Goal: Task Accomplishment & Management: Complete application form

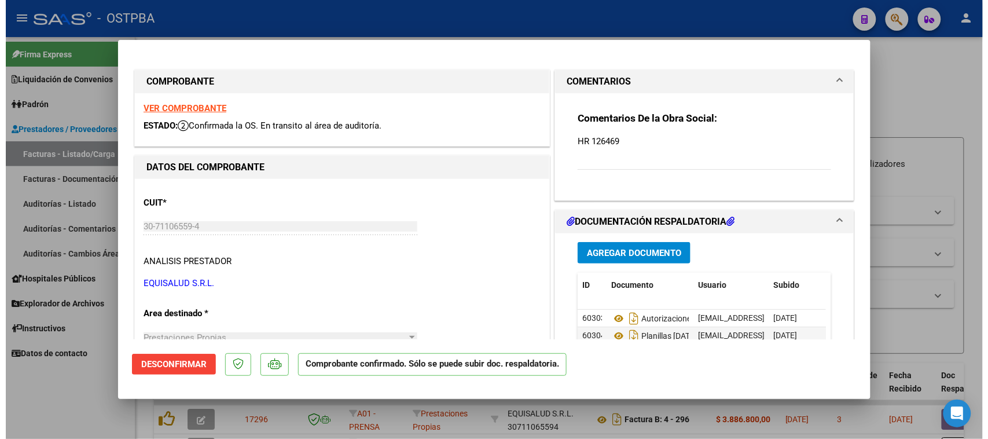
scroll to position [101, 0]
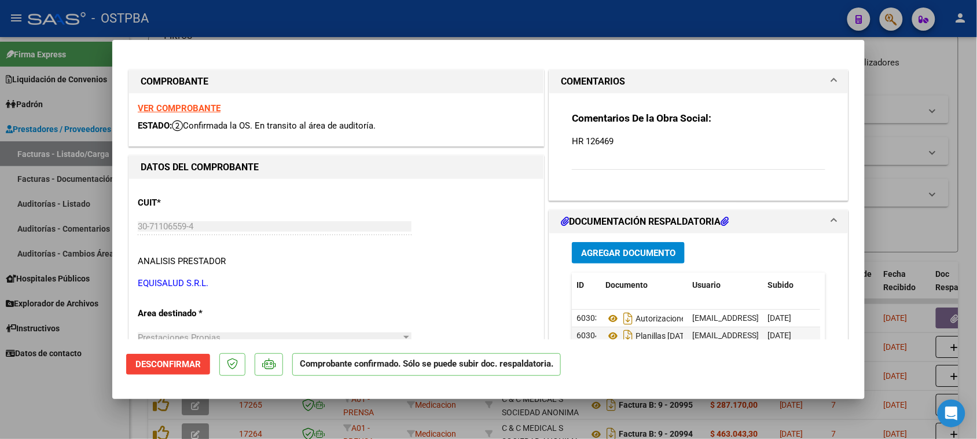
click at [68, 148] on div at bounding box center [488, 219] width 977 height 439
type input "$ 0,00"
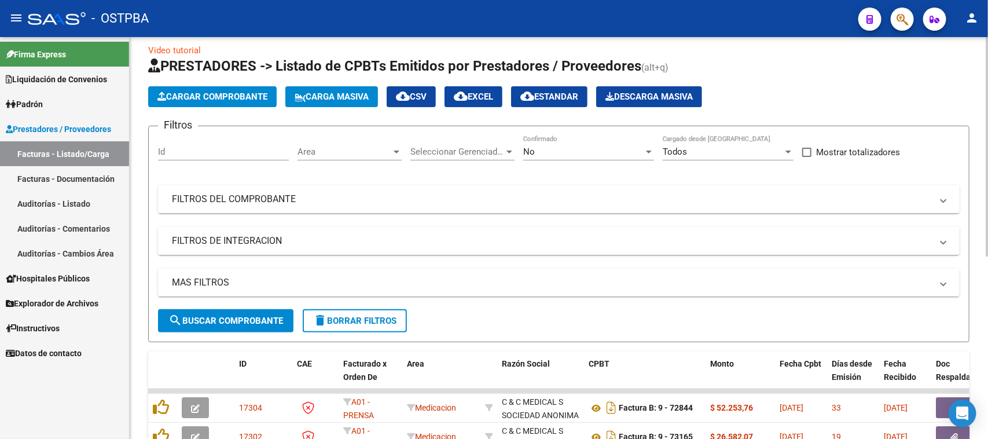
scroll to position [0, 0]
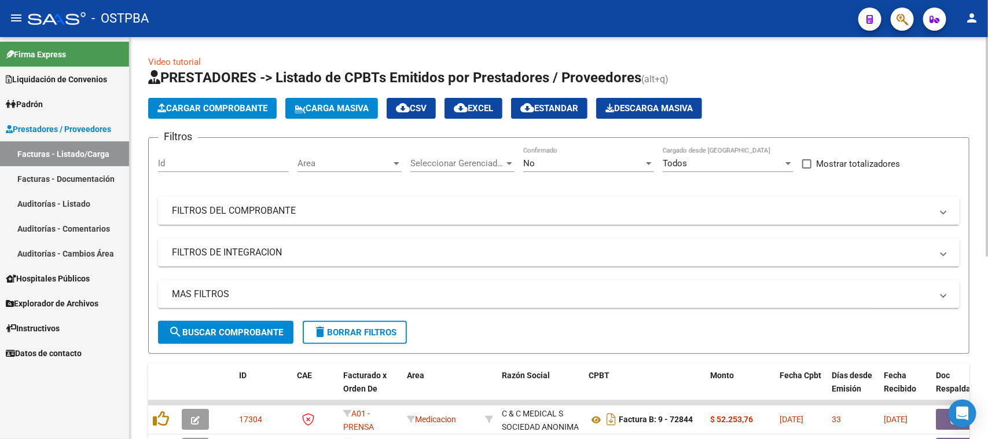
click at [380, 164] on span "Area" at bounding box center [345, 163] width 94 height 10
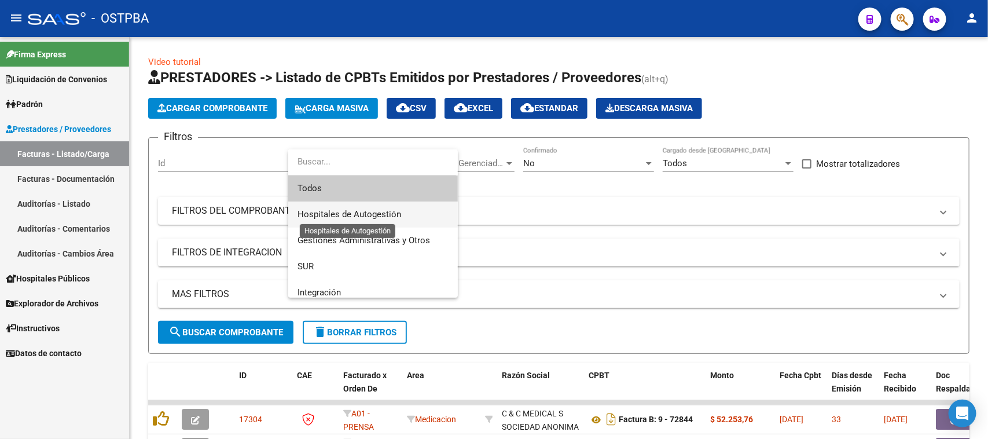
click at [320, 211] on span "Hospitales de Autogestión" at bounding box center [350, 214] width 104 height 10
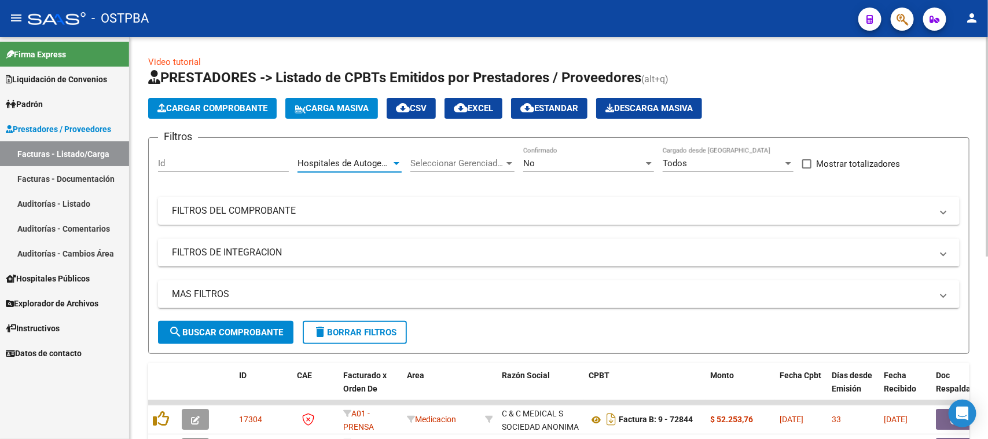
click at [251, 327] on span "search Buscar Comprobante" at bounding box center [226, 332] width 115 height 10
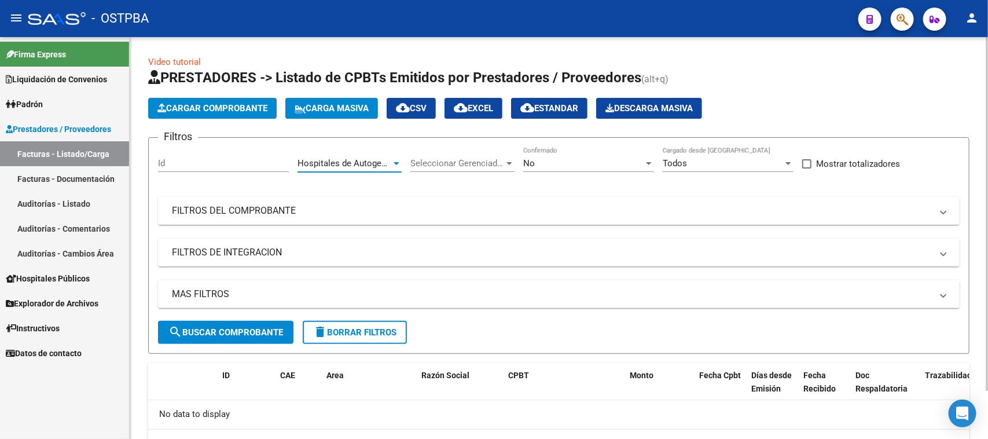
click at [398, 163] on div at bounding box center [397, 163] width 6 height 3
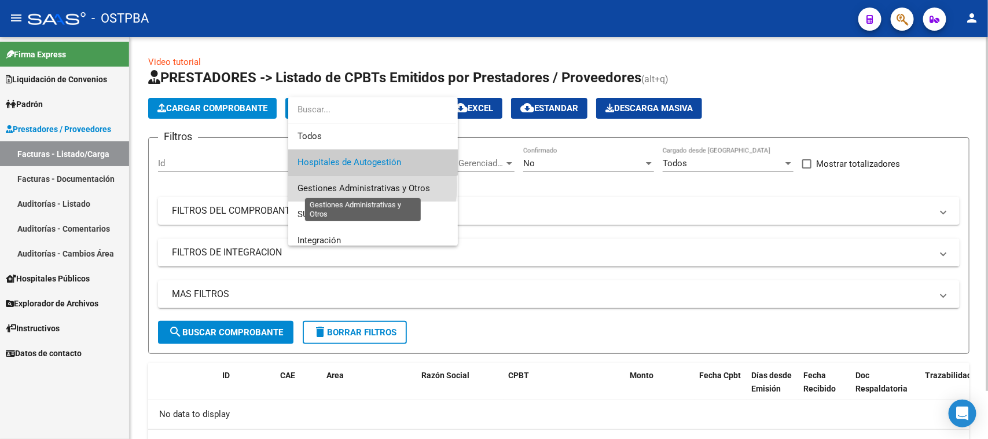
drag, startPoint x: 352, startPoint y: 185, endPoint x: 305, endPoint y: 248, distance: 78.2
click at [351, 185] on span "Gestiones Administrativas y Otros" at bounding box center [364, 188] width 133 height 10
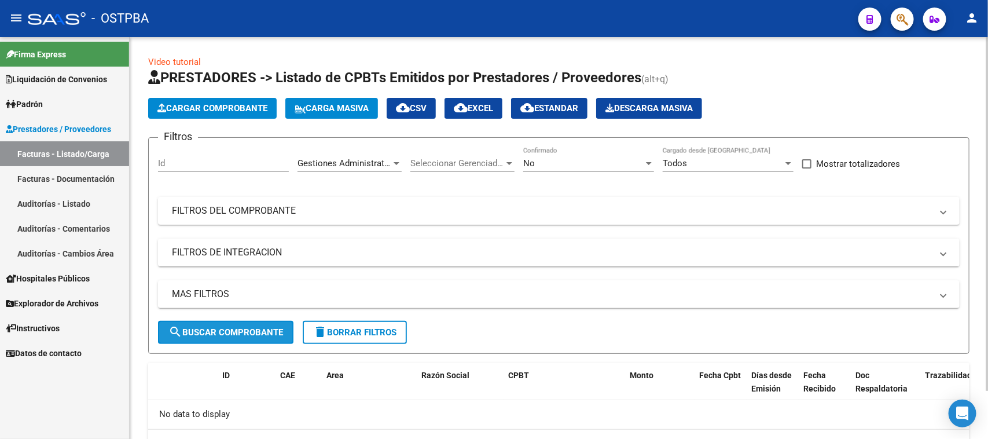
click at [267, 327] on span "search Buscar Comprobante" at bounding box center [226, 332] width 115 height 10
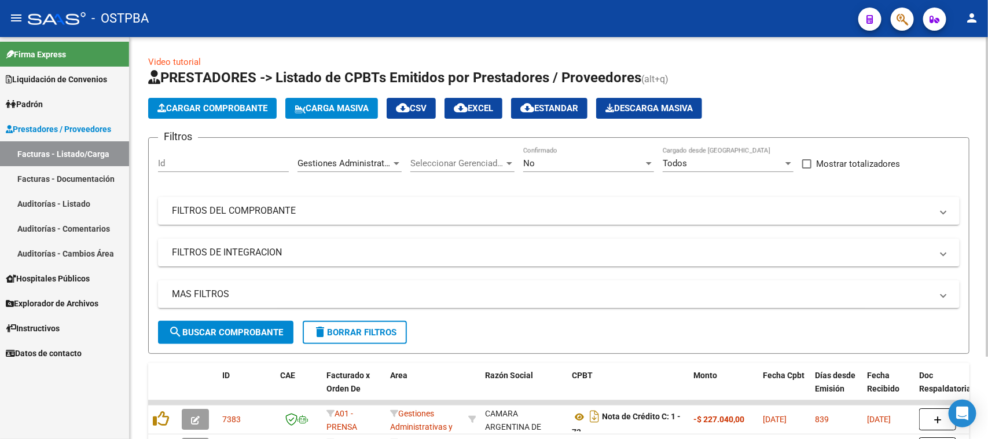
click at [211, 110] on span "Cargar Comprobante" at bounding box center [213, 108] width 110 height 10
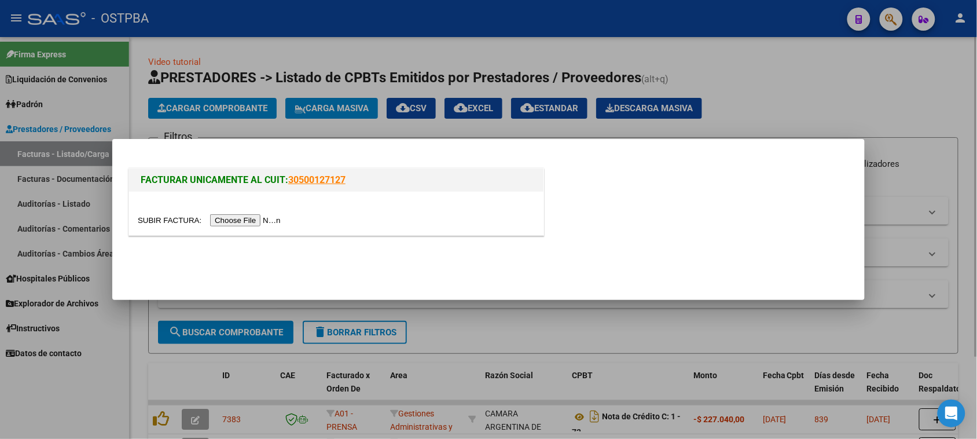
drag, startPoint x: 116, startPoint y: 336, endPoint x: 216, endPoint y: 252, distance: 131.1
click at [116, 336] on div at bounding box center [488, 219] width 977 height 439
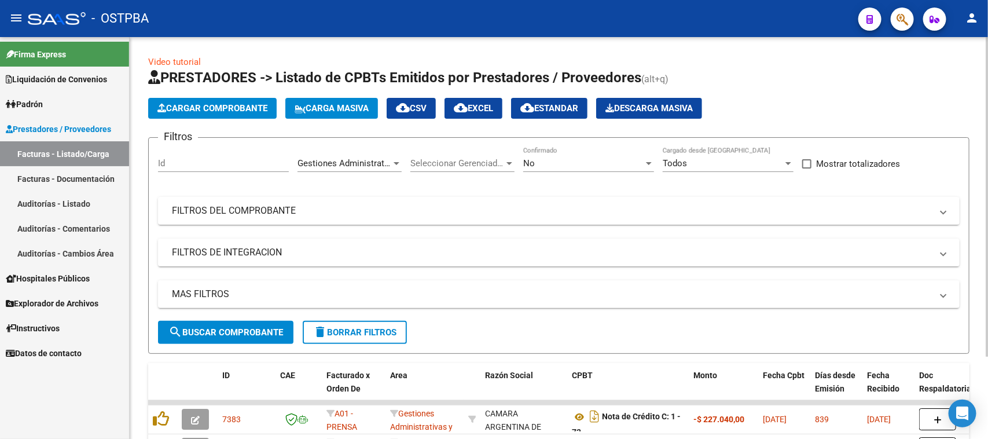
click at [388, 158] on span "Gestiones Administrativas y Otros" at bounding box center [364, 163] width 133 height 10
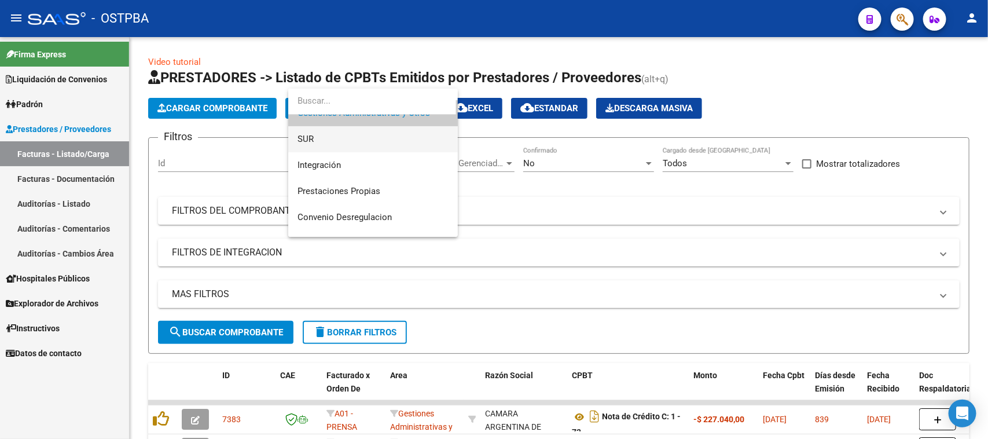
scroll to position [90, 0]
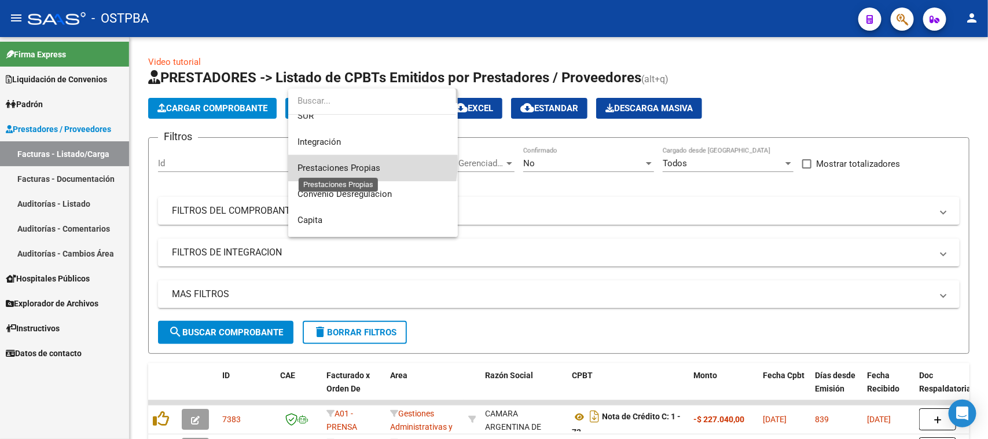
click at [360, 163] on span "Prestaciones Propias" at bounding box center [339, 168] width 83 height 10
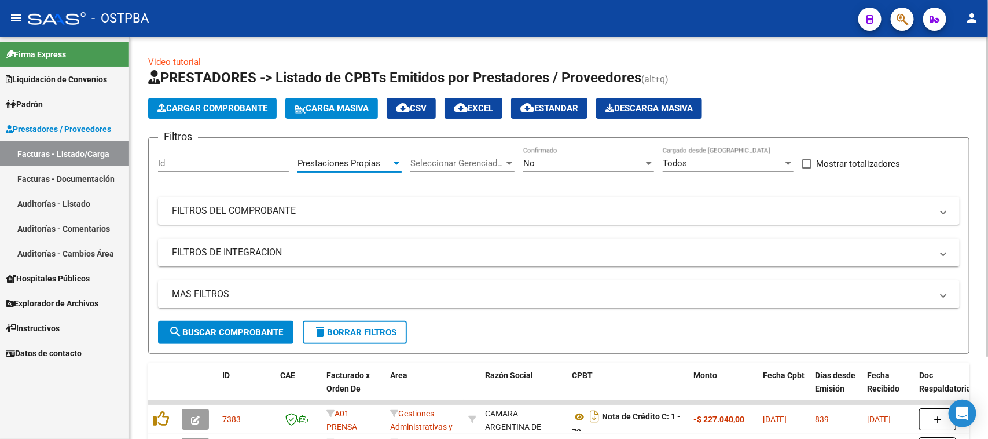
click at [252, 336] on button "search Buscar Comprobante" at bounding box center [225, 332] width 135 height 23
click at [380, 166] on div "Prestaciones Propias" at bounding box center [345, 163] width 94 height 10
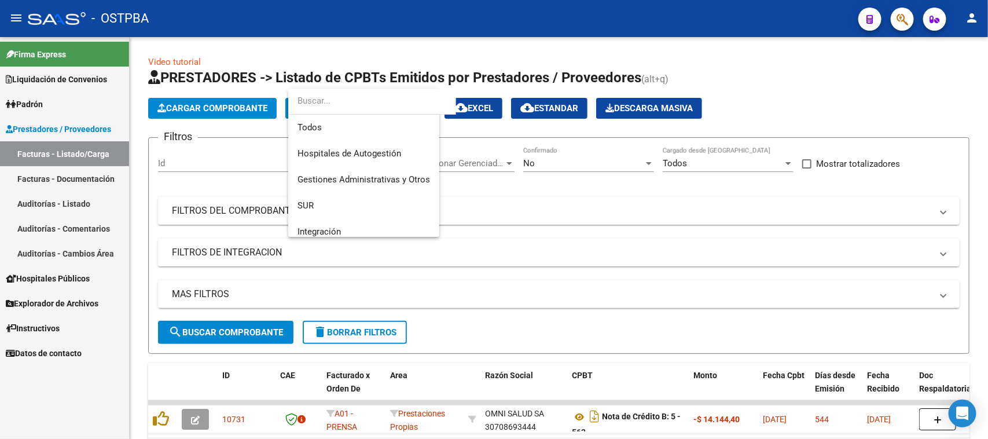
scroll to position [96, 0]
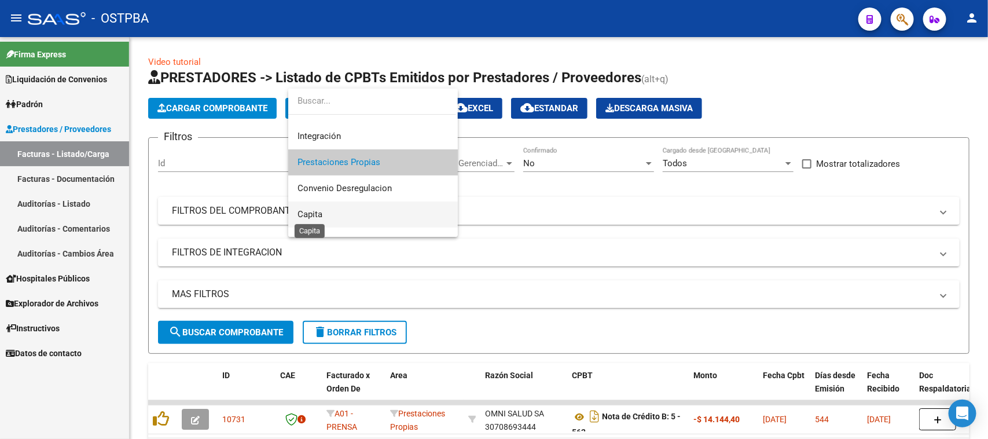
click at [306, 215] on span "Capita" at bounding box center [310, 214] width 25 height 10
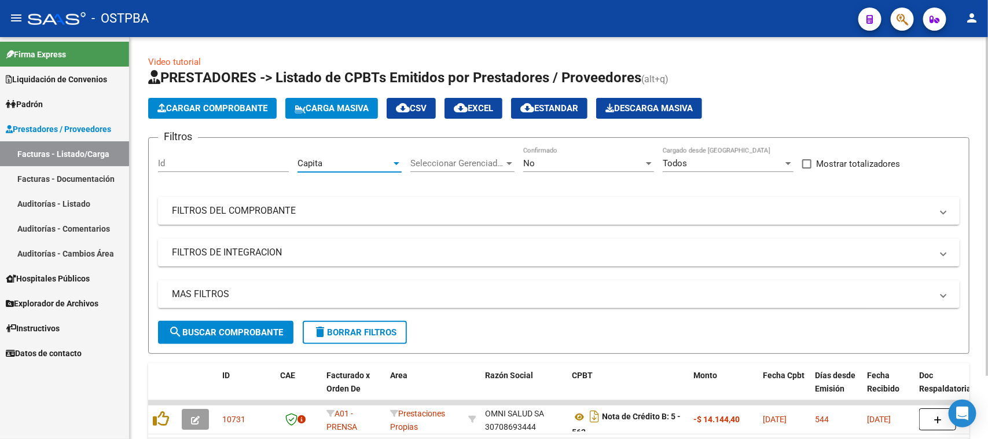
click at [250, 334] on span "search Buscar Comprobante" at bounding box center [226, 332] width 115 height 10
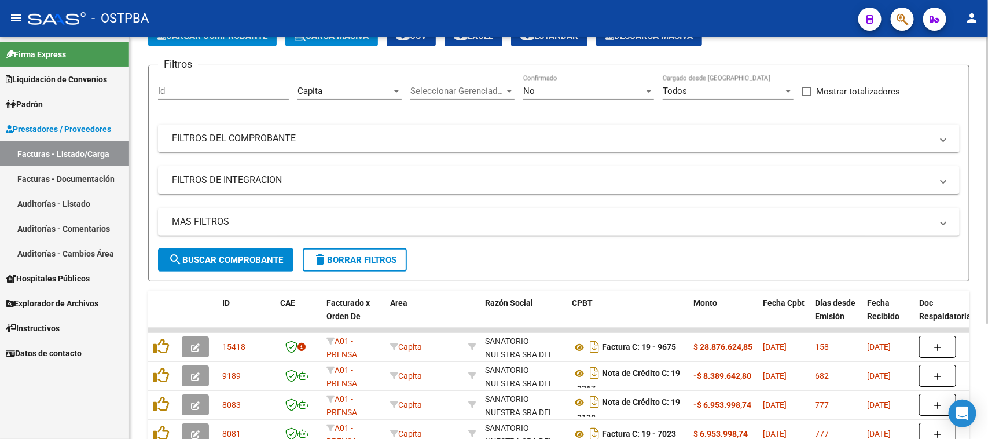
click at [395, 90] on div at bounding box center [397, 91] width 6 height 3
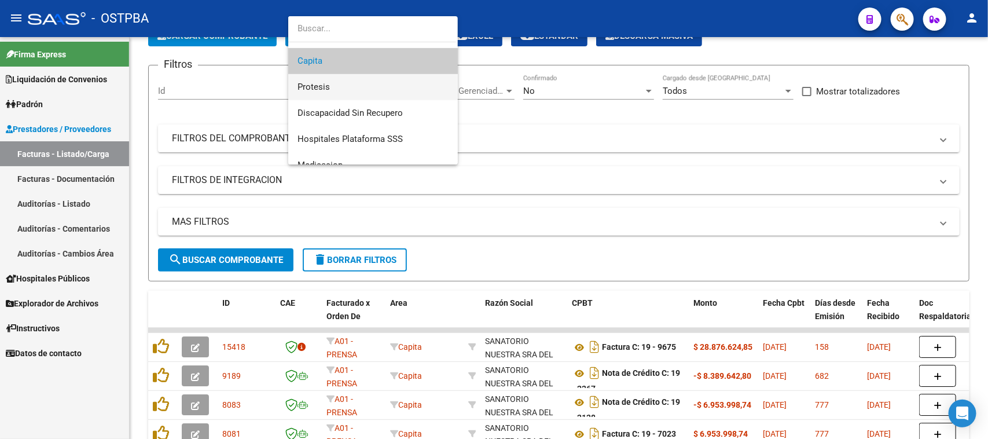
scroll to position [190, 0]
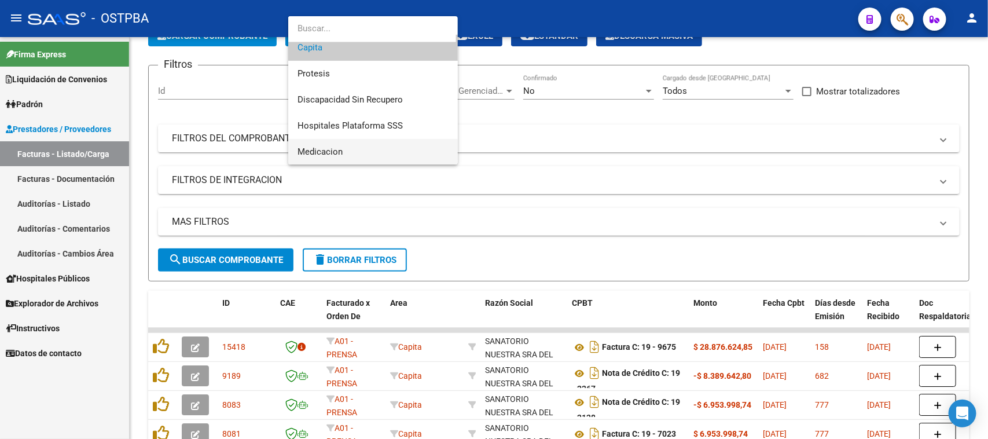
click at [345, 147] on span "Medicacion" at bounding box center [373, 152] width 151 height 26
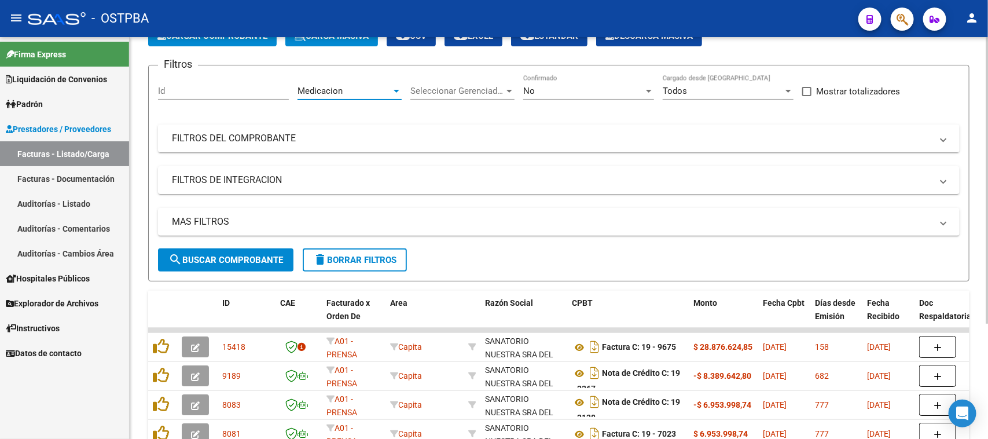
click at [237, 263] on span "search Buscar Comprobante" at bounding box center [226, 260] width 115 height 10
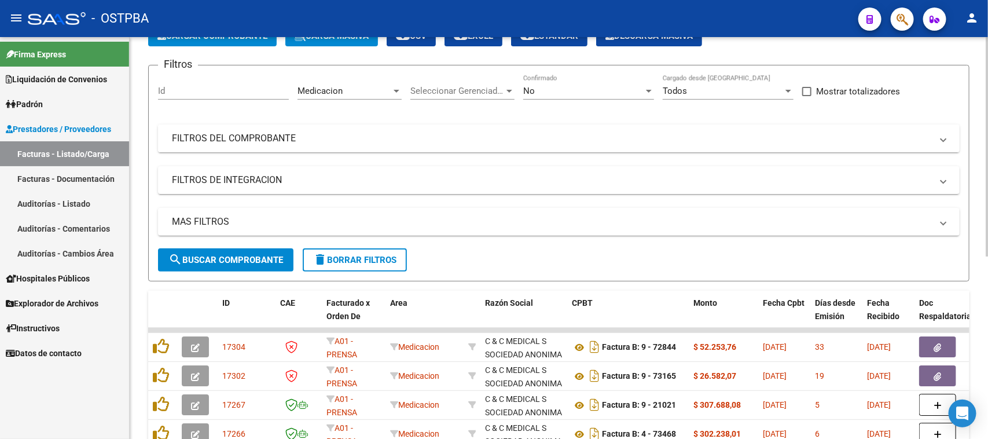
drag, startPoint x: 748, startPoint y: 116, endPoint x: 745, endPoint y: 125, distance: 9.2
click at [748, 116] on div "Filtros Id Medicacion Area Seleccionar Gerenciador Seleccionar Gerenciador No C…" at bounding box center [559, 162] width 802 height 174
click at [490, 138] on mat-panel-title "FILTROS DEL COMPROBANTE" at bounding box center [552, 138] width 760 height 13
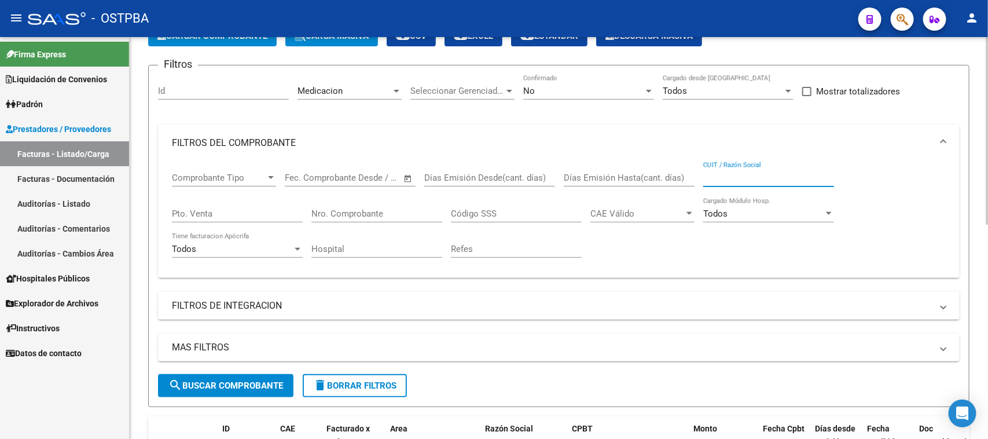
click at [711, 173] on input "CUIT / Razón Social" at bounding box center [769, 178] width 131 height 10
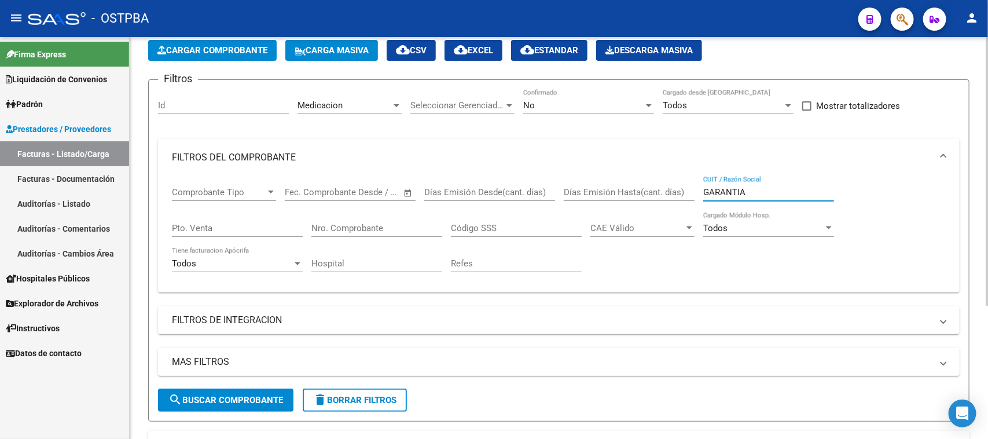
scroll to position [55, 0]
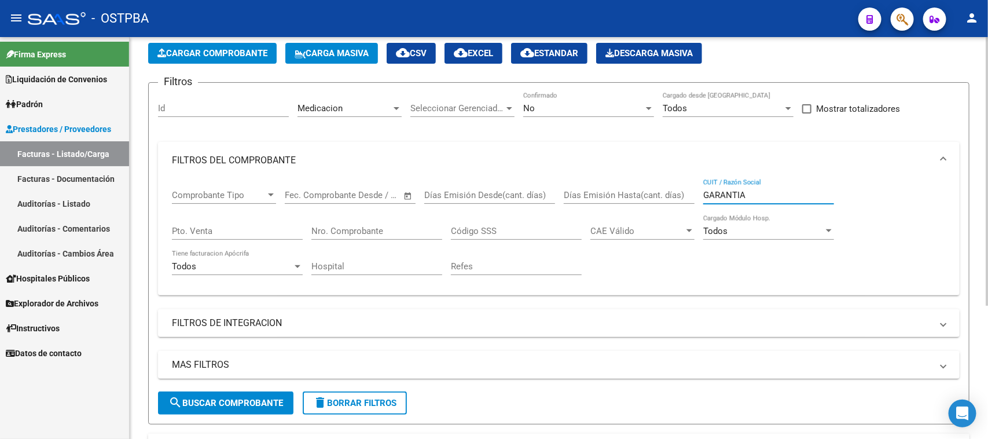
type input "GARANTIA"
click at [388, 405] on span "delete Borrar Filtros" at bounding box center [354, 403] width 83 height 10
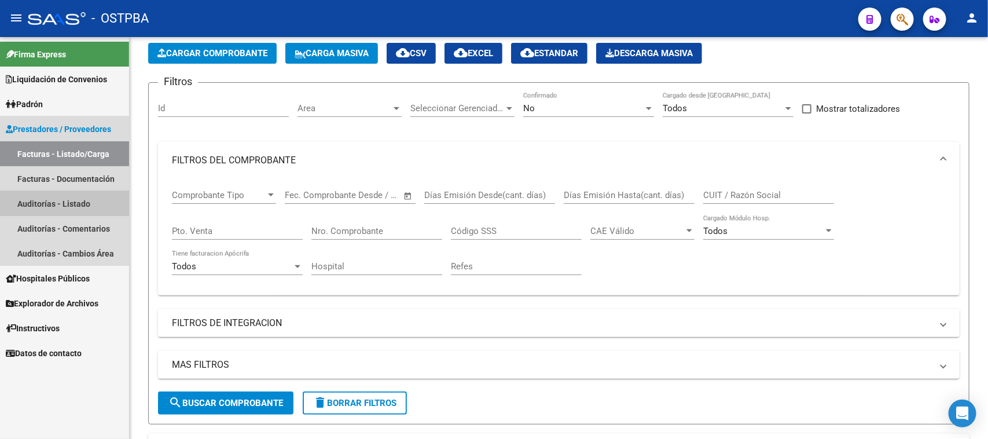
click at [81, 200] on link "Auditorías - Listado" at bounding box center [64, 203] width 129 height 25
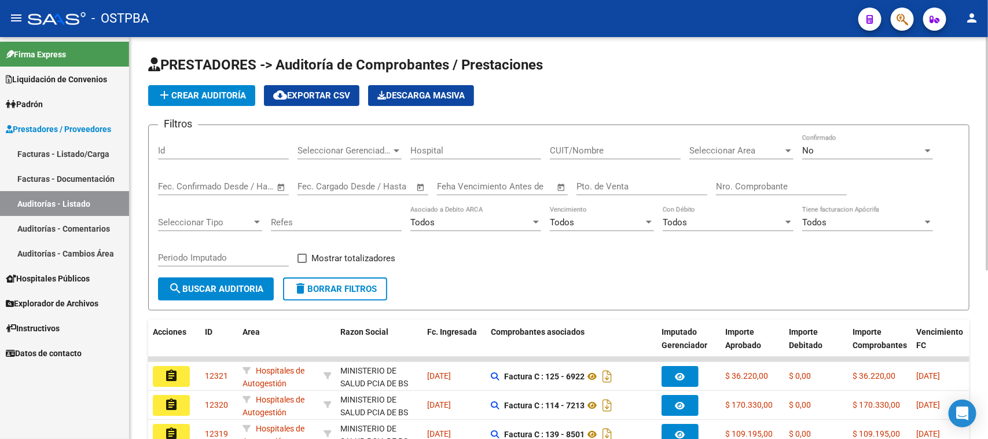
click at [730, 181] on input "Nro. Comprobante" at bounding box center [781, 186] width 131 height 10
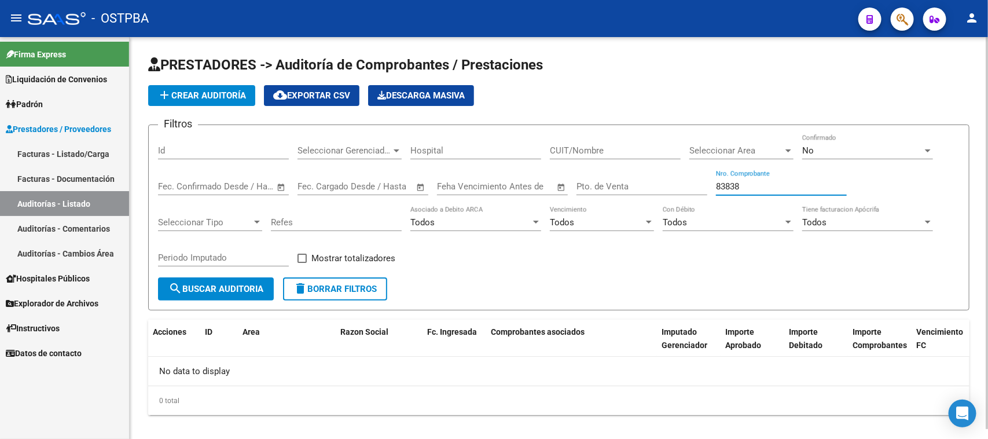
type input "83838"
click at [824, 143] on div "No Confirmado" at bounding box center [868, 146] width 131 height 25
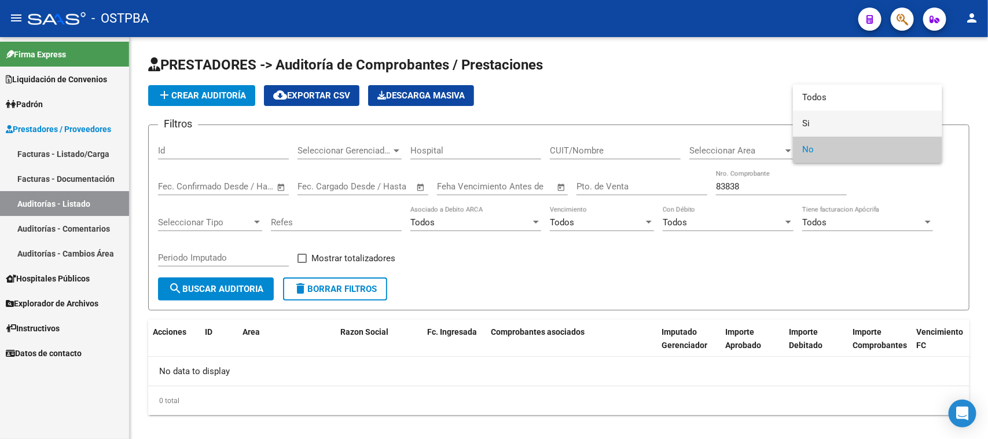
click at [803, 122] on span "Si" at bounding box center [868, 124] width 131 height 26
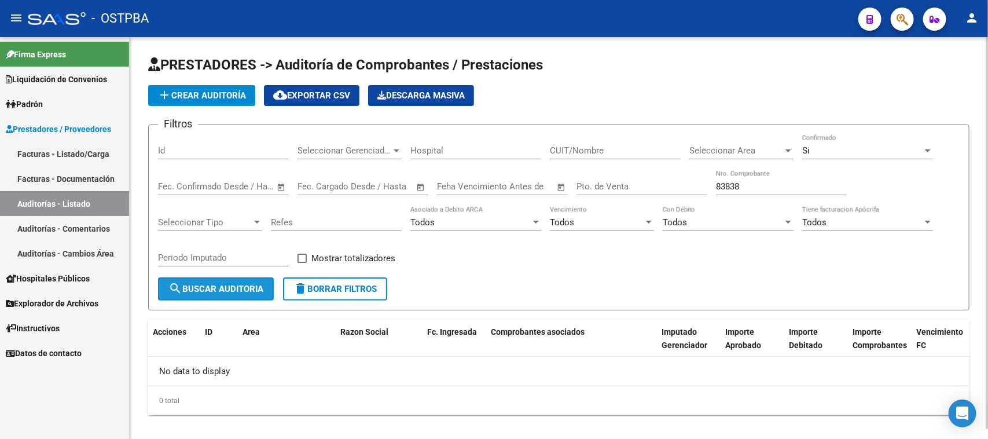
click at [204, 284] on span "search Buscar Auditoria" at bounding box center [216, 289] width 95 height 10
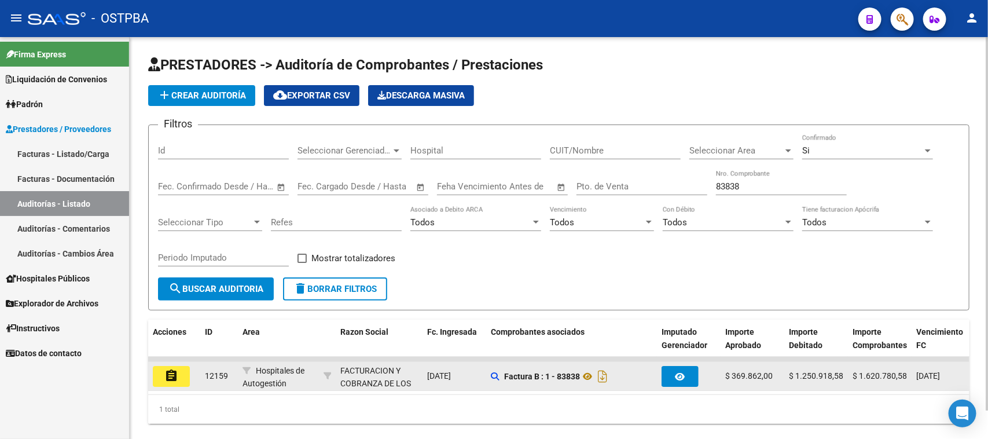
click at [165, 373] on mat-icon "assignment" at bounding box center [171, 376] width 14 height 14
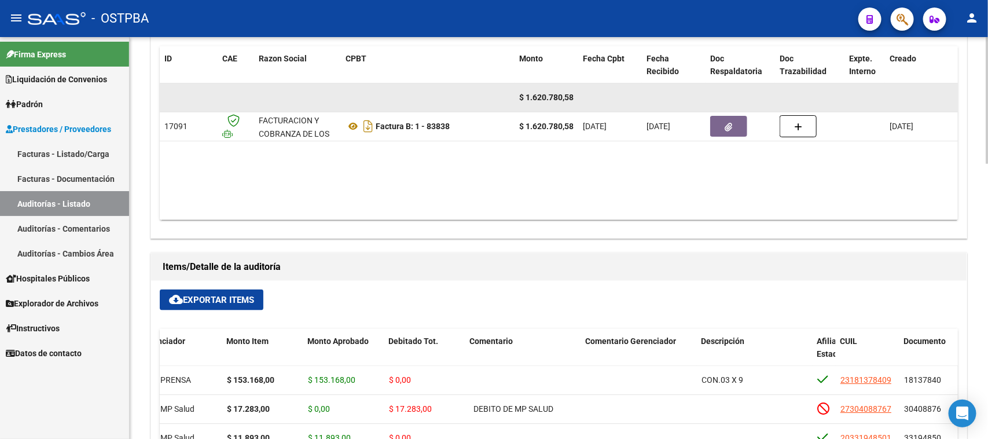
scroll to position [579, 0]
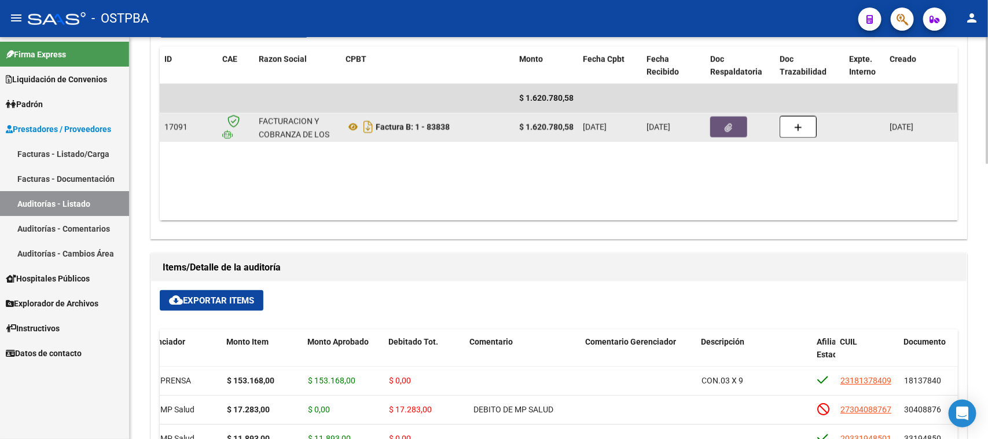
drag, startPoint x: 736, startPoint y: 126, endPoint x: 728, endPoint y: 127, distance: 7.7
click at [728, 127] on button "button" at bounding box center [729, 126] width 37 height 21
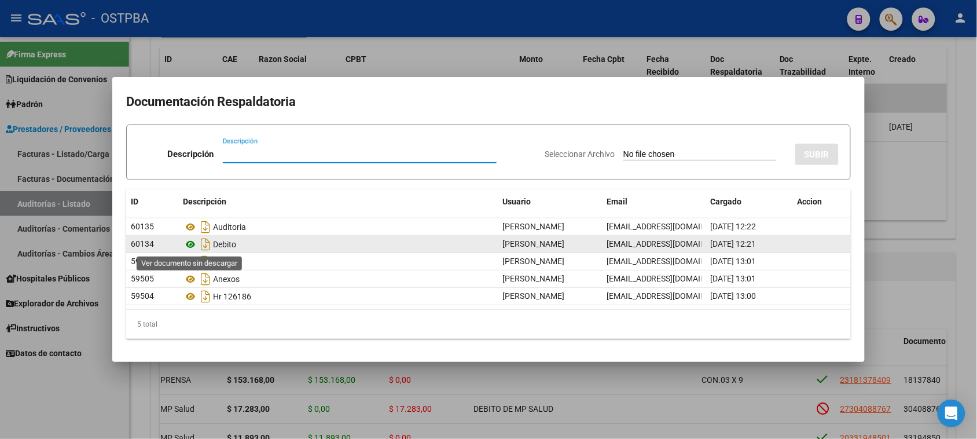
click at [188, 246] on icon at bounding box center [190, 244] width 15 height 14
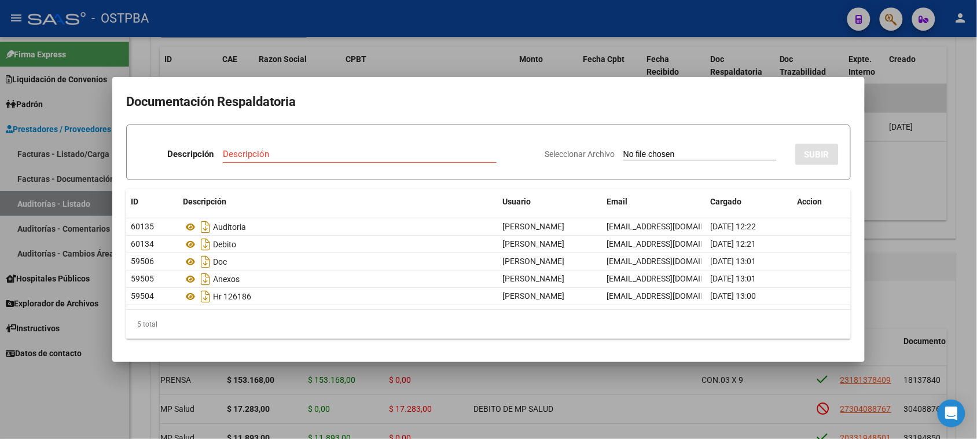
click at [925, 247] on div at bounding box center [488, 219] width 977 height 439
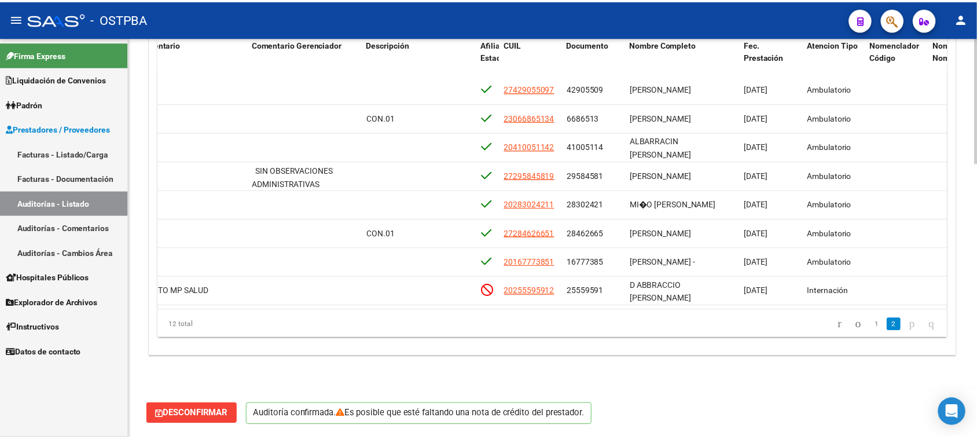
scroll to position [120, 504]
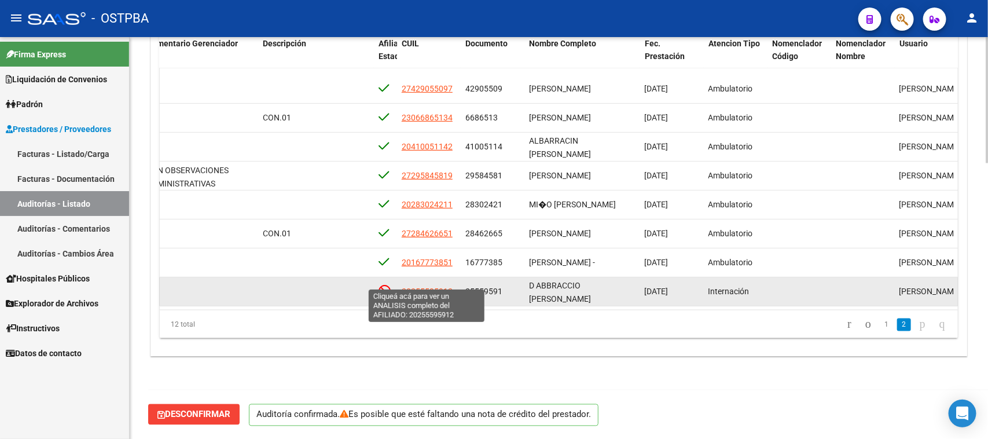
click at [421, 287] on span "20255595912" at bounding box center [427, 291] width 51 height 9
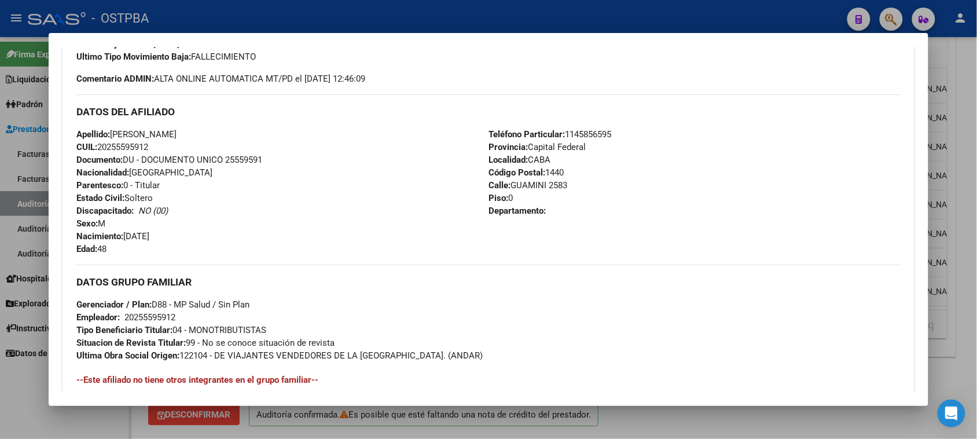
scroll to position [572, 0]
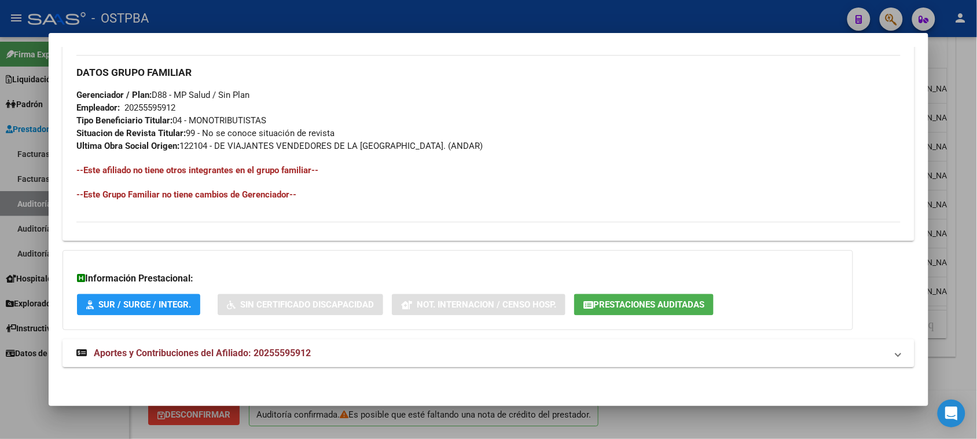
drag, startPoint x: 305, startPoint y: 346, endPoint x: 310, endPoint y: 342, distance: 7.1
click at [305, 345] on mat-expansion-panel-header "Aportes y Contribuciones del Afiliado: 20255595912" at bounding box center [489, 353] width 852 height 28
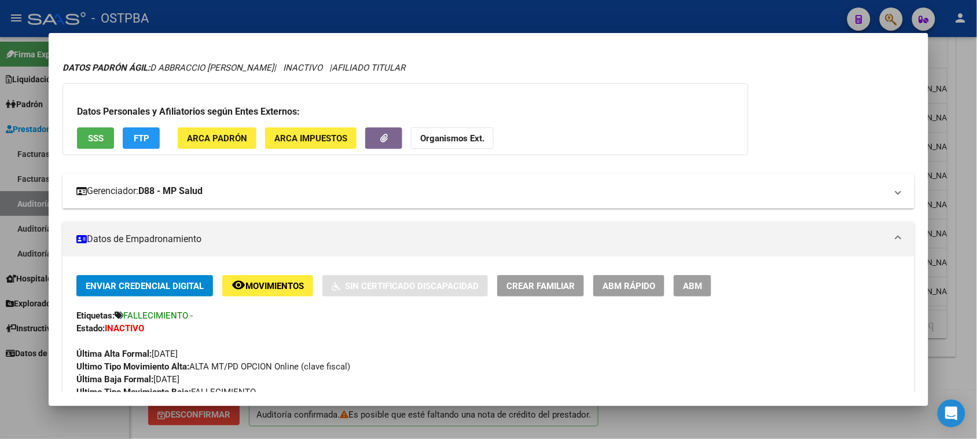
scroll to position [23, 0]
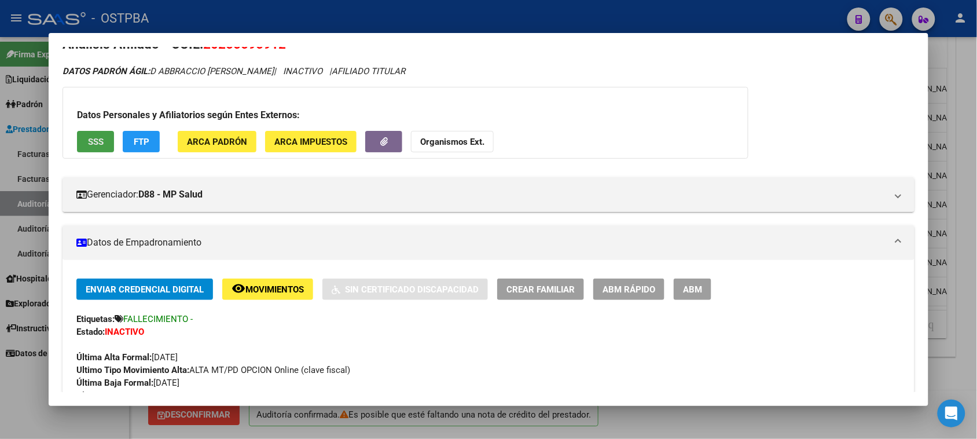
click at [93, 144] on span "SSS" at bounding box center [96, 142] width 16 height 10
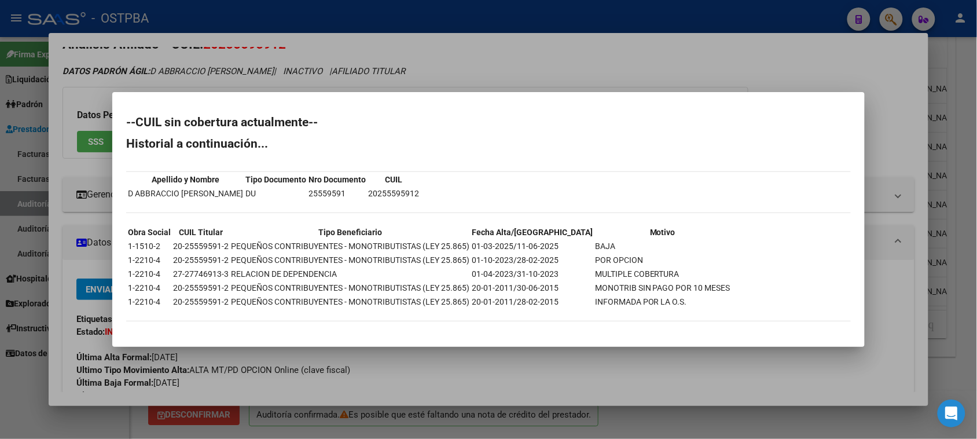
click at [51, 258] on div at bounding box center [488, 219] width 977 height 439
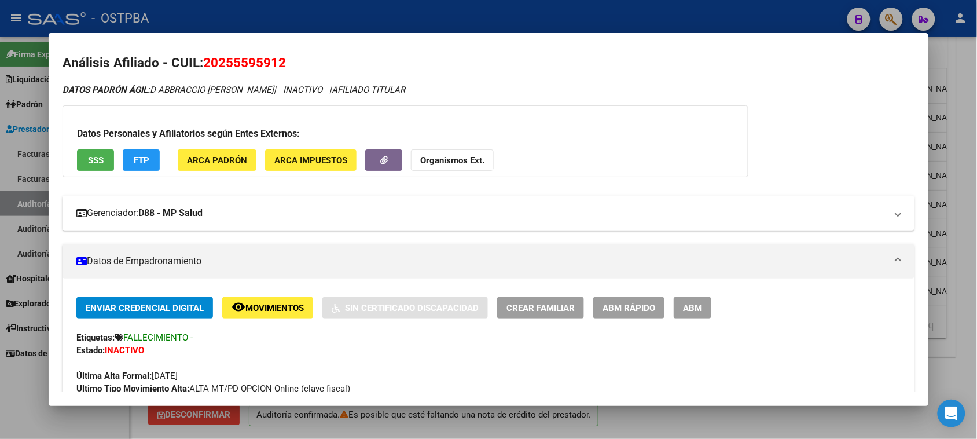
scroll to position [0, 0]
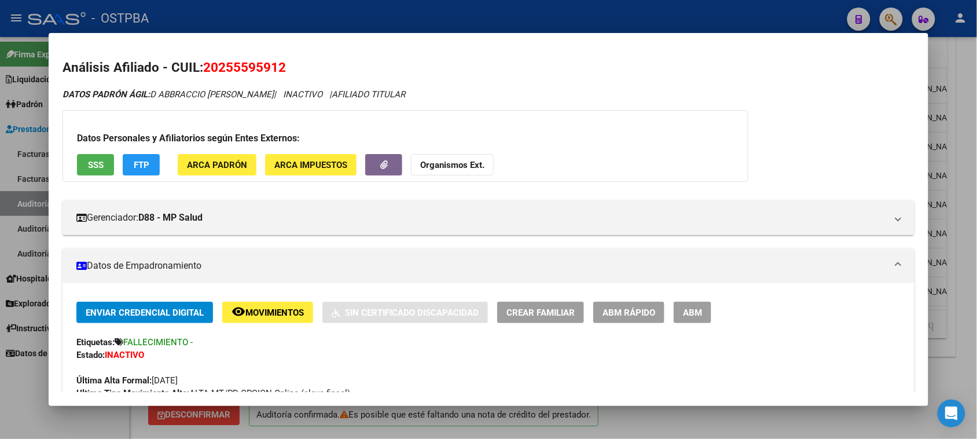
click at [441, 166] on strong "Organismos Ext." at bounding box center [452, 165] width 64 height 10
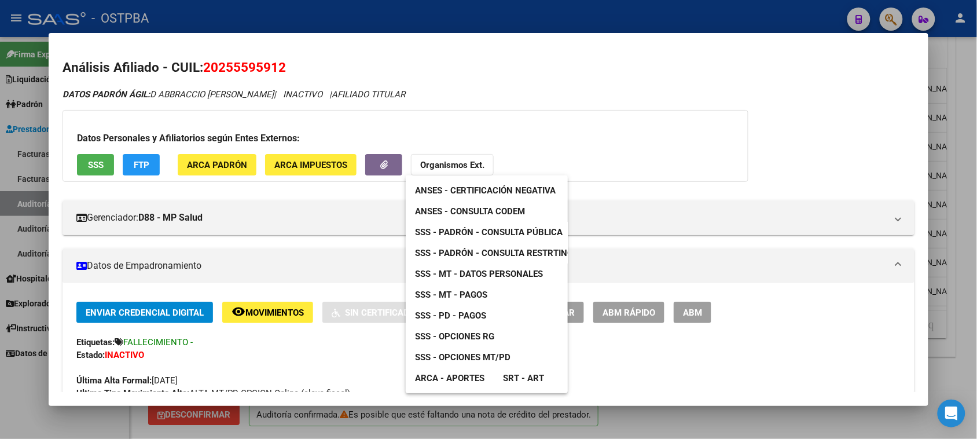
click at [511, 276] on span "SSS - MT - Datos Personales" at bounding box center [479, 274] width 128 height 10
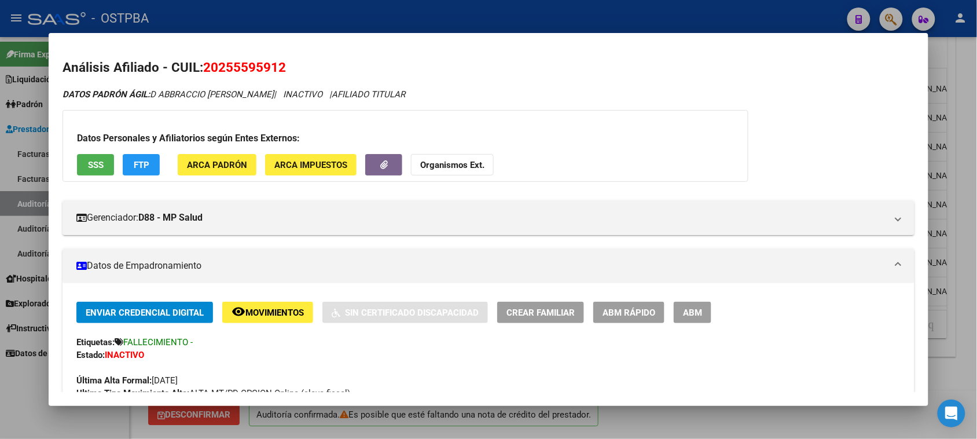
drag, startPoint x: 200, startPoint y: 63, endPoint x: 301, endPoint y: 65, distance: 101.4
click at [301, 65] on h2 "Análisis Afiliado - CUIL: 20255595912" at bounding box center [489, 68] width 852 height 20
copy span "20255595912"
click at [96, 165] on span "SSS" at bounding box center [96, 165] width 16 height 10
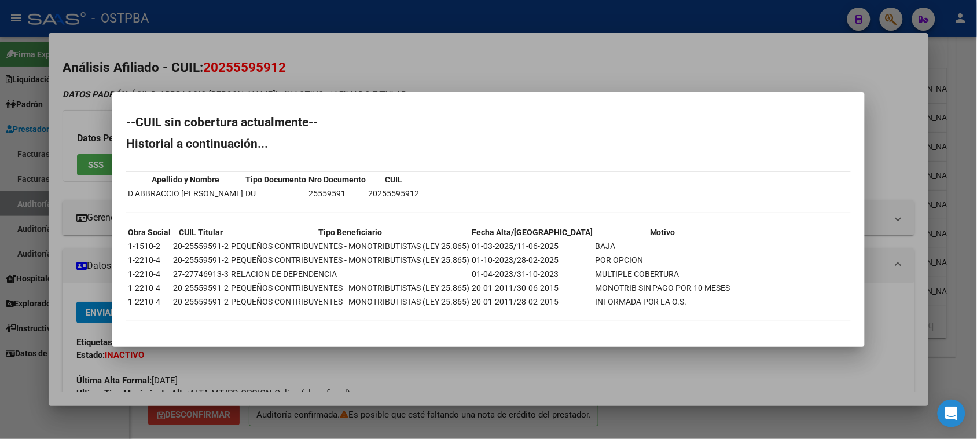
drag, startPoint x: 49, startPoint y: 294, endPoint x: 47, endPoint y: 285, distance: 9.0
click at [47, 288] on div at bounding box center [488, 219] width 977 height 439
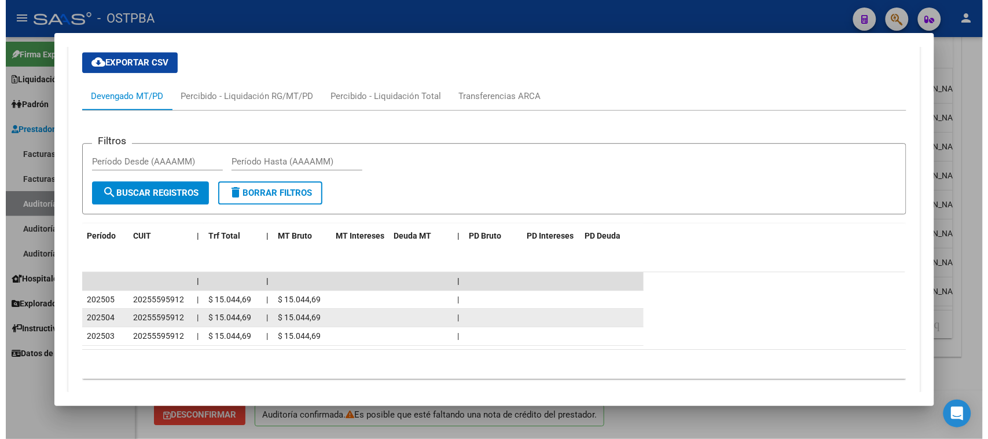
scroll to position [964, 0]
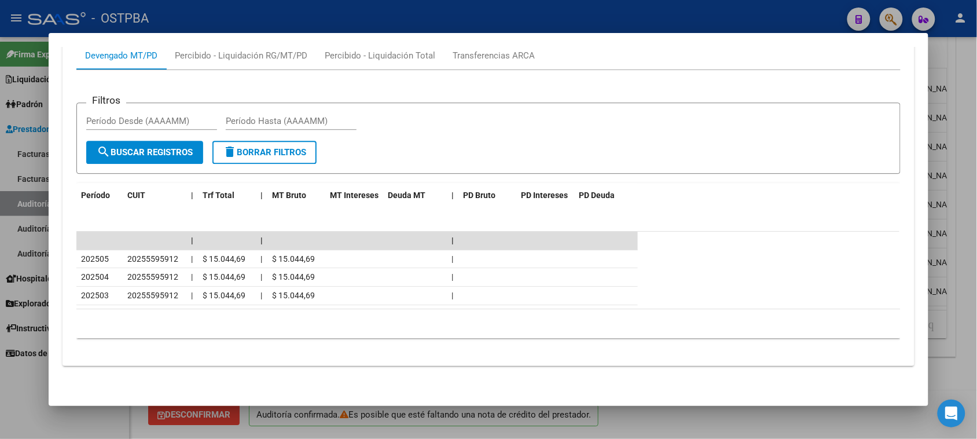
drag, startPoint x: 0, startPoint y: 408, endPoint x: 15, endPoint y: 351, distance: 59.3
click at [4, 389] on div at bounding box center [488, 219] width 977 height 439
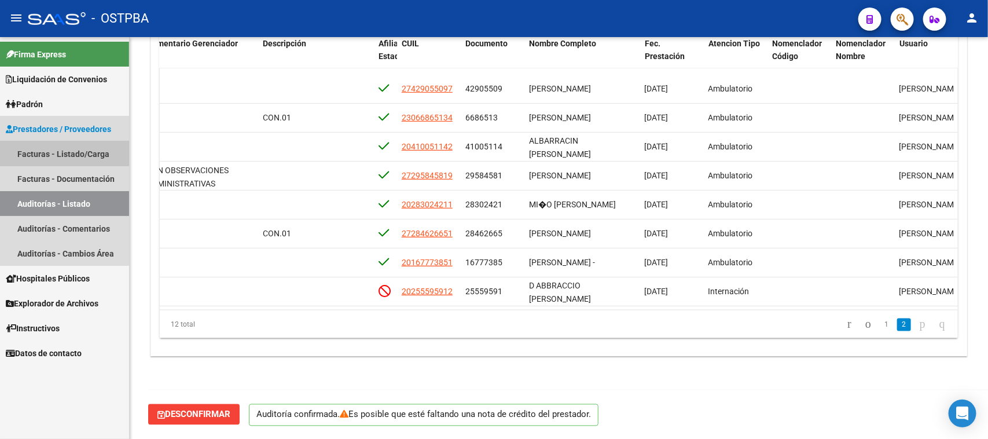
click at [58, 146] on link "Facturas - Listado/Carga" at bounding box center [64, 153] width 129 height 25
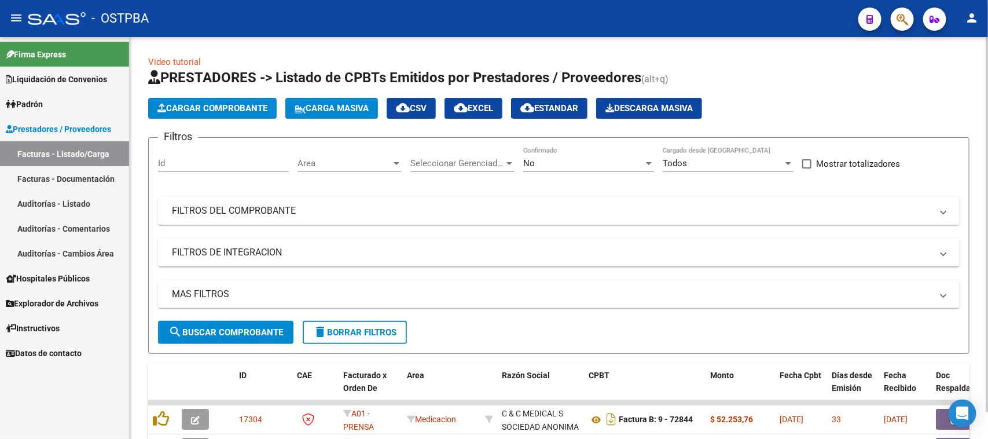
click at [256, 110] on span "Cargar Comprobante" at bounding box center [213, 108] width 110 height 10
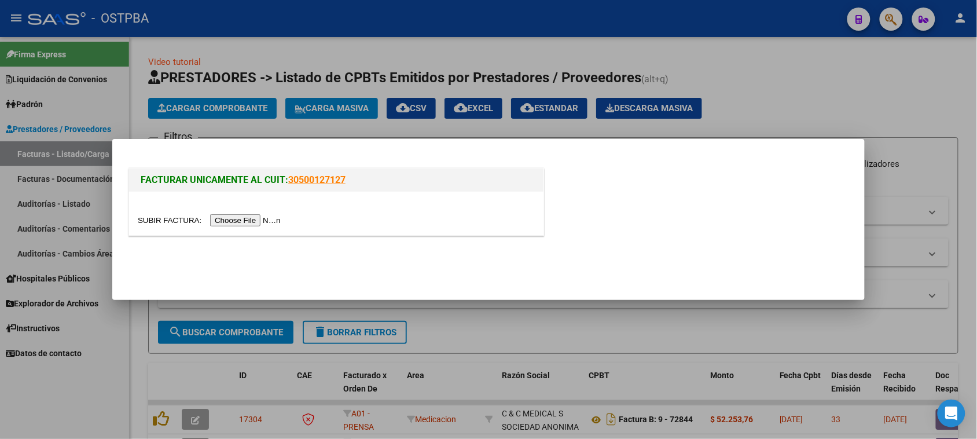
click at [241, 216] on input "file" at bounding box center [211, 220] width 147 height 12
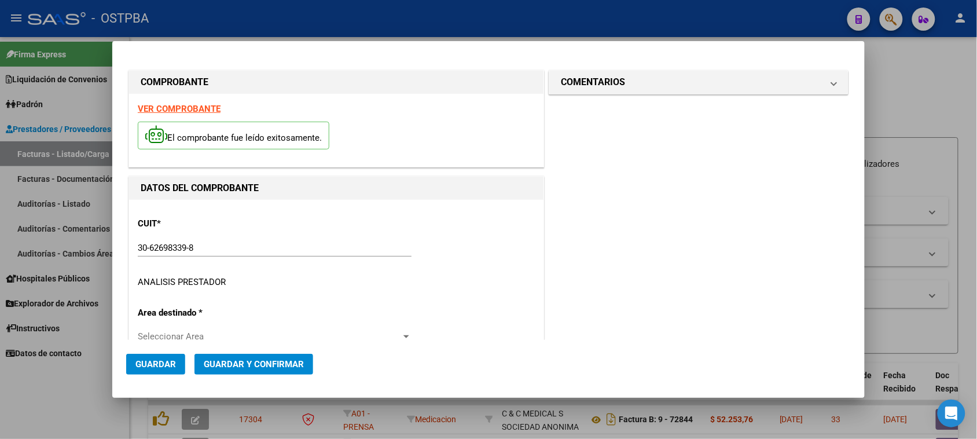
click at [197, 111] on strong "VER COMPROBANTE" at bounding box center [179, 109] width 83 height 10
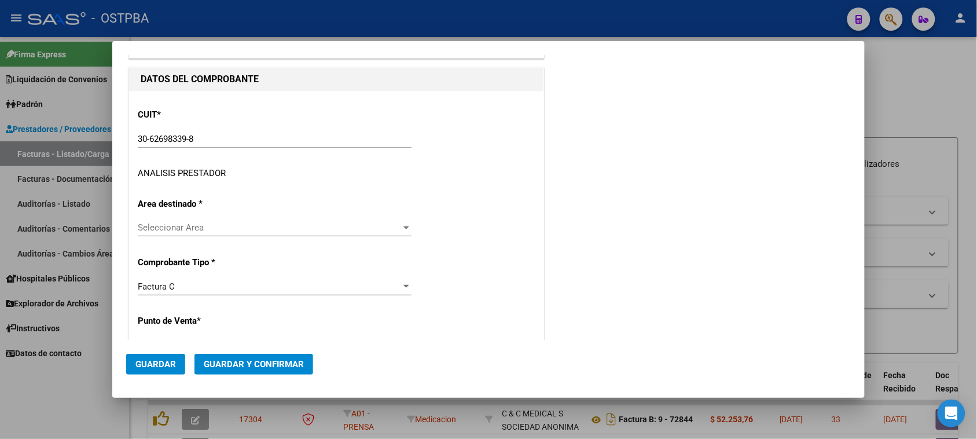
scroll to position [217, 0]
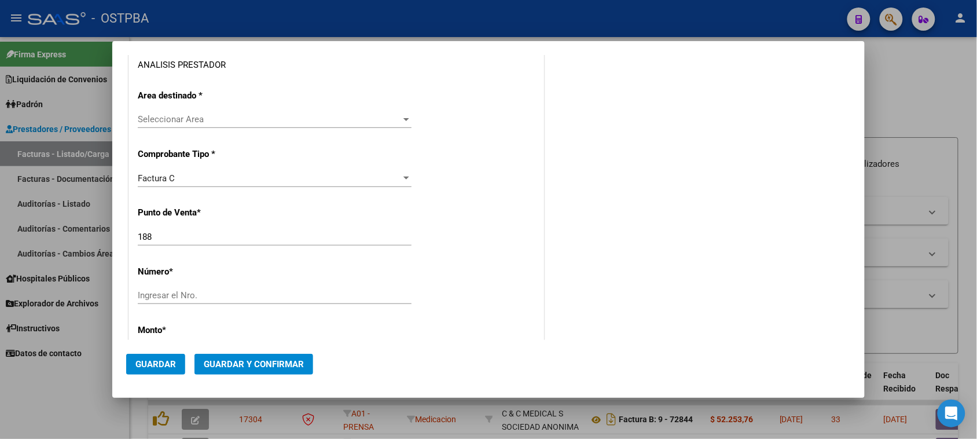
click at [204, 120] on span "Seleccionar Area" at bounding box center [269, 119] width 263 height 10
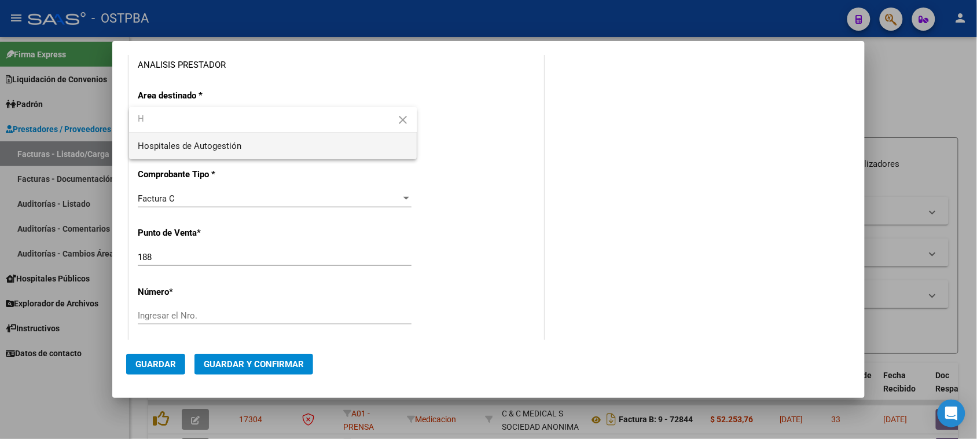
type input "H"
click at [245, 149] on span "Hospitales de Autogestión" at bounding box center [273, 146] width 270 height 26
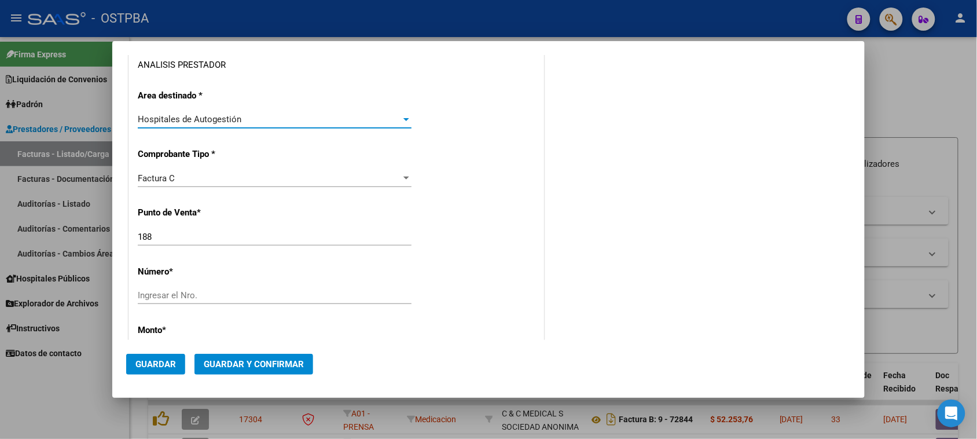
click at [213, 116] on span "Hospitales de Autogestión" at bounding box center [190, 119] width 104 height 10
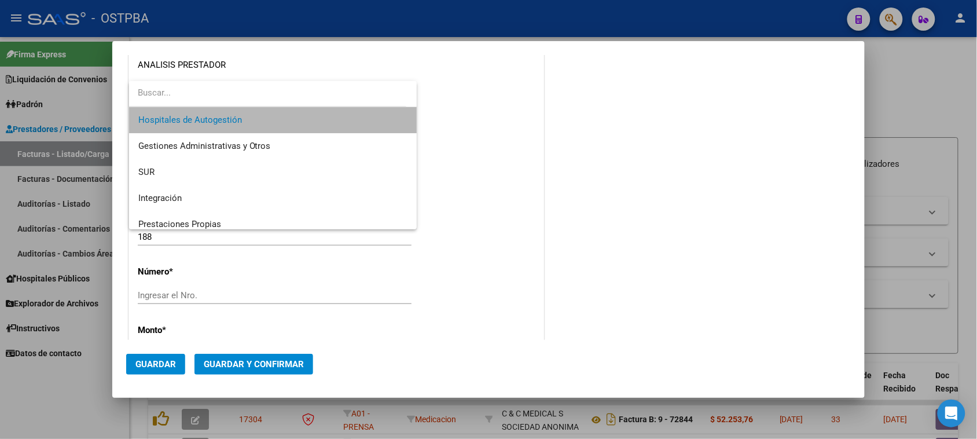
click at [281, 118] on span "Hospitales de Autogestión" at bounding box center [273, 120] width 270 height 26
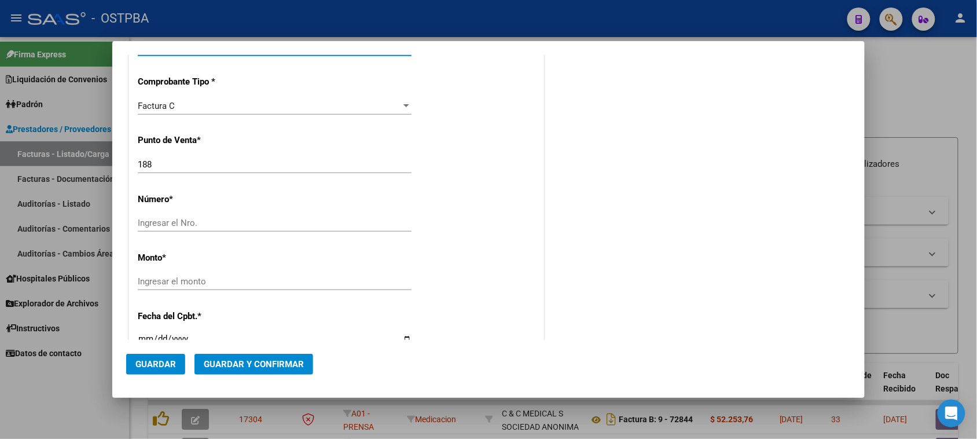
scroll to position [362, 0]
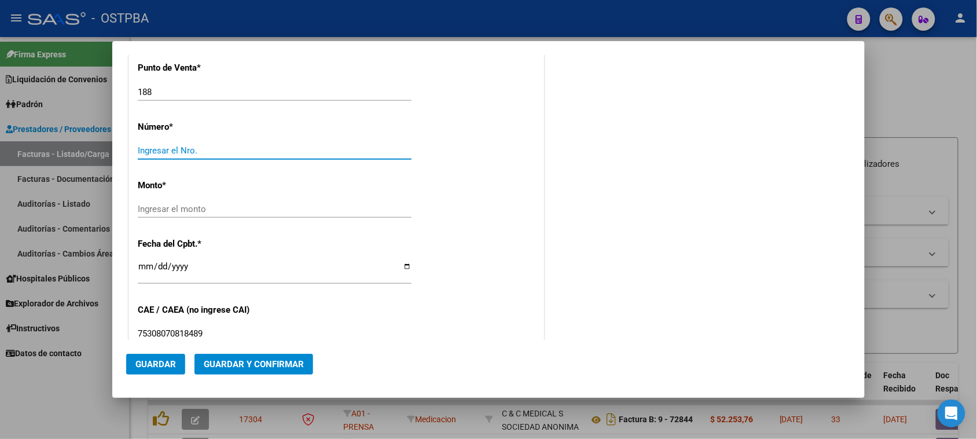
drag, startPoint x: 197, startPoint y: 152, endPoint x: 479, endPoint y: 247, distance: 297.0
click at [198, 152] on input "Ingresar el Nro." at bounding box center [275, 150] width 274 height 10
type input "20898"
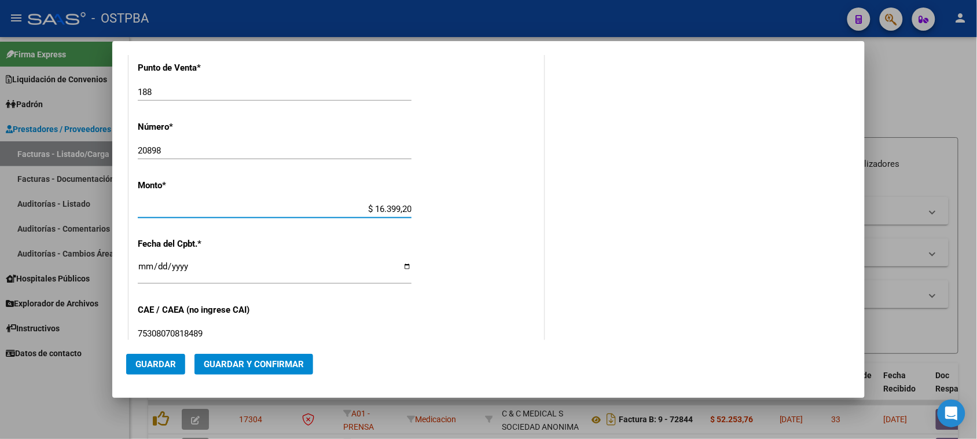
type input "$ 163.992,00"
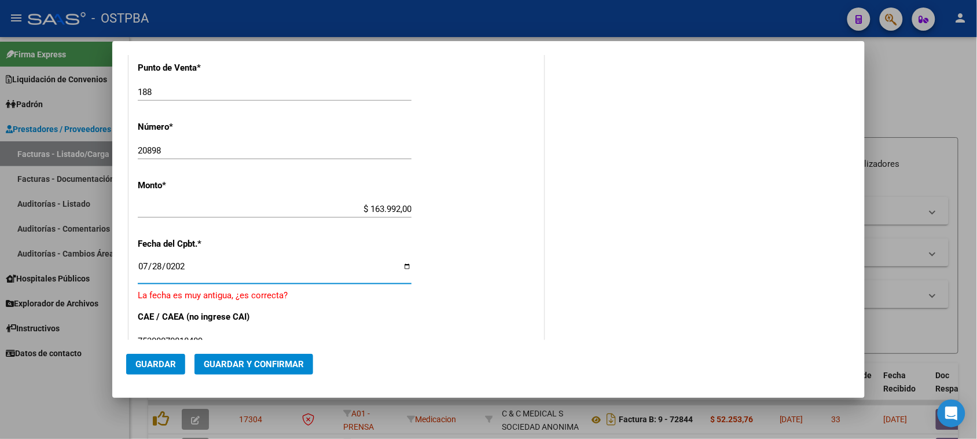
type input "[DATE]"
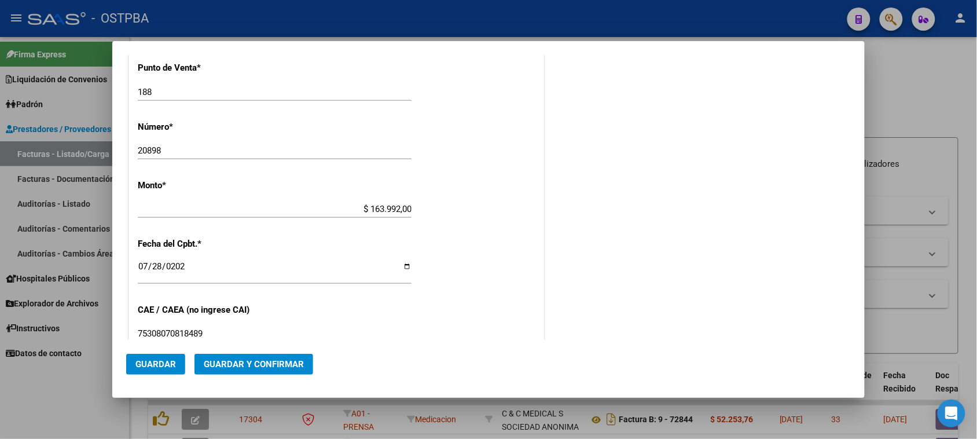
scroll to position [573, 0]
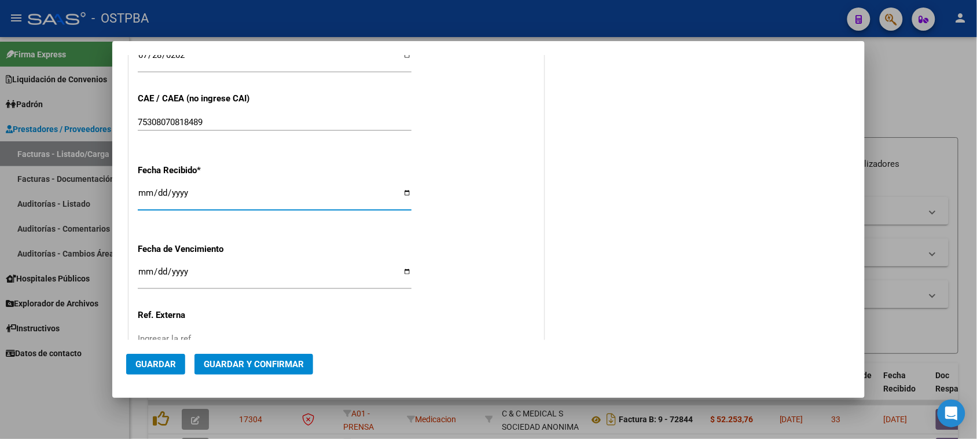
type input "[DATE]"
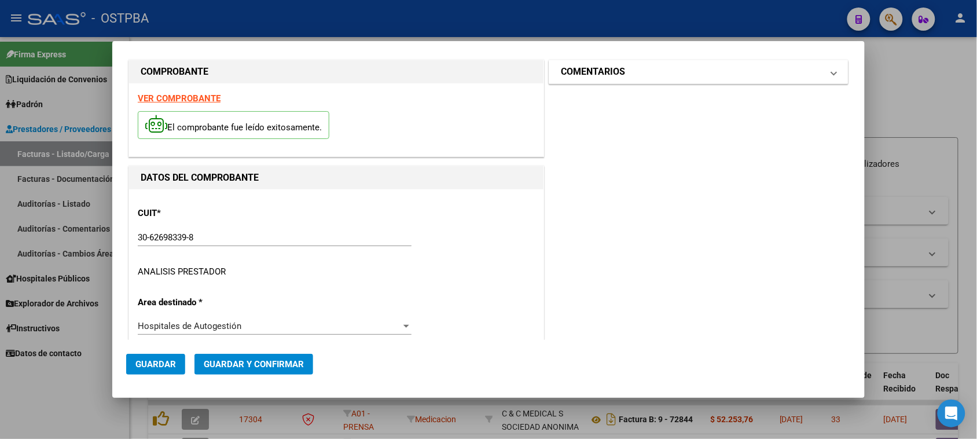
scroll to position [0, 0]
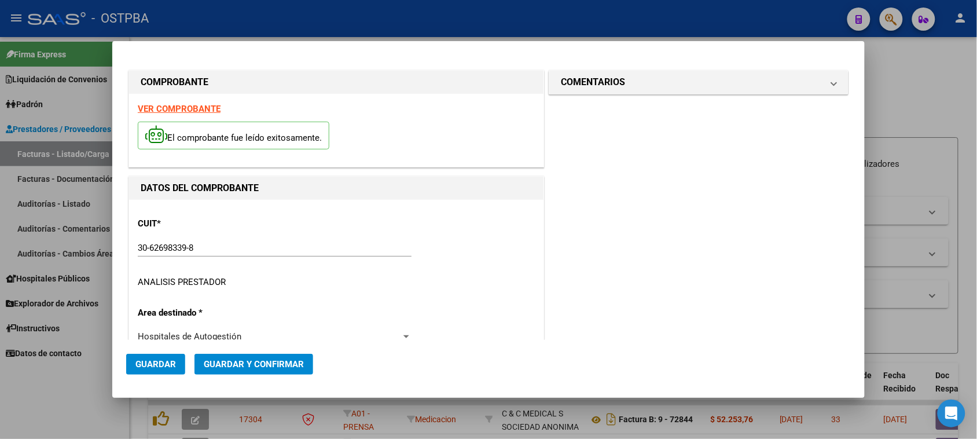
drag, startPoint x: 663, startPoint y: 83, endPoint x: 644, endPoint y: 151, distance: 71.0
click at [662, 83] on mat-panel-title "COMENTARIOS" at bounding box center [692, 82] width 262 height 14
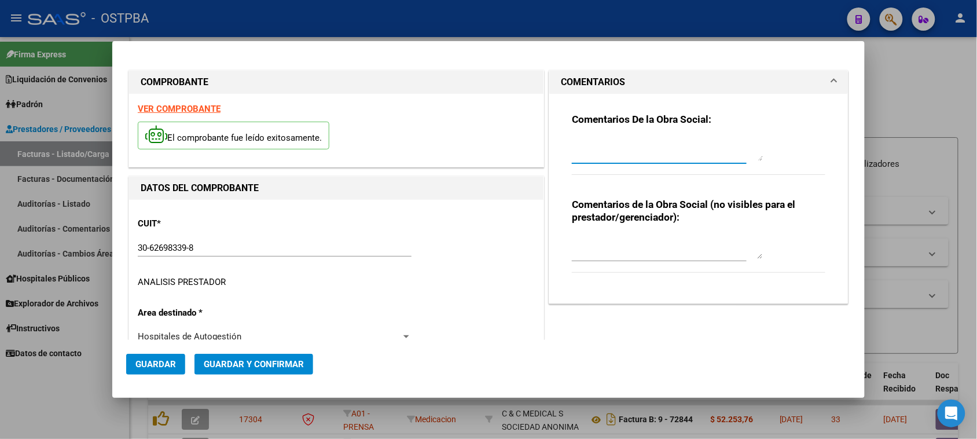
click at [641, 149] on textarea at bounding box center [667, 149] width 191 height 23
type textarea "HR 126457"
click at [153, 365] on span "Guardar" at bounding box center [155, 364] width 41 height 10
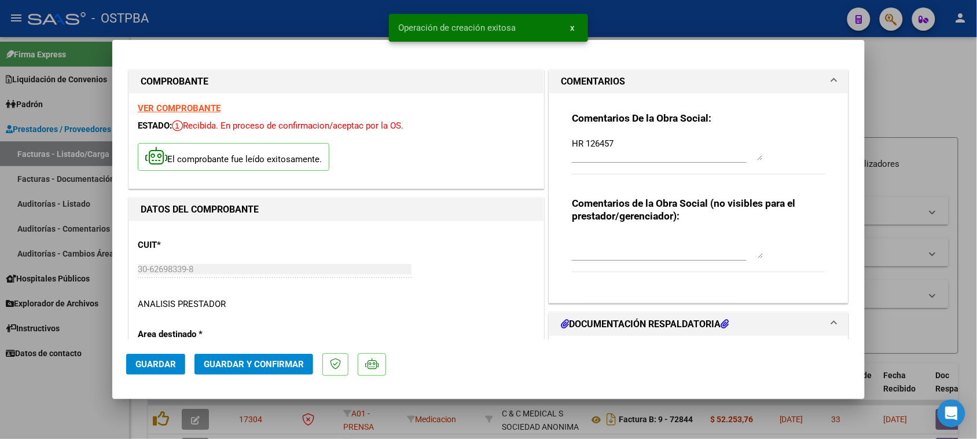
type input "[DATE]"
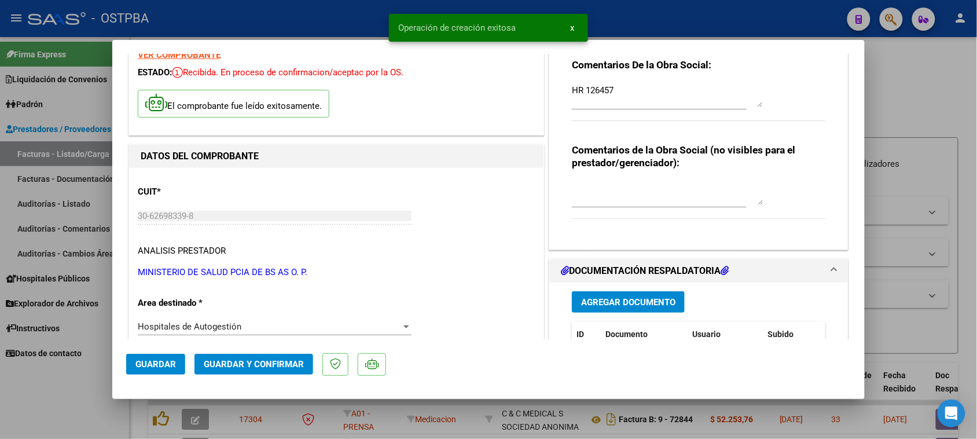
scroll to position [145, 0]
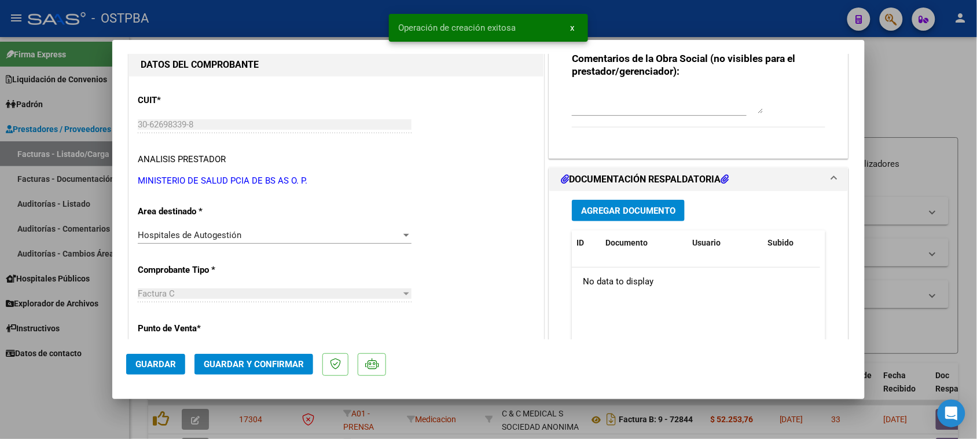
click at [664, 208] on span "Agregar Documento" at bounding box center [628, 211] width 94 height 10
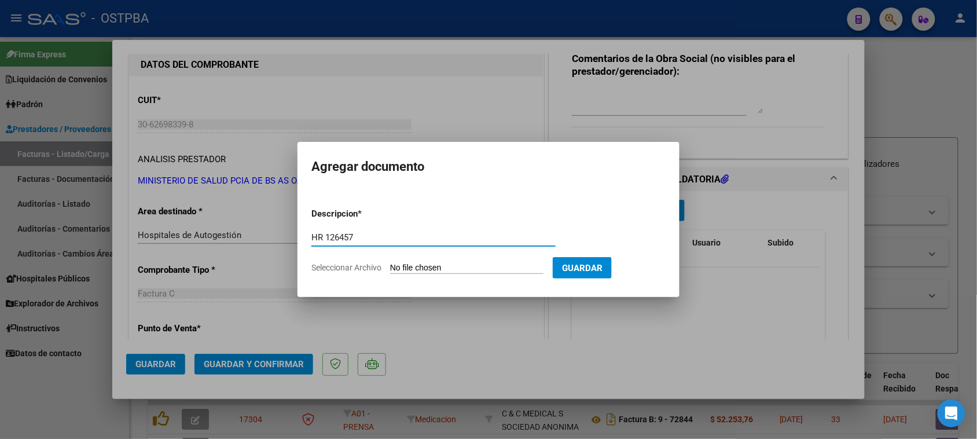
type input "HR 126457"
click at [390, 263] on input "Seleccionar Archivo" at bounding box center [466, 268] width 153 height 11
type input "C:\fakepath\HR 126457.pdf"
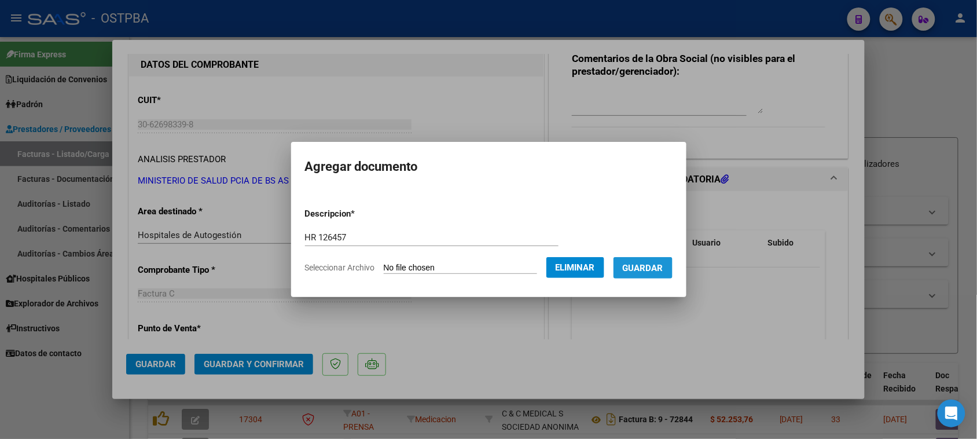
click at [673, 268] on button "Guardar" at bounding box center [643, 267] width 59 height 21
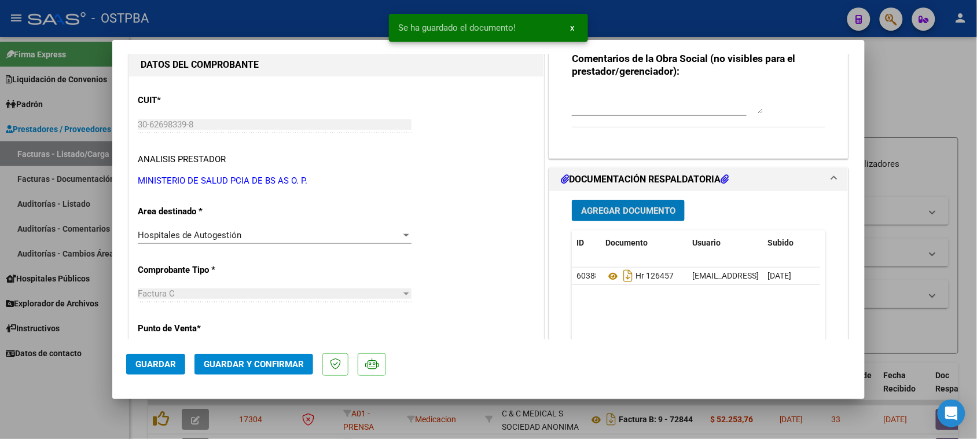
click at [658, 212] on span "Agregar Documento" at bounding box center [628, 211] width 94 height 10
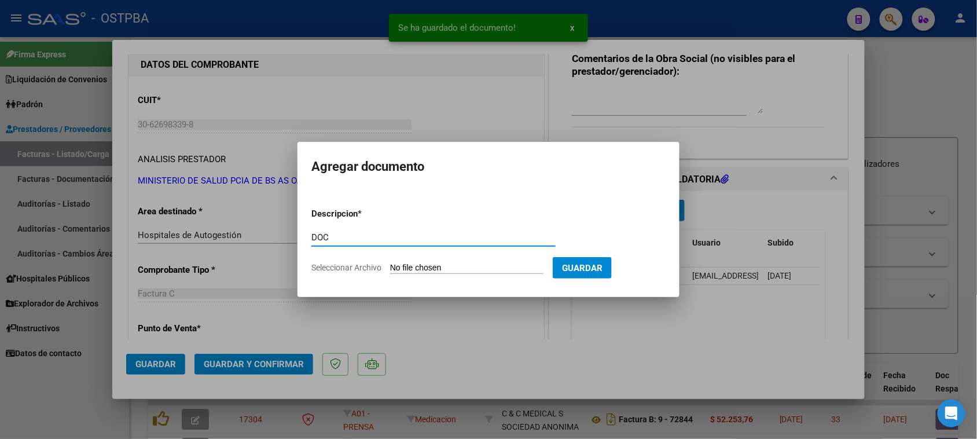
type input "DOC"
click at [390, 263] on input "Seleccionar Archivo" at bounding box center [466, 268] width 153 height 11
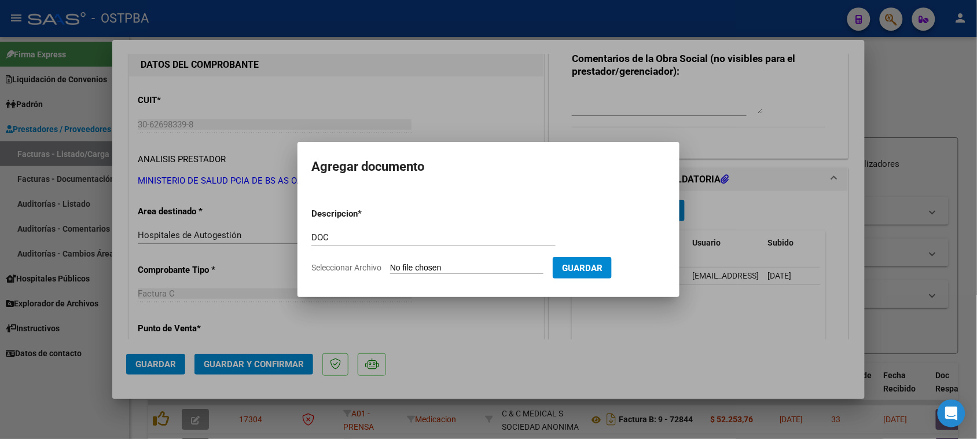
type input "C:\fakepath\DOC 20898.zip"
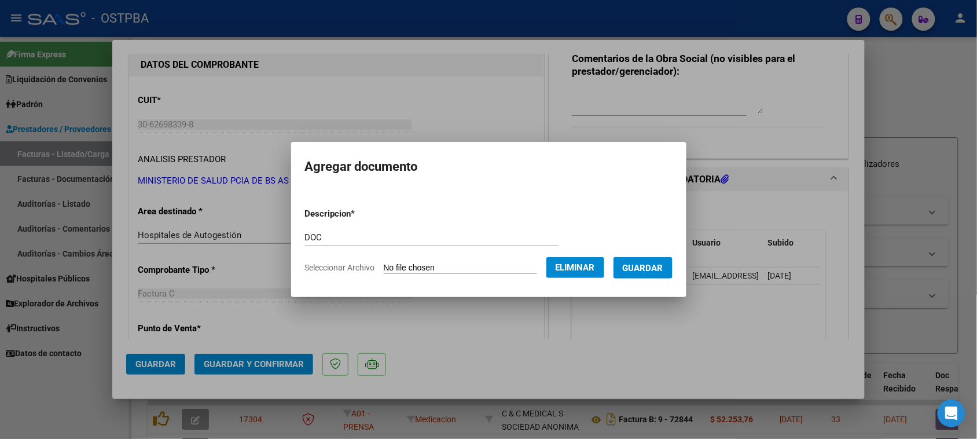
click at [664, 270] on span "Guardar" at bounding box center [643, 268] width 41 height 10
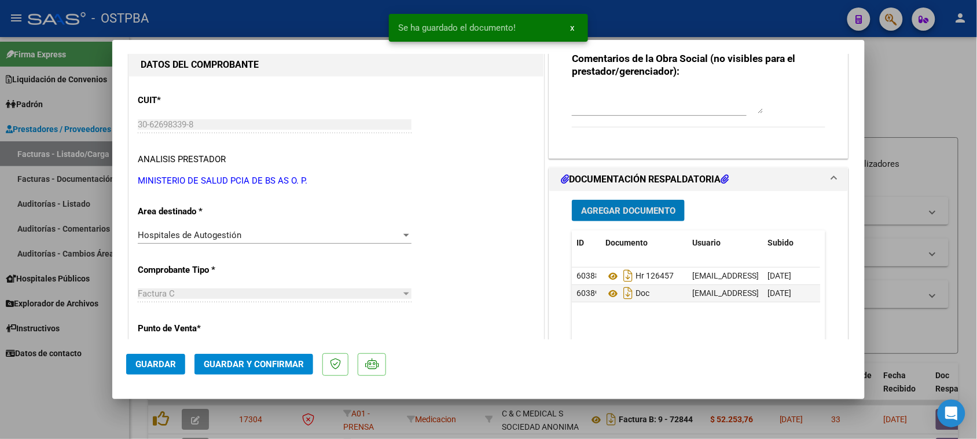
click at [244, 362] on span "Guardar y Confirmar" at bounding box center [254, 364] width 100 height 10
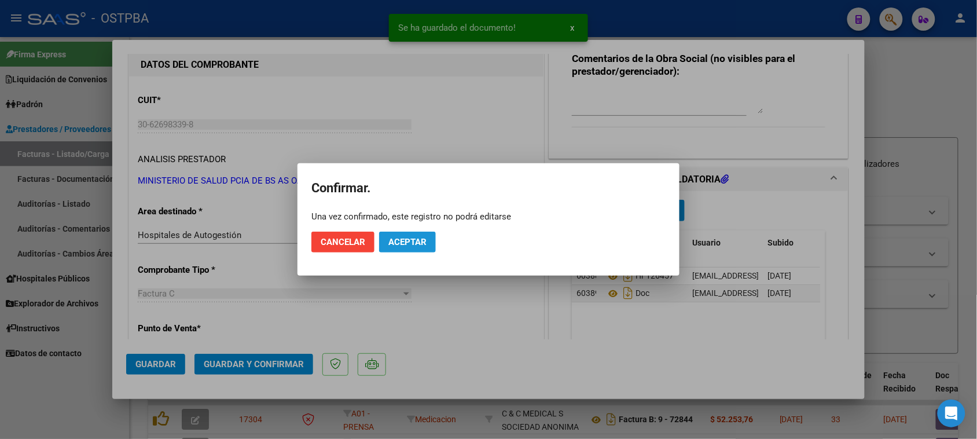
click at [426, 242] on span "Aceptar" at bounding box center [408, 242] width 38 height 10
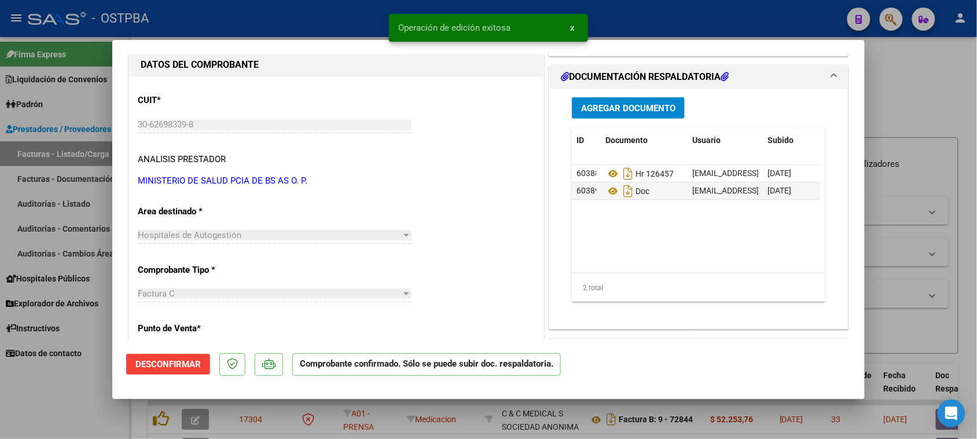
click at [45, 397] on div at bounding box center [488, 219] width 977 height 439
type input "$ 0,00"
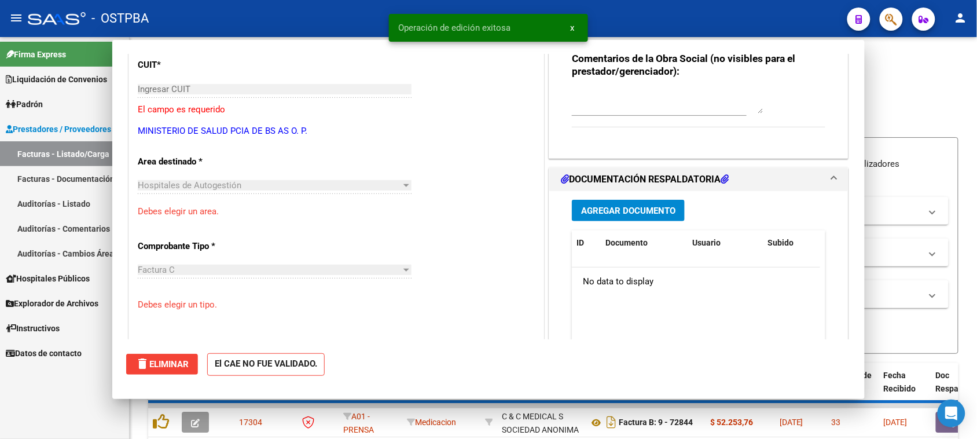
scroll to position [109, 0]
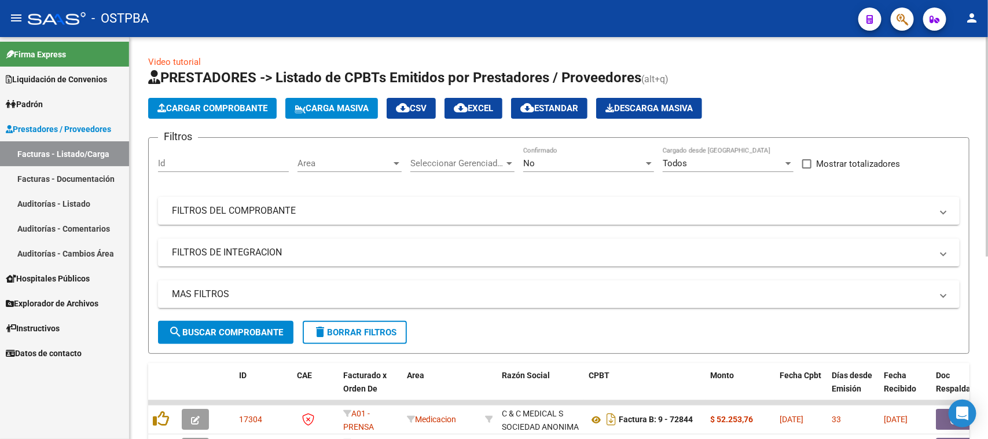
click at [244, 108] on span "Cargar Comprobante" at bounding box center [213, 108] width 110 height 10
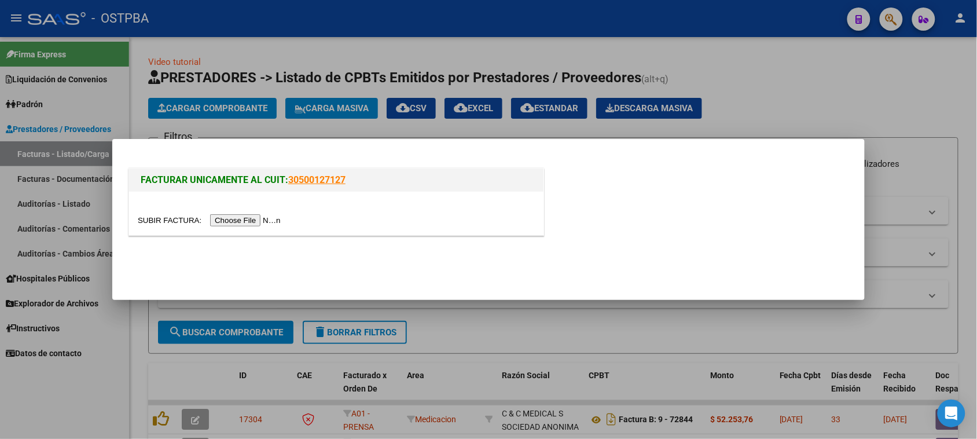
click at [225, 223] on input "file" at bounding box center [211, 220] width 147 height 12
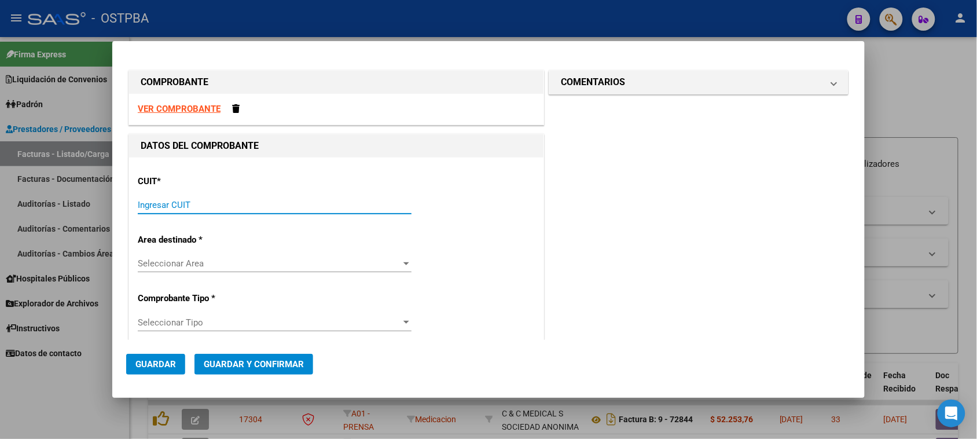
click at [186, 209] on input "Ingresar CUIT" at bounding box center [275, 205] width 274 height 10
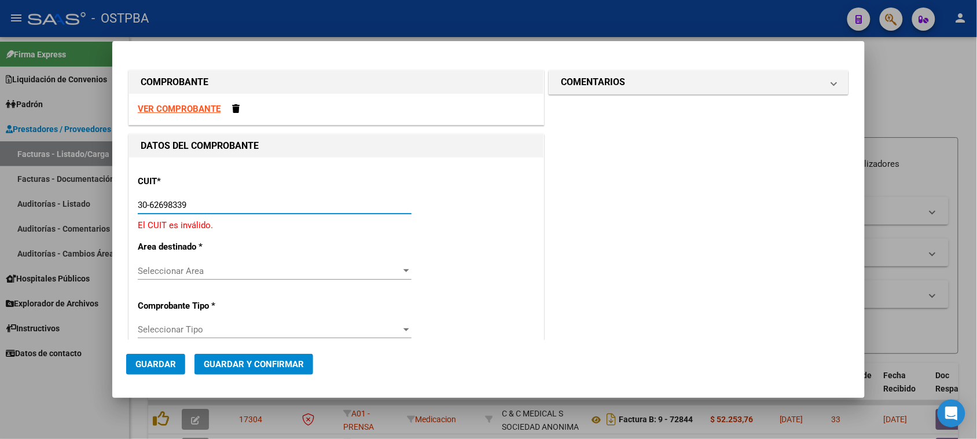
type input "30-62698339-8"
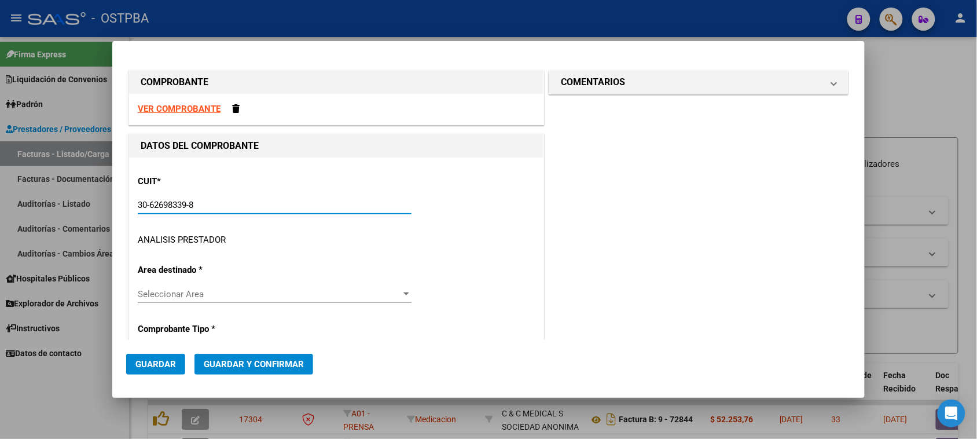
type input "188"
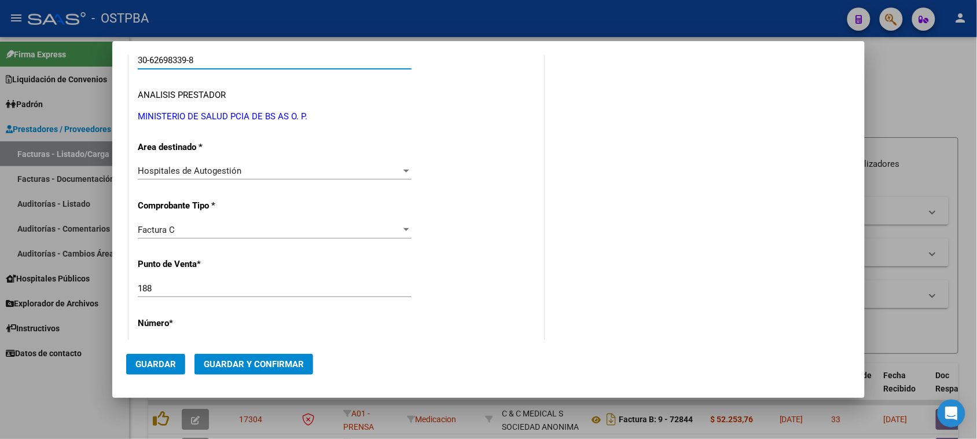
scroll to position [217, 0]
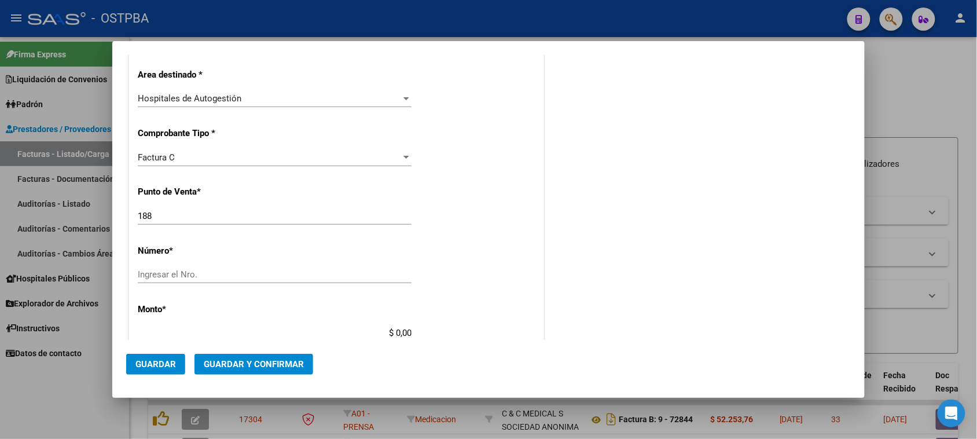
type input "30-62698339-8"
click at [166, 279] on input "Ingresar el Nro." at bounding box center [275, 274] width 274 height 10
type input "20896"
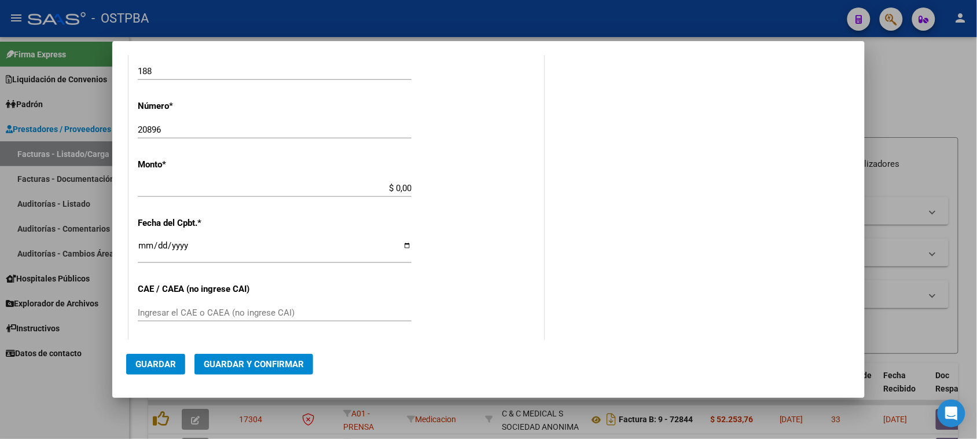
scroll to position [347, 0]
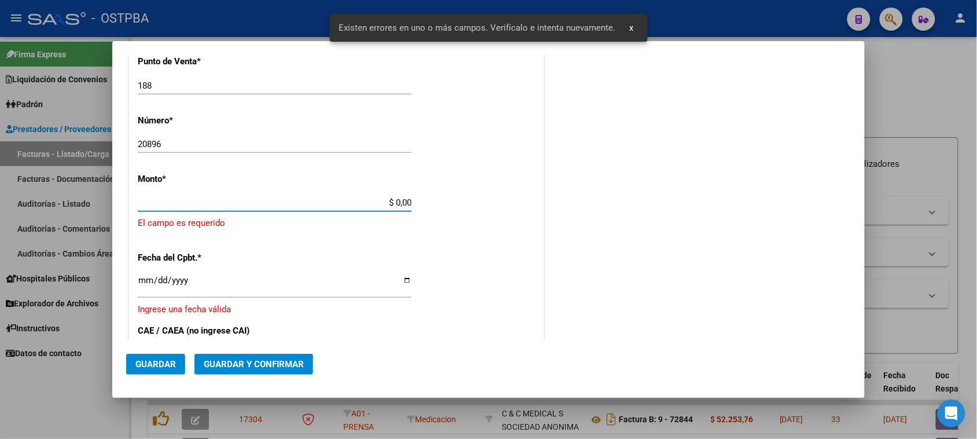
drag, startPoint x: 390, startPoint y: 203, endPoint x: 531, endPoint y: 202, distance: 141.3
click at [531, 202] on div "CUIT * 30-62698339-8 Ingresar CUIT ANALISIS PRESTADOR MINISTERIO DE SALUD PCIA …" at bounding box center [336, 234] width 415 height 848
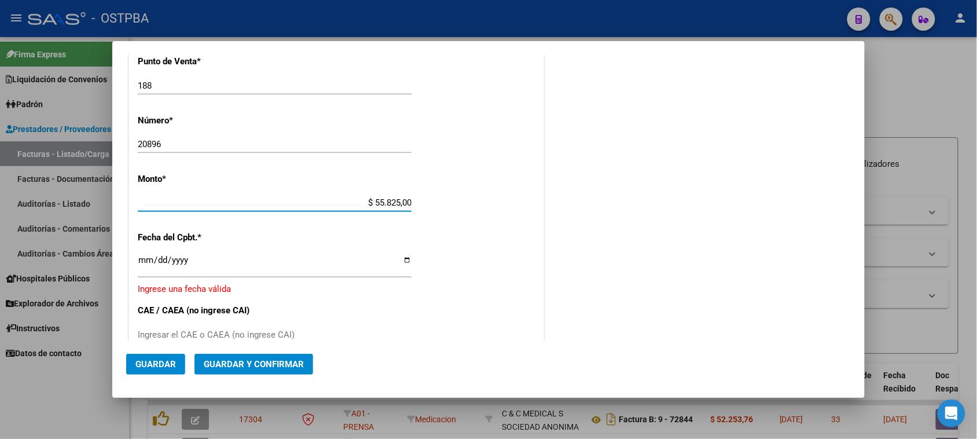
type input "$ 558.250,00"
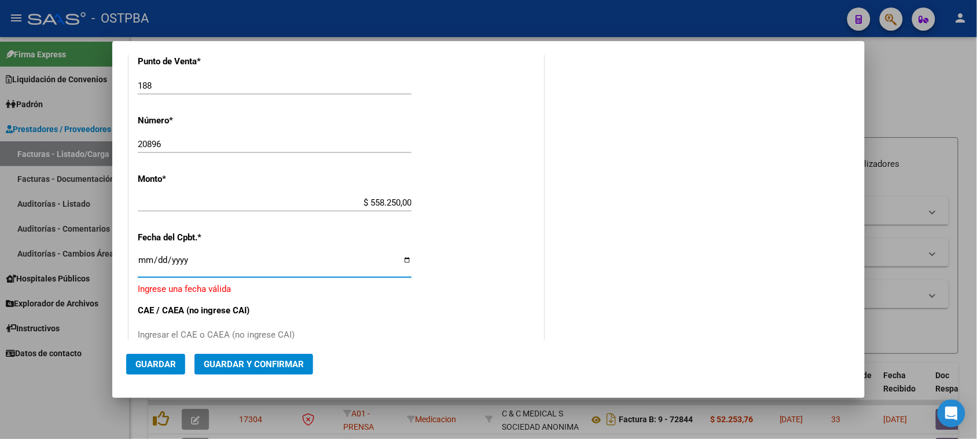
click at [147, 259] on input "Ingresar la fecha" at bounding box center [275, 264] width 274 height 19
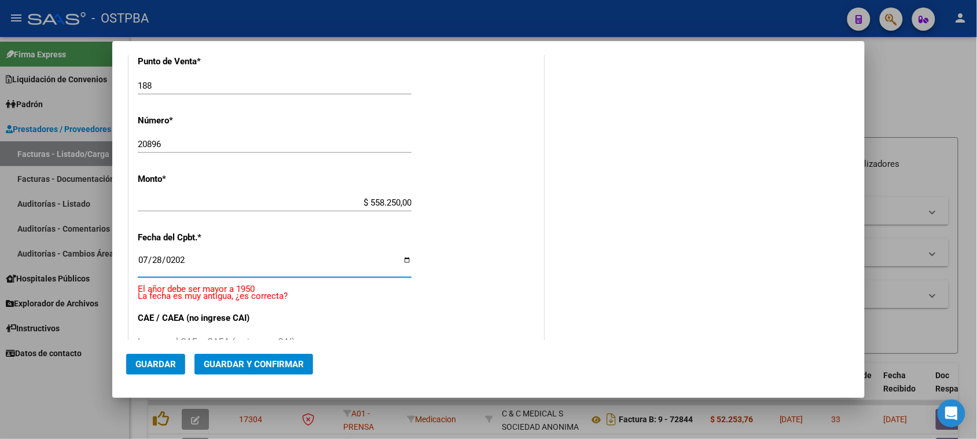
type input "[DATE]"
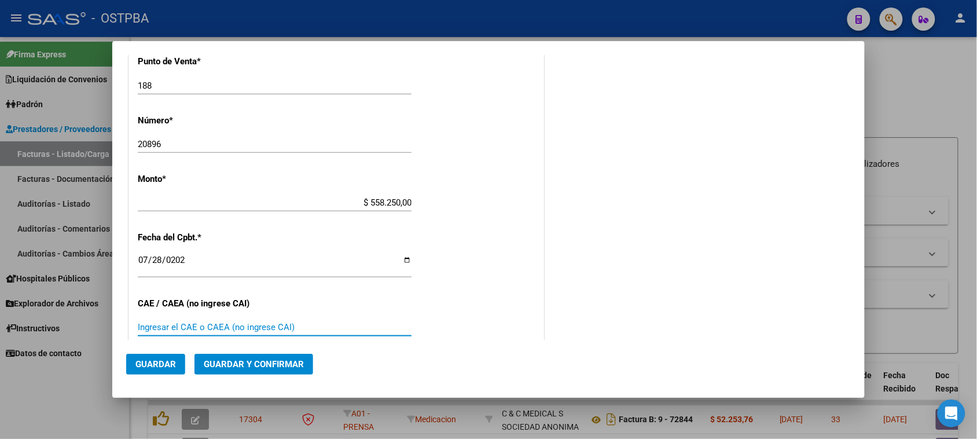
click at [145, 331] on input "Ingresar el CAE o CAEA (no ingrese CAI)" at bounding box center [275, 327] width 274 height 10
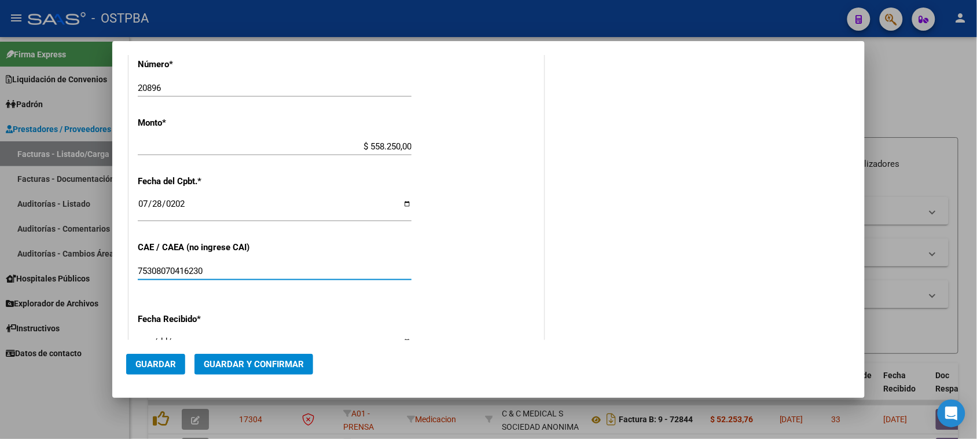
scroll to position [420, 0]
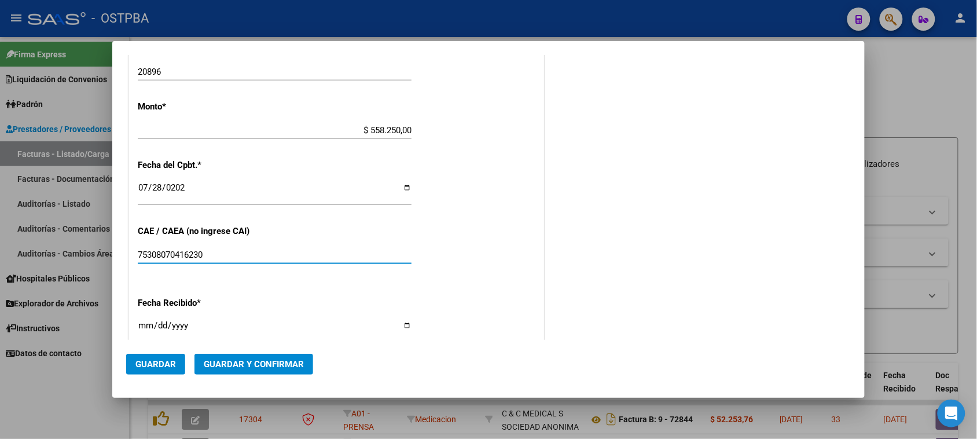
type input "75308070416230"
click at [145, 328] on input "[DATE]" at bounding box center [275, 330] width 274 height 19
type input "[DATE]"
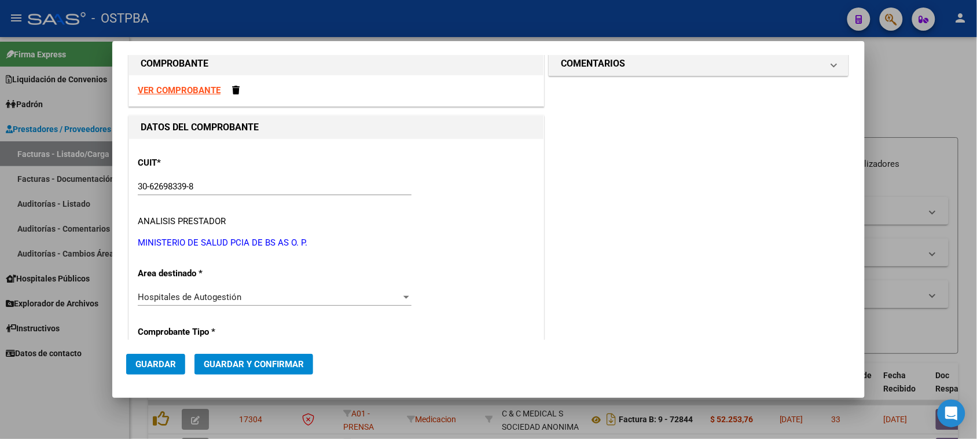
scroll to position [0, 0]
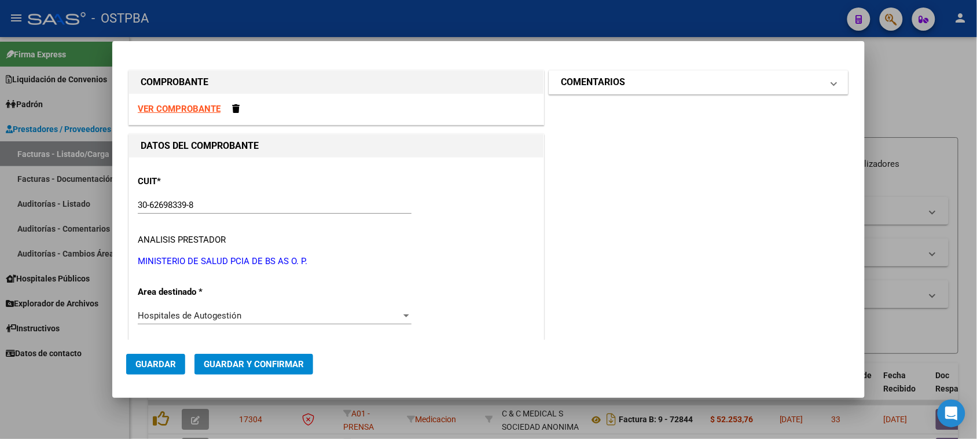
click at [667, 82] on mat-panel-title "COMENTARIOS" at bounding box center [692, 82] width 262 height 14
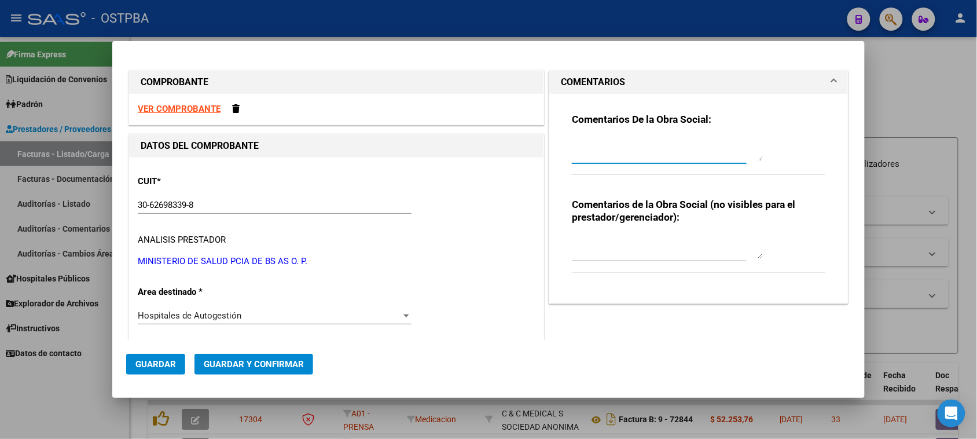
click at [611, 152] on textarea at bounding box center [667, 149] width 191 height 23
type textarea "HR 126456"
click at [154, 362] on span "Guardar" at bounding box center [155, 364] width 41 height 10
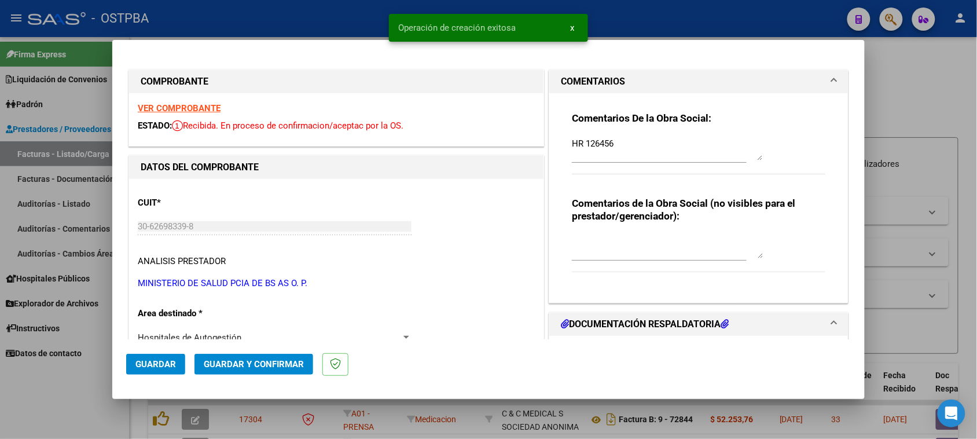
type input "[DATE]"
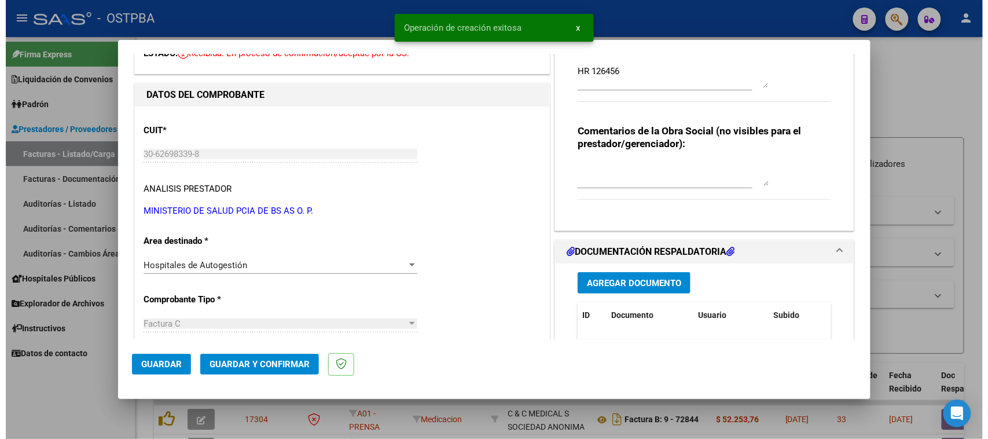
scroll to position [145, 0]
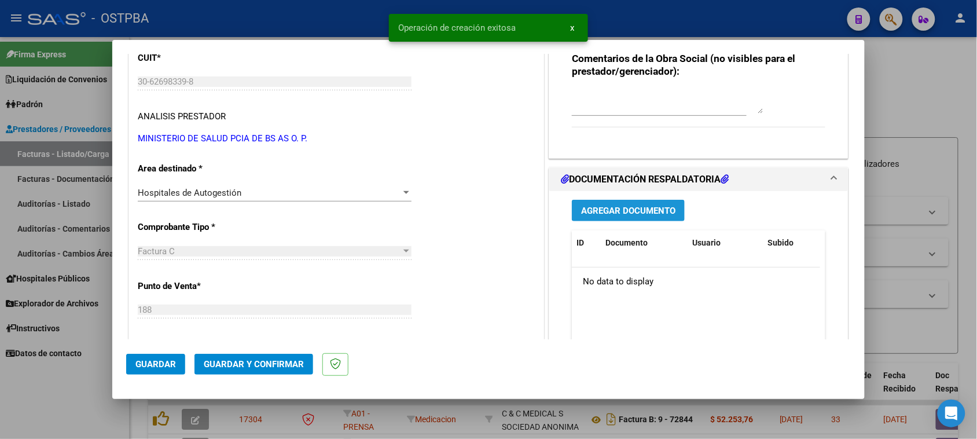
click at [621, 213] on span "Agregar Documento" at bounding box center [628, 211] width 94 height 10
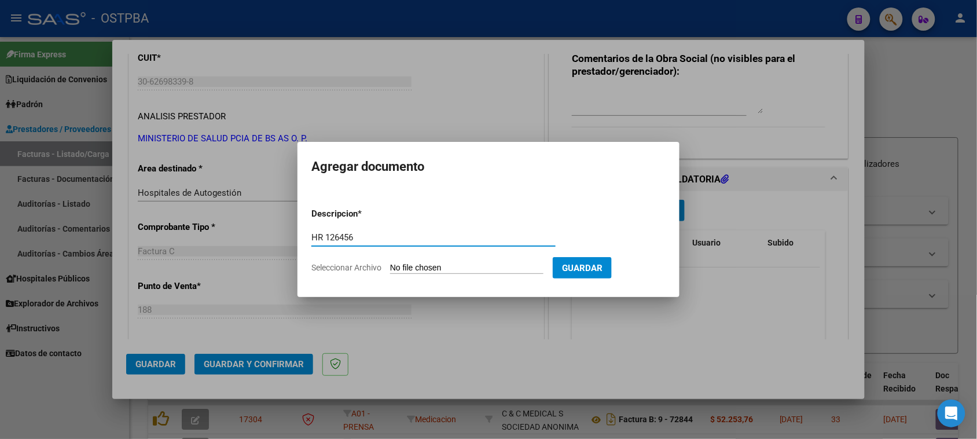
type input "HR 126456"
click at [390, 263] on input "Seleccionar Archivo" at bounding box center [466, 268] width 153 height 11
type input "C:\fakepath\HR 126456.pdf"
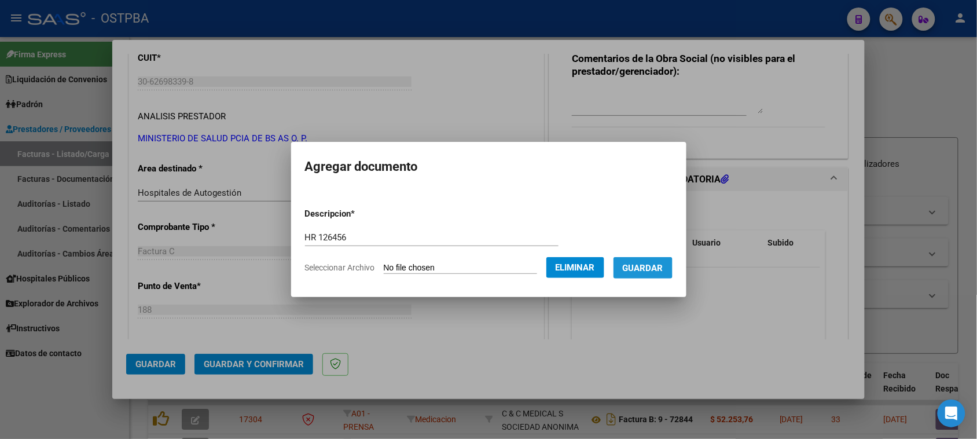
click at [647, 267] on span "Guardar" at bounding box center [643, 268] width 41 height 10
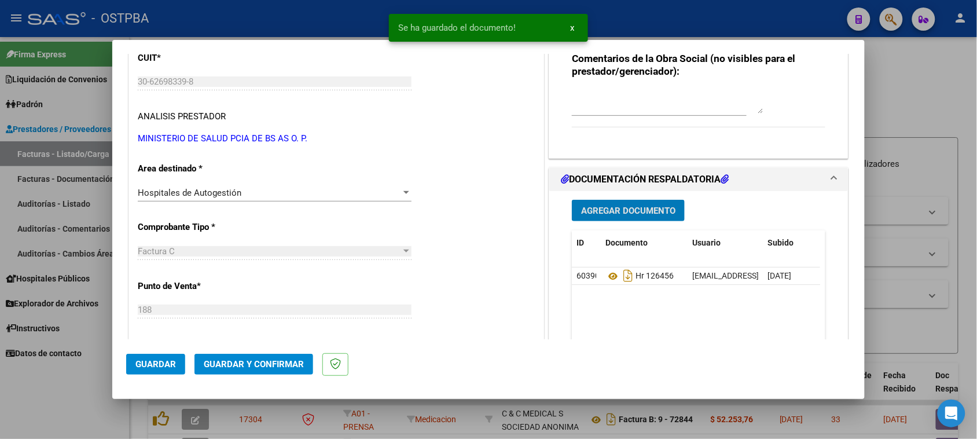
click at [617, 206] on span "Agregar Documento" at bounding box center [628, 211] width 94 height 10
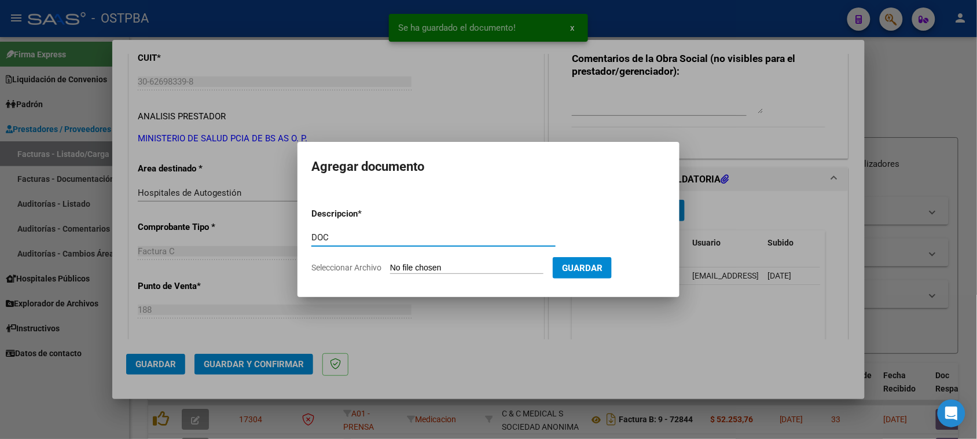
type input "DOC"
click at [390, 263] on input "Seleccionar Archivo" at bounding box center [466, 268] width 153 height 11
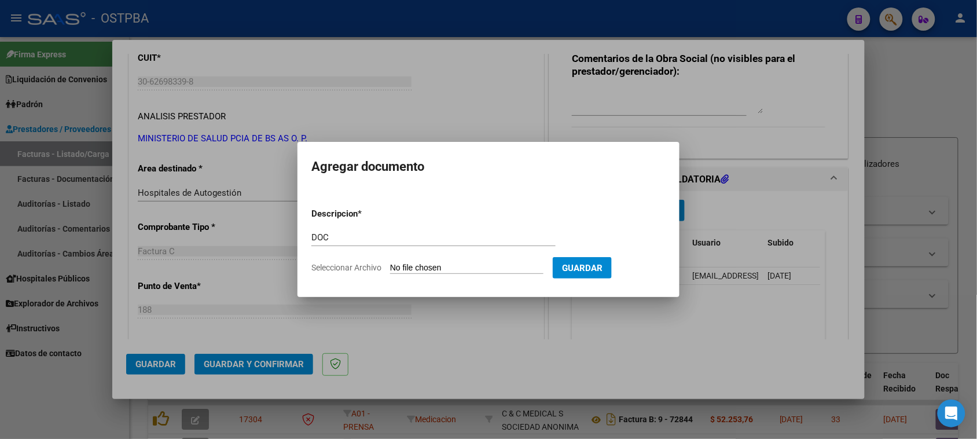
type input "C:\fakepath\DOC 20896.zip"
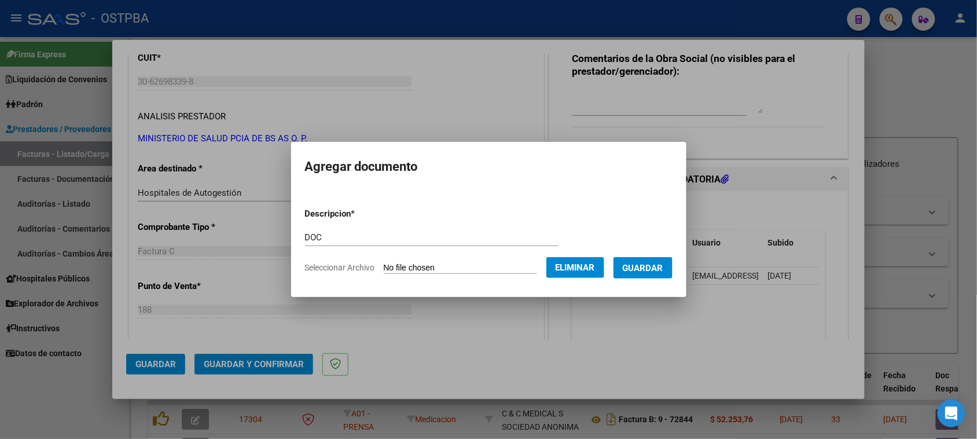
click at [670, 261] on button "Guardar" at bounding box center [643, 267] width 59 height 21
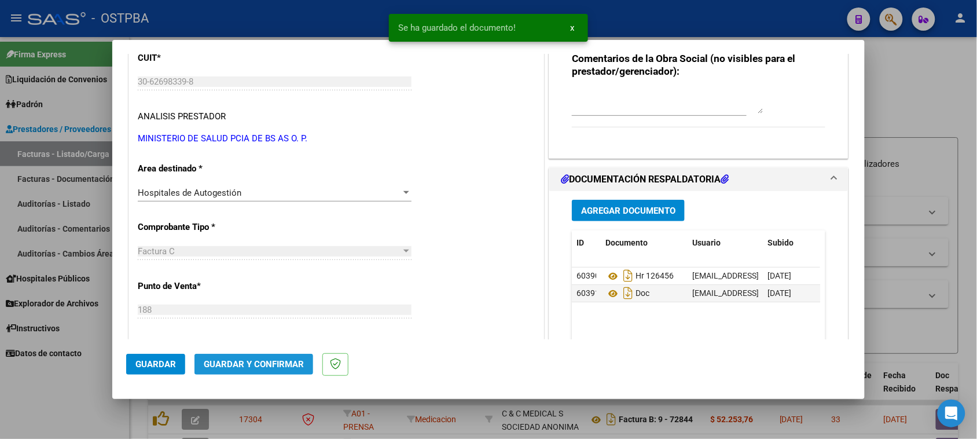
click at [273, 364] on span "Guardar y Confirmar" at bounding box center [254, 364] width 100 height 10
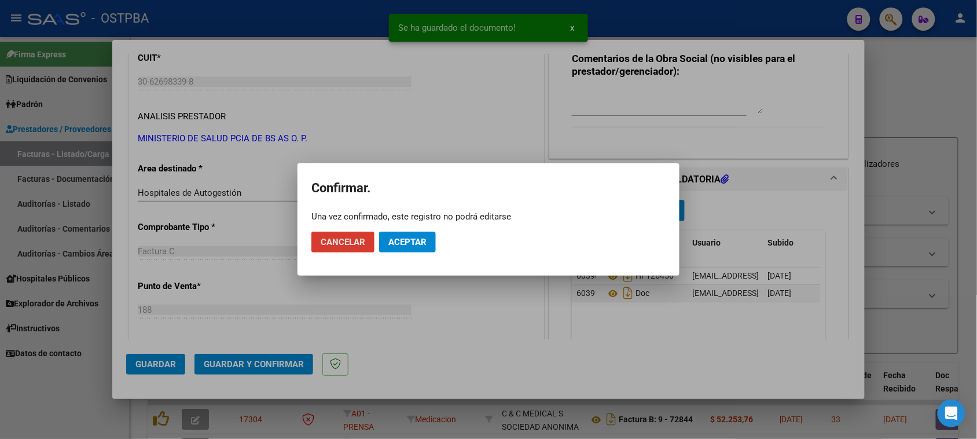
click at [400, 242] on span "Aceptar" at bounding box center [408, 242] width 38 height 10
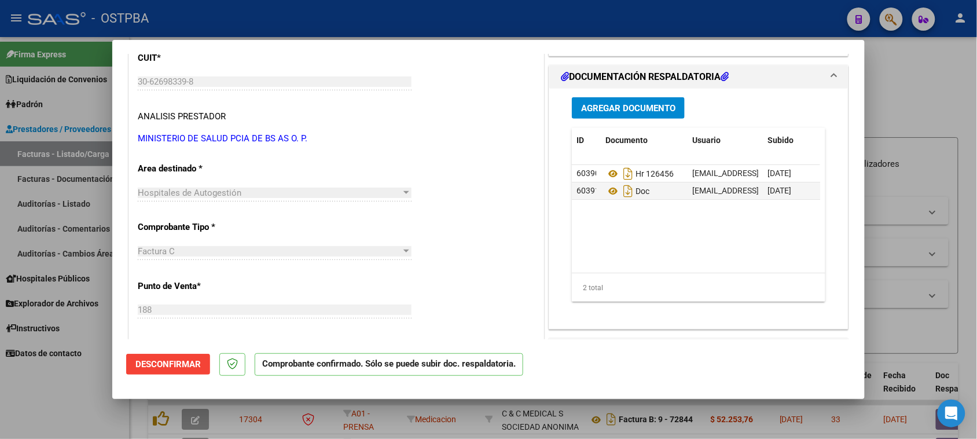
click at [58, 153] on div at bounding box center [488, 219] width 977 height 439
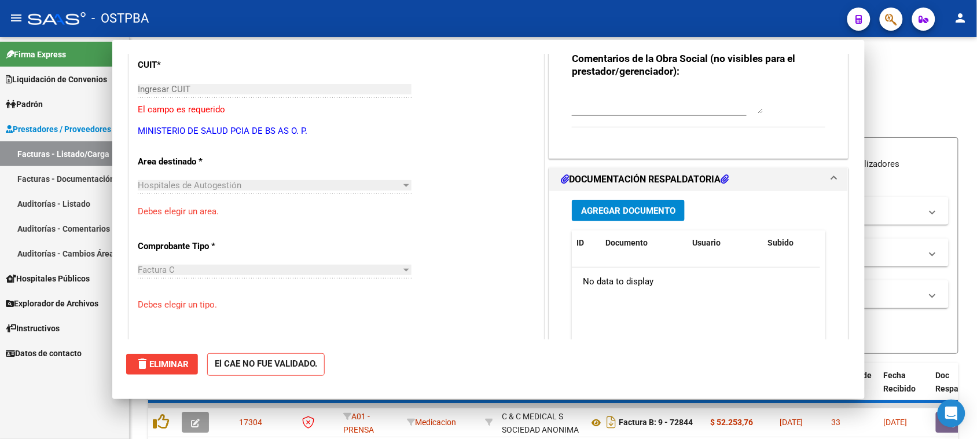
scroll to position [0, 0]
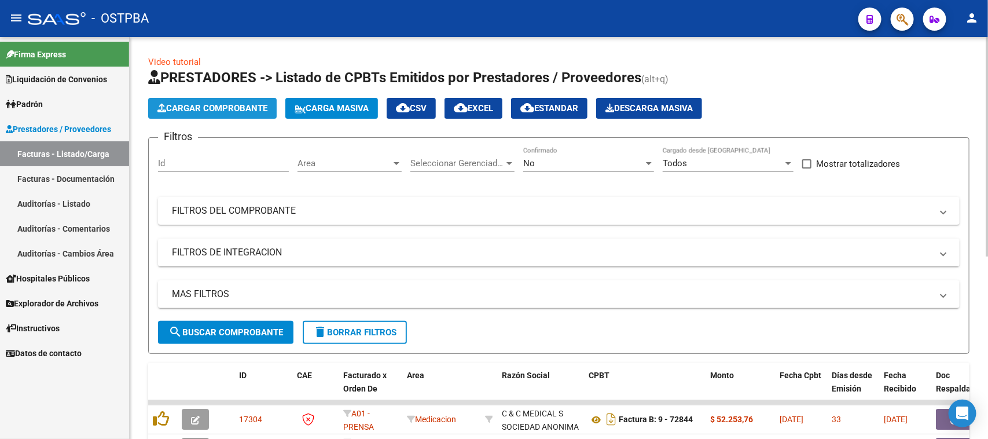
click at [241, 111] on span "Cargar Comprobante" at bounding box center [213, 108] width 110 height 10
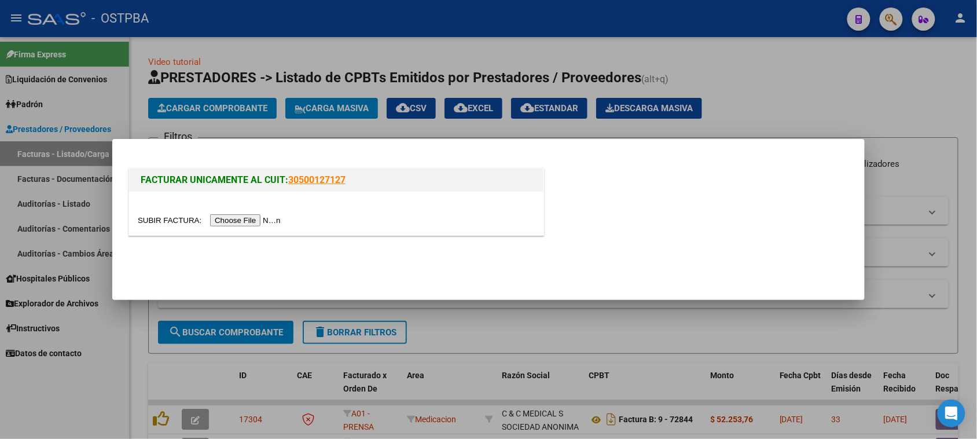
click at [250, 220] on input "file" at bounding box center [211, 220] width 147 height 12
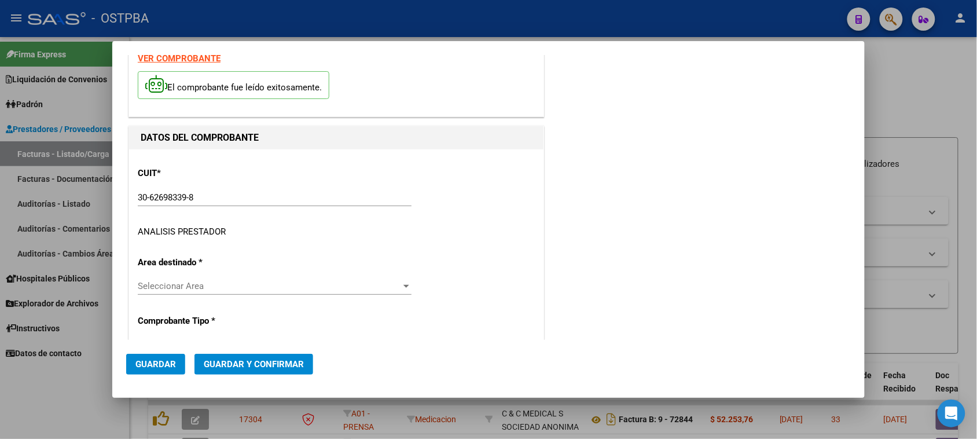
scroll to position [72, 0]
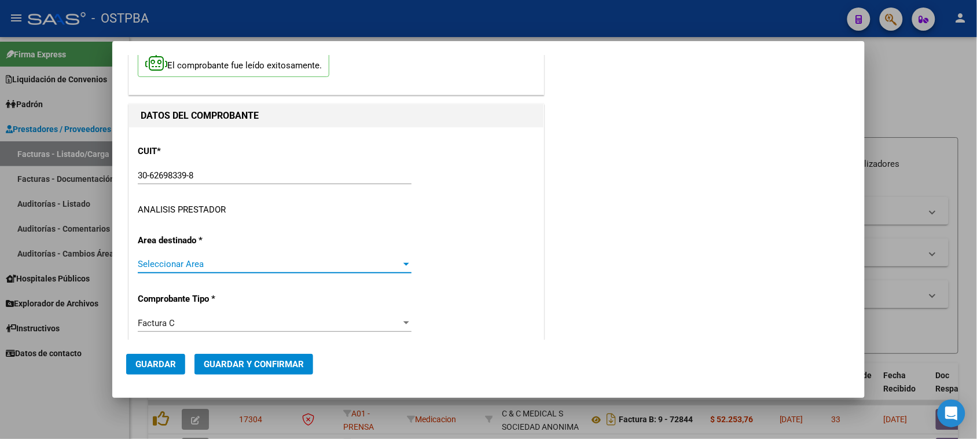
click at [199, 261] on span "Seleccionar Area" at bounding box center [269, 264] width 263 height 10
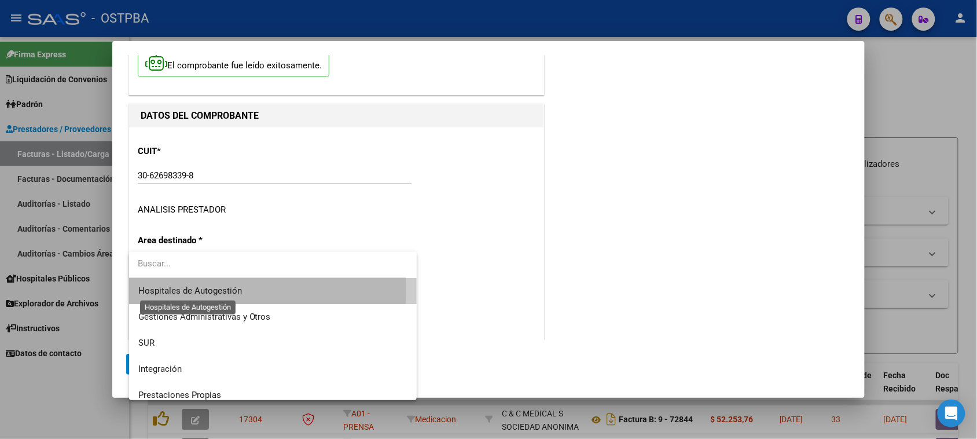
click at [186, 290] on span "Hospitales de Autogestión" at bounding box center [190, 290] width 104 height 10
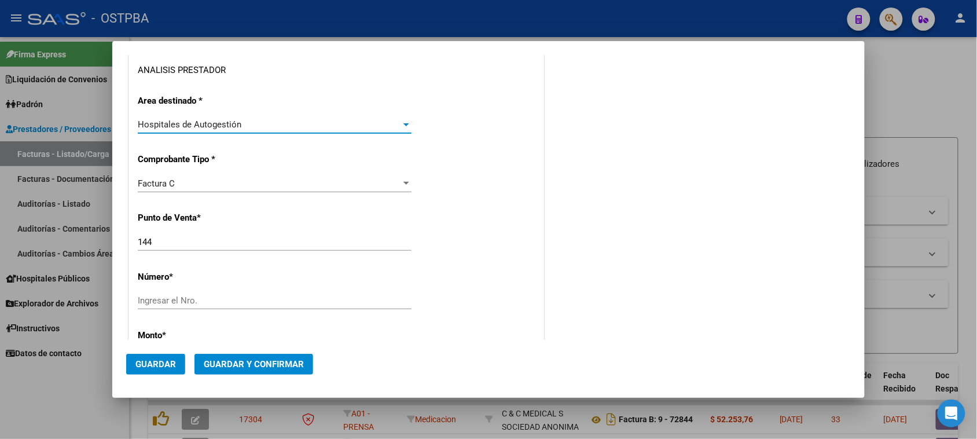
scroll to position [217, 0]
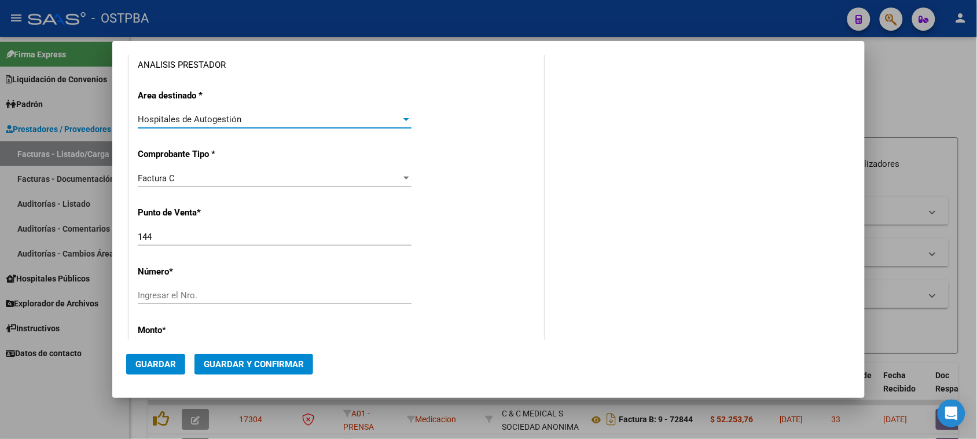
click at [230, 299] on input "Ingresar el Nro." at bounding box center [275, 295] width 274 height 10
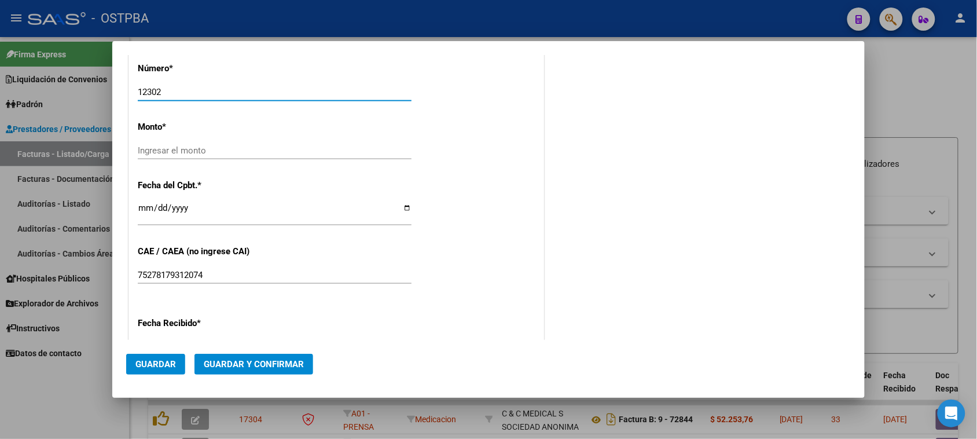
scroll to position [434, 0]
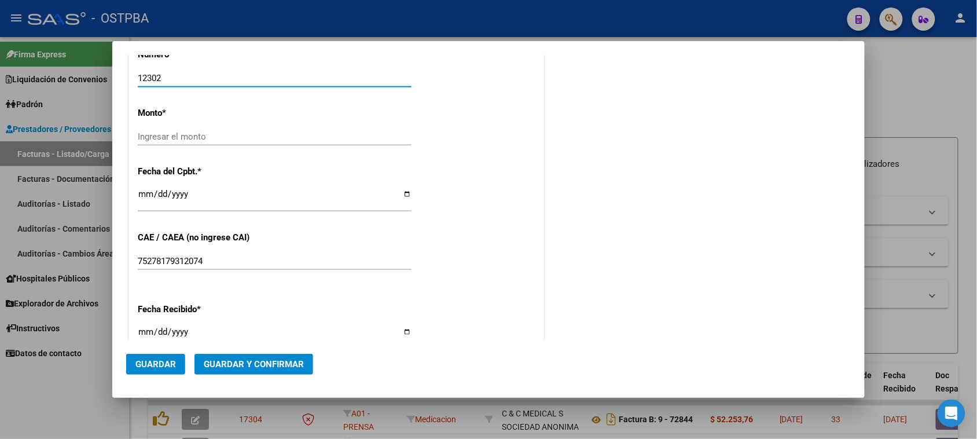
type input "12302"
click at [142, 196] on input "Ingresar la fecha" at bounding box center [275, 198] width 274 height 19
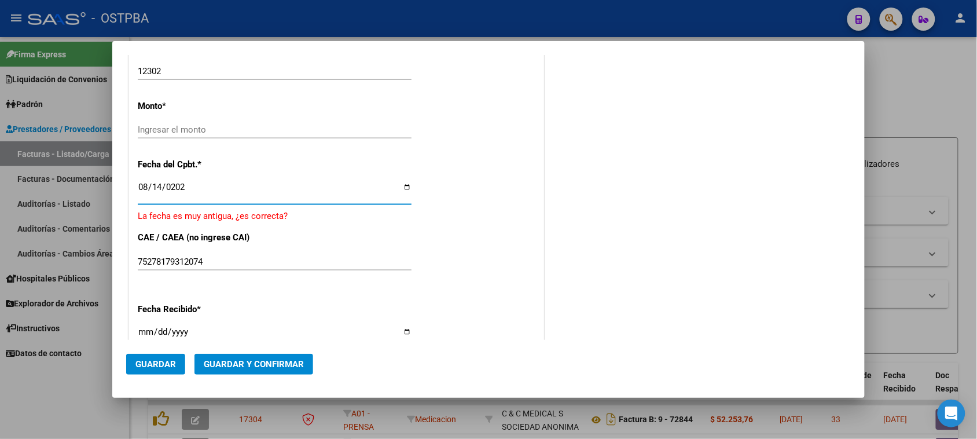
type input "[DATE]"
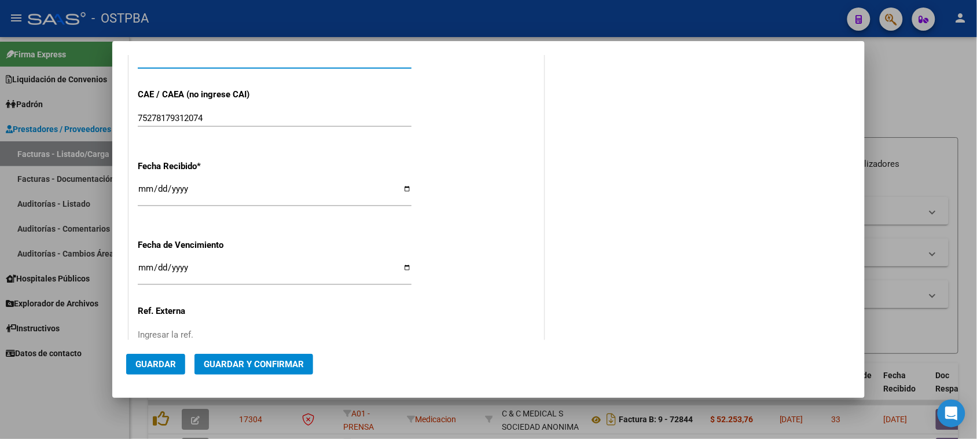
scroll to position [579, 0]
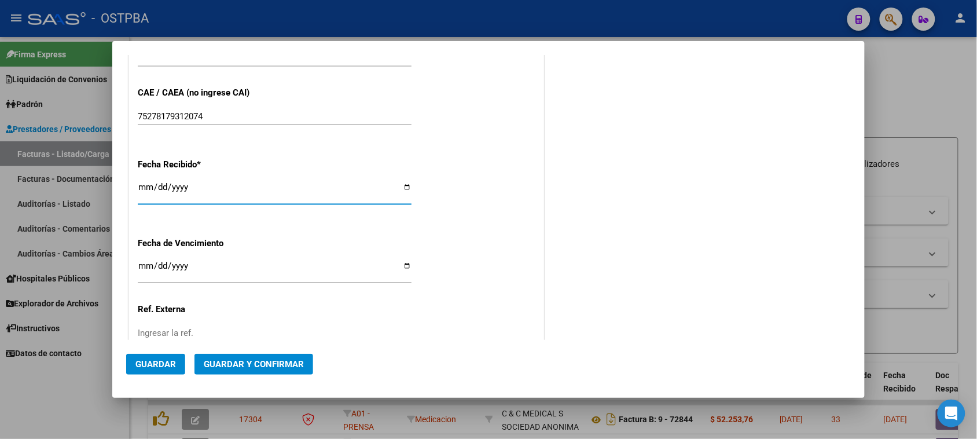
click at [148, 189] on input "[DATE]" at bounding box center [275, 191] width 274 height 19
type input "[DATE]"
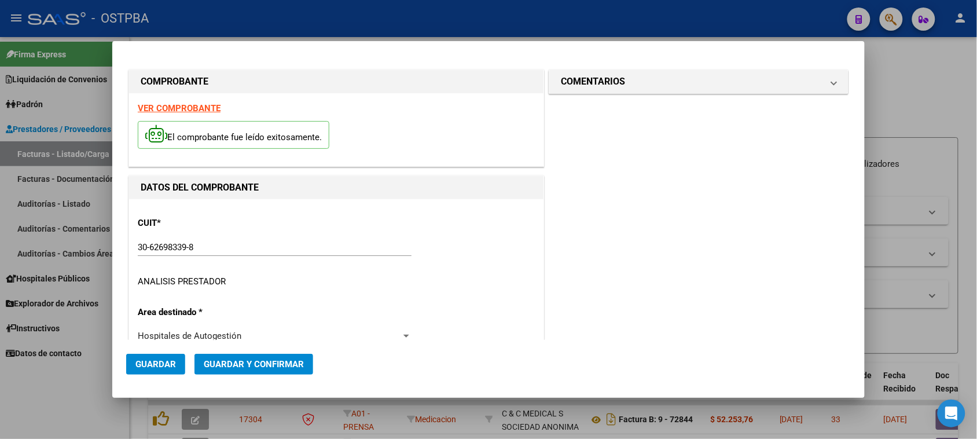
scroll to position [0, 0]
click at [667, 85] on mat-panel-title "COMENTARIOS" at bounding box center [692, 82] width 262 height 14
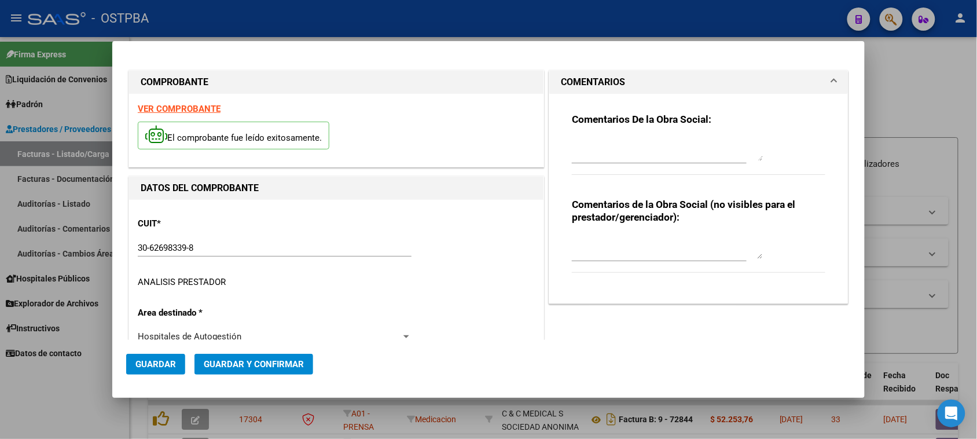
click at [623, 157] on textarea at bounding box center [667, 149] width 191 height 23
type textarea "HR 126454"
click at [164, 356] on button "Guardar" at bounding box center [155, 364] width 59 height 21
click at [155, 366] on span "Guardar" at bounding box center [155, 364] width 41 height 10
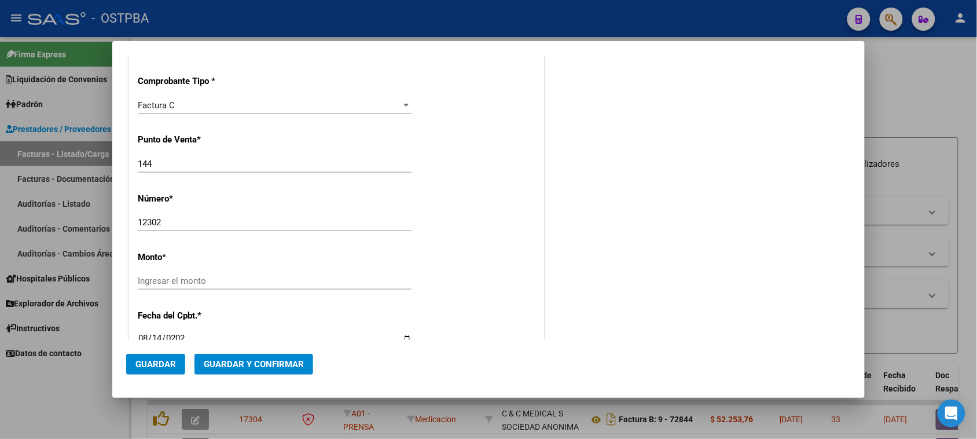
scroll to position [362, 0]
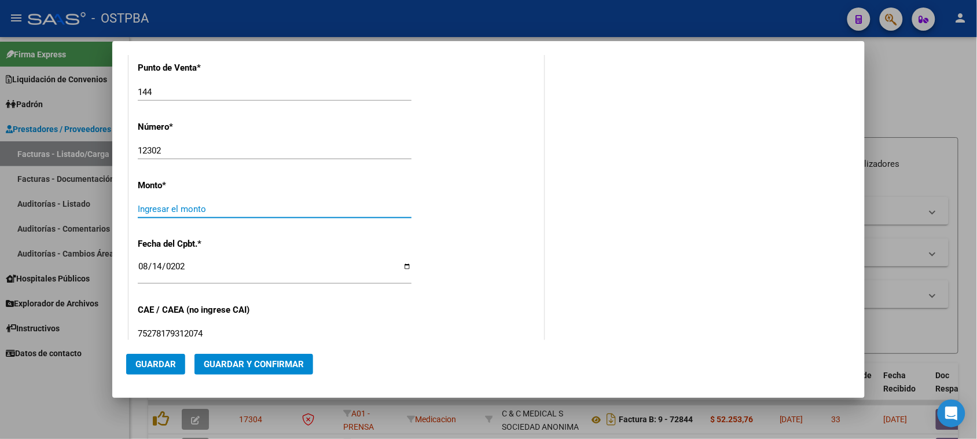
click at [168, 212] on input "Ingresar el monto" at bounding box center [275, 209] width 274 height 10
type input "$ 32.956,19"
click at [170, 365] on span "Guardar" at bounding box center [155, 364] width 41 height 10
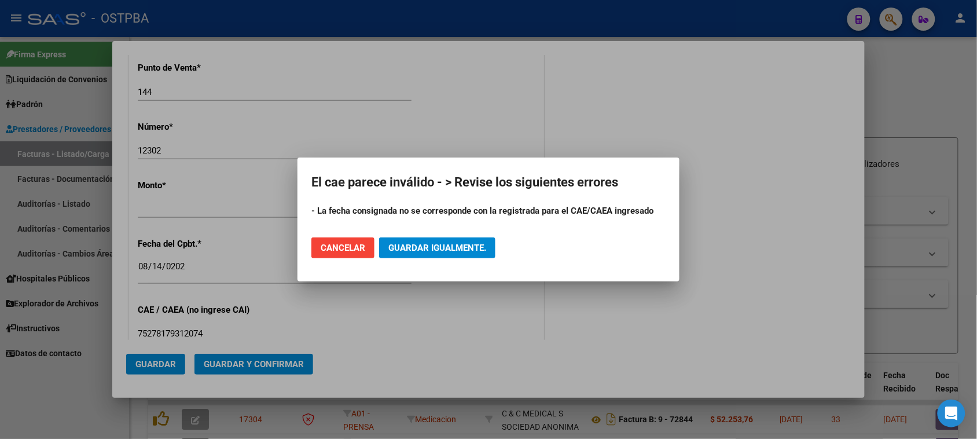
click at [193, 215] on div at bounding box center [488, 219] width 977 height 439
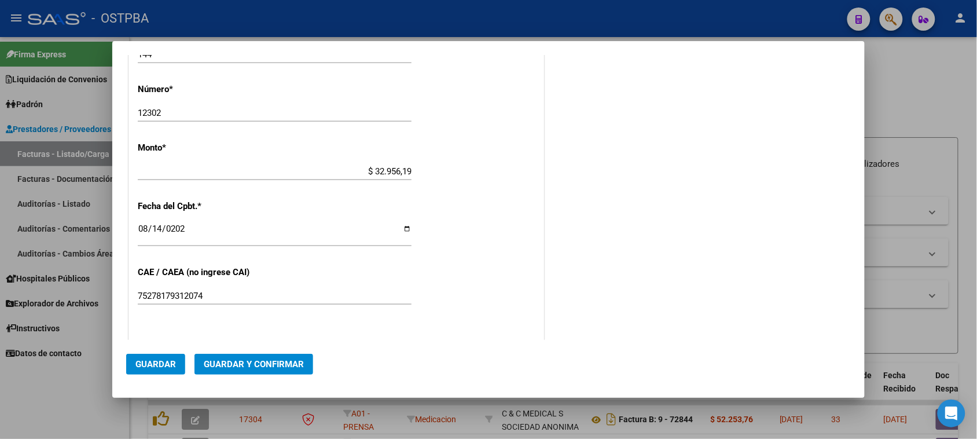
scroll to position [434, 0]
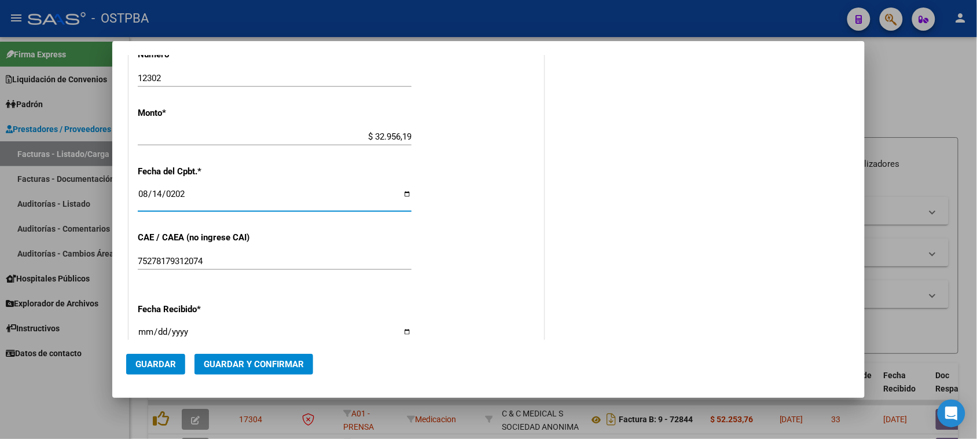
drag, startPoint x: 151, startPoint y: 192, endPoint x: 174, endPoint y: 193, distance: 23.2
click at [149, 192] on input "[DATE]" at bounding box center [275, 198] width 274 height 19
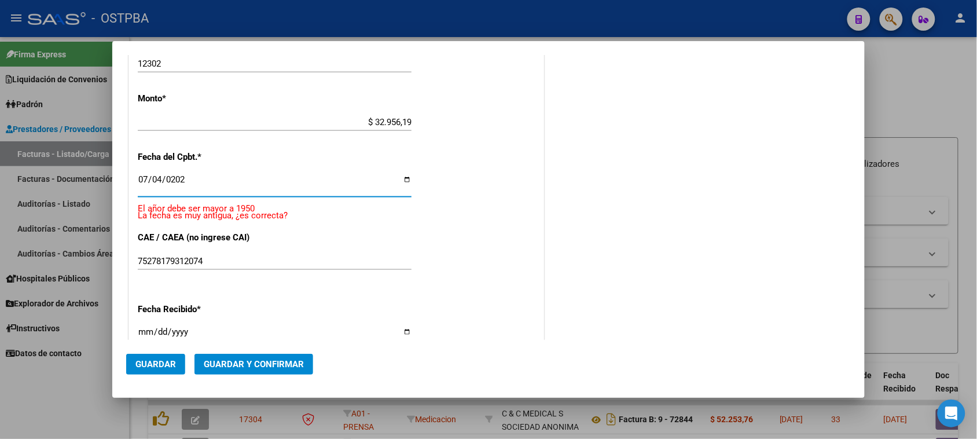
type input "[DATE]"
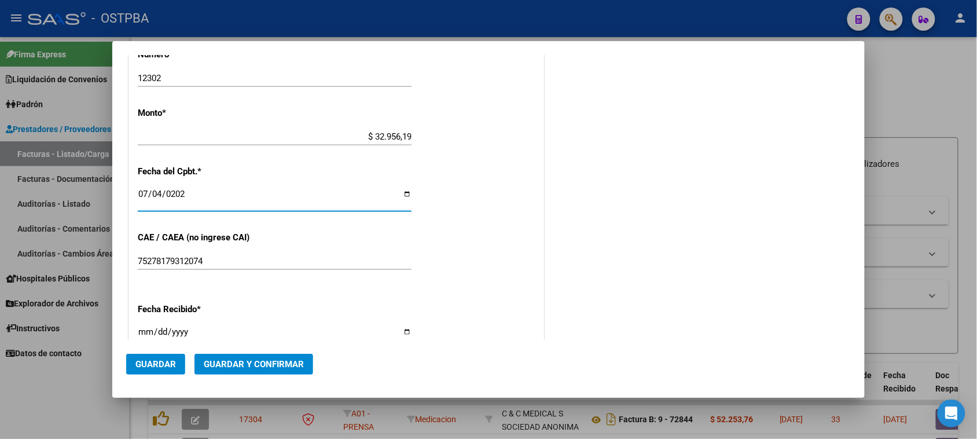
click at [141, 363] on span "Guardar" at bounding box center [155, 364] width 41 height 10
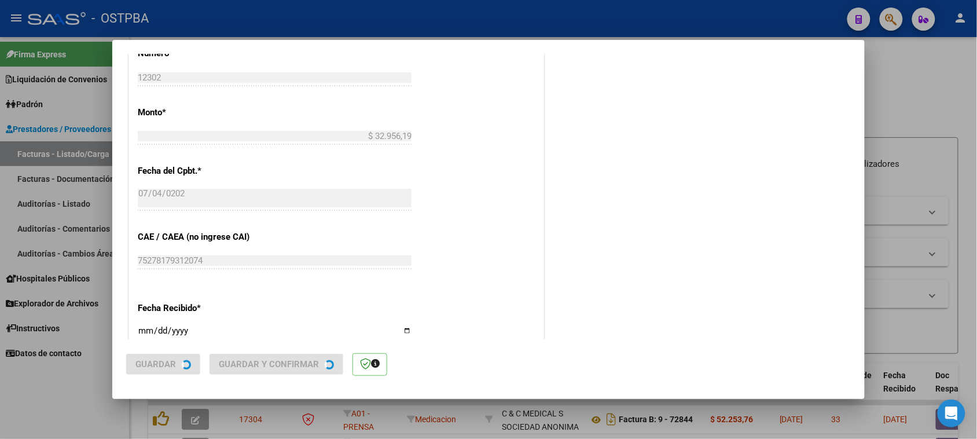
scroll to position [0, 0]
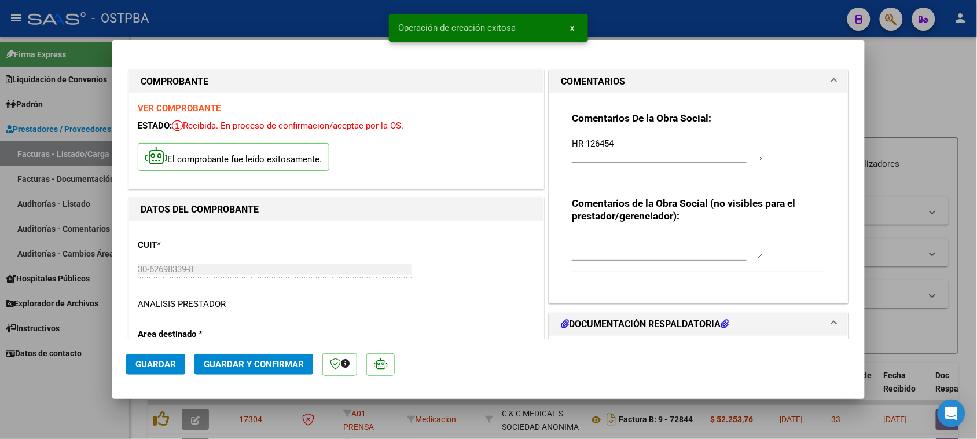
type input "[DATE]"
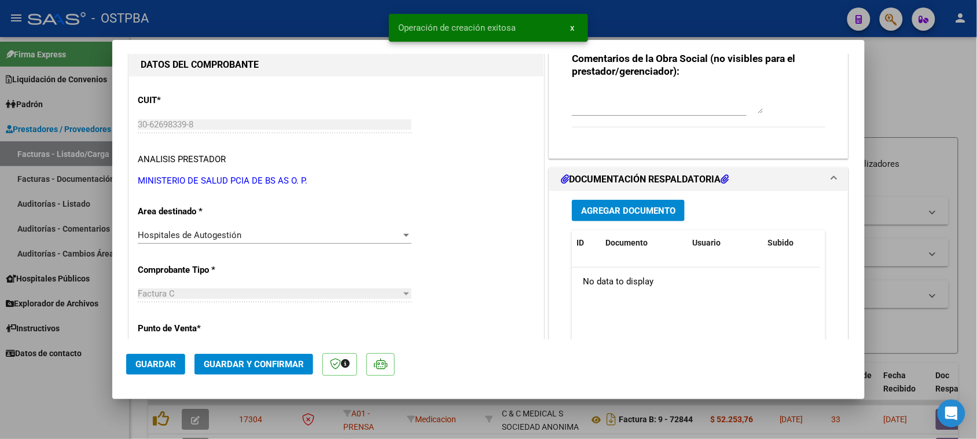
click at [657, 210] on span "Agregar Documento" at bounding box center [628, 211] width 94 height 10
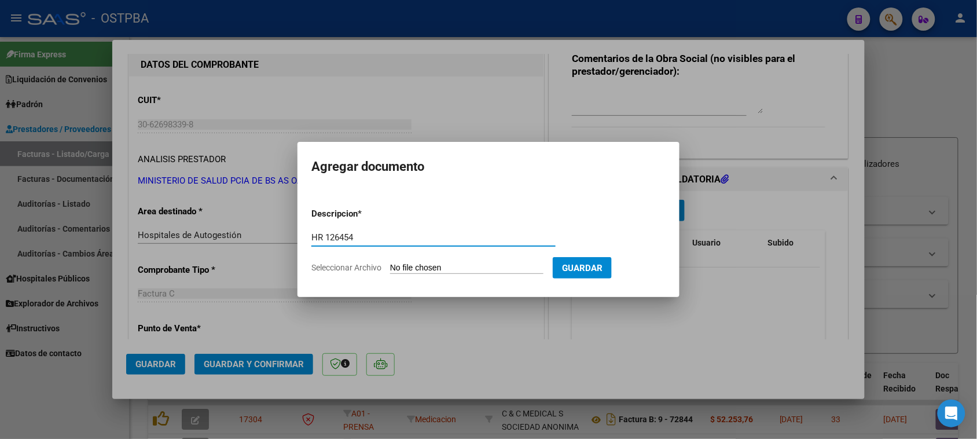
type input "HR 126454"
click at [390, 263] on input "Seleccionar Archivo" at bounding box center [466, 268] width 153 height 11
type input "C:\fakepath\HR 126454.pdf"
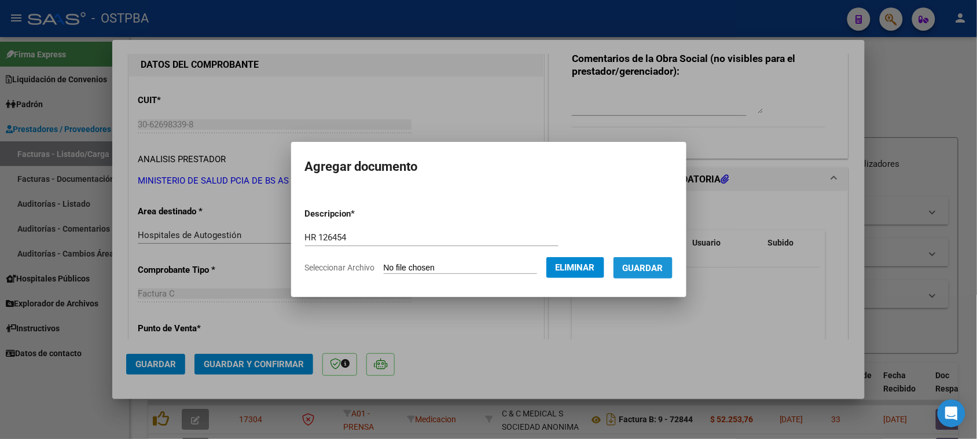
click at [665, 277] on button "Guardar" at bounding box center [643, 267] width 59 height 21
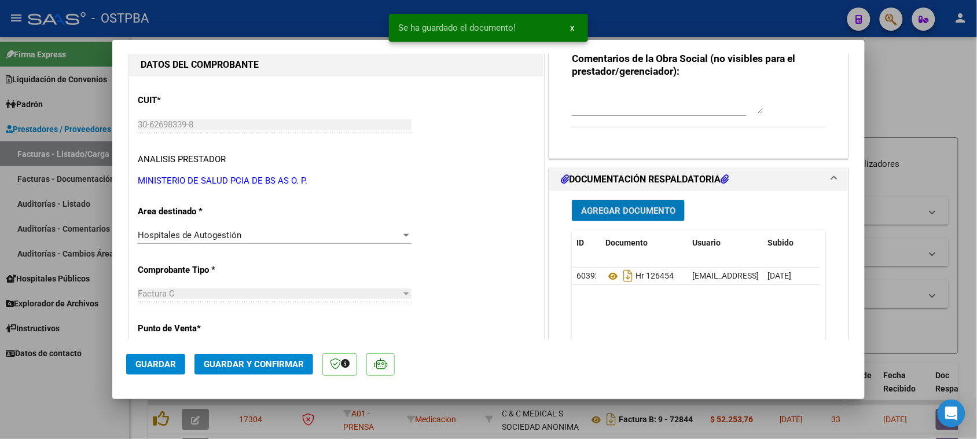
click at [624, 212] on span "Agregar Documento" at bounding box center [628, 211] width 94 height 10
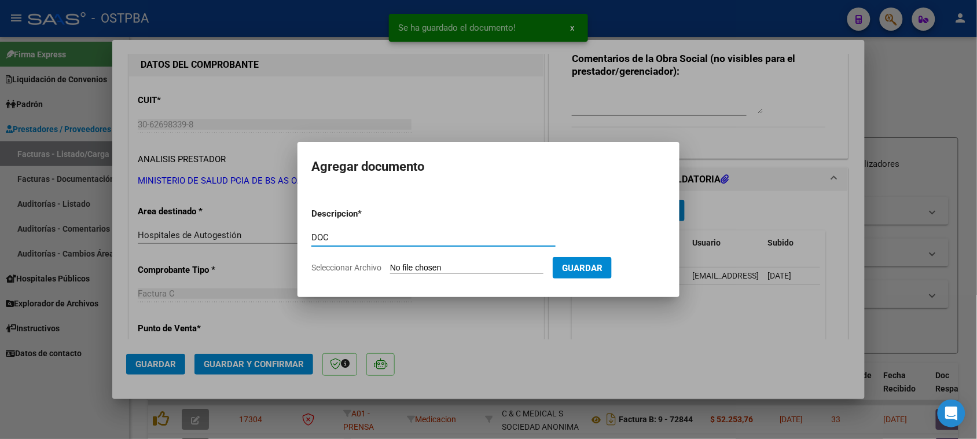
type input "DOC"
click at [390, 263] on input "Seleccionar Archivo" at bounding box center [466, 268] width 153 height 11
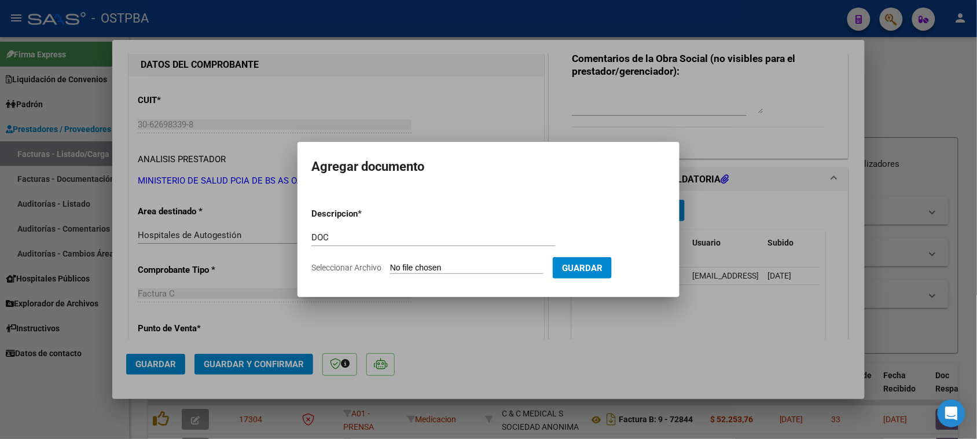
type input "C:\fakepath\DOC 12302.pdf"
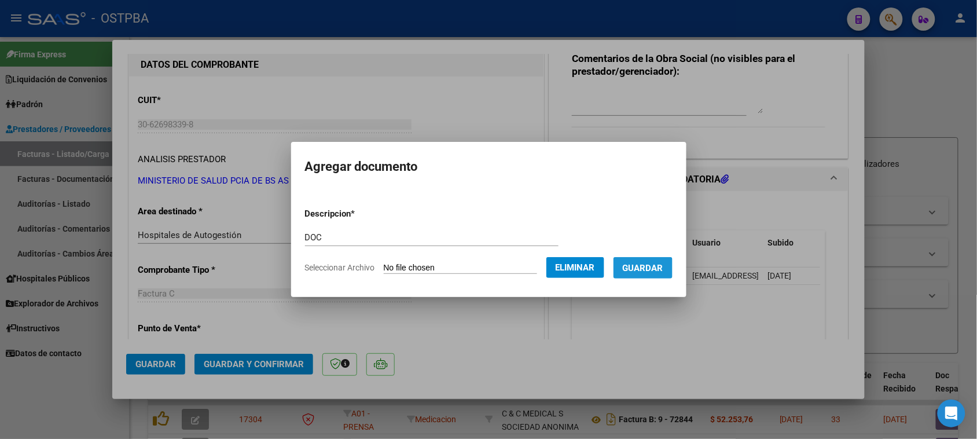
click at [651, 274] on button "Guardar" at bounding box center [643, 267] width 59 height 21
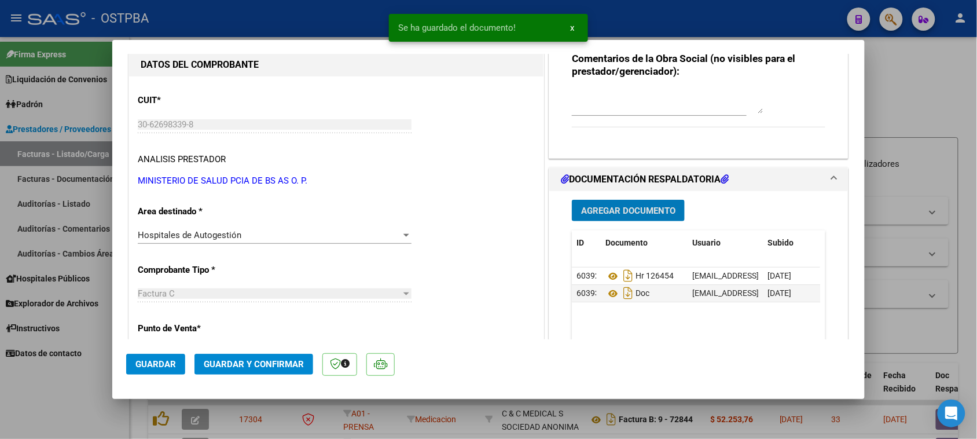
click at [266, 368] on span "Guardar y Confirmar" at bounding box center [254, 364] width 100 height 10
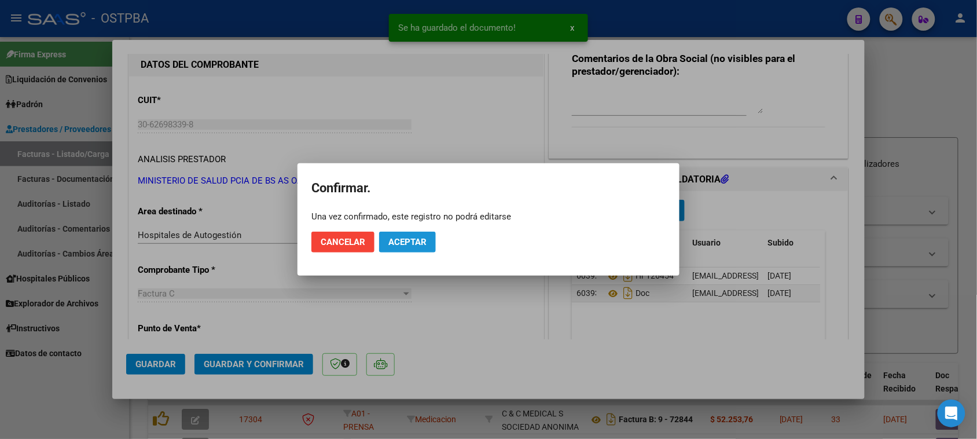
click at [392, 245] on span "Aceptar" at bounding box center [408, 242] width 38 height 10
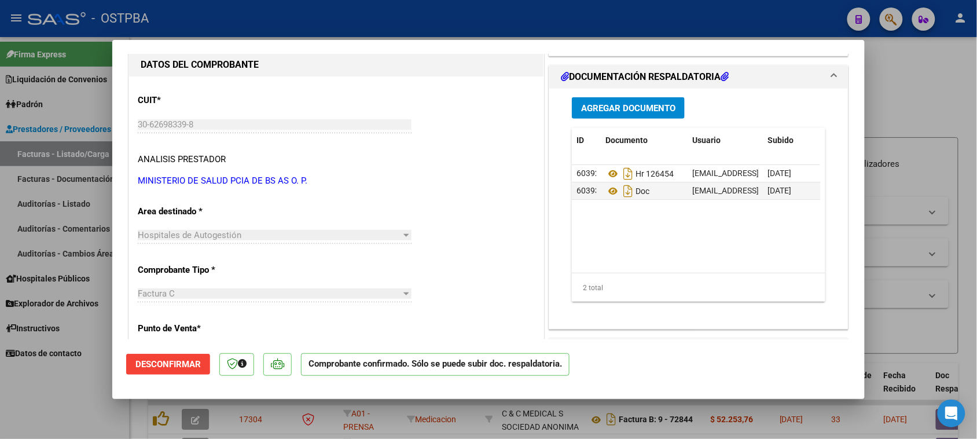
click at [68, 156] on div at bounding box center [488, 219] width 977 height 439
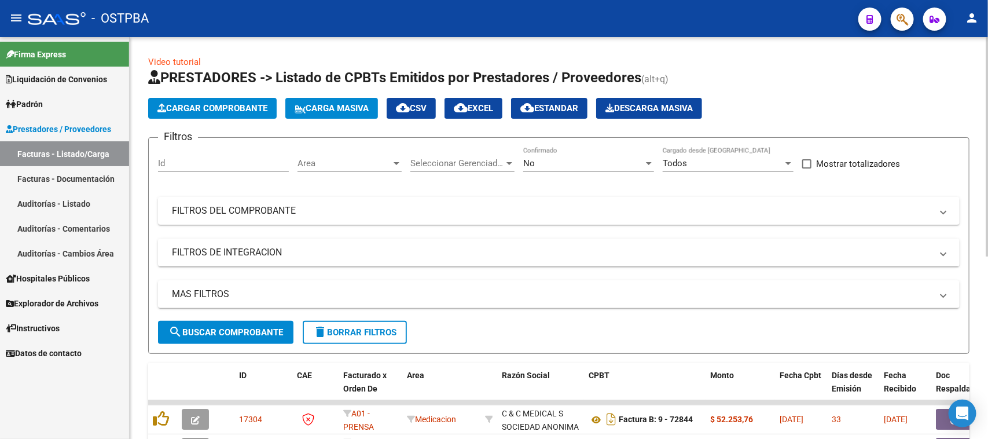
click at [183, 107] on span "Cargar Comprobante" at bounding box center [213, 108] width 110 height 10
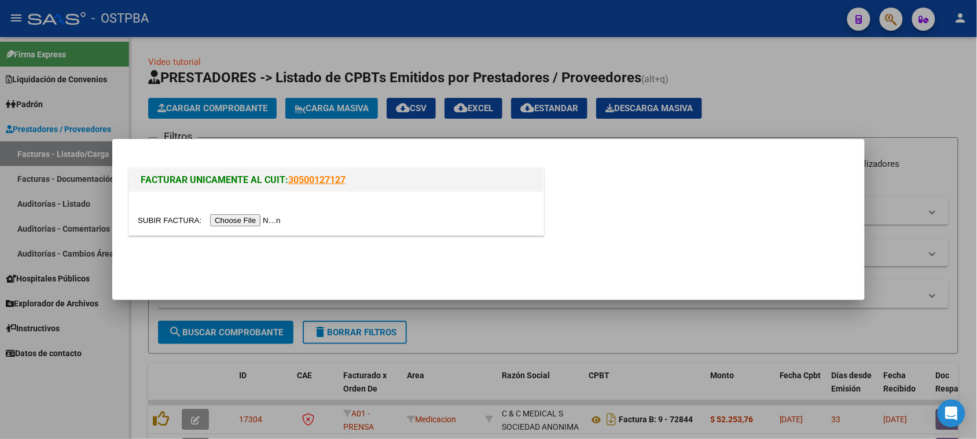
click at [250, 218] on input "file" at bounding box center [211, 220] width 147 height 12
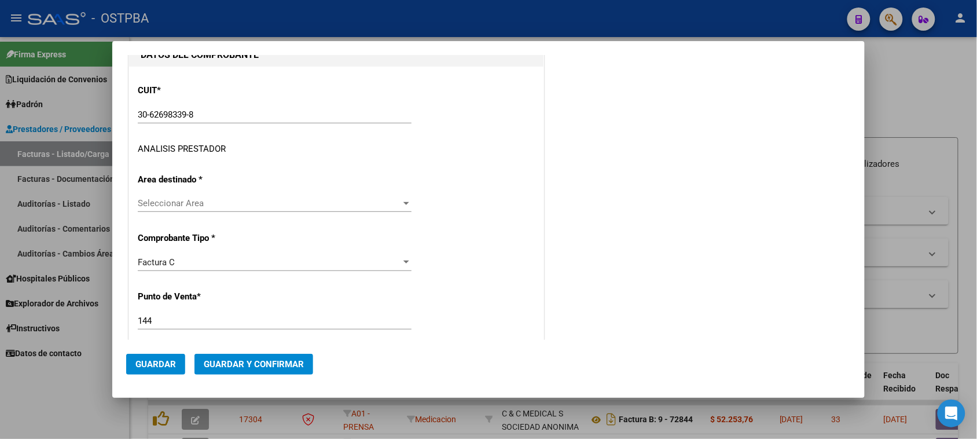
scroll to position [145, 0]
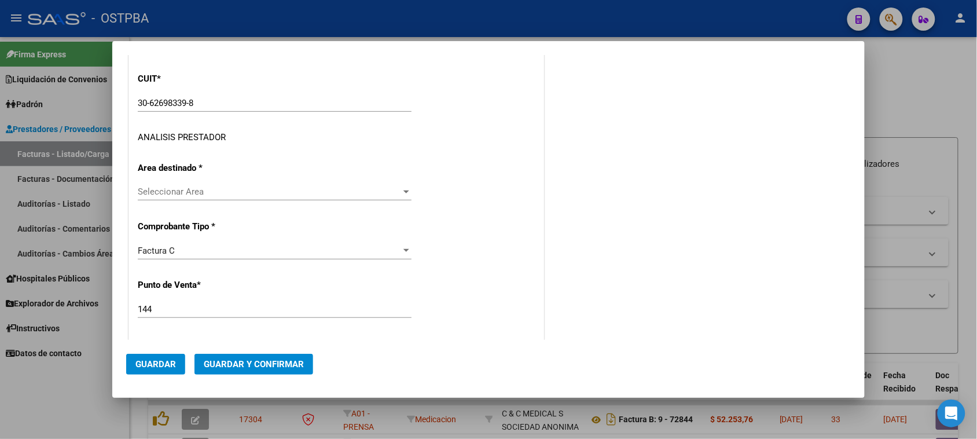
click at [203, 190] on span "Seleccionar Area" at bounding box center [269, 191] width 263 height 10
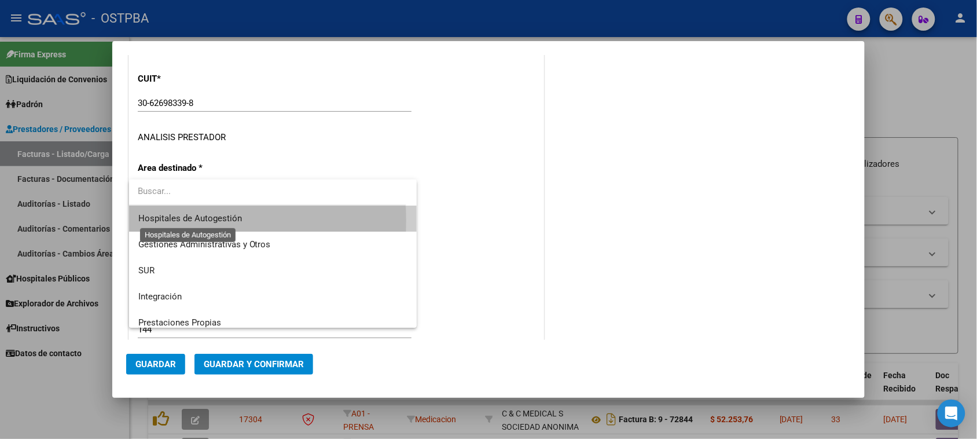
click at [181, 221] on span "Hospitales de Autogestión" at bounding box center [190, 218] width 104 height 10
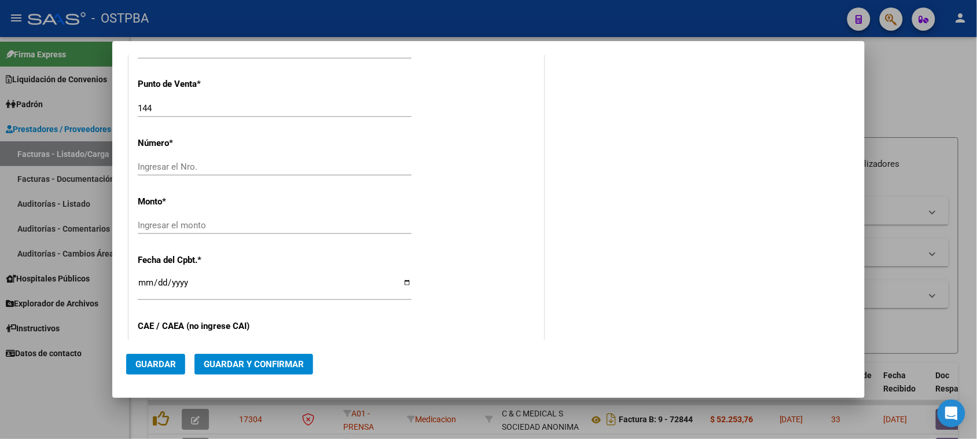
scroll to position [362, 0]
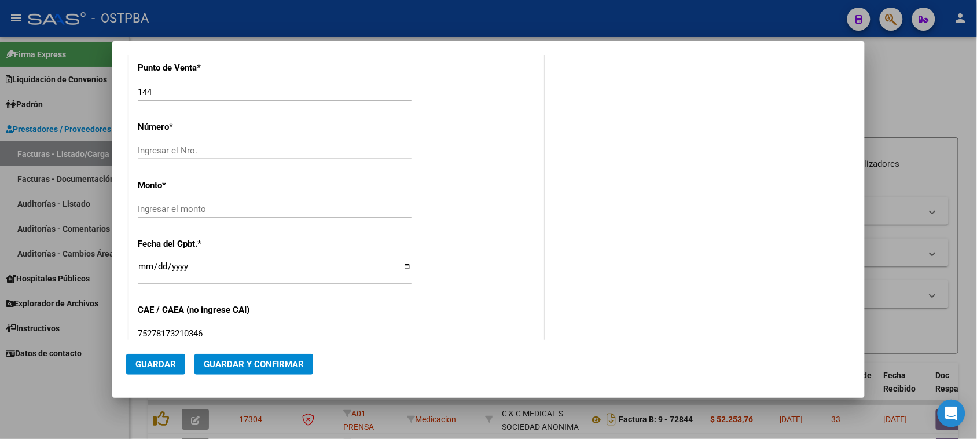
click at [189, 208] on input "Ingresar el monto" at bounding box center [275, 209] width 274 height 10
click at [177, 149] on input "Ingresar el Nro." at bounding box center [275, 150] width 274 height 10
type input "12301"
type input "$ 138.668,00"
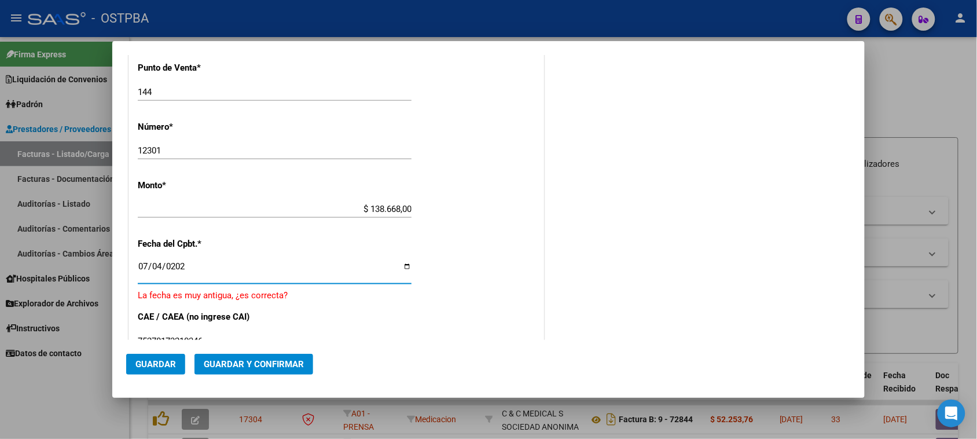
type input "[DATE]"
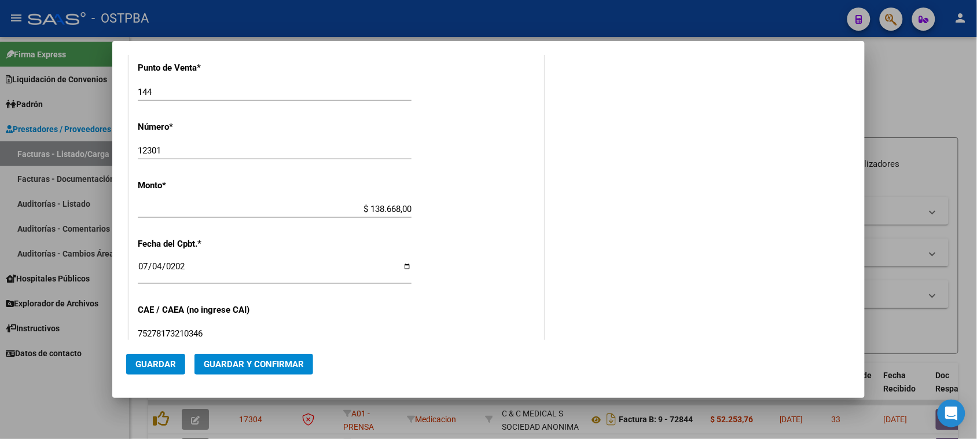
scroll to position [573, 0]
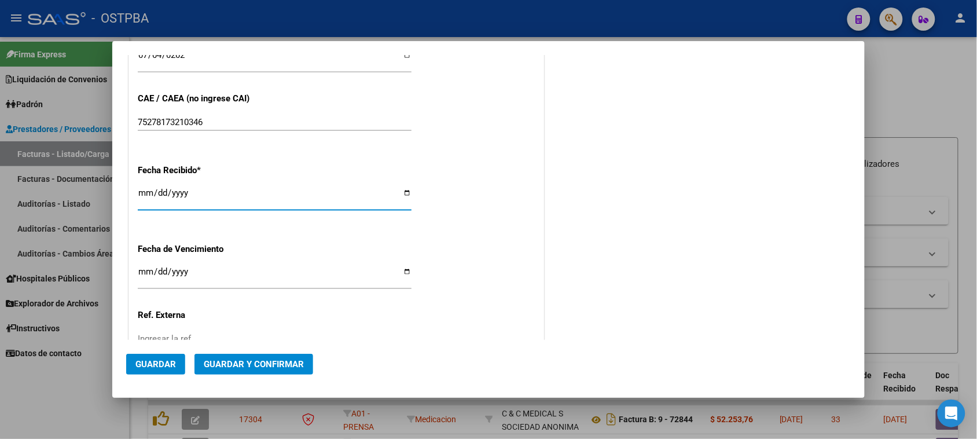
type input "[DATE]"
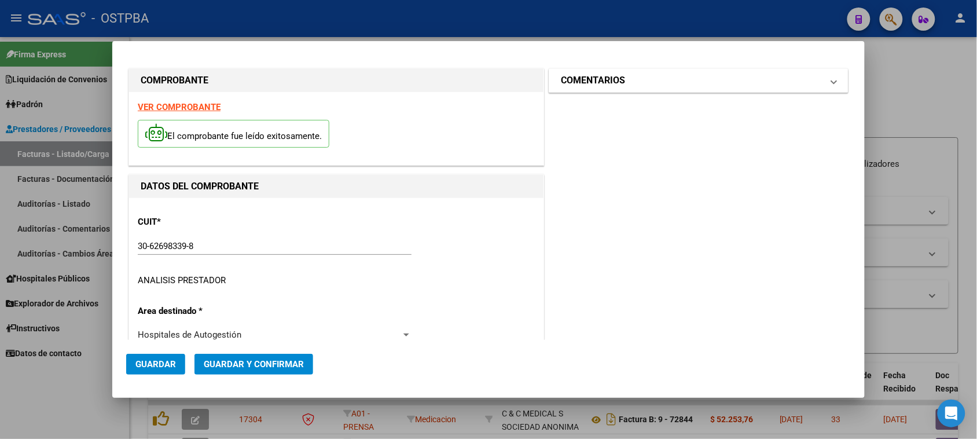
scroll to position [0, 0]
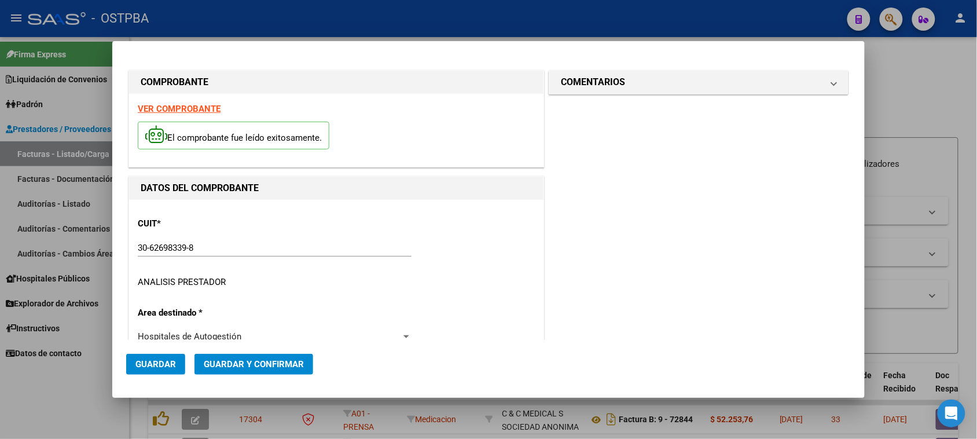
drag, startPoint x: 650, startPoint y: 82, endPoint x: 635, endPoint y: 134, distance: 54.4
click at [650, 82] on mat-panel-title "COMENTARIOS" at bounding box center [692, 82] width 262 height 14
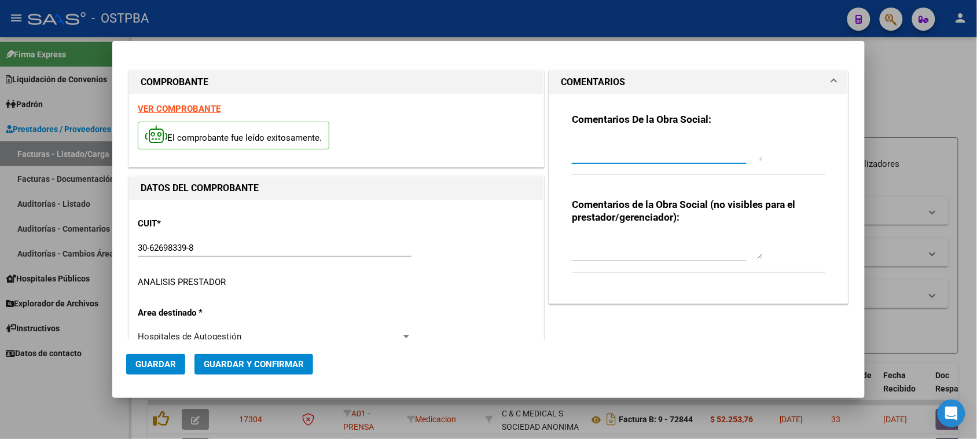
click at [629, 156] on textarea at bounding box center [667, 149] width 191 height 23
type textarea "HR 126453"
click at [151, 366] on span "Guardar" at bounding box center [155, 364] width 41 height 10
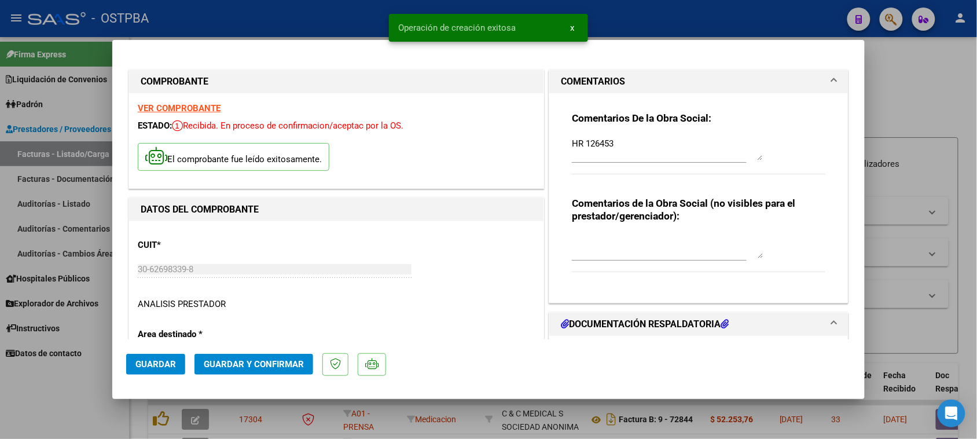
type input "[DATE]"
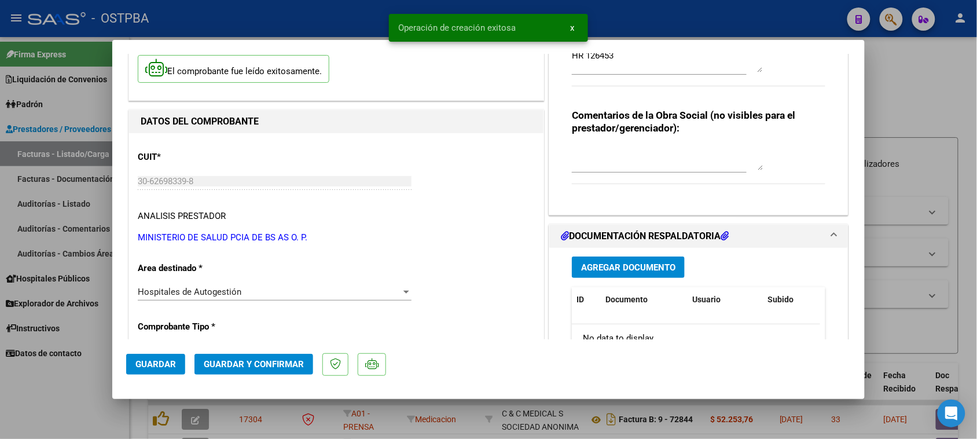
scroll to position [217, 0]
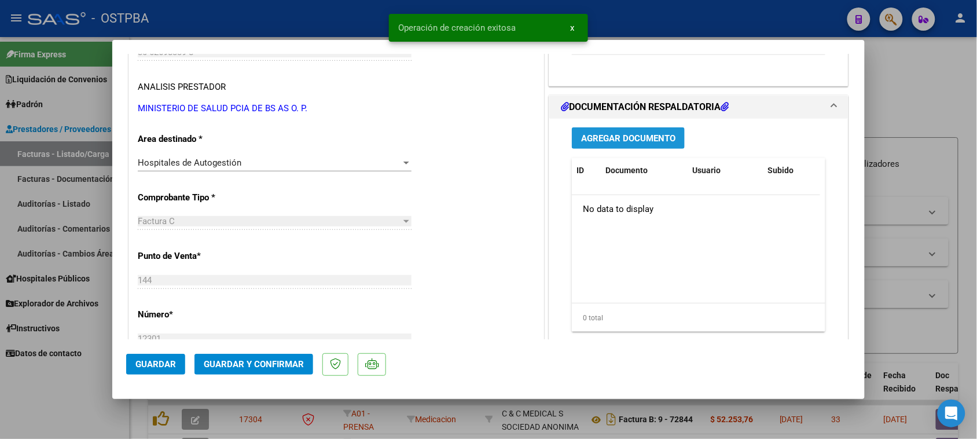
click at [653, 138] on span "Agregar Documento" at bounding box center [628, 138] width 94 height 10
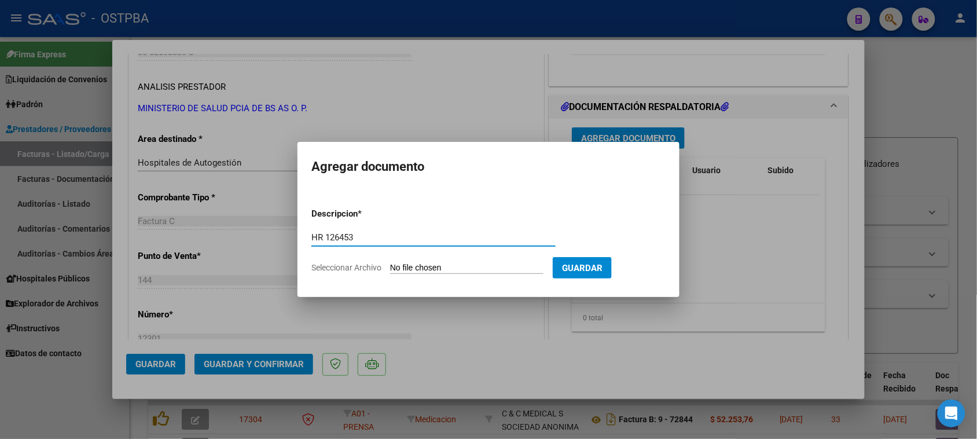
type input "HR 126453"
click at [390, 263] on input "Seleccionar Archivo" at bounding box center [466, 268] width 153 height 11
type input "C:\fakepath\HR 126453.pdf"
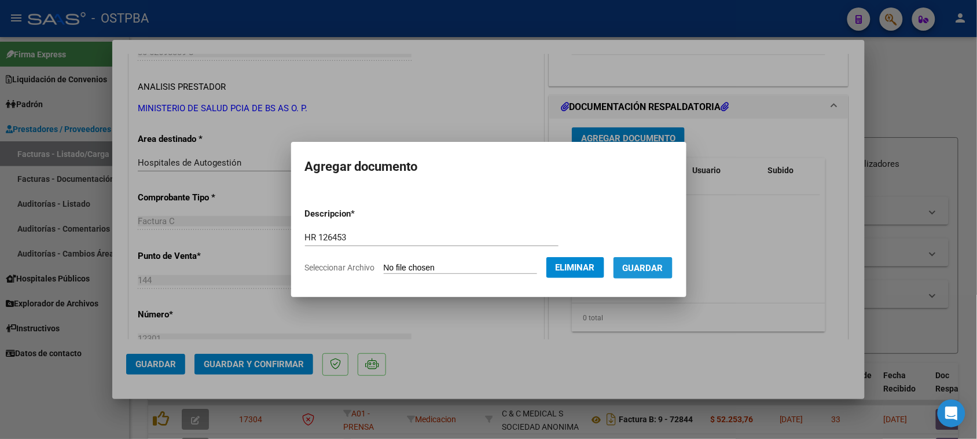
click at [659, 265] on span "Guardar" at bounding box center [643, 268] width 41 height 10
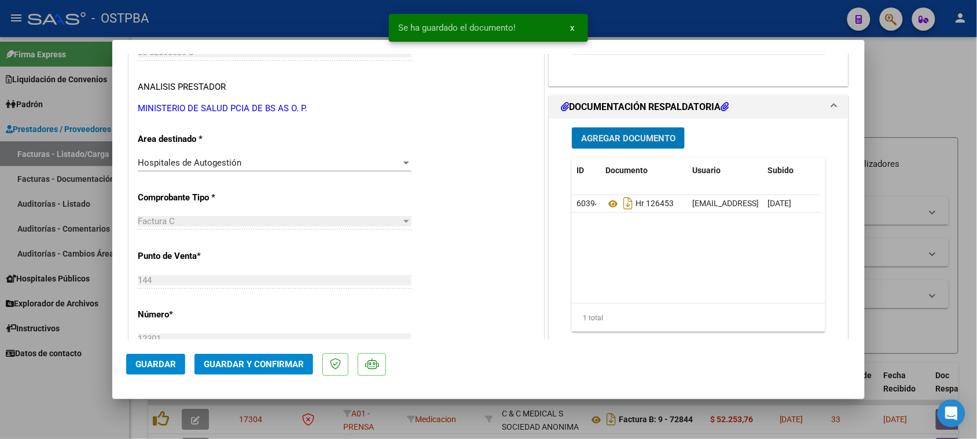
click at [615, 139] on span "Agregar Documento" at bounding box center [628, 138] width 94 height 10
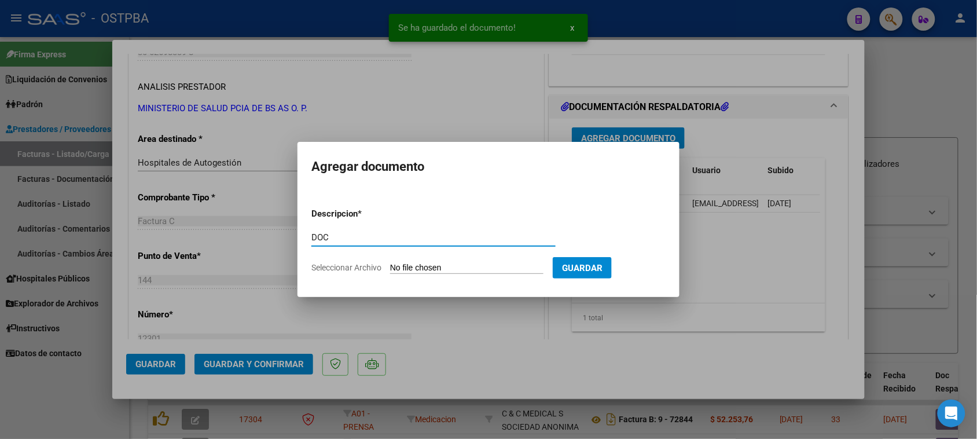
type input "DOC"
click at [390, 263] on input "Seleccionar Archivo" at bounding box center [466, 268] width 153 height 11
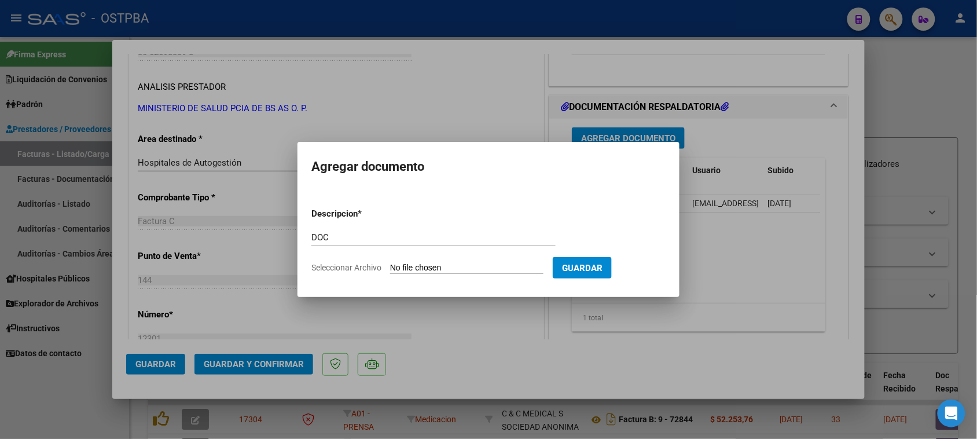
type input "C:\fakepath\DOC 12301.zip"
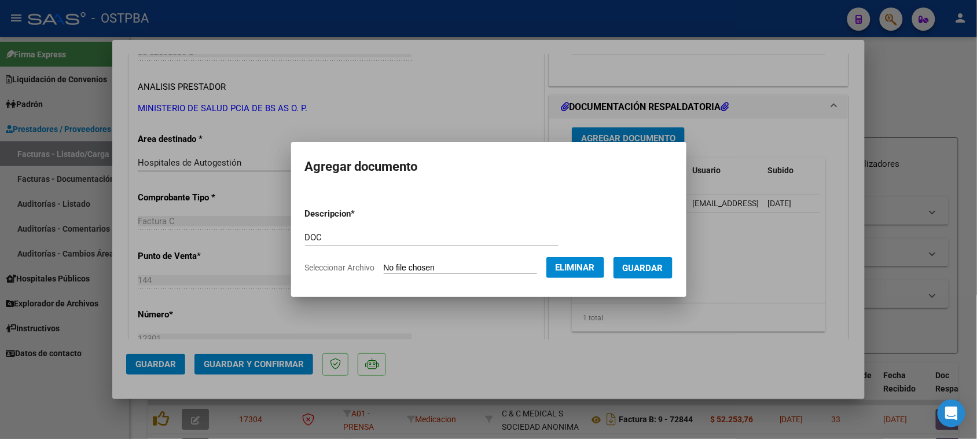
drag, startPoint x: 659, startPoint y: 271, endPoint x: 633, endPoint y: 274, distance: 26.2
click at [655, 271] on span "Guardar" at bounding box center [643, 268] width 41 height 10
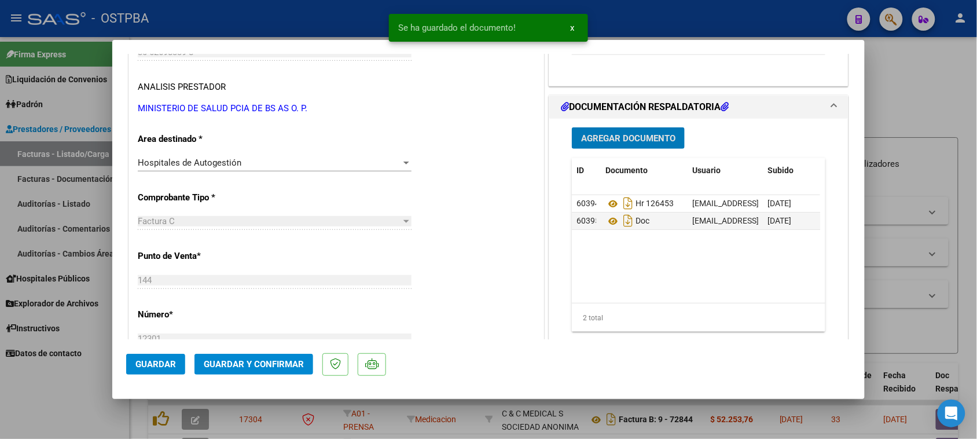
click at [269, 357] on button "Guardar y Confirmar" at bounding box center [254, 364] width 119 height 21
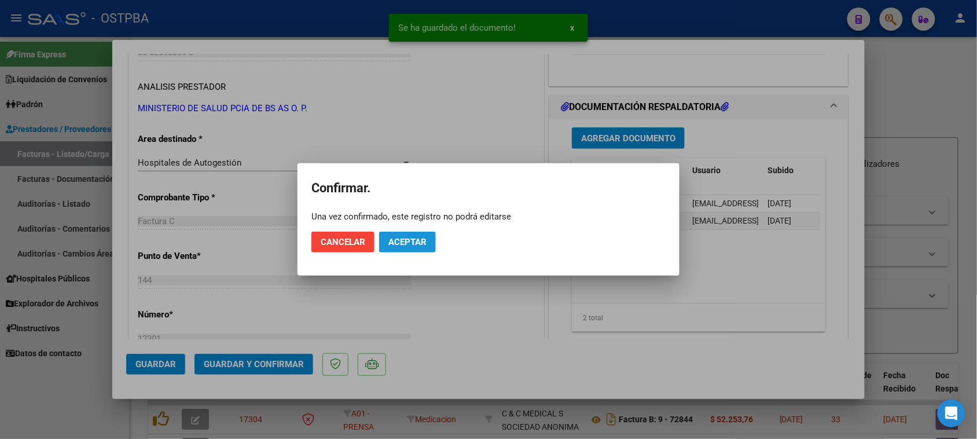
click at [391, 244] on span "Aceptar" at bounding box center [408, 242] width 38 height 10
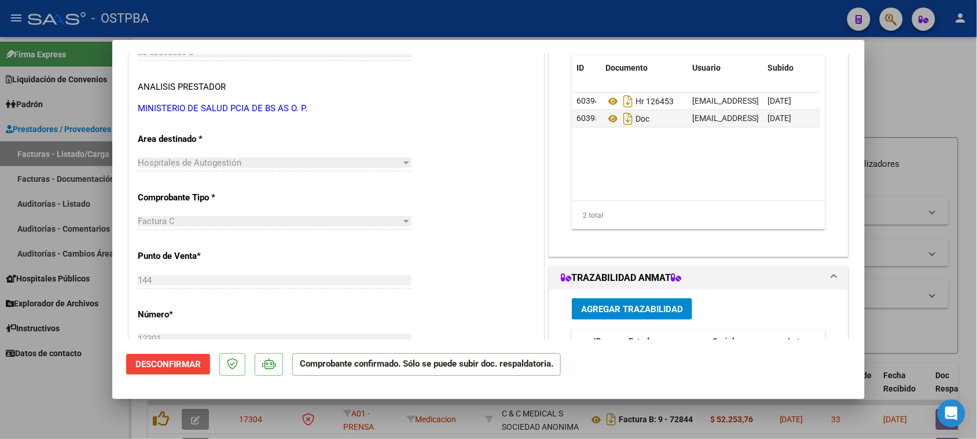
click at [25, 152] on div at bounding box center [488, 219] width 977 height 439
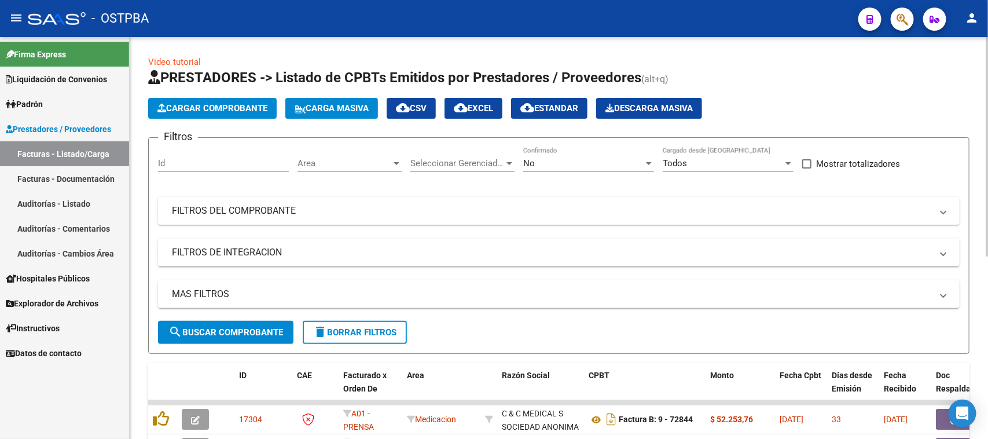
click at [218, 106] on span "Cargar Comprobante" at bounding box center [213, 108] width 110 height 10
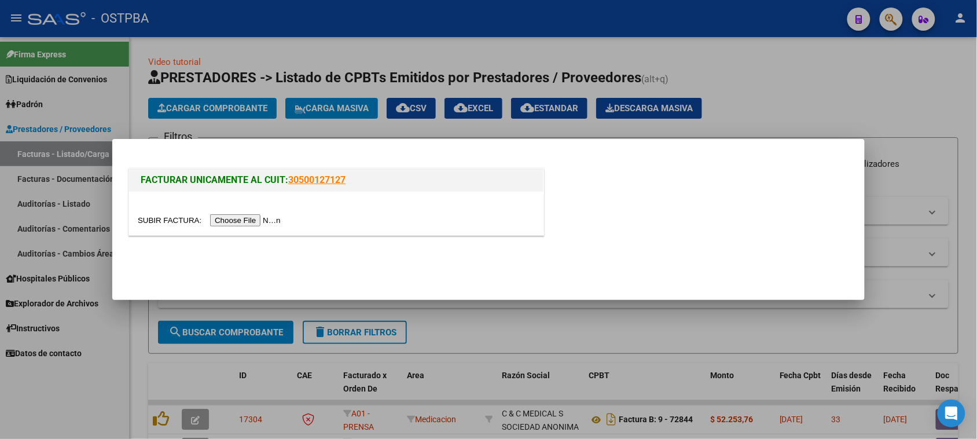
click at [265, 220] on input "file" at bounding box center [211, 220] width 147 height 12
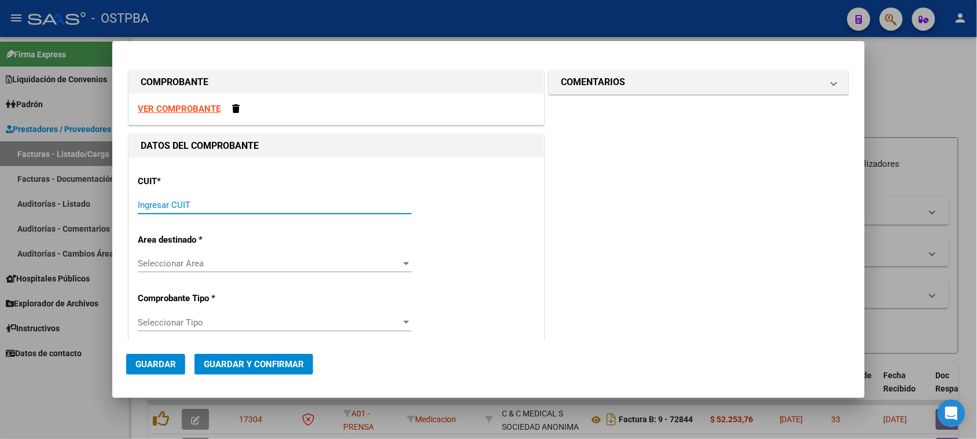
click at [218, 206] on input "Ingresar CUIT" at bounding box center [275, 205] width 274 height 10
type input "30-62698339-8"
type input "144"
type input "30-62698339-8"
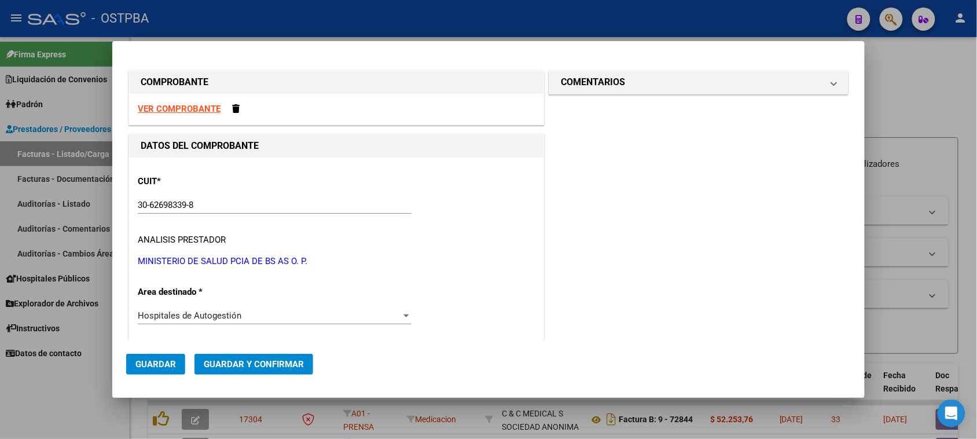
scroll to position [177, 0]
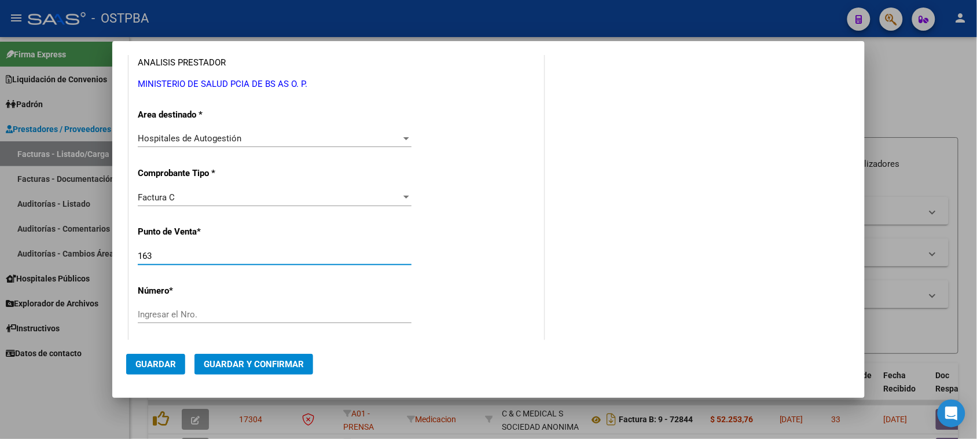
type input "163"
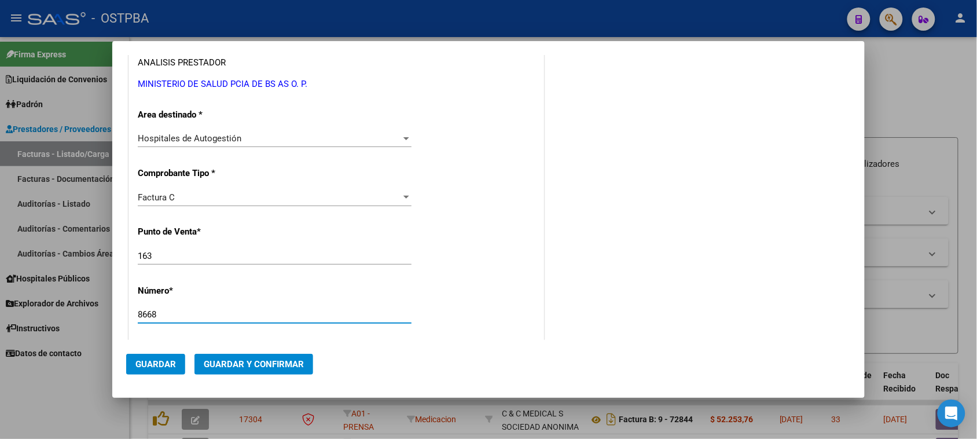
type input "8668"
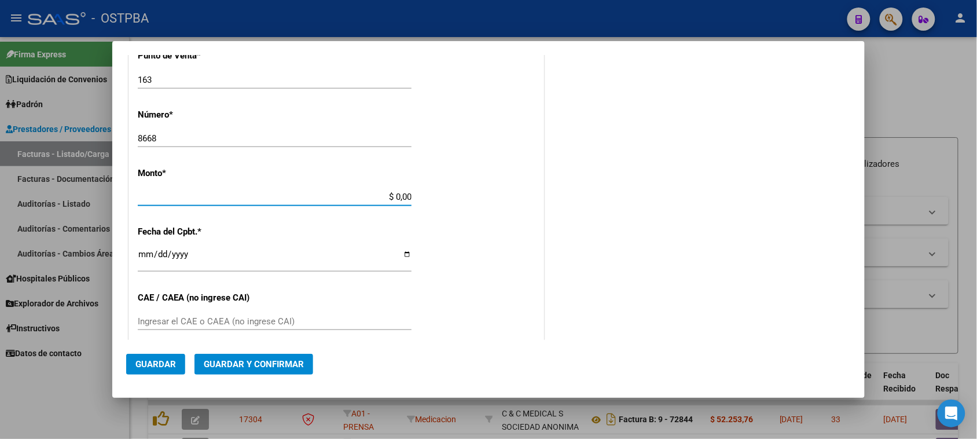
scroll to position [347, 0]
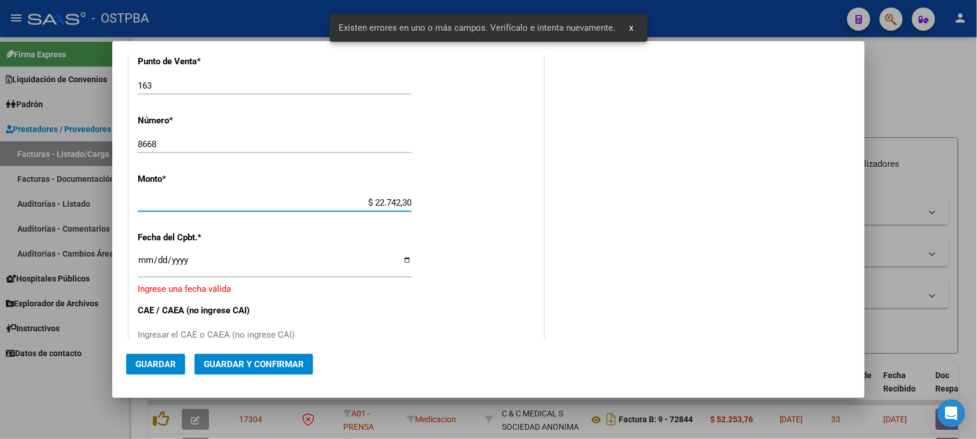
type input "$ 227.423,00"
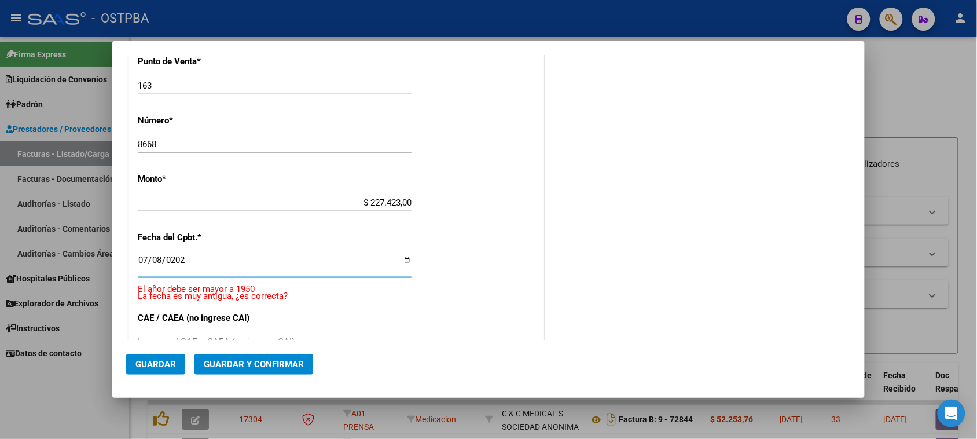
type input "[DATE]"
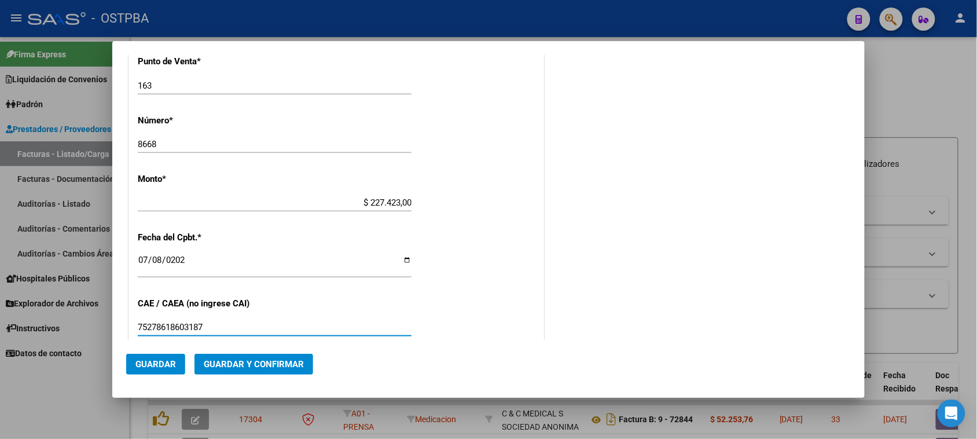
type input "75278618603187"
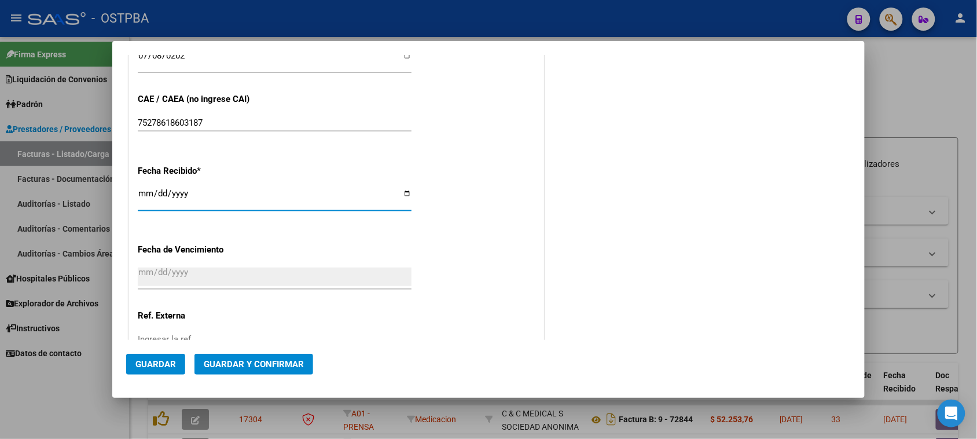
type input "[DATE]"
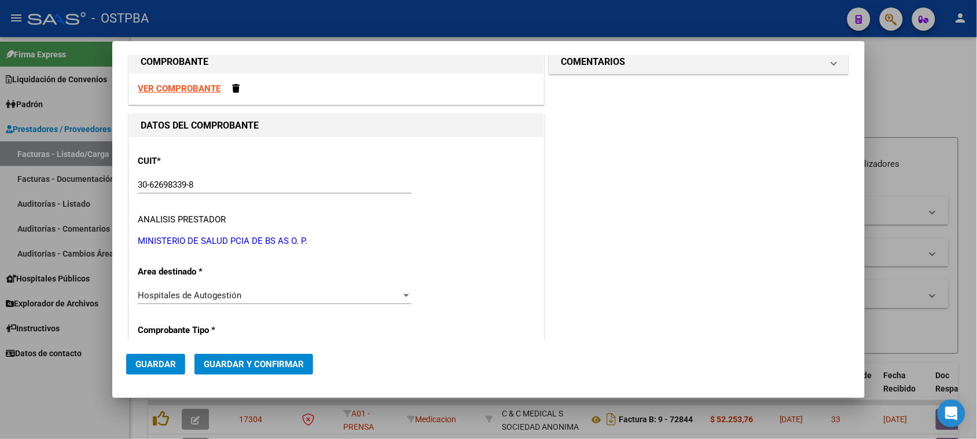
scroll to position [0, 0]
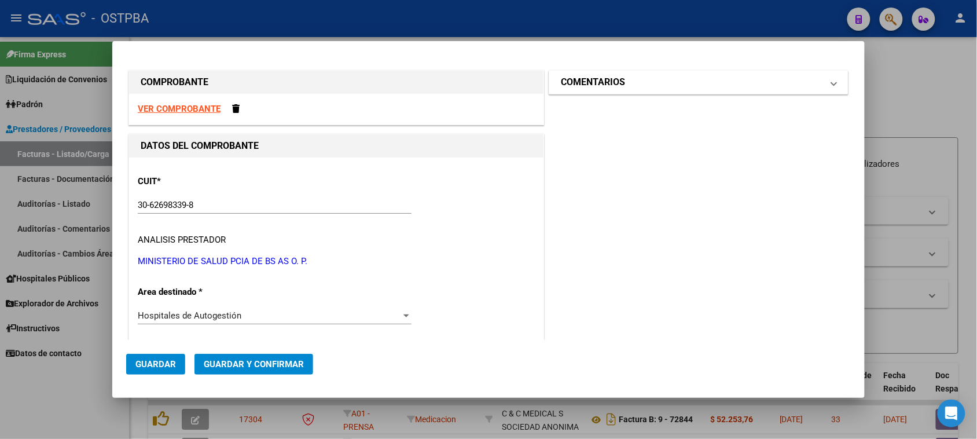
click at [681, 87] on mat-panel-title "COMENTARIOS" at bounding box center [692, 82] width 262 height 14
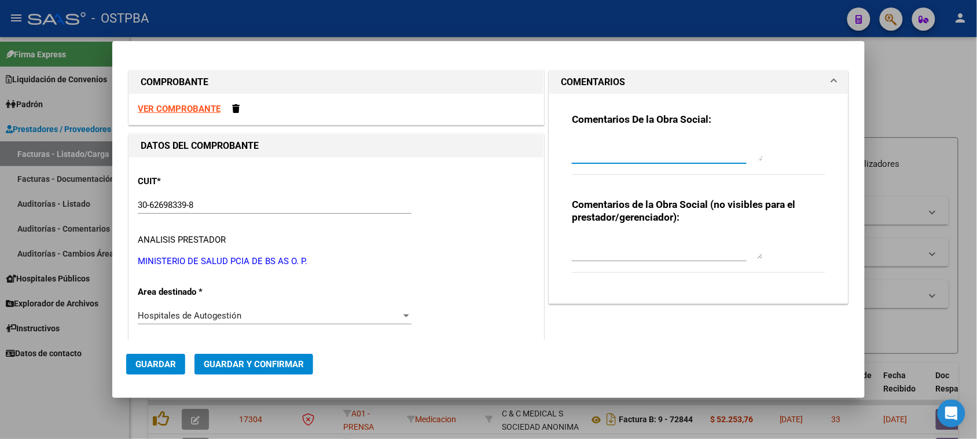
click at [635, 153] on textarea at bounding box center [667, 149] width 191 height 23
type textarea "HR 126449"
click at [158, 362] on span "Guardar" at bounding box center [155, 364] width 41 height 10
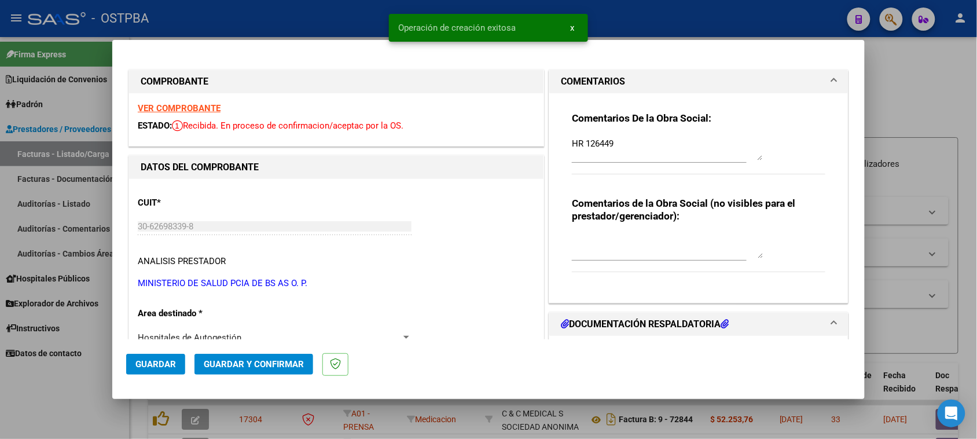
type input "[DATE]"
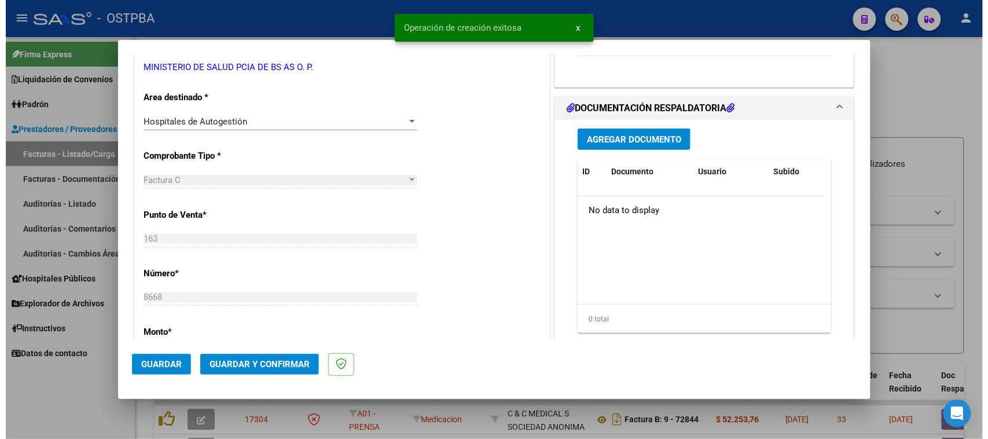
scroll to position [217, 0]
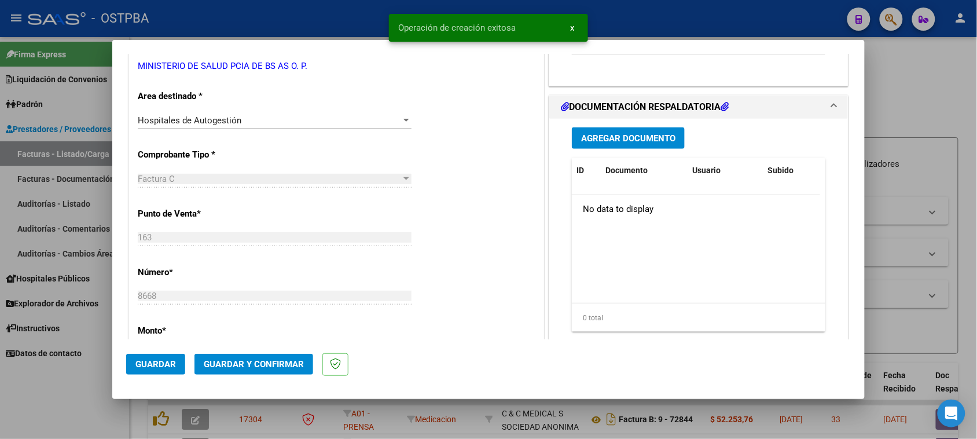
click at [621, 138] on span "Agregar Documento" at bounding box center [628, 138] width 94 height 10
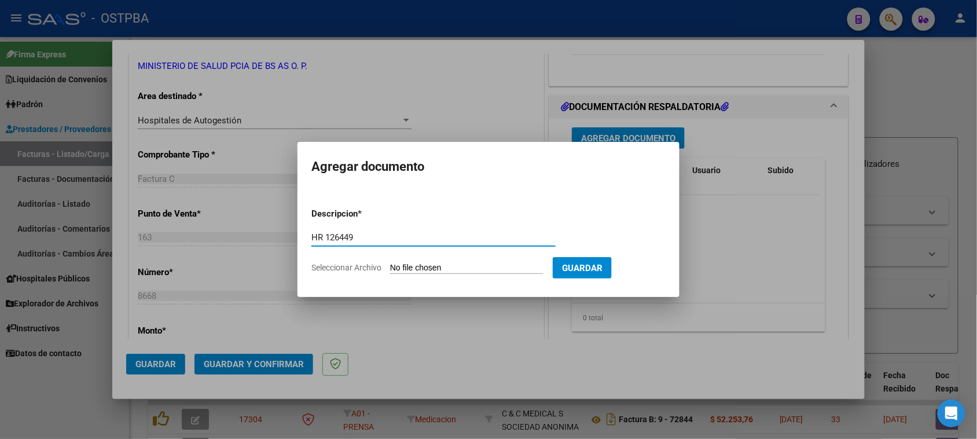
type input "HR 126449"
click at [390, 263] on input "Seleccionar Archivo" at bounding box center [466, 268] width 153 height 11
type input "C:\fakepath\HR 126449.pdf"
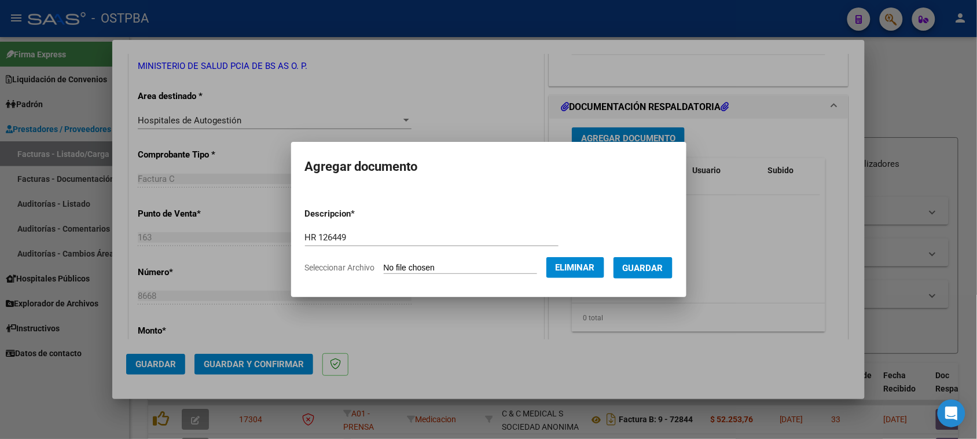
click at [655, 281] on form "Descripcion * HR 126449 Escriba aquí una descripcion Seleccionar Archivo Elimin…" at bounding box center [489, 241] width 368 height 85
click at [655, 269] on span "Guardar" at bounding box center [643, 268] width 41 height 10
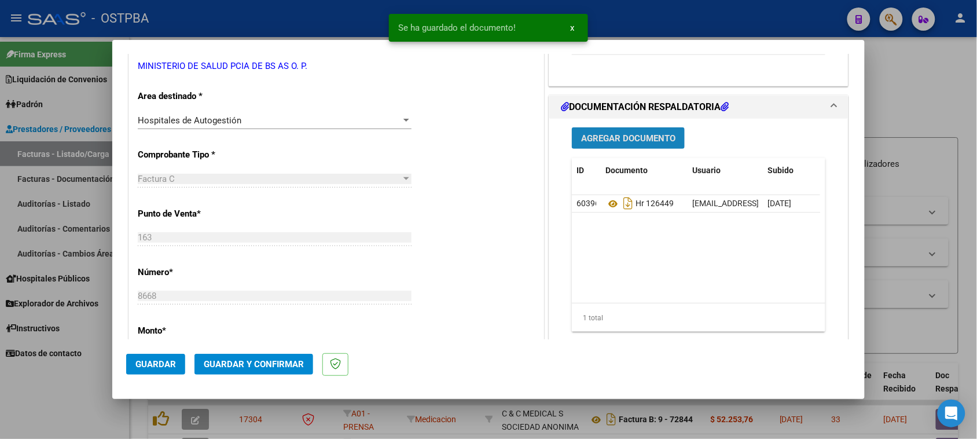
click at [639, 138] on span "Agregar Documento" at bounding box center [628, 138] width 94 height 10
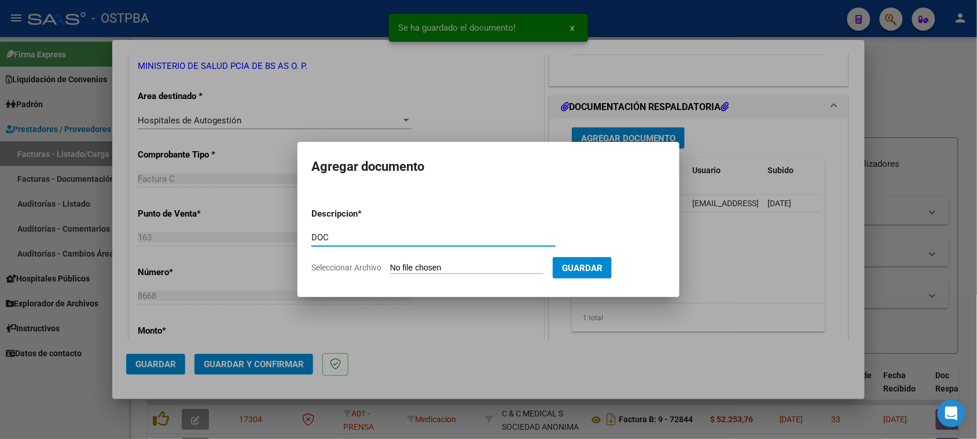
type input "DOC"
click at [390, 263] on input "Seleccionar Archivo" at bounding box center [466, 268] width 153 height 11
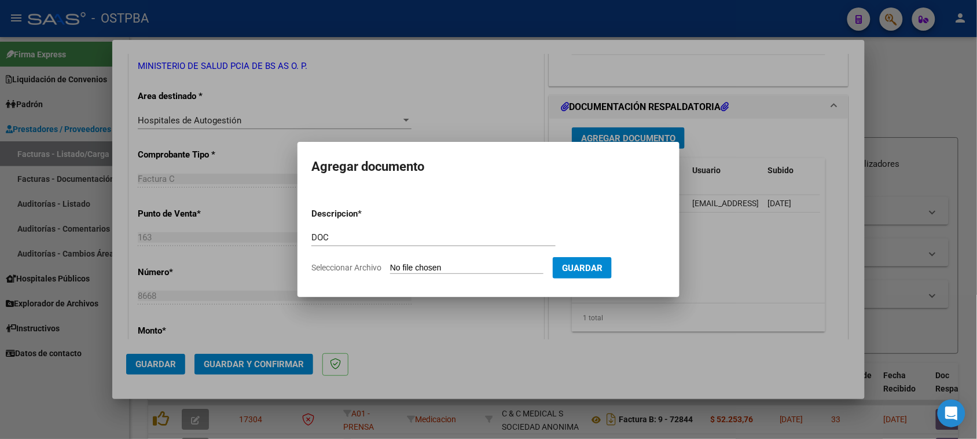
type input "C:\fakepath\DOC 8668.zip"
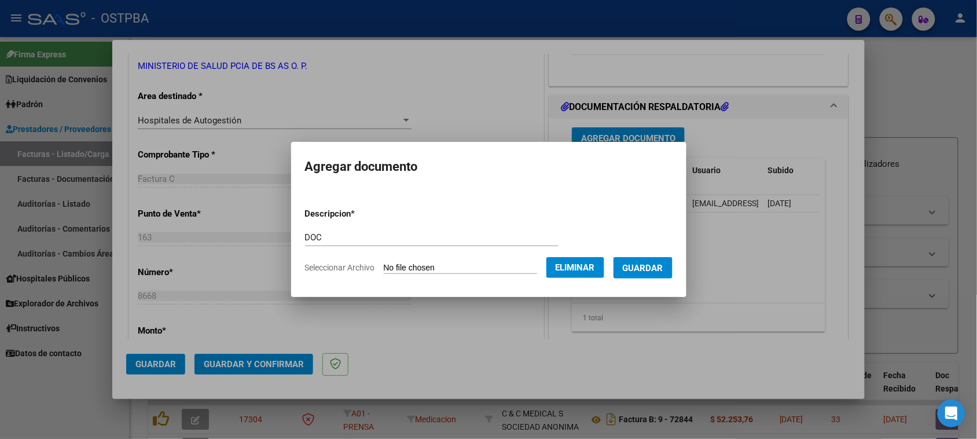
drag, startPoint x: 653, startPoint y: 266, endPoint x: 565, endPoint y: 298, distance: 93.6
click at [653, 266] on span "Guardar" at bounding box center [643, 268] width 41 height 10
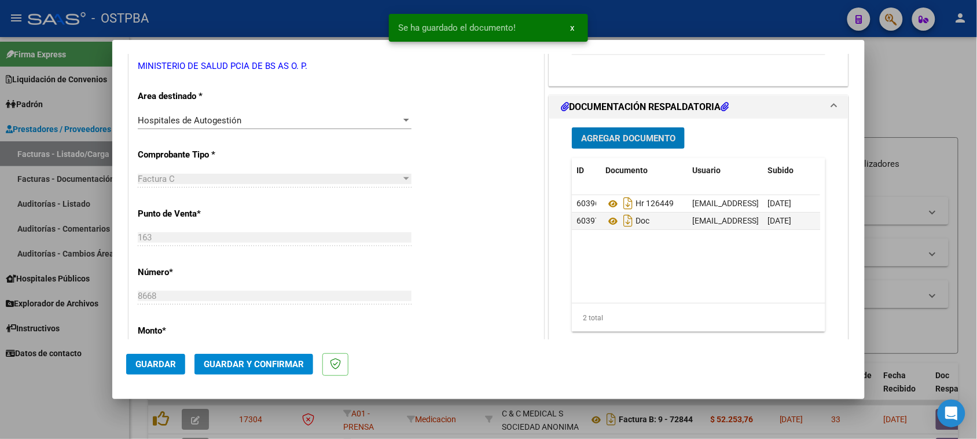
click at [252, 363] on span "Guardar y Confirmar" at bounding box center [254, 364] width 100 height 10
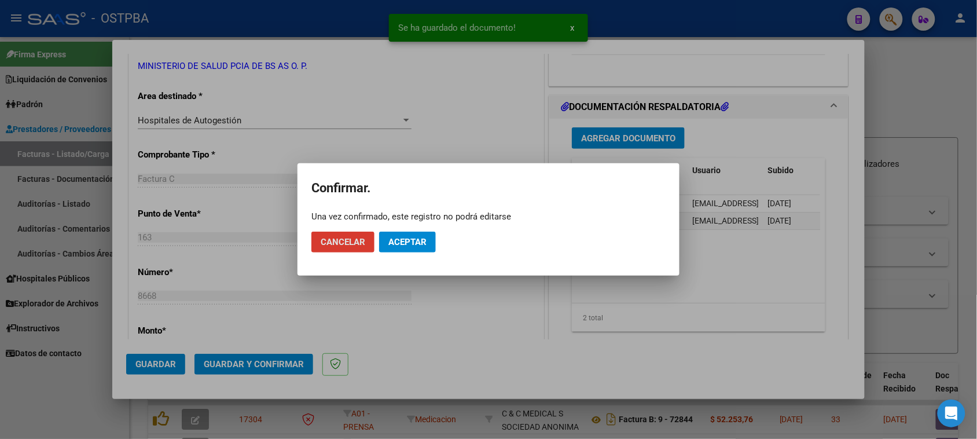
click at [398, 245] on span "Aceptar" at bounding box center [408, 242] width 38 height 10
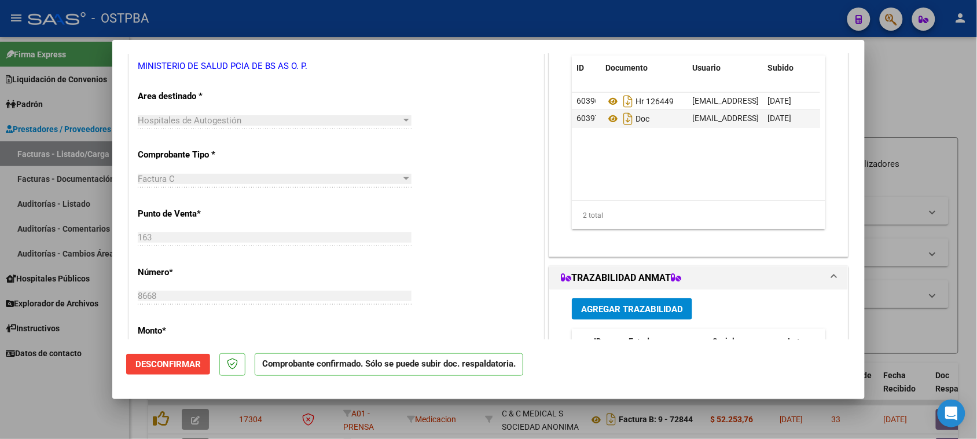
click at [68, 154] on div at bounding box center [488, 219] width 977 height 439
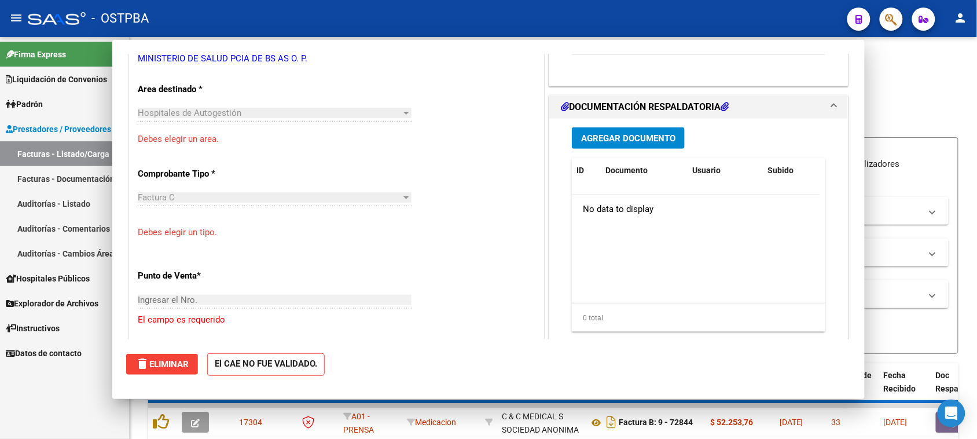
scroll to position [0, 0]
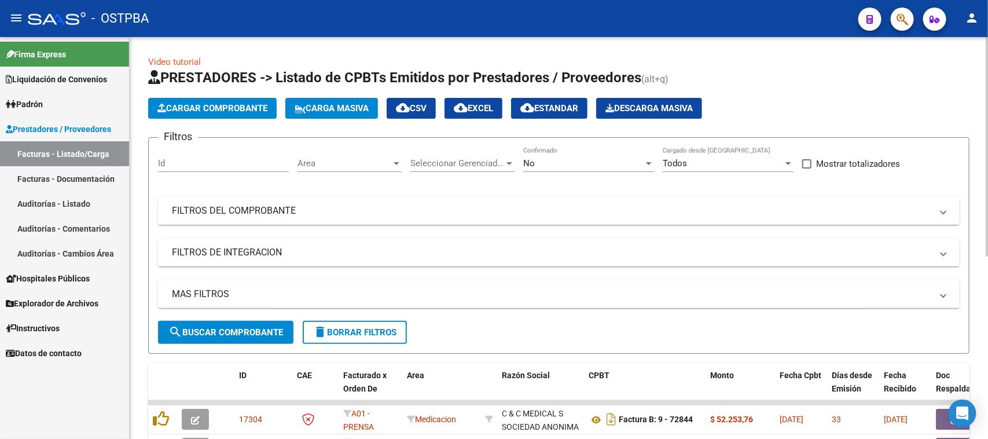
click at [211, 105] on span "Cargar Comprobante" at bounding box center [213, 108] width 110 height 10
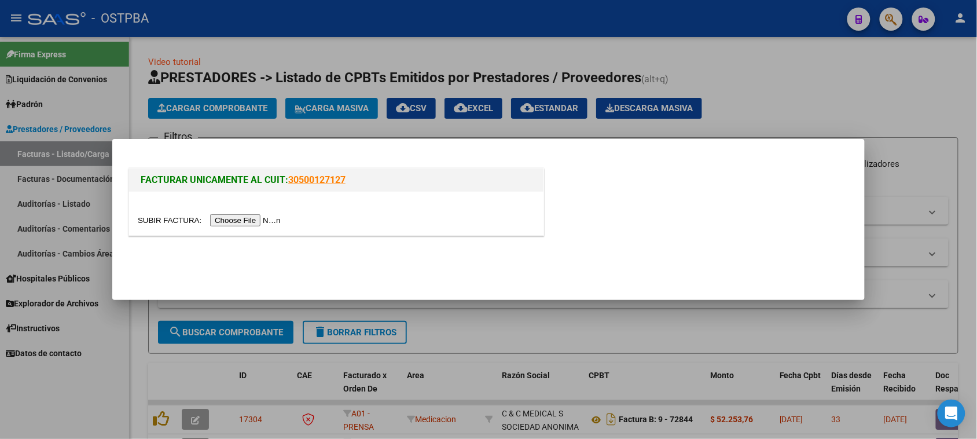
click at [257, 217] on input "file" at bounding box center [211, 220] width 147 height 12
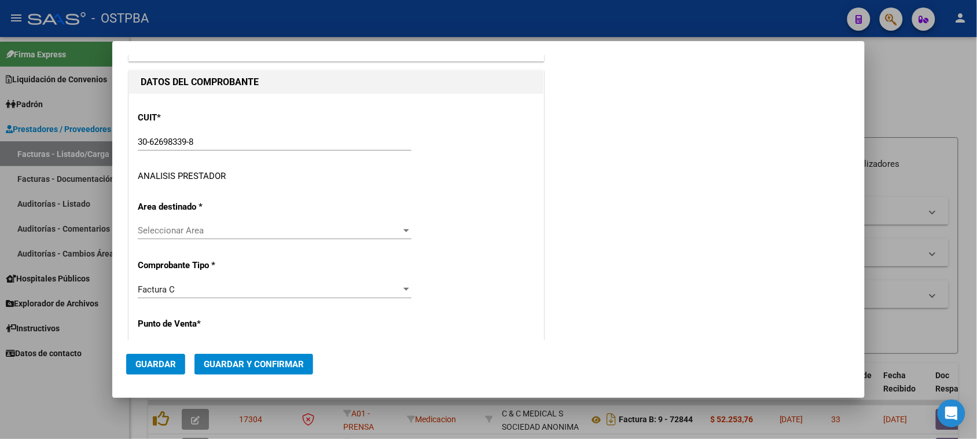
scroll to position [145, 0]
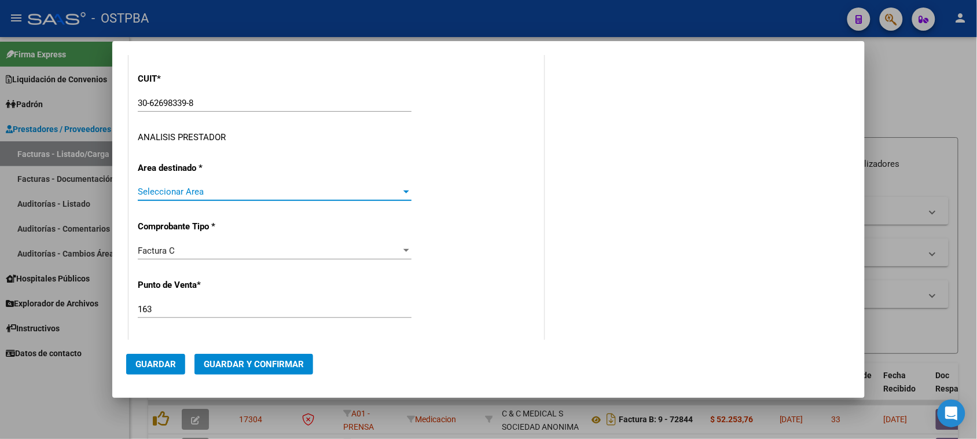
click at [186, 194] on span "Seleccionar Area" at bounding box center [269, 191] width 263 height 10
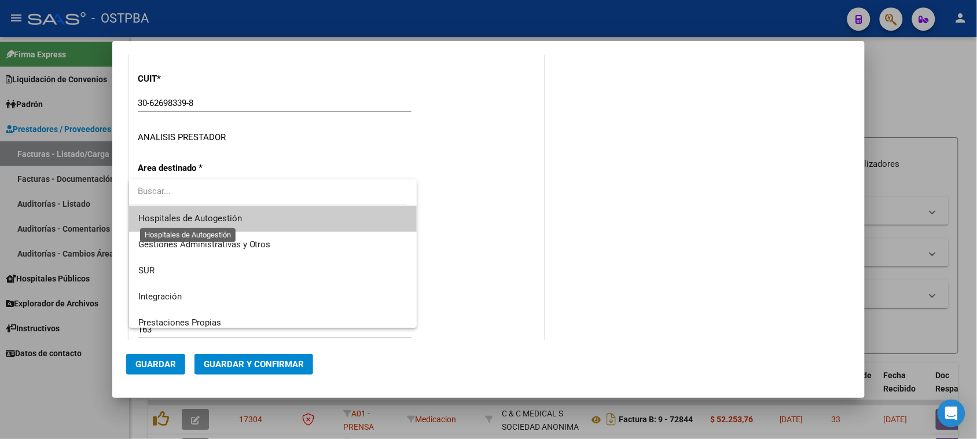
click at [169, 218] on span "Hospitales de Autogestión" at bounding box center [190, 218] width 104 height 10
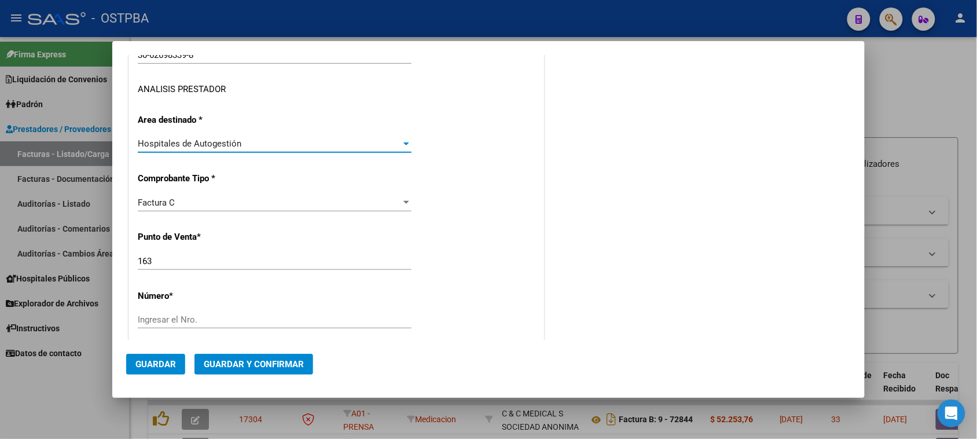
scroll to position [217, 0]
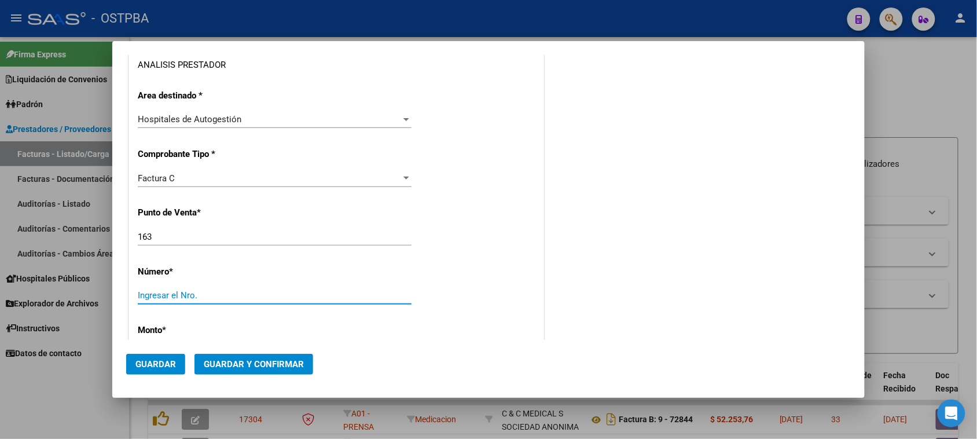
click at [181, 296] on input "Ingresar el Nro." at bounding box center [275, 295] width 274 height 10
type input "8664"
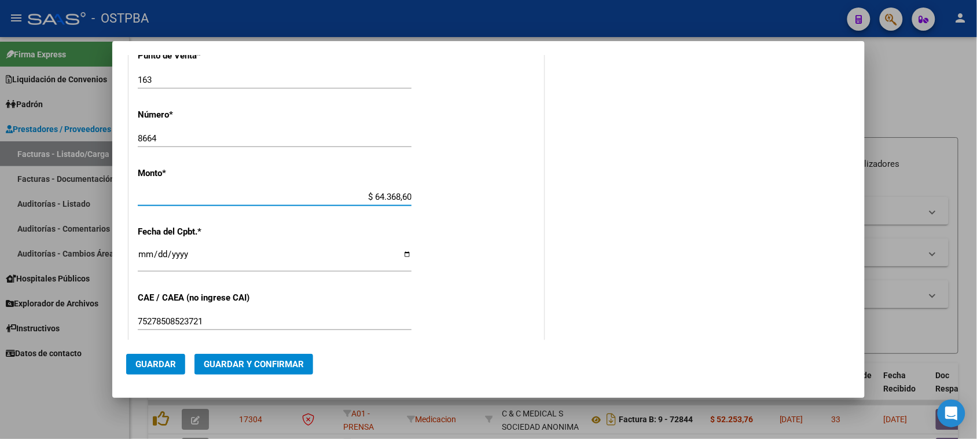
type input "$ 643.686,00"
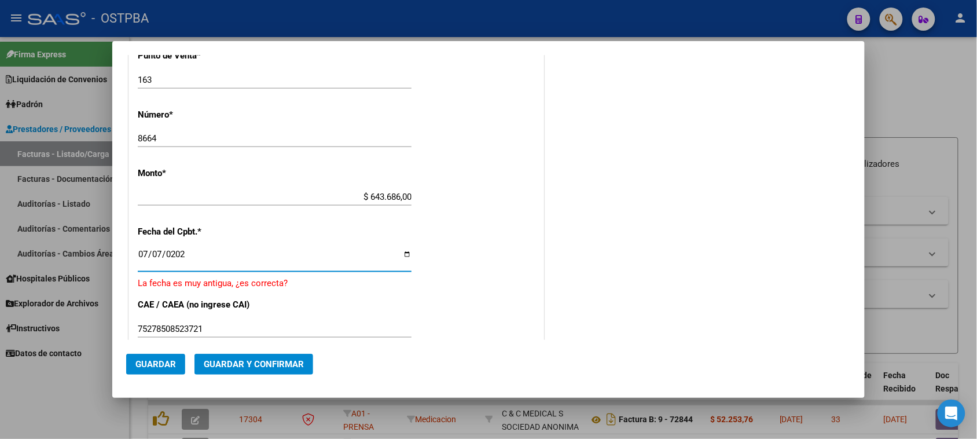
type input "[DATE]"
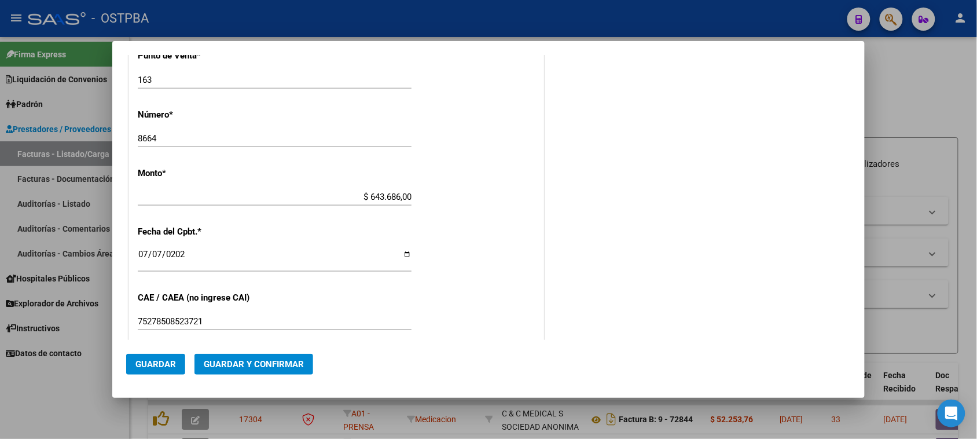
scroll to position [573, 0]
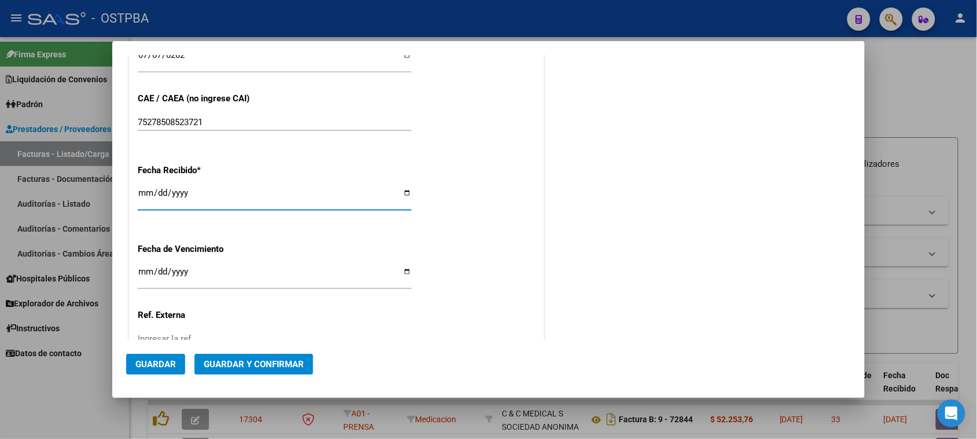
type input "[DATE]"
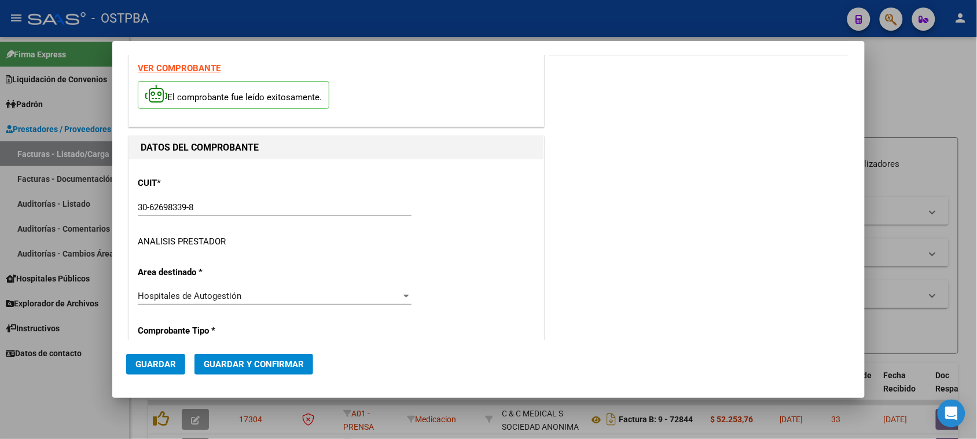
scroll to position [0, 0]
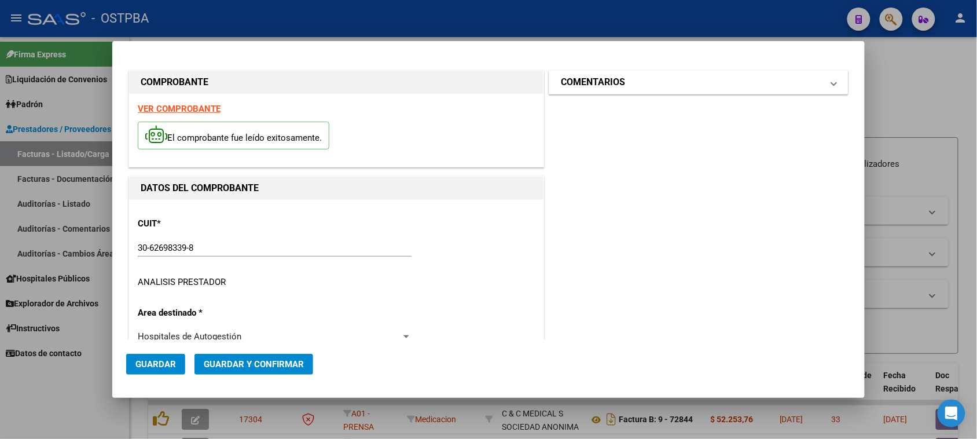
click at [616, 85] on h1 "COMENTARIOS" at bounding box center [593, 82] width 64 height 14
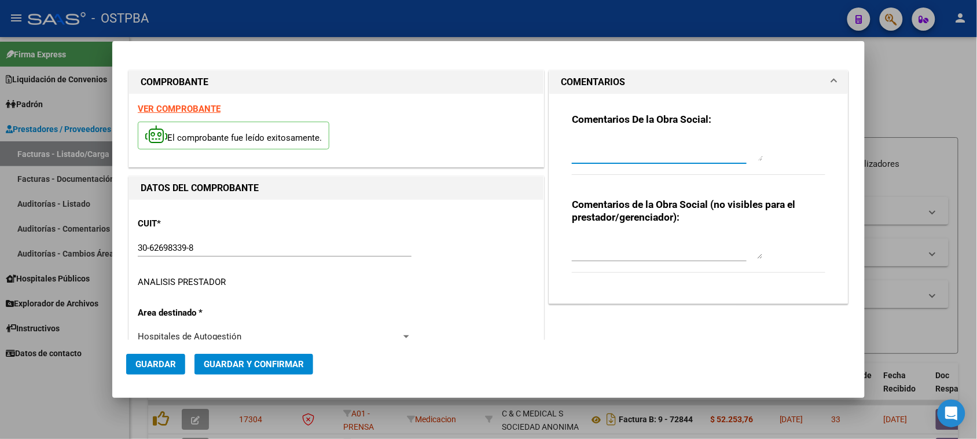
click at [614, 152] on textarea at bounding box center [667, 149] width 191 height 23
type textarea "HR 126448"
click at [153, 362] on span "Guardar" at bounding box center [155, 364] width 41 height 10
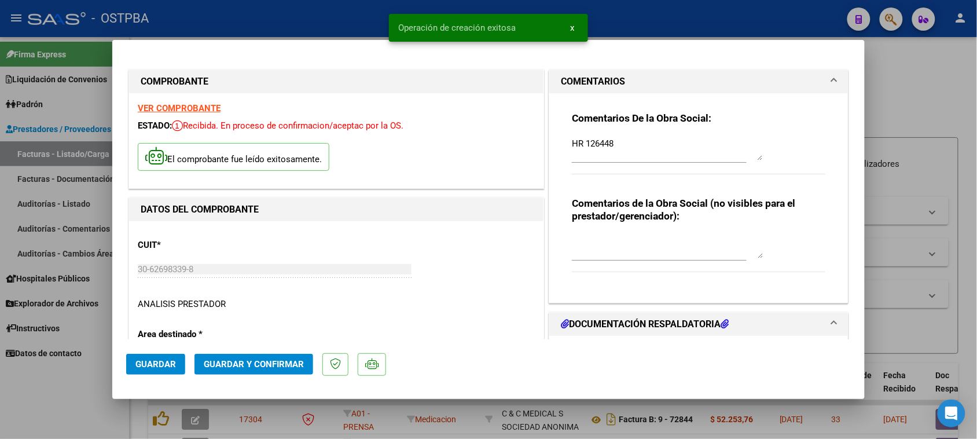
type input "[DATE]"
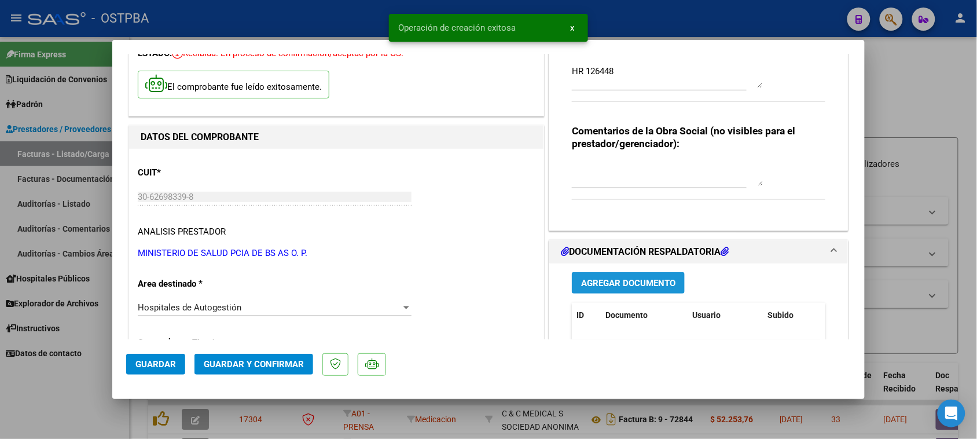
click at [611, 279] on span "Agregar Documento" at bounding box center [628, 283] width 94 height 10
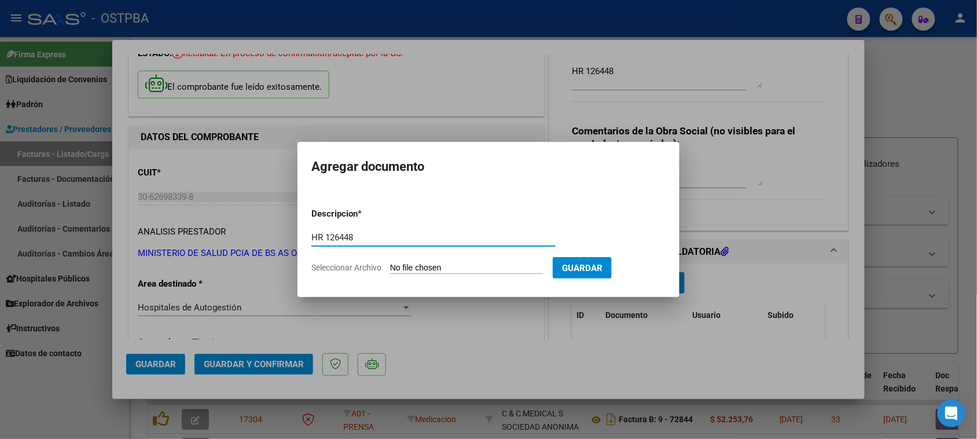
type input "HR 126448"
click at [390, 263] on input "Seleccionar Archivo" at bounding box center [466, 268] width 153 height 11
type input "C:\fakepath\HR 126448.pdf"
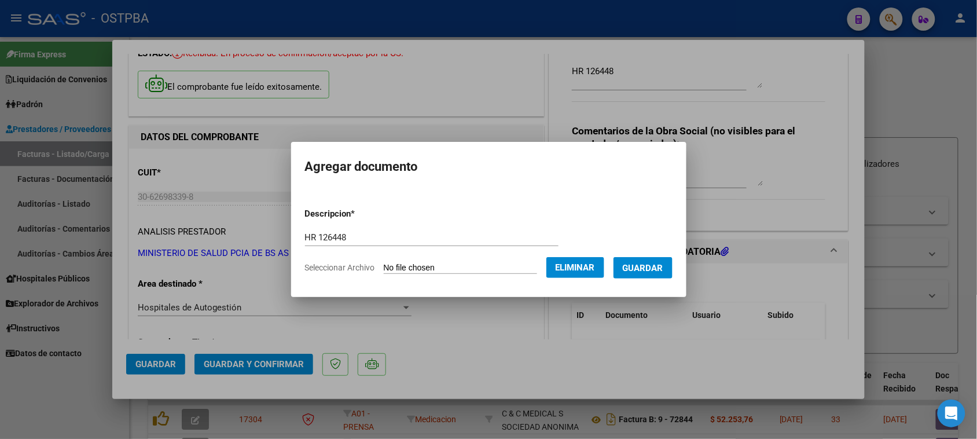
click at [655, 270] on span "Guardar" at bounding box center [643, 268] width 41 height 10
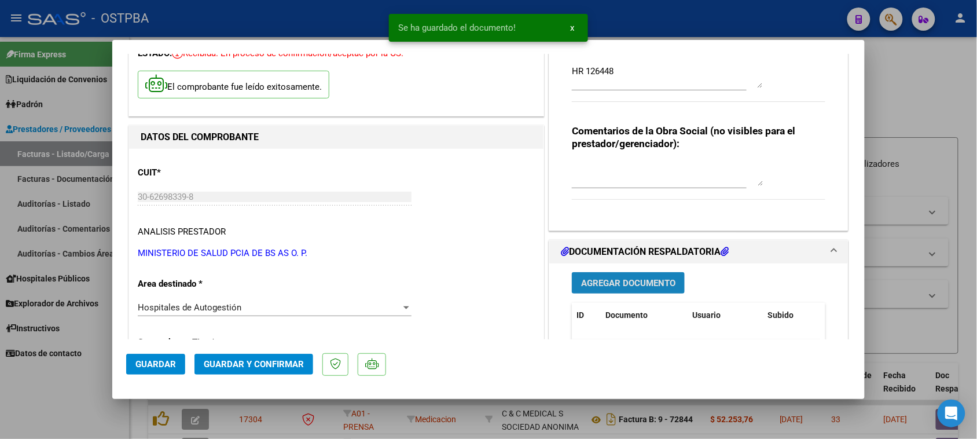
click at [667, 287] on span "Agregar Documento" at bounding box center [628, 283] width 94 height 10
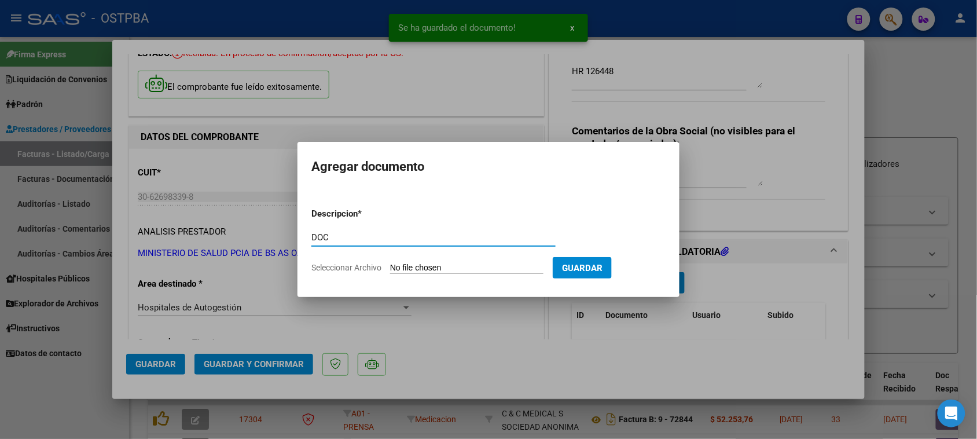
type input "DOC"
click at [390, 263] on input "Seleccionar Archivo" at bounding box center [466, 268] width 153 height 11
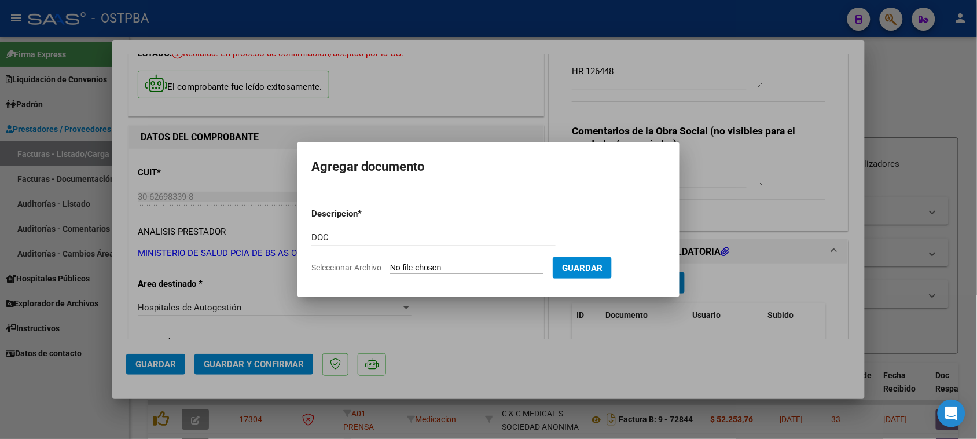
type input "C:\fakepath\DOC 8664.zip"
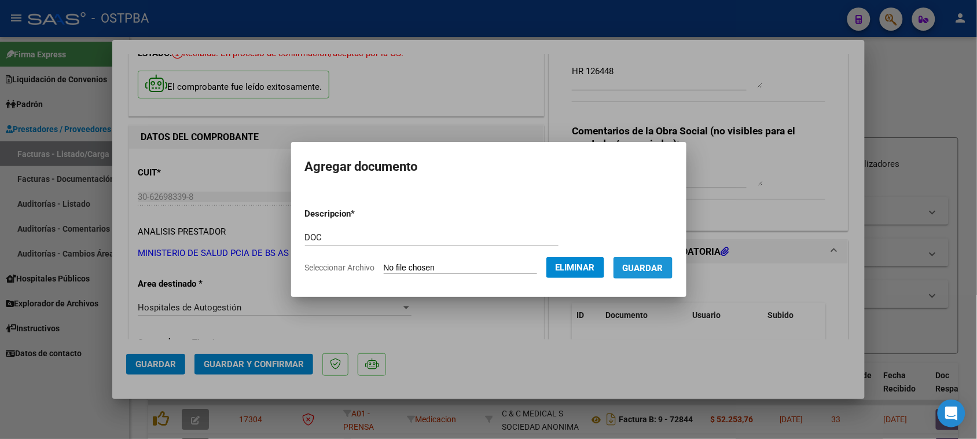
click at [652, 270] on span "Guardar" at bounding box center [643, 268] width 41 height 10
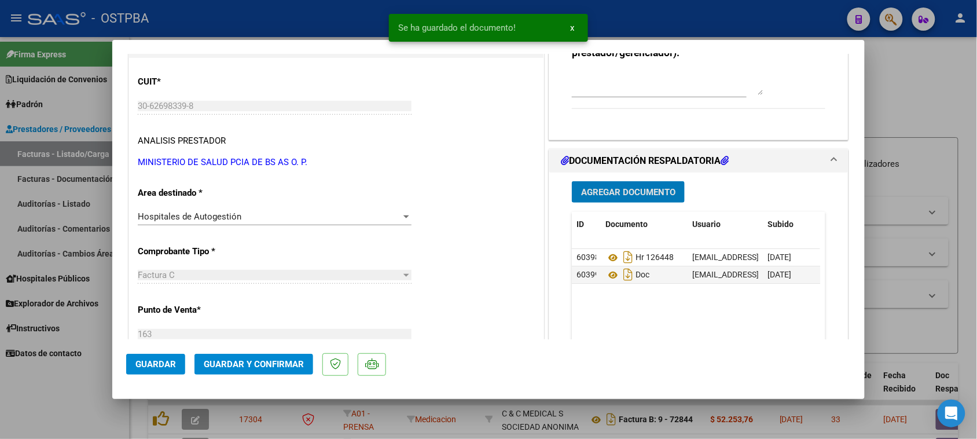
scroll to position [290, 0]
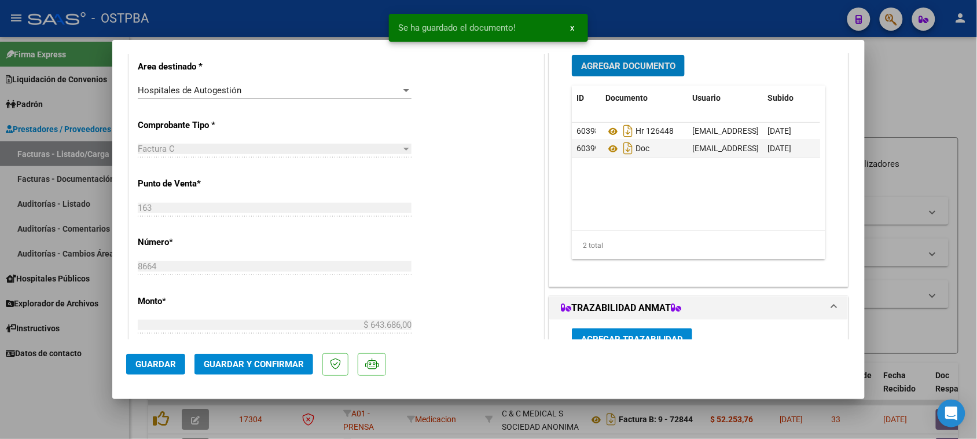
click at [270, 364] on span "Guardar y Confirmar" at bounding box center [254, 364] width 100 height 10
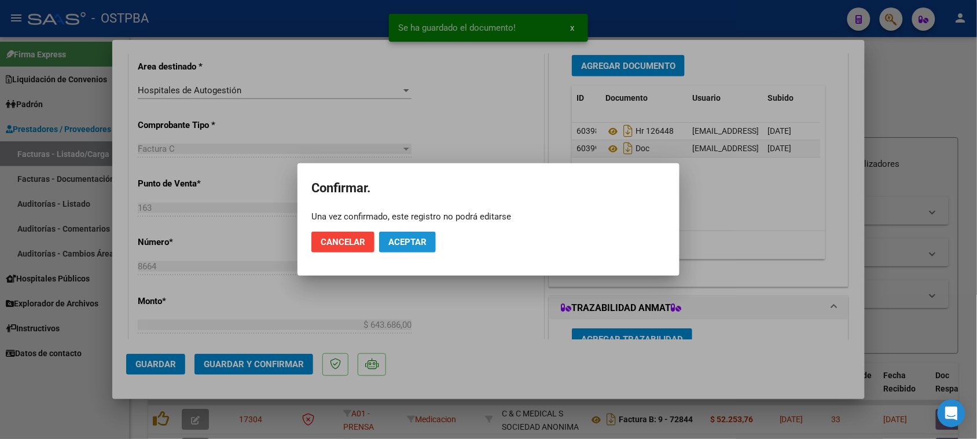
click at [395, 244] on span "Aceptar" at bounding box center [408, 242] width 38 height 10
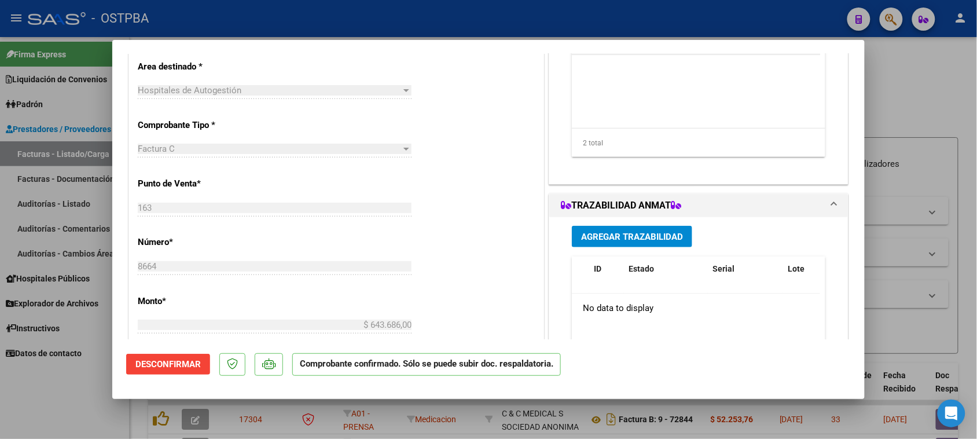
click at [42, 151] on div at bounding box center [488, 219] width 977 height 439
type input "$ 0,00"
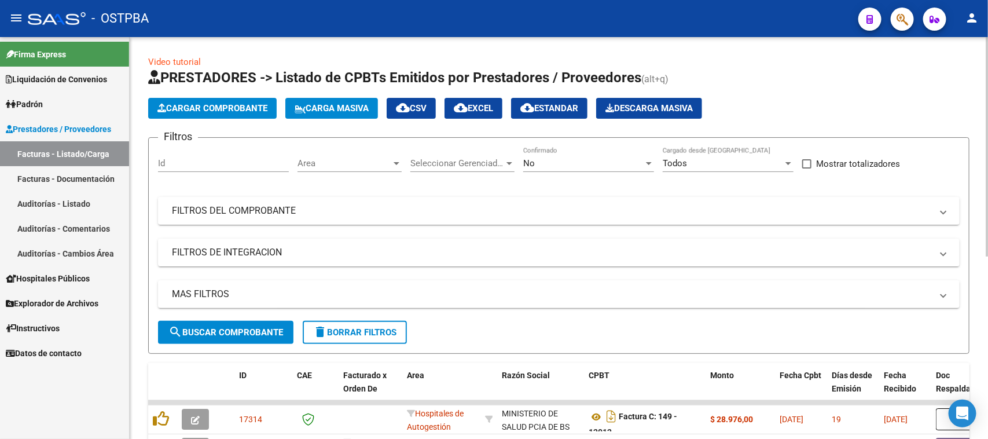
click at [220, 110] on span "Cargar Comprobante" at bounding box center [213, 108] width 110 height 10
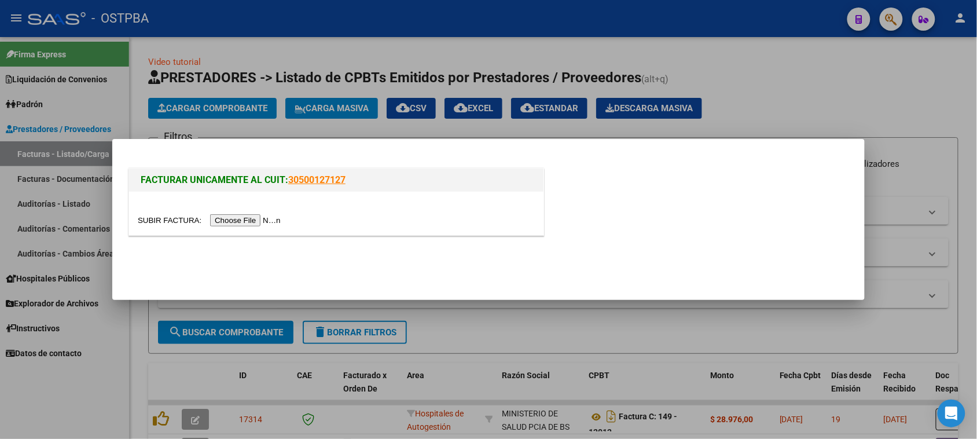
click at [235, 217] on input "file" at bounding box center [211, 220] width 147 height 12
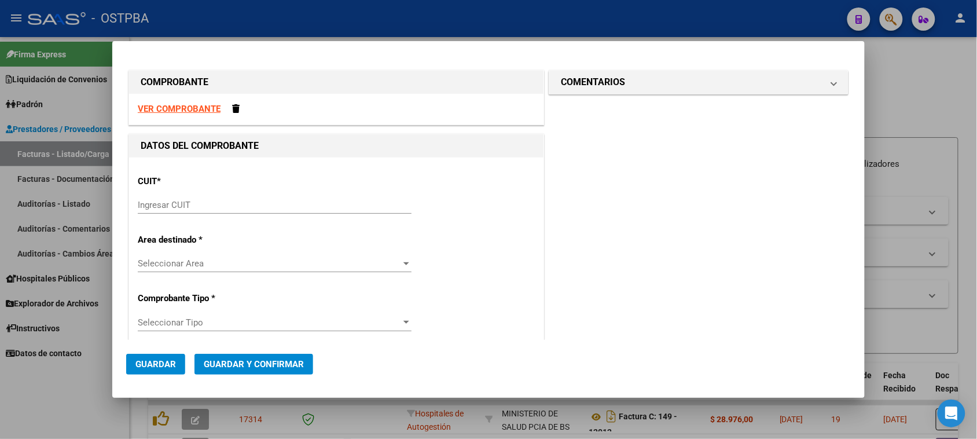
click at [181, 113] on strong "VER COMPROBANTE" at bounding box center [179, 109] width 83 height 10
click at [283, 203] on input "Ingresar CUIT" at bounding box center [275, 205] width 274 height 10
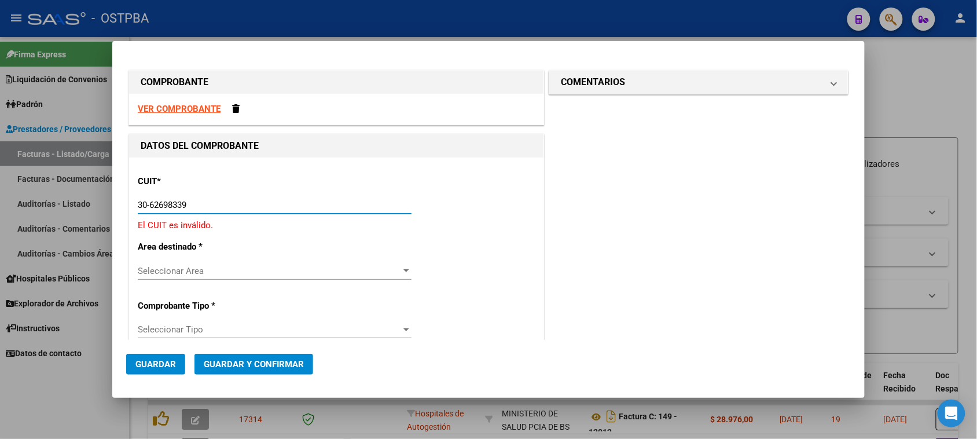
type input "30-62698339-8"
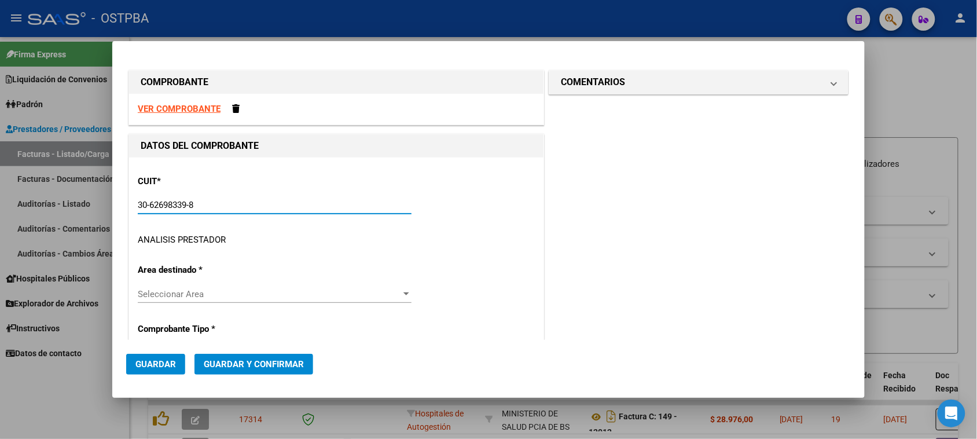
type input "149"
type input "30-62698339-8"
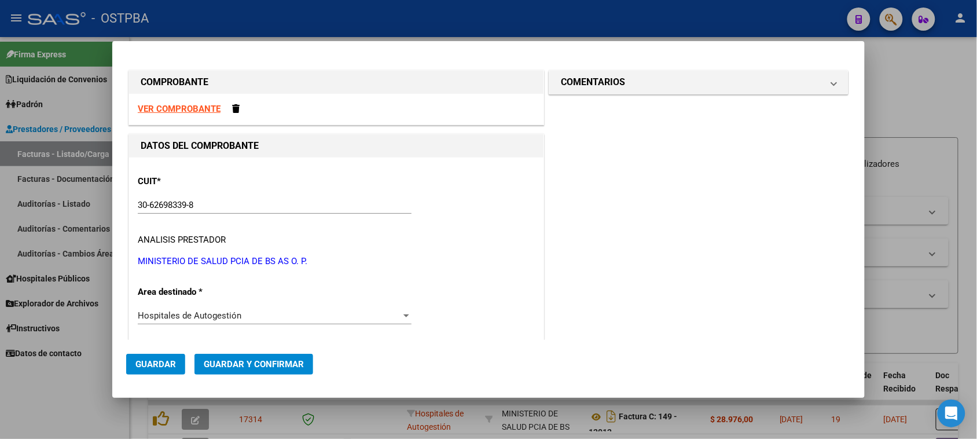
scroll to position [177, 0]
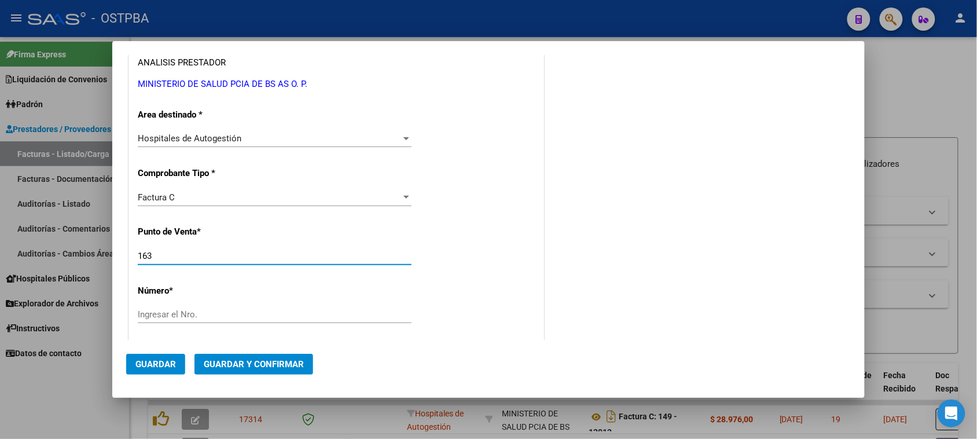
type input "163"
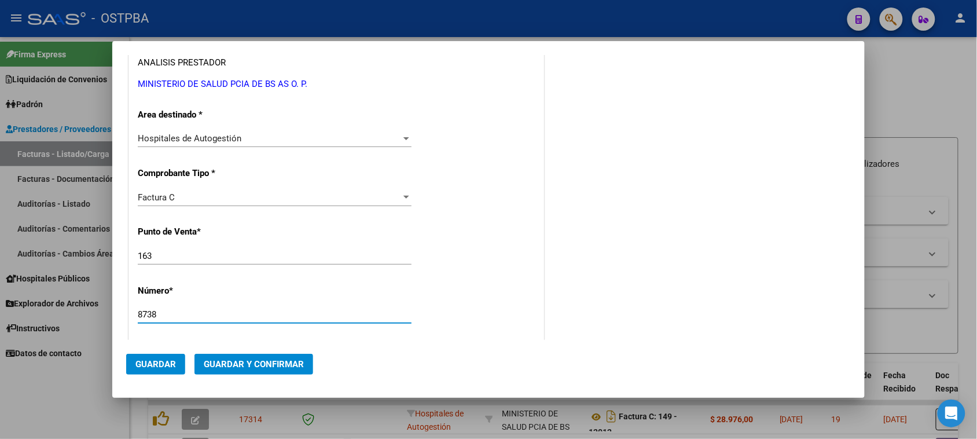
type input "8738"
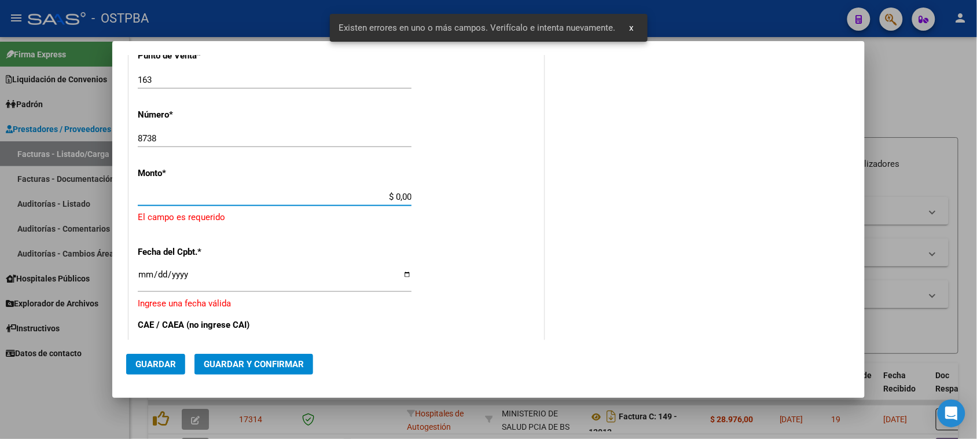
scroll to position [347, 0]
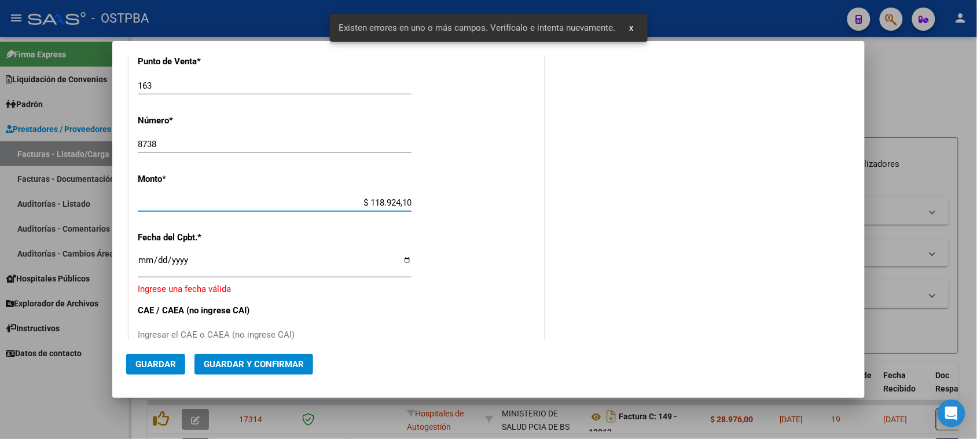
type input "$ 1.189.241,00"
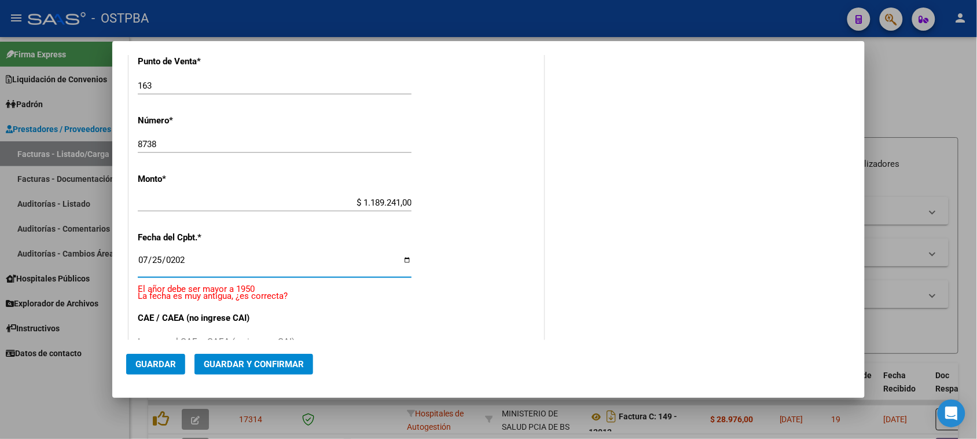
type input "[DATE]"
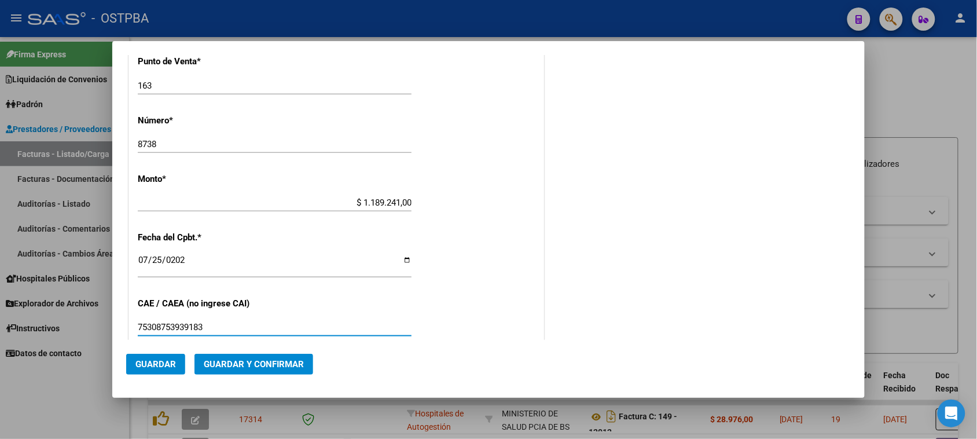
type input "75308753939183"
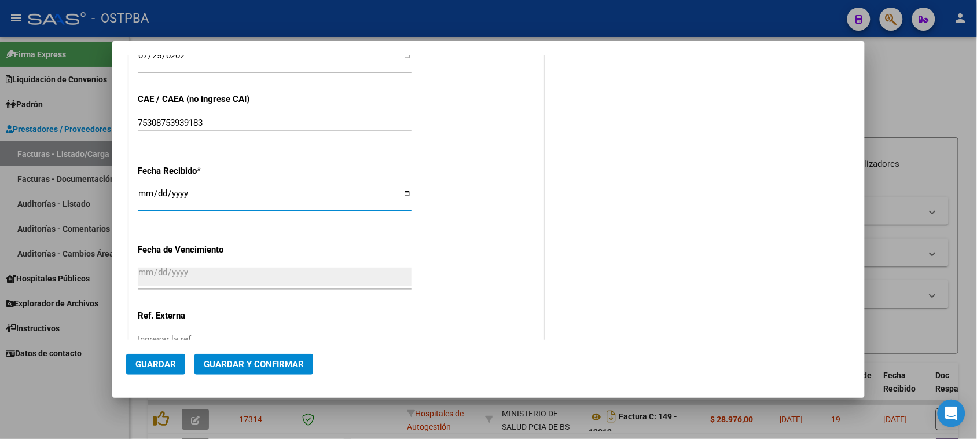
type input "[DATE]"
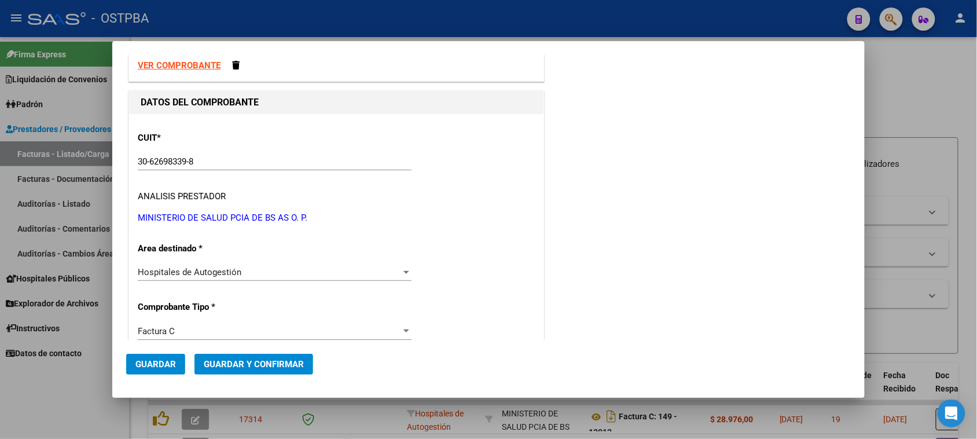
scroll to position [0, 0]
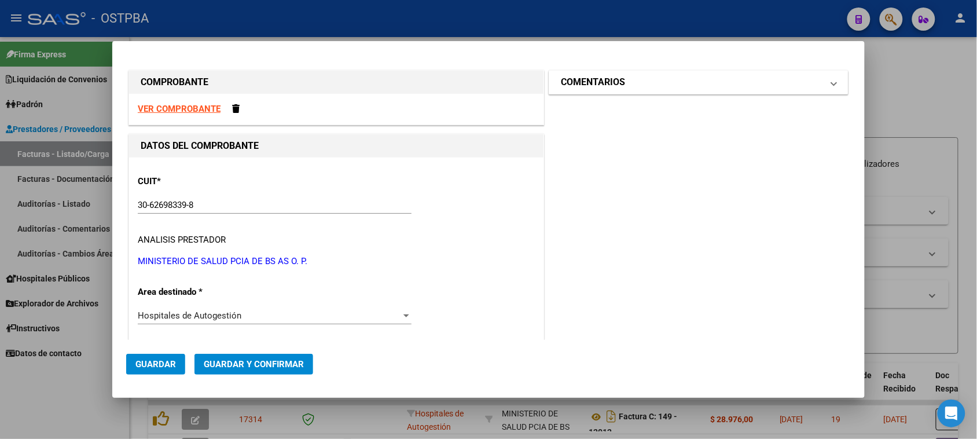
click at [644, 91] on mat-expansion-panel-header "COMENTARIOS" at bounding box center [699, 82] width 299 height 23
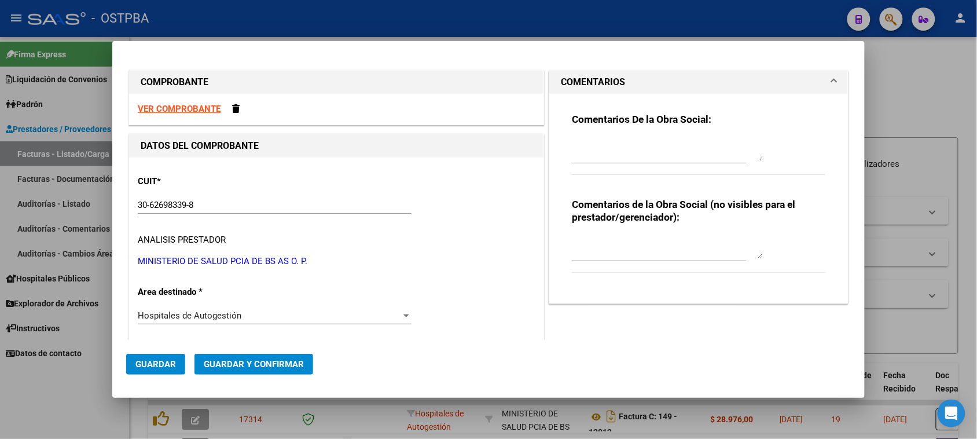
click at [632, 155] on textarea at bounding box center [667, 149] width 191 height 23
type textarea "HR 126447"
click at [140, 362] on span "Guardar" at bounding box center [155, 364] width 41 height 10
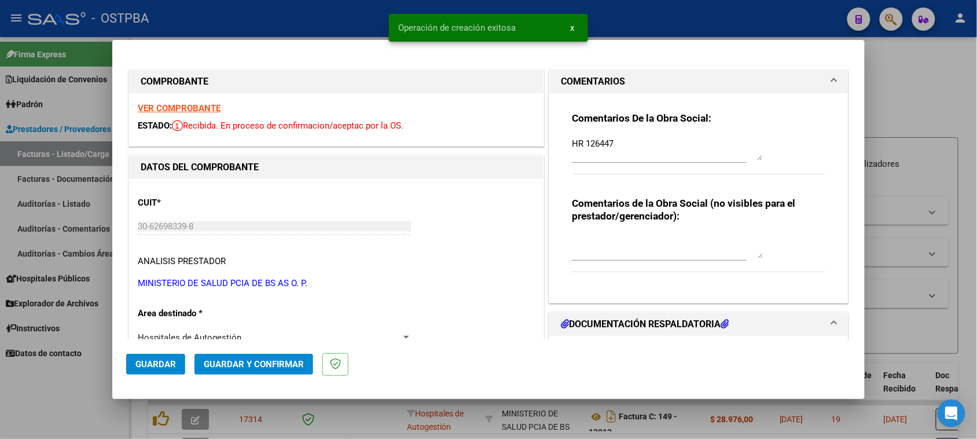
type input "[DATE]"
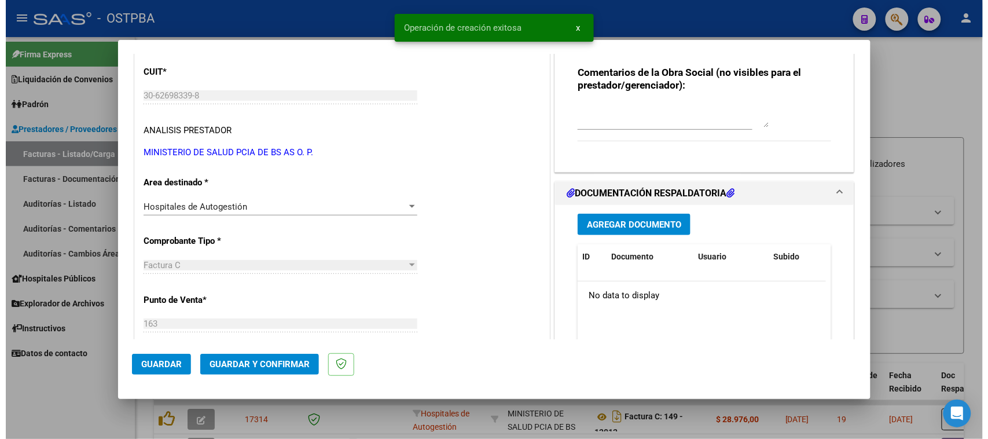
scroll to position [145, 0]
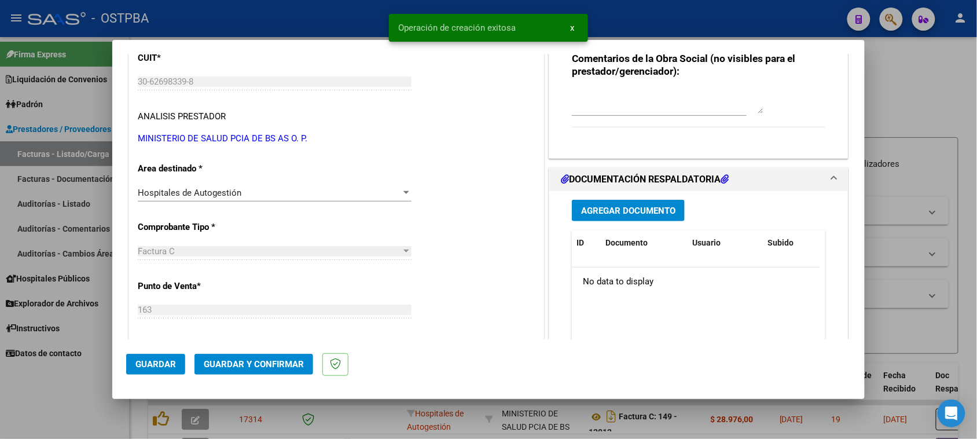
click at [651, 206] on span "Agregar Documento" at bounding box center [628, 211] width 94 height 10
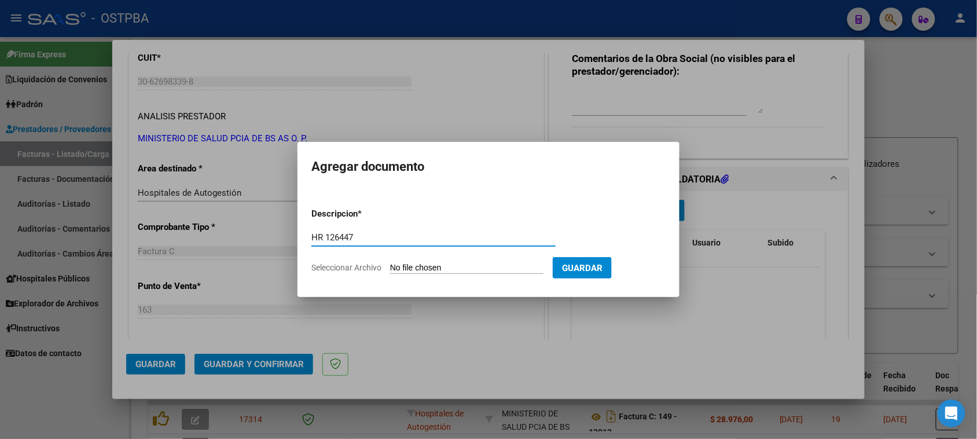
type input "HR 126447"
click at [390, 263] on input "Seleccionar Archivo" at bounding box center [466, 268] width 153 height 11
type input "C:\fakepath\HR 126447.pdf"
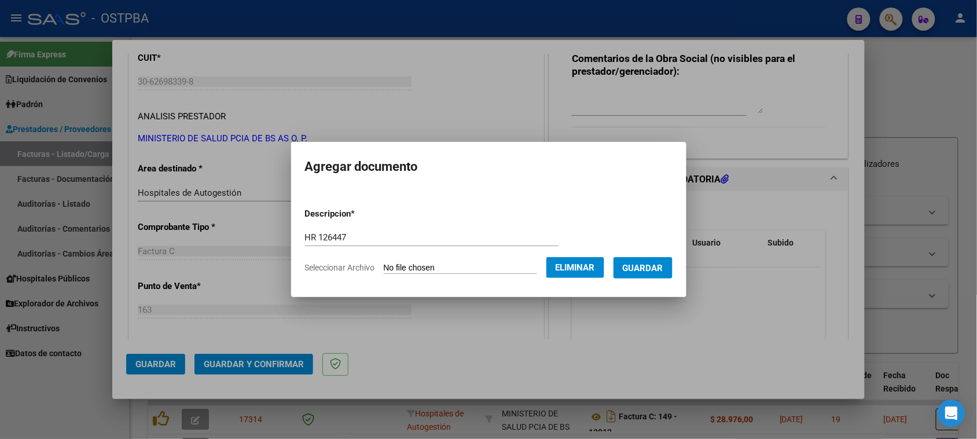
click at [664, 265] on span "Guardar" at bounding box center [643, 268] width 41 height 10
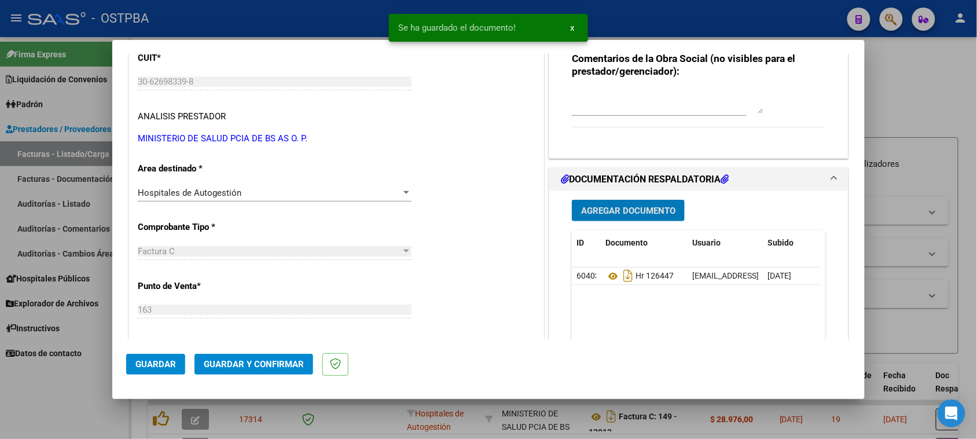
click at [650, 216] on button "Agregar Documento" at bounding box center [628, 210] width 113 height 21
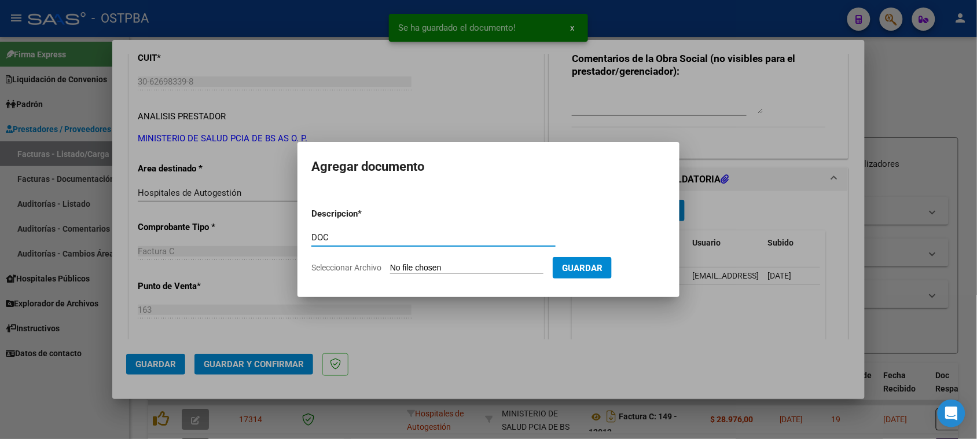
type input "DOC"
click at [390, 263] on input "Seleccionar Archivo" at bounding box center [466, 268] width 153 height 11
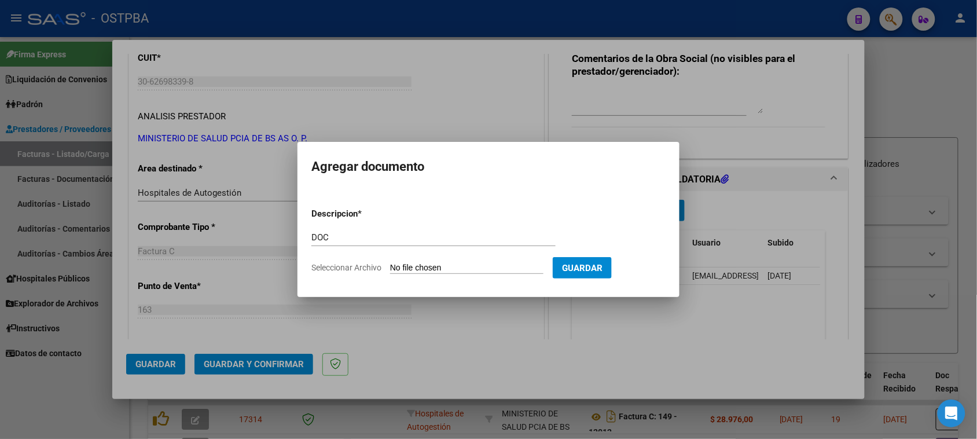
type input "C:\fakepath\DOC 8738.zip"
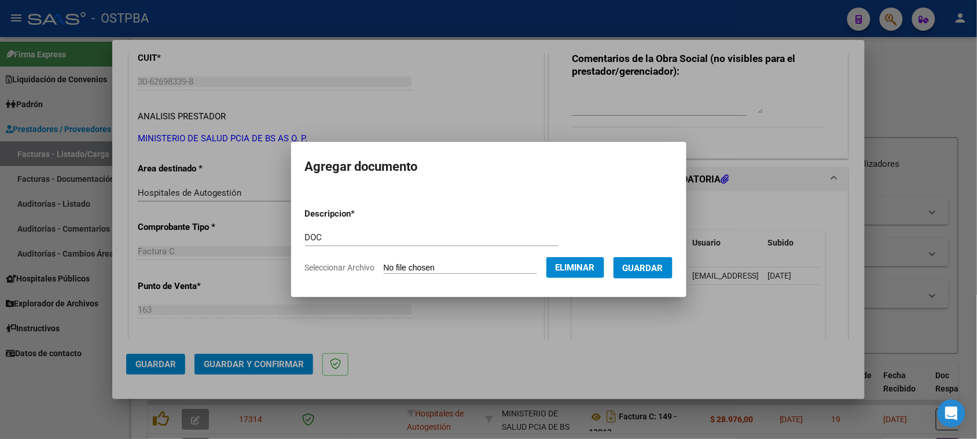
click at [646, 268] on span "Guardar" at bounding box center [643, 268] width 41 height 10
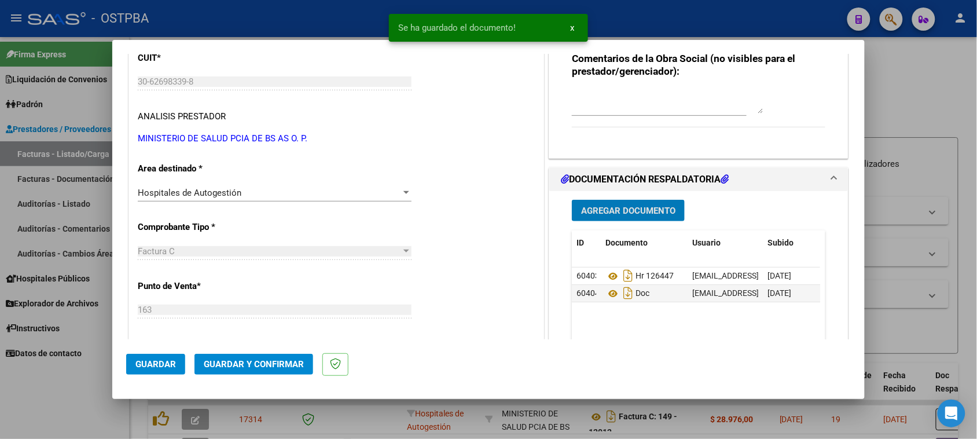
click at [281, 366] on span "Guardar y Confirmar" at bounding box center [254, 364] width 100 height 10
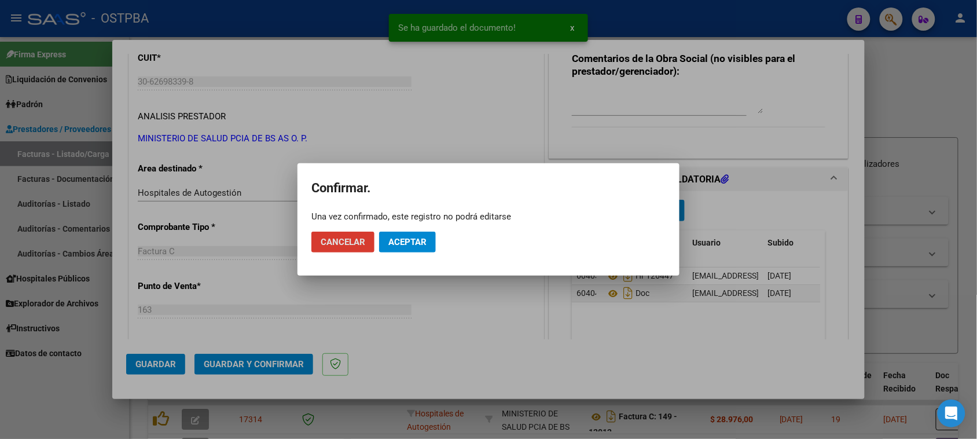
click at [407, 246] on span "Aceptar" at bounding box center [408, 242] width 38 height 10
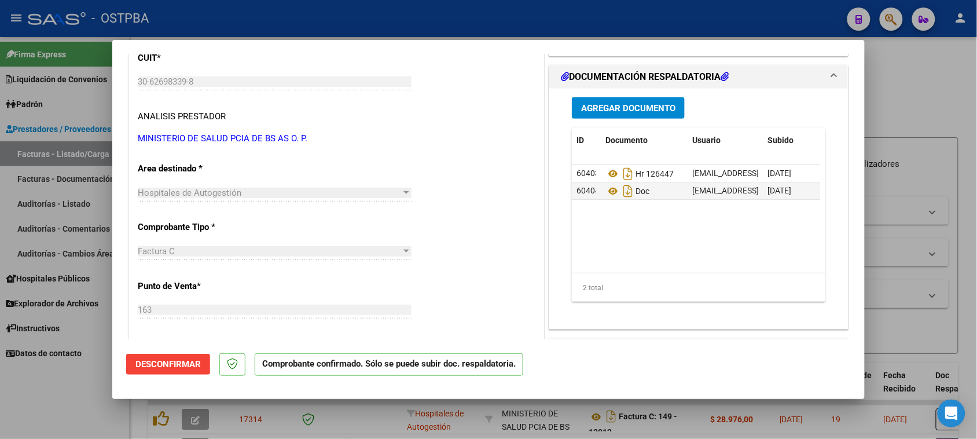
click at [56, 152] on div at bounding box center [488, 219] width 977 height 439
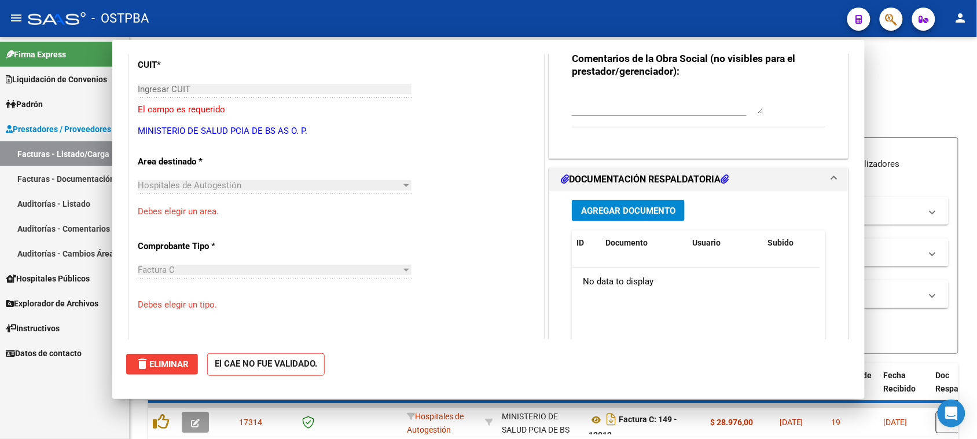
scroll to position [0, 0]
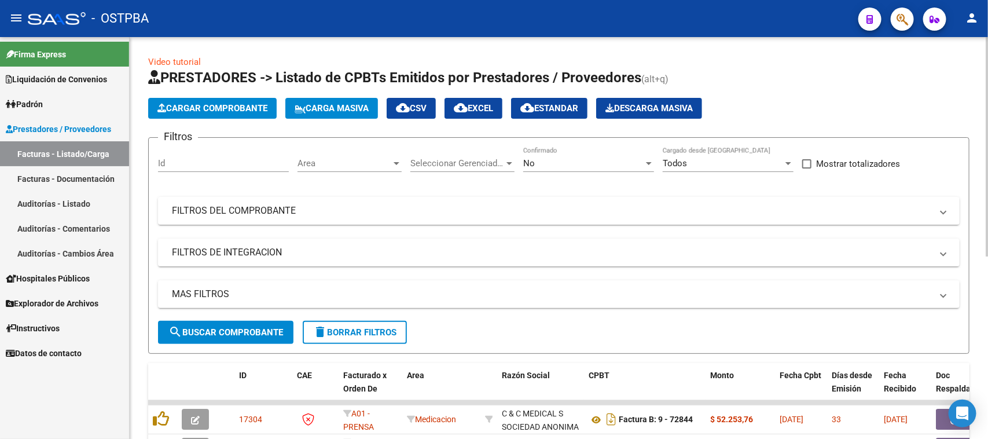
click at [204, 101] on button "Cargar Comprobante" at bounding box center [212, 108] width 129 height 21
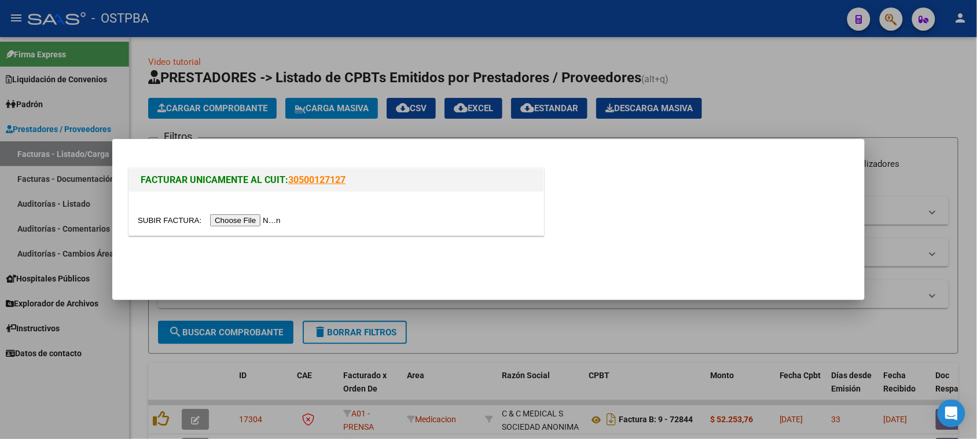
click at [279, 218] on input "file" at bounding box center [211, 220] width 147 height 12
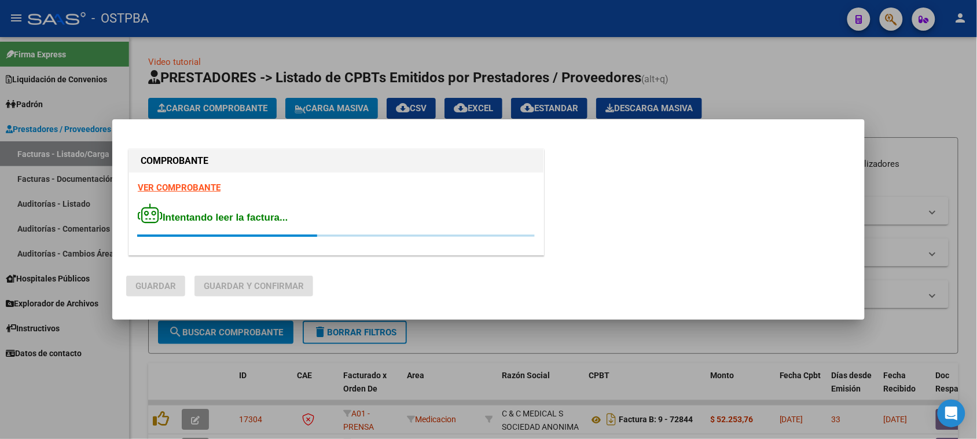
click at [160, 184] on strong "VER COMPROBANTE" at bounding box center [179, 187] width 83 height 10
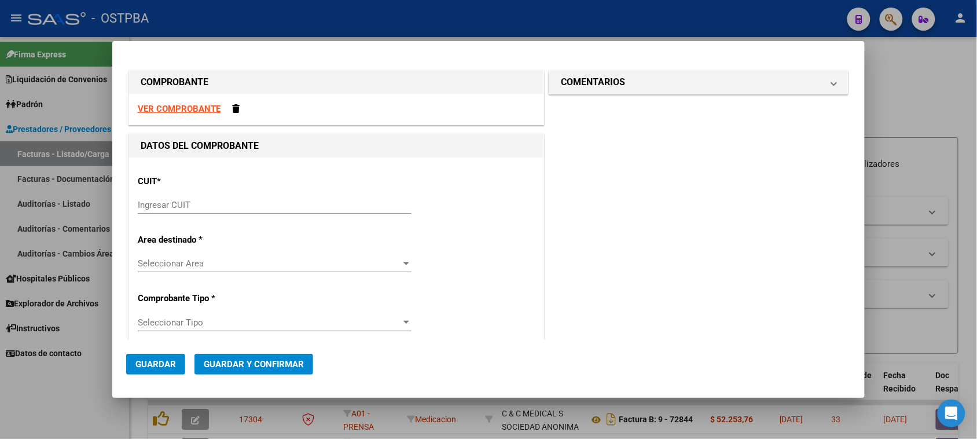
click at [170, 203] on input "Ingresar CUIT" at bounding box center [275, 205] width 274 height 10
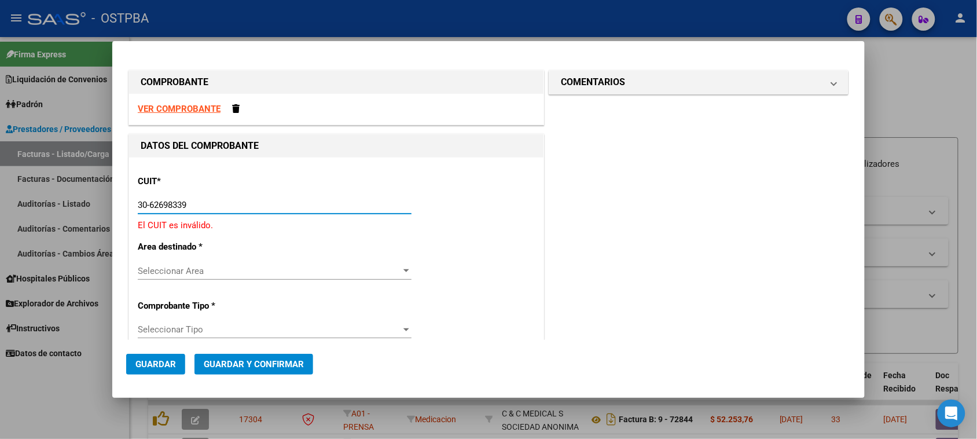
type input "30-62698339-8"
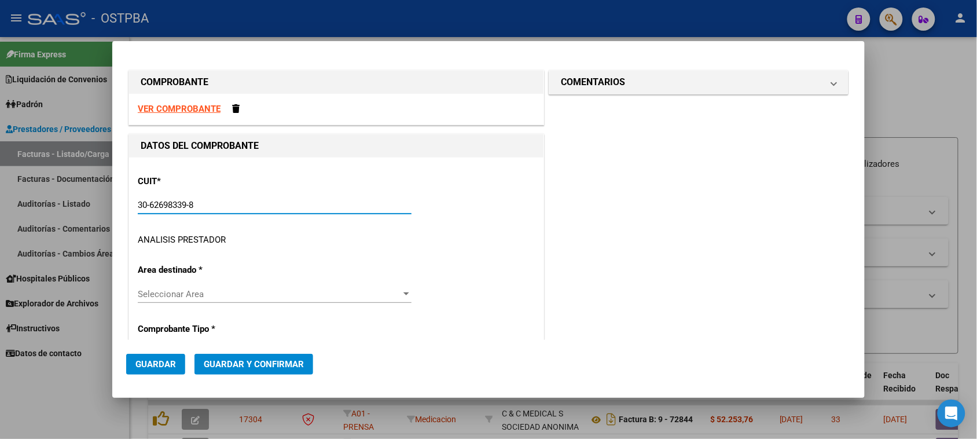
type input "163"
type input "30-62698339-8"
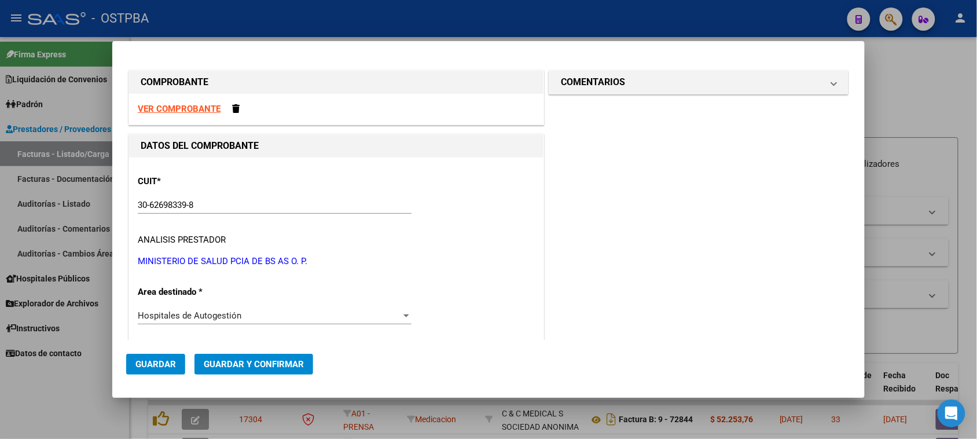
scroll to position [177, 0]
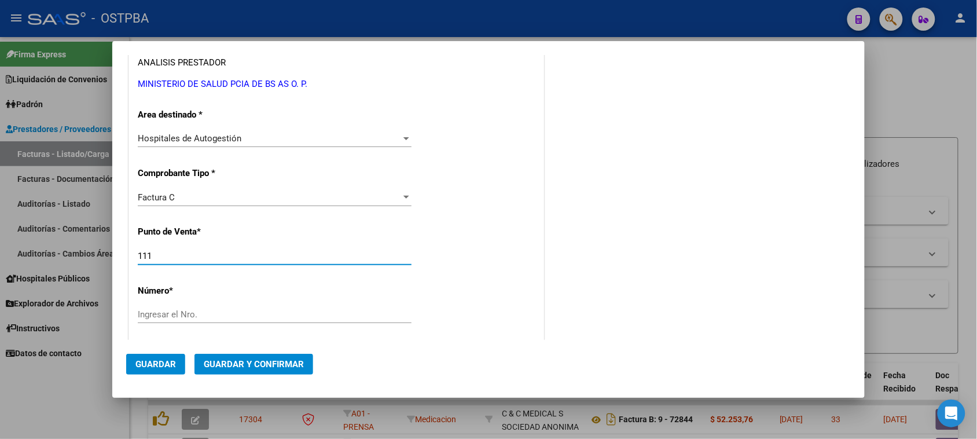
type input "111"
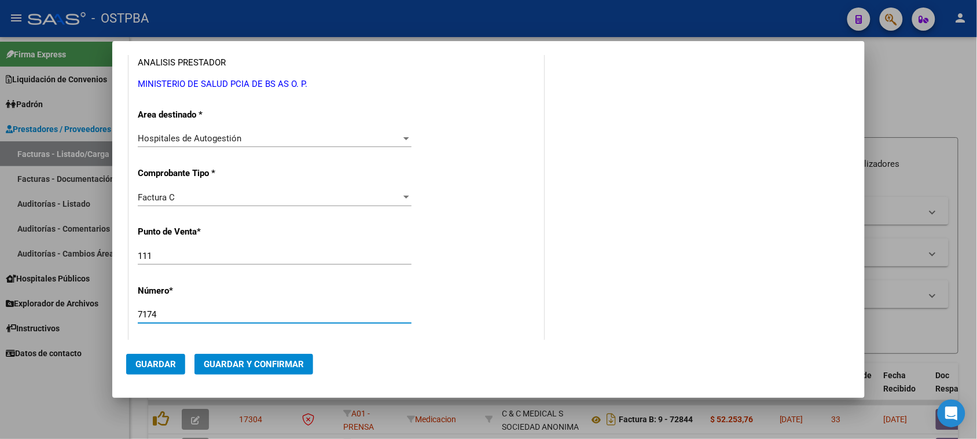
type input "7174"
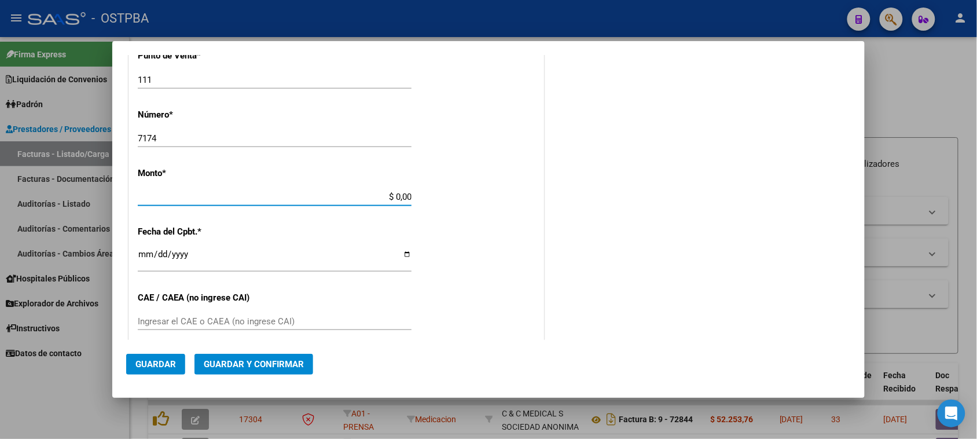
scroll to position [347, 0]
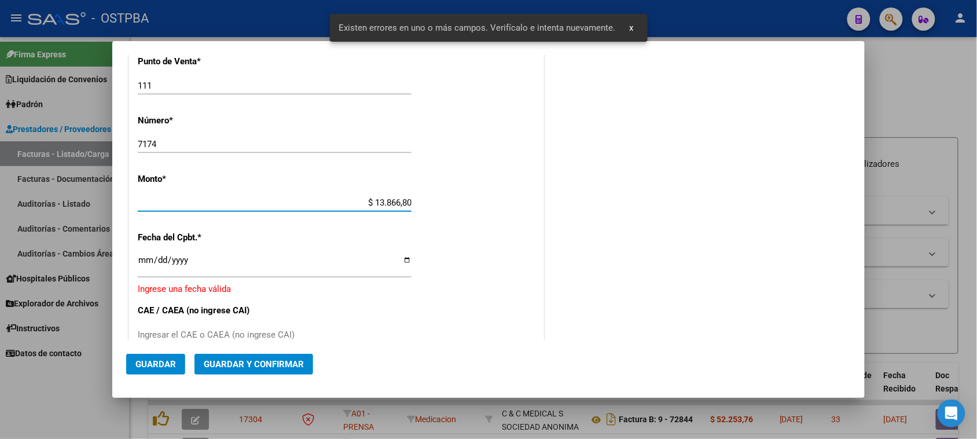
type input "$ 138.668,00"
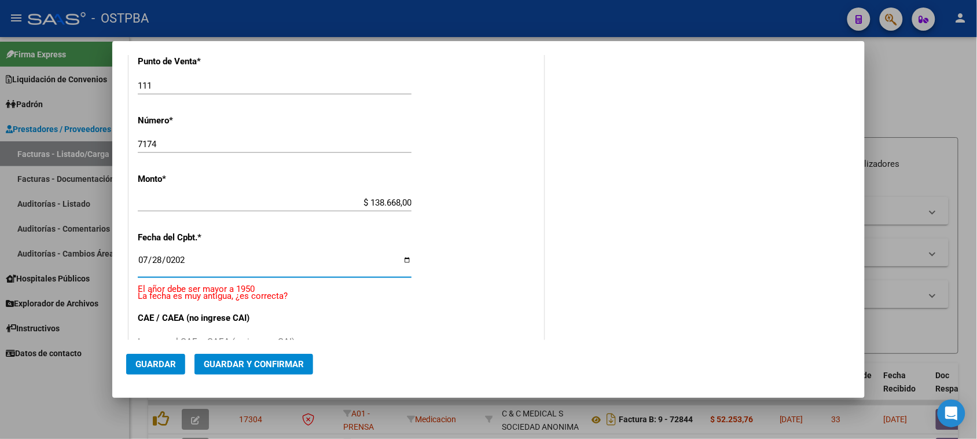
type input "[DATE]"
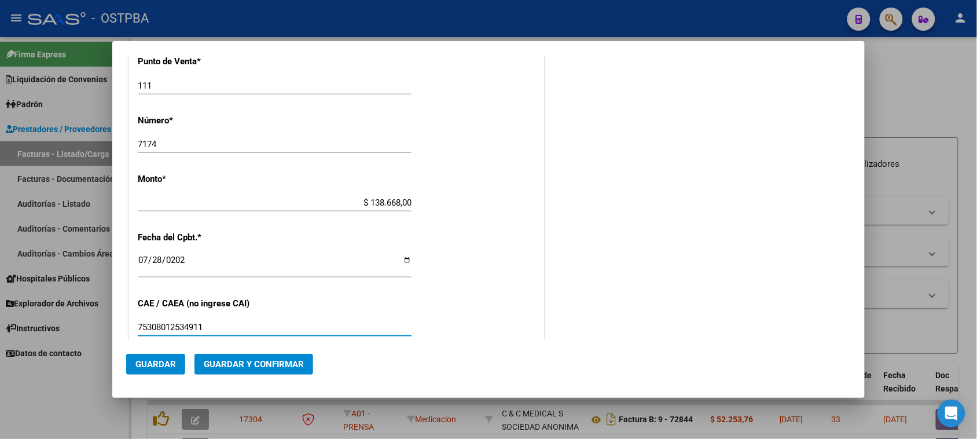
type input "75308012534911"
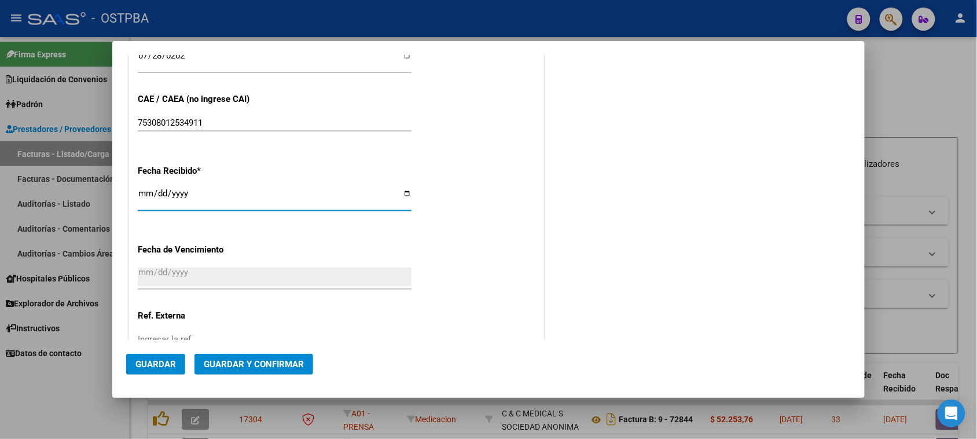
type input "[DATE]"
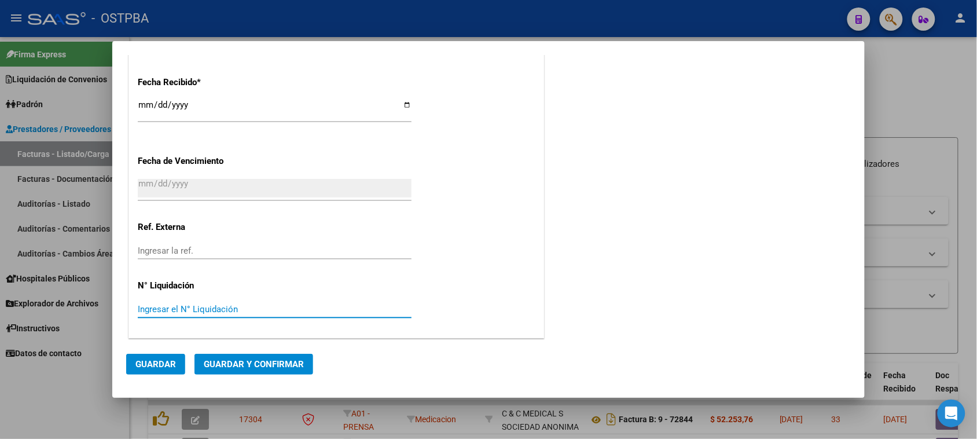
scroll to position [0, 0]
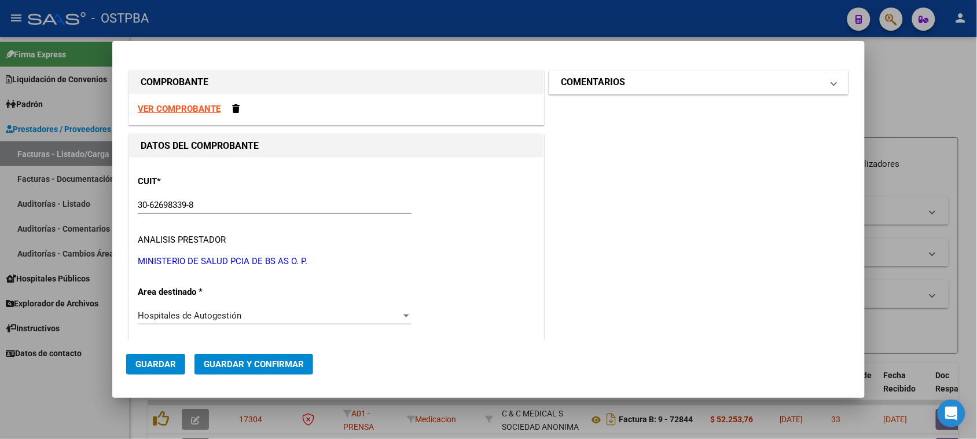
click at [614, 93] on mat-expansion-panel-header "COMENTARIOS" at bounding box center [699, 82] width 299 height 23
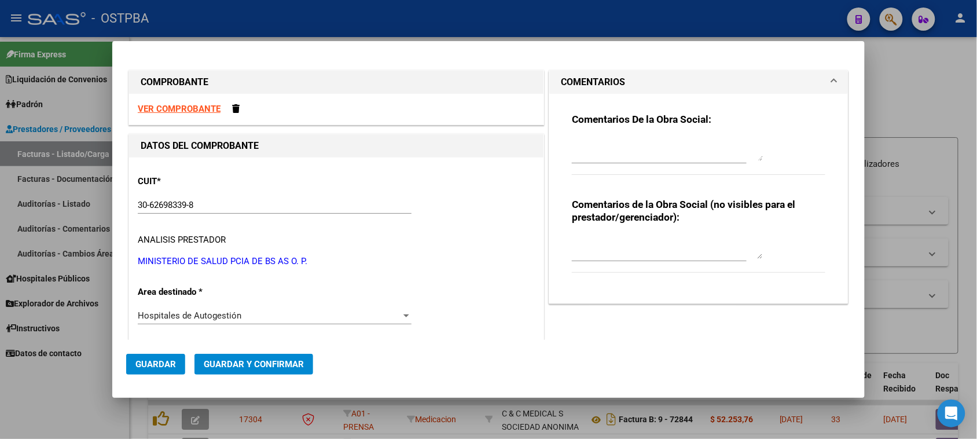
click at [600, 155] on textarea at bounding box center [667, 149] width 191 height 23
type textarea "HR 126443"
click at [167, 363] on span "Guardar" at bounding box center [155, 364] width 41 height 10
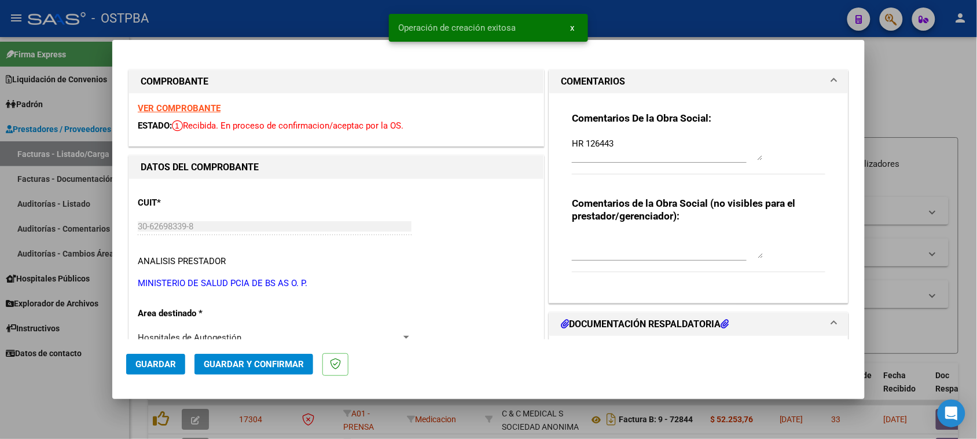
type input "[DATE]"
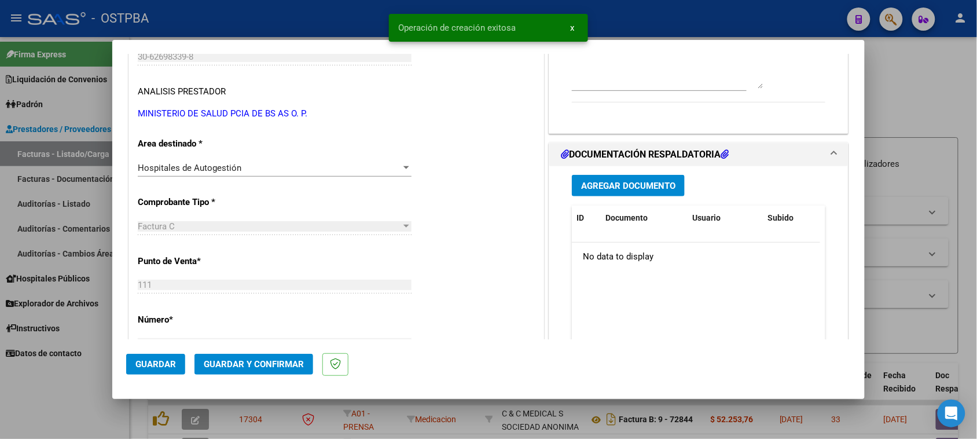
scroll to position [145, 0]
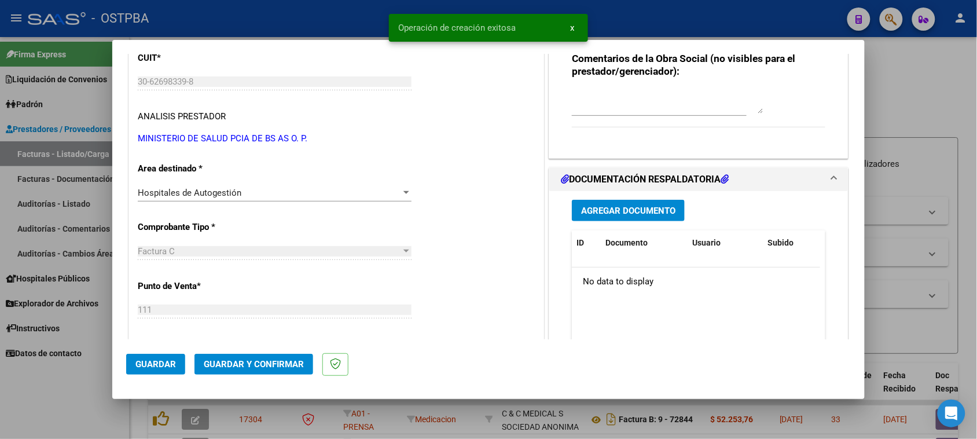
click at [629, 207] on span "Agregar Documento" at bounding box center [628, 211] width 94 height 10
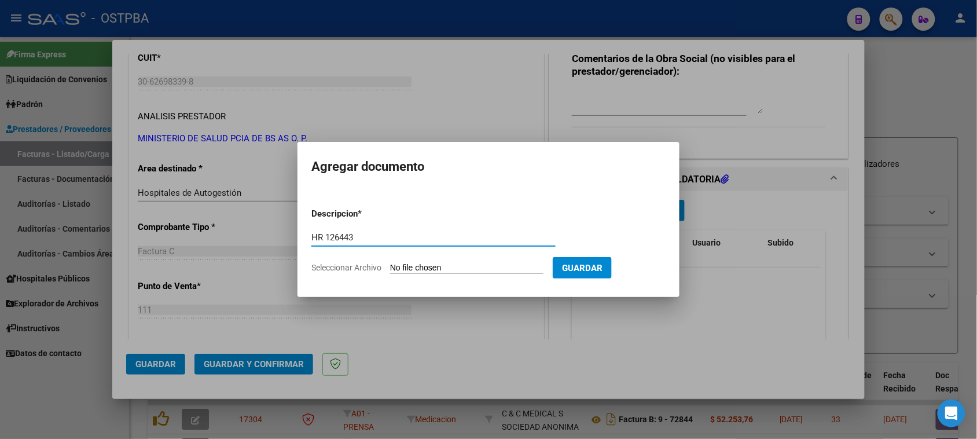
type input "HR 126443"
click at [390, 263] on input "Seleccionar Archivo" at bounding box center [466, 268] width 153 height 11
type input "C:\fakepath\HR 126443.pdf"
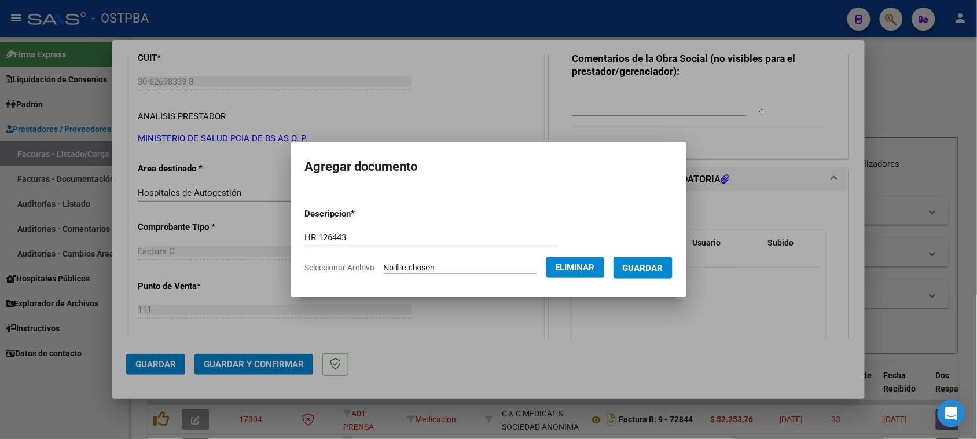
drag, startPoint x: 666, startPoint y: 268, endPoint x: 616, endPoint y: 270, distance: 51.0
click at [664, 268] on span "Guardar" at bounding box center [643, 268] width 41 height 10
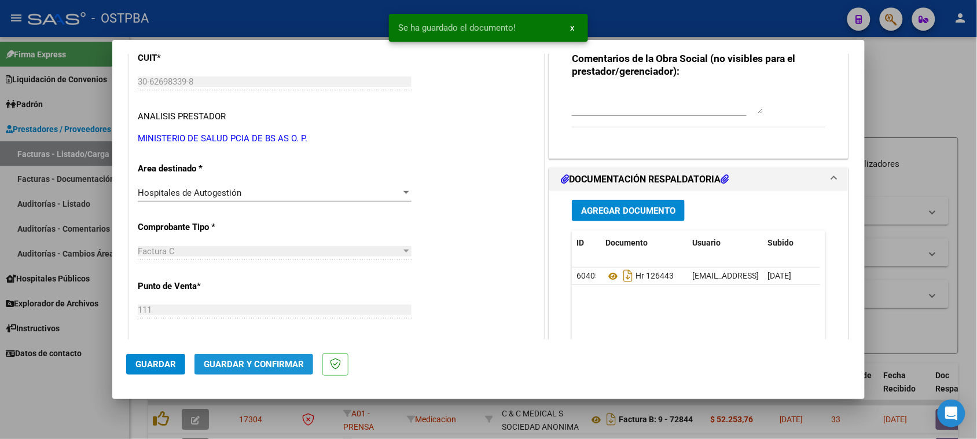
click at [265, 367] on span "Guardar y Confirmar" at bounding box center [254, 364] width 100 height 10
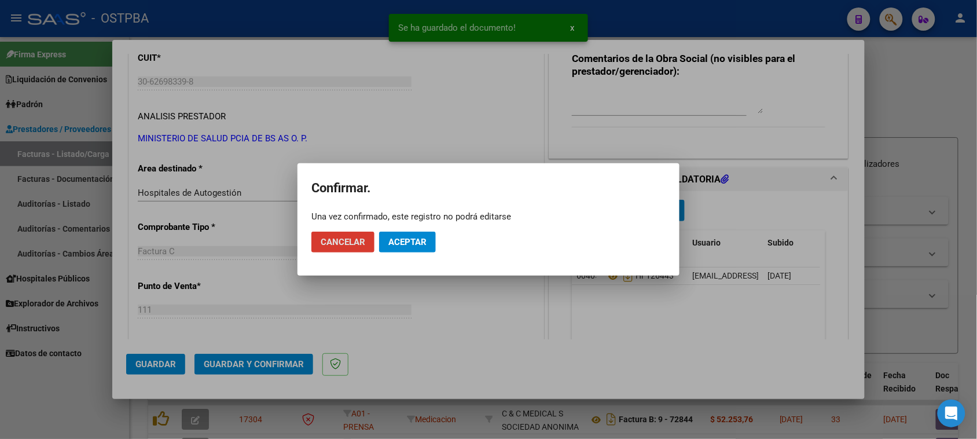
click at [494, 319] on div at bounding box center [488, 219] width 977 height 439
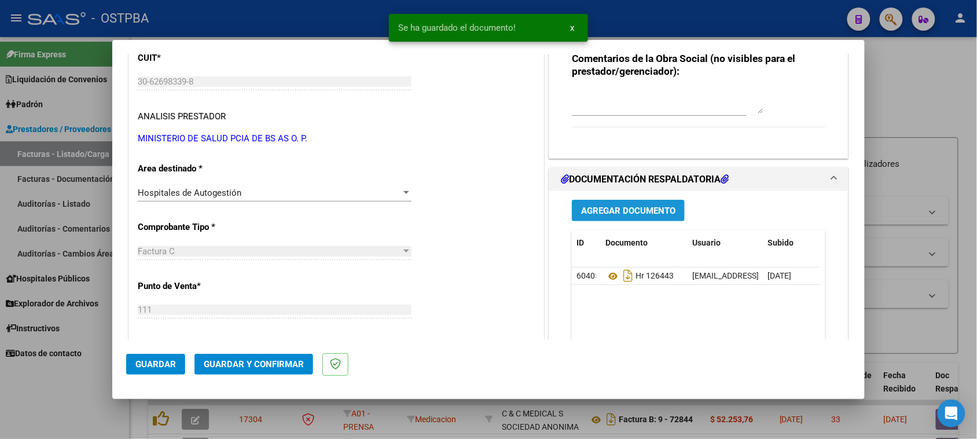
click at [632, 208] on span "Agregar Documento" at bounding box center [628, 211] width 94 height 10
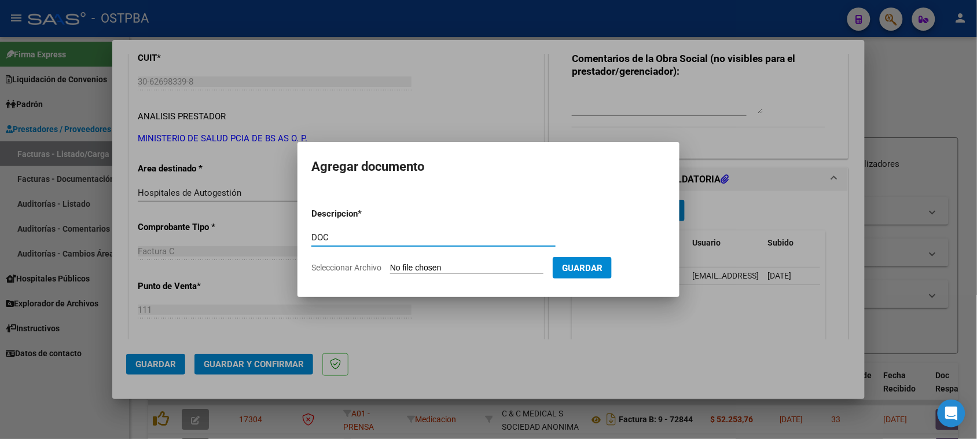
type input "DOC"
click at [390, 263] on input "Seleccionar Archivo" at bounding box center [466, 268] width 153 height 11
type input "C:\fakepath\DOC 7174.zip"
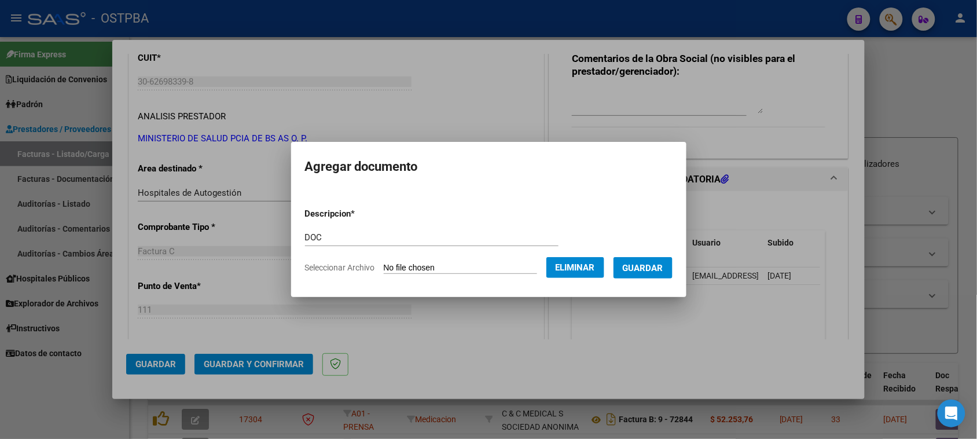
click at [664, 269] on span "Guardar" at bounding box center [643, 268] width 41 height 10
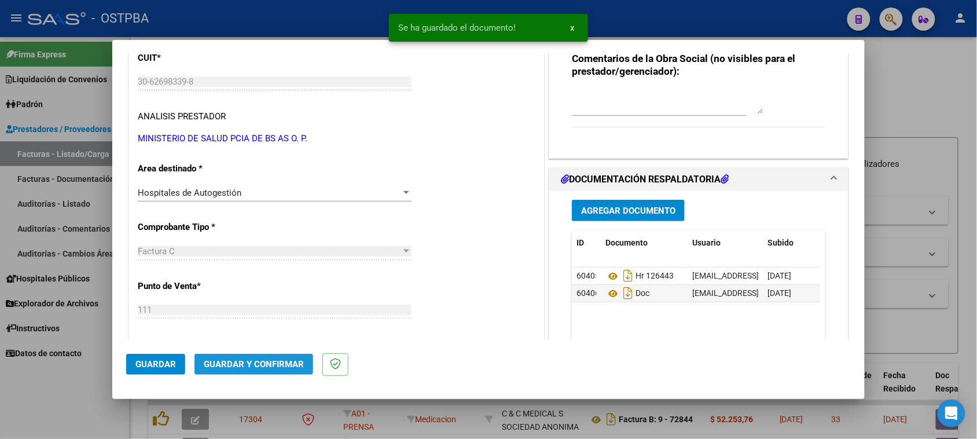
click at [273, 365] on span "Guardar y Confirmar" at bounding box center [254, 364] width 100 height 10
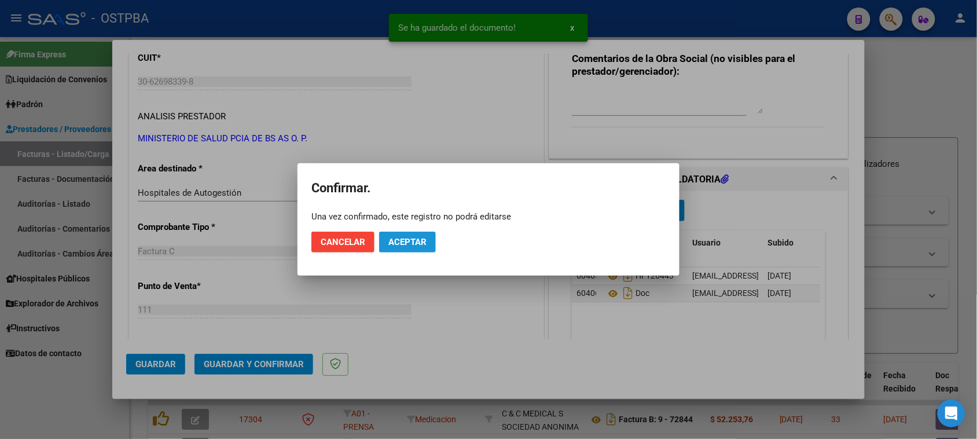
click at [403, 241] on span "Aceptar" at bounding box center [408, 242] width 38 height 10
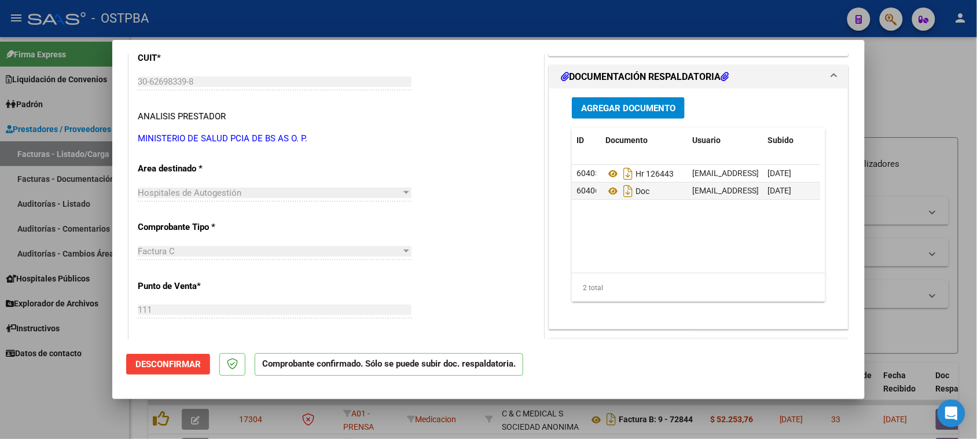
click at [80, 158] on div at bounding box center [488, 219] width 977 height 439
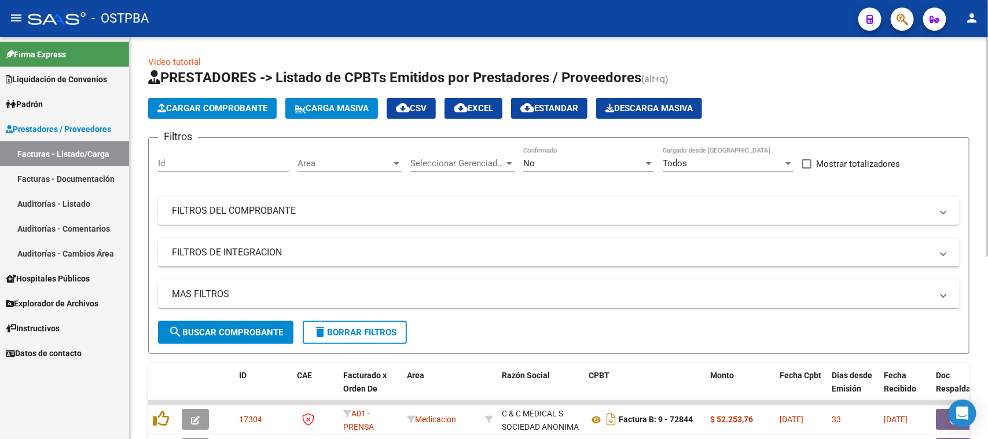
click at [222, 111] on span "Cargar Comprobante" at bounding box center [213, 108] width 110 height 10
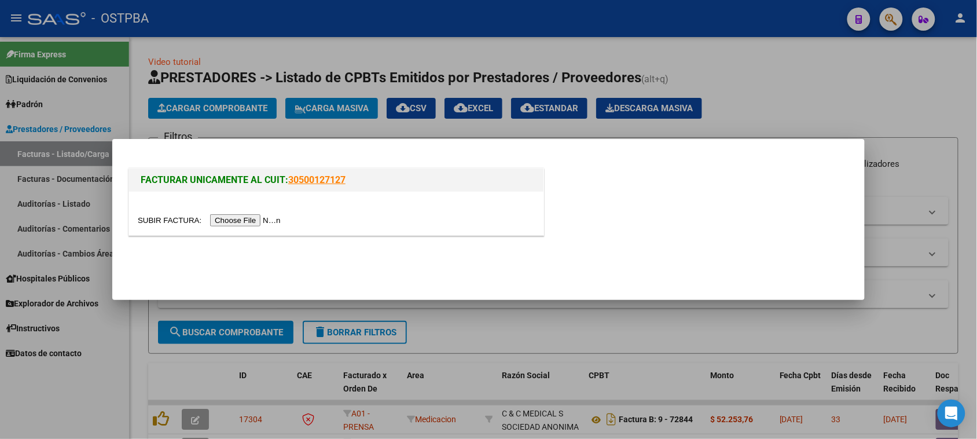
click at [247, 219] on input "file" at bounding box center [211, 220] width 147 height 12
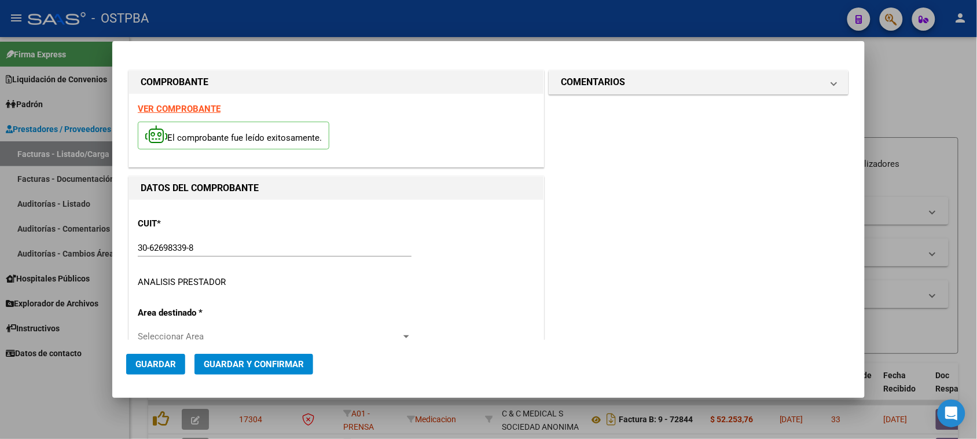
scroll to position [72, 0]
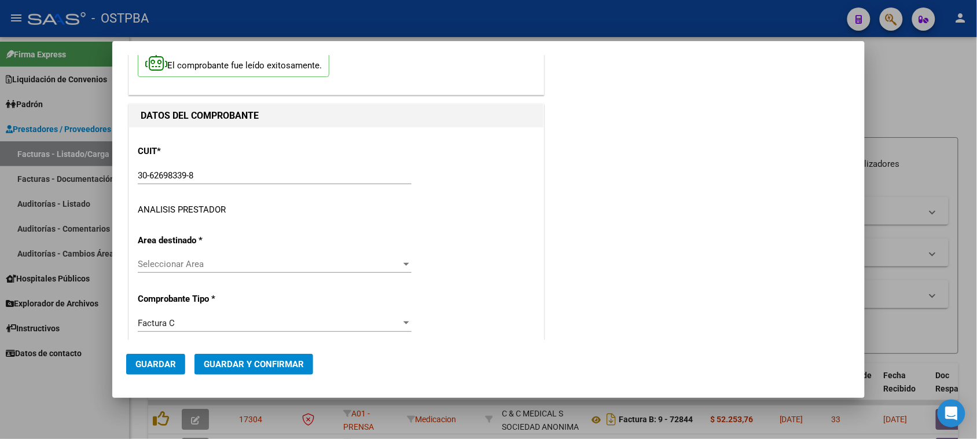
click at [186, 266] on span "Seleccionar Area" at bounding box center [269, 264] width 263 height 10
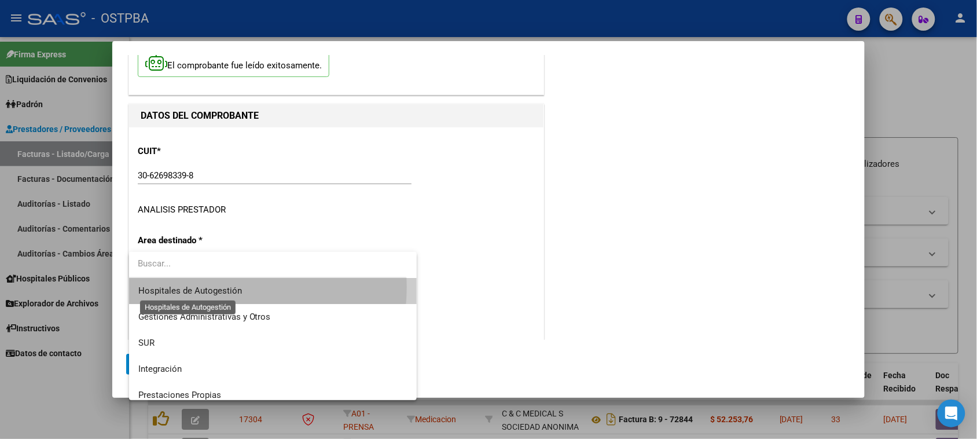
click at [204, 287] on span "Hospitales de Autogestión" at bounding box center [190, 290] width 104 height 10
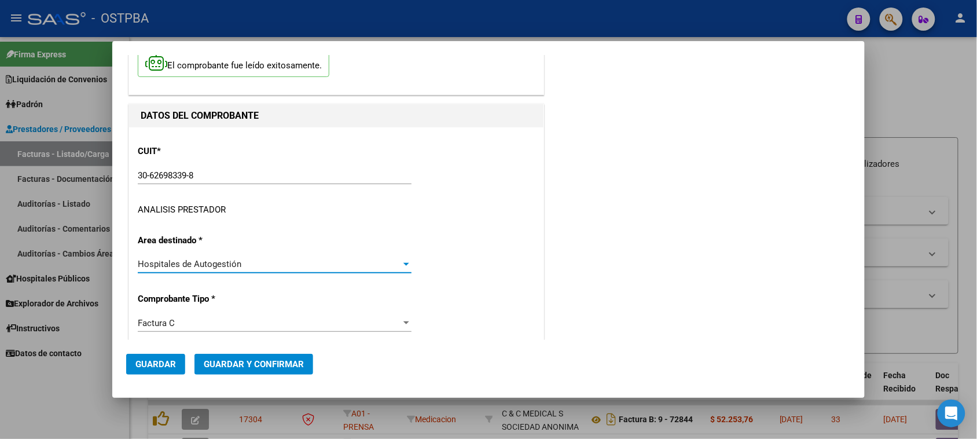
scroll to position [217, 0]
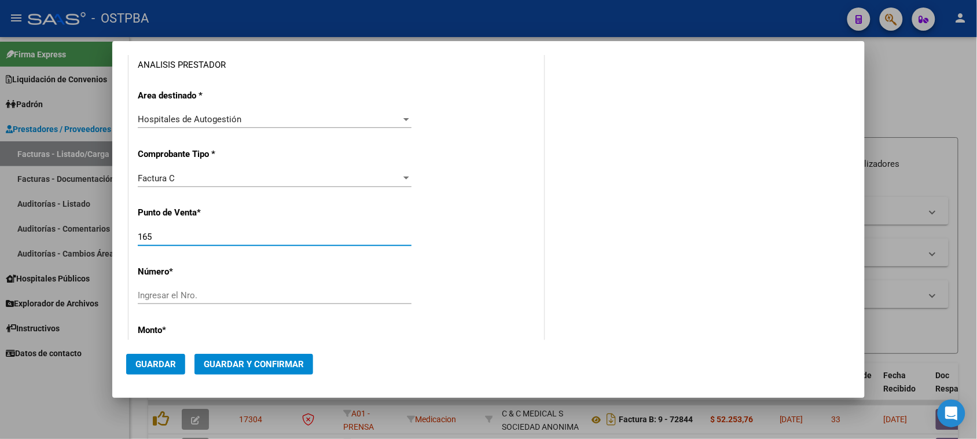
click at [167, 239] on input "165" at bounding box center [275, 237] width 274 height 10
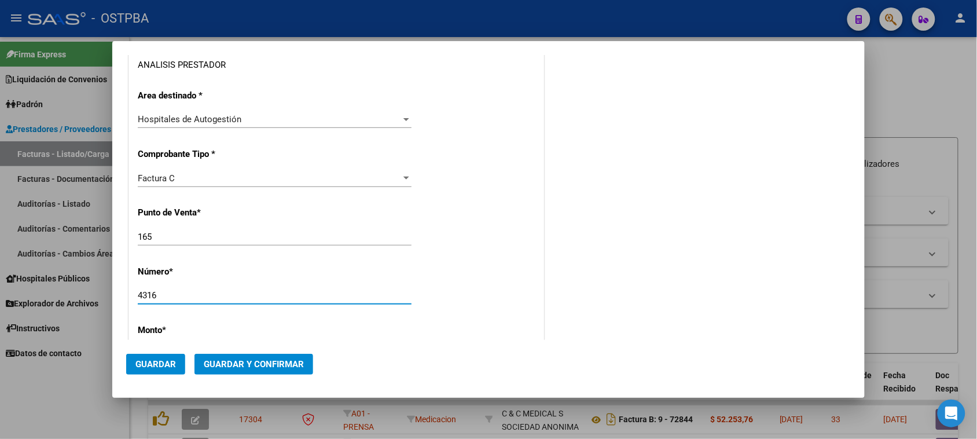
type input "4316"
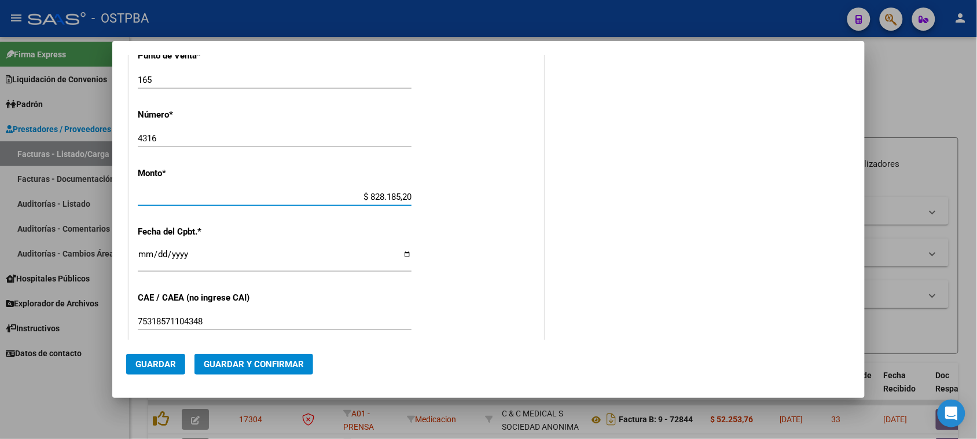
type input "$ 8.281.852,00"
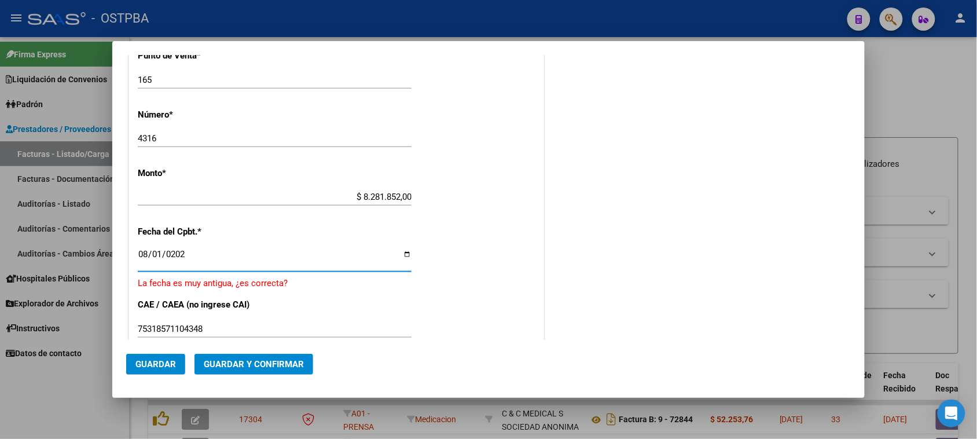
type input "[DATE]"
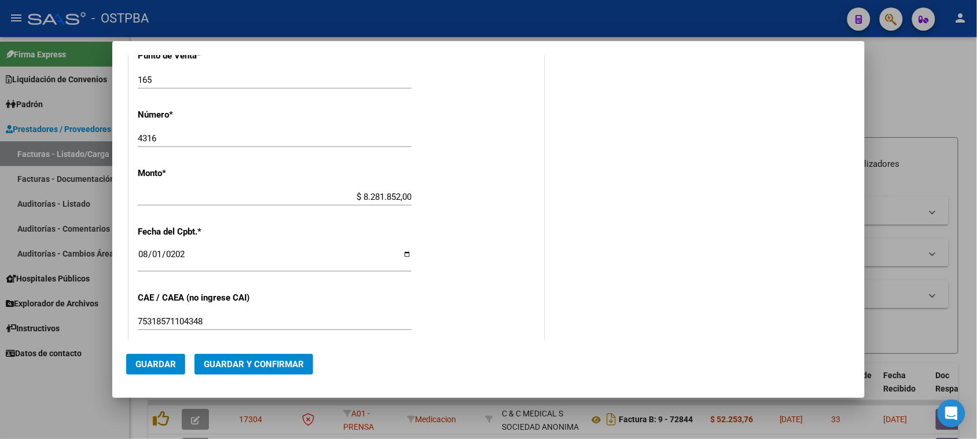
scroll to position [573, 0]
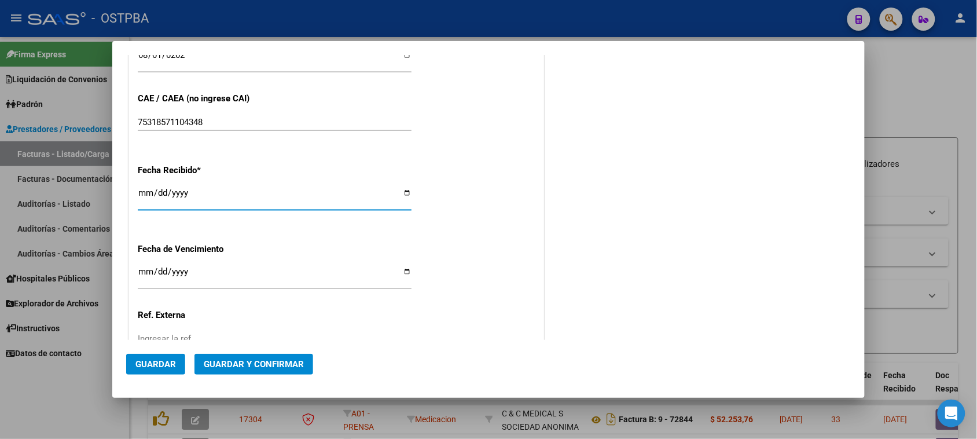
type input "[DATE]"
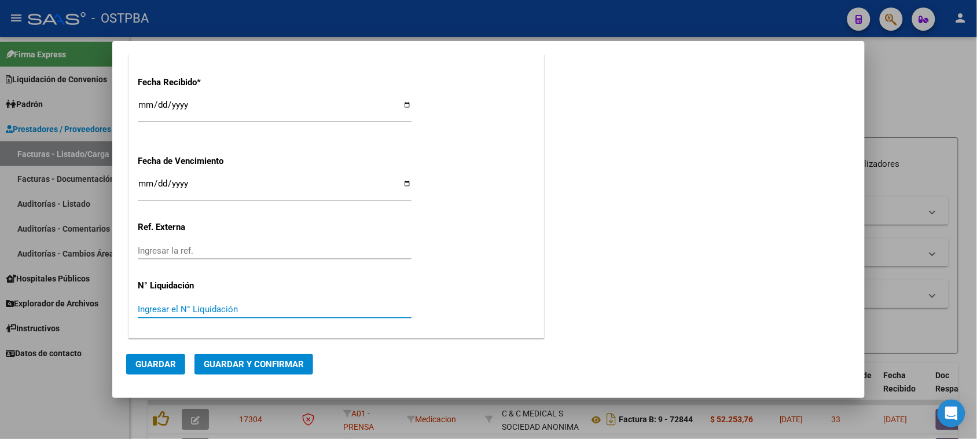
scroll to position [0, 0]
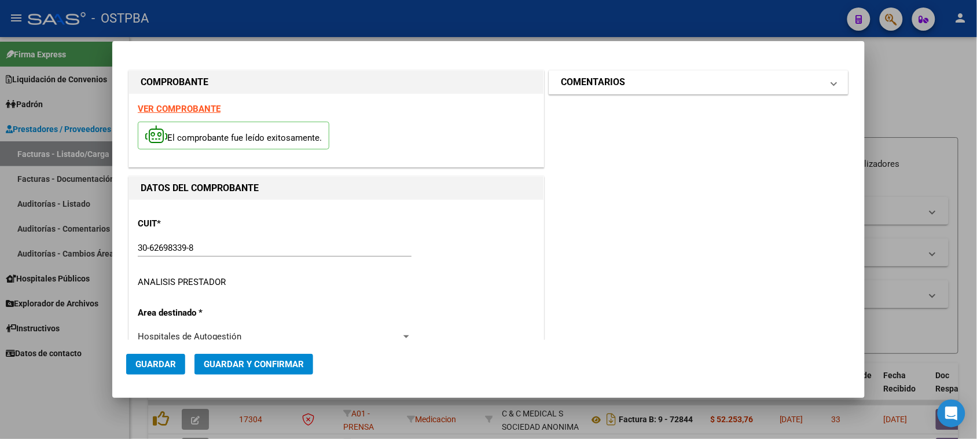
click at [626, 85] on mat-panel-title "COMENTARIOS" at bounding box center [692, 82] width 262 height 14
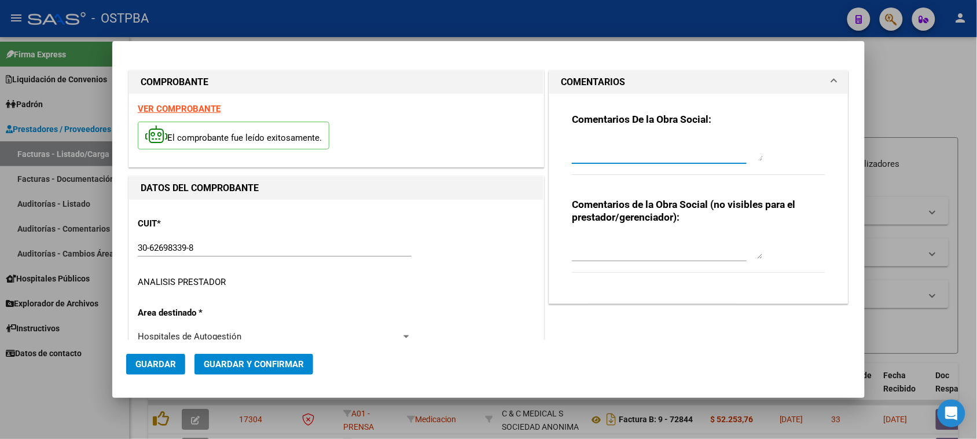
click at [620, 148] on textarea at bounding box center [667, 149] width 191 height 23
type textarea "HR 126442"
click at [174, 368] on span "Guardar" at bounding box center [155, 364] width 41 height 10
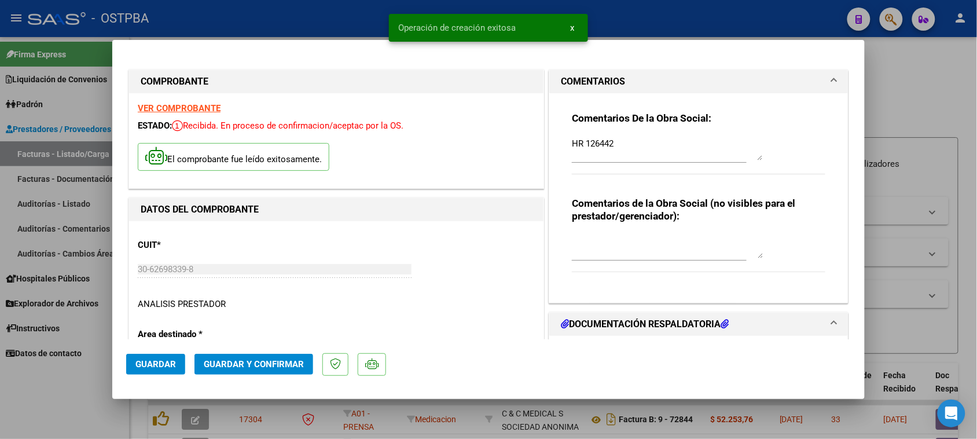
type input "[DATE]"
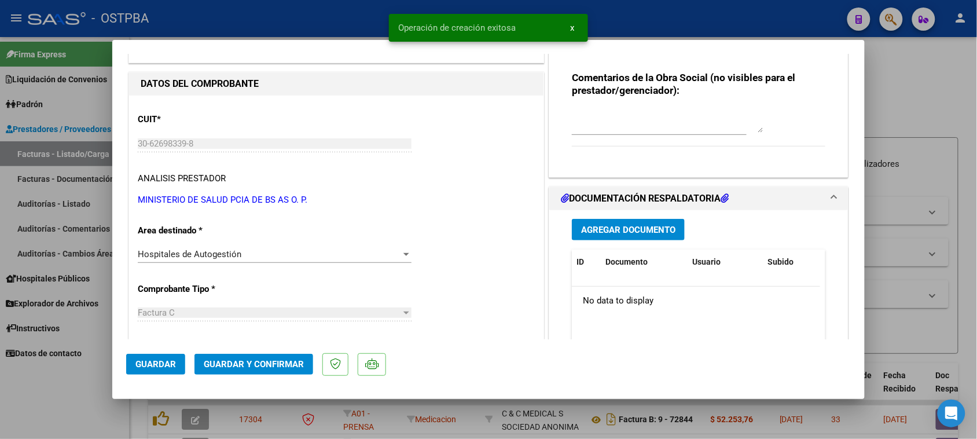
scroll to position [145, 0]
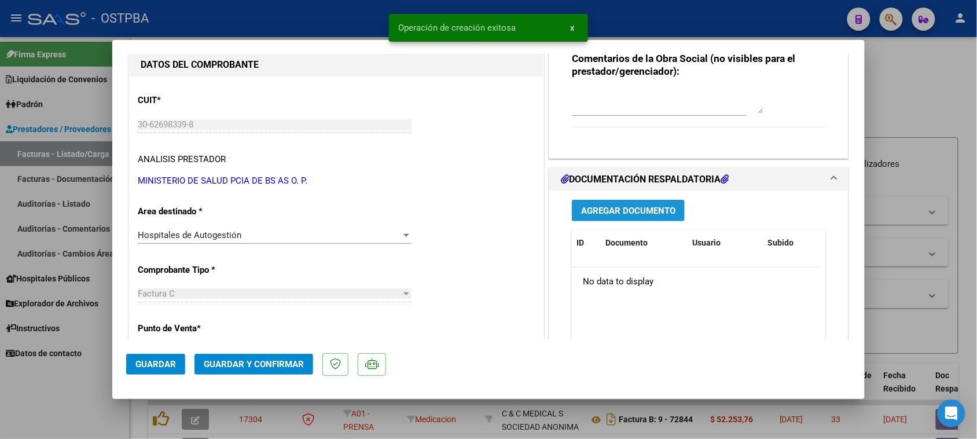
click at [649, 210] on span "Agregar Documento" at bounding box center [628, 211] width 94 height 10
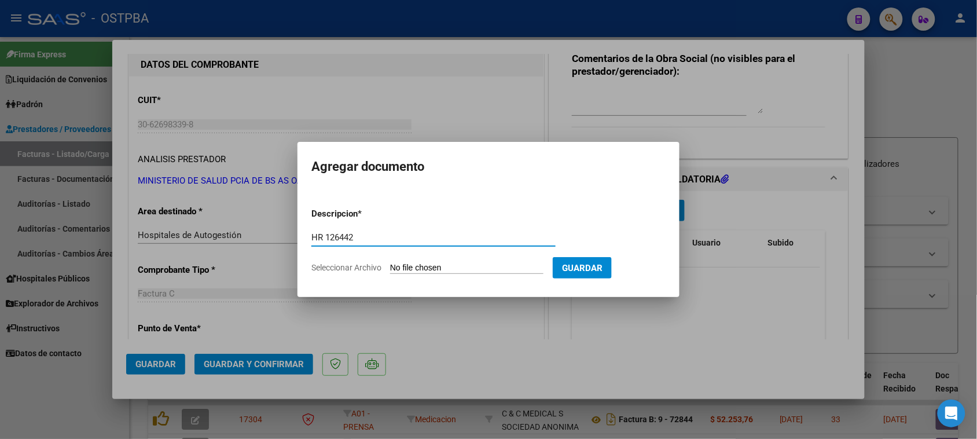
type input "HR 126442"
click at [390, 263] on input "Seleccionar Archivo" at bounding box center [466, 268] width 153 height 11
type input "C:\fakepath\HR 126442.pdf"
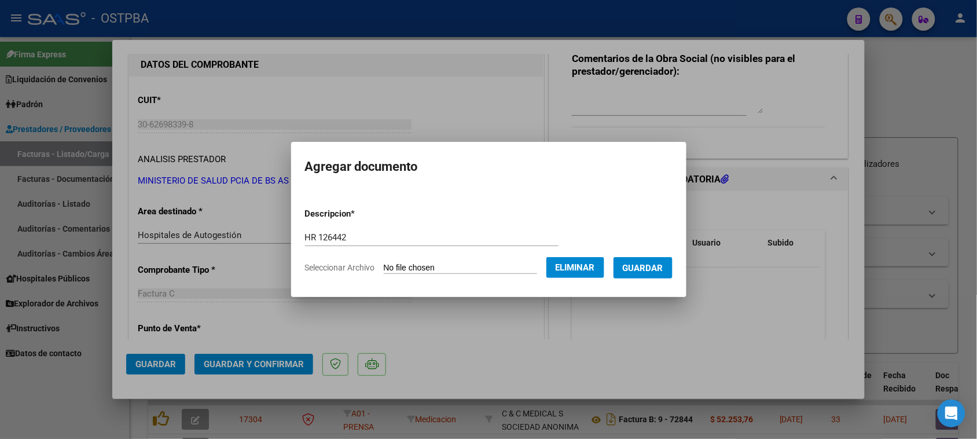
click at [650, 270] on span "Guardar" at bounding box center [643, 268] width 41 height 10
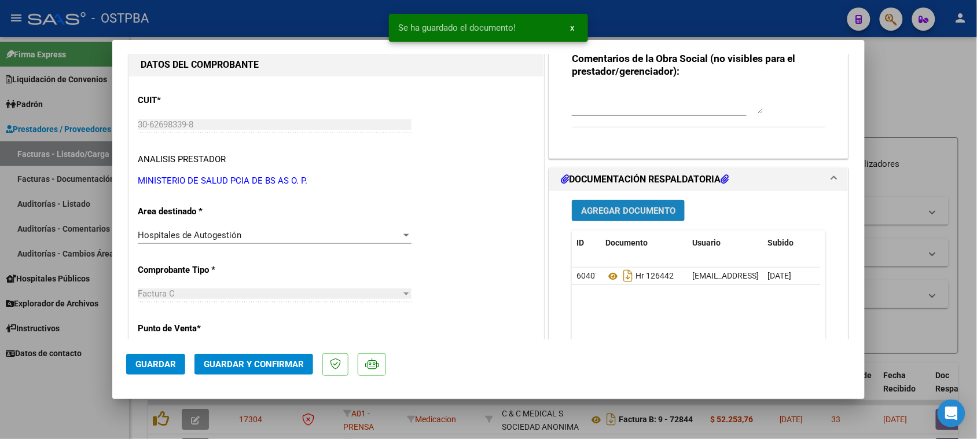
click at [640, 211] on span "Agregar Documento" at bounding box center [628, 211] width 94 height 10
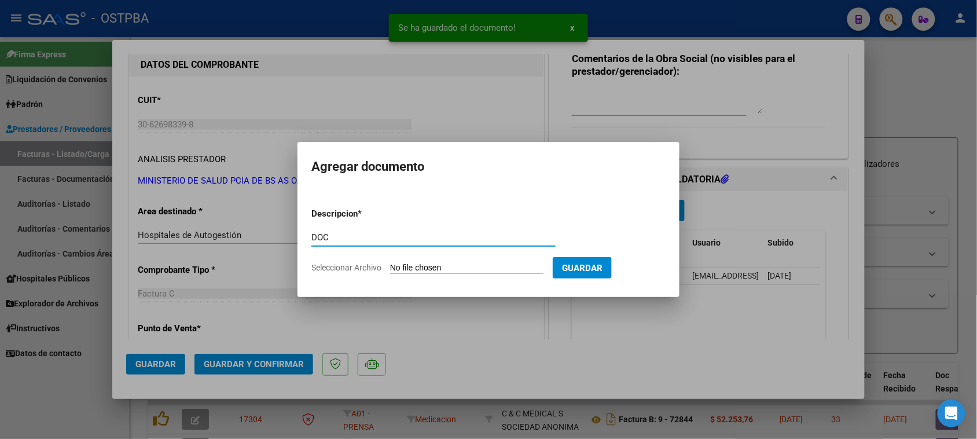
type input "DOC"
click at [390, 263] on input "Seleccionar Archivo" at bounding box center [466, 268] width 153 height 11
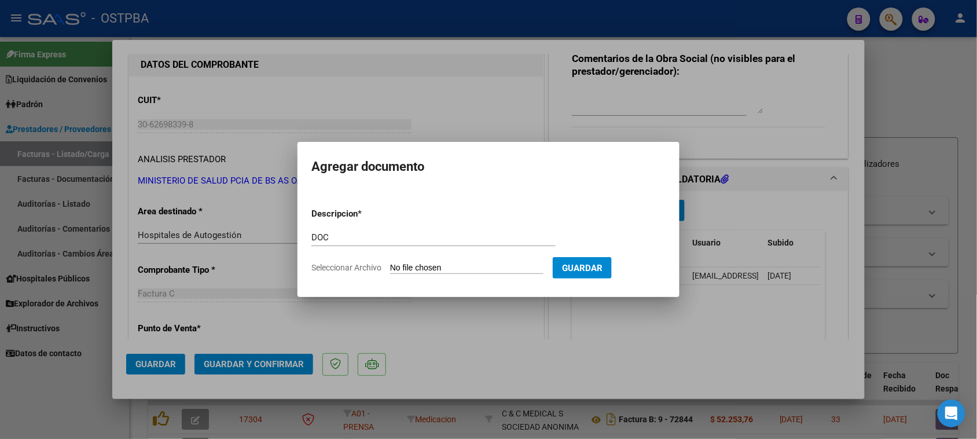
type input "C:\fakepath\DOC 4316.pdf"
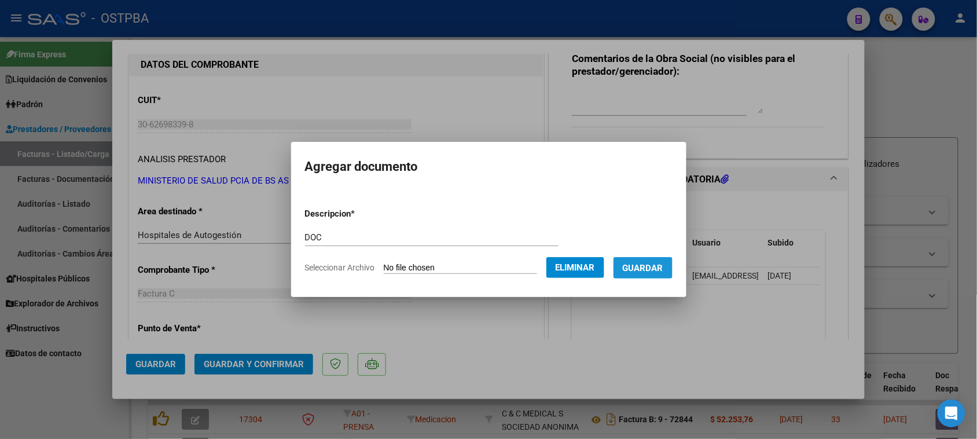
drag, startPoint x: 672, startPoint y: 270, endPoint x: 481, endPoint y: 303, distance: 194.4
click at [656, 273] on button "Guardar" at bounding box center [643, 267] width 59 height 21
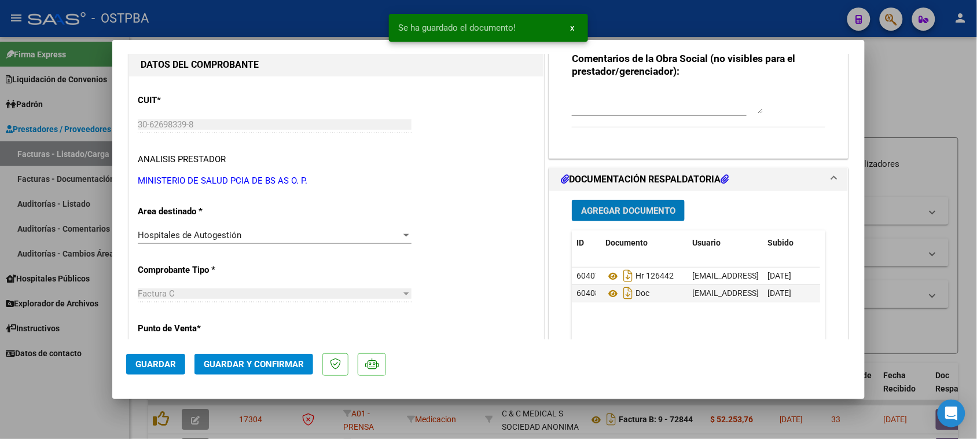
click at [276, 367] on span "Guardar y Confirmar" at bounding box center [254, 364] width 100 height 10
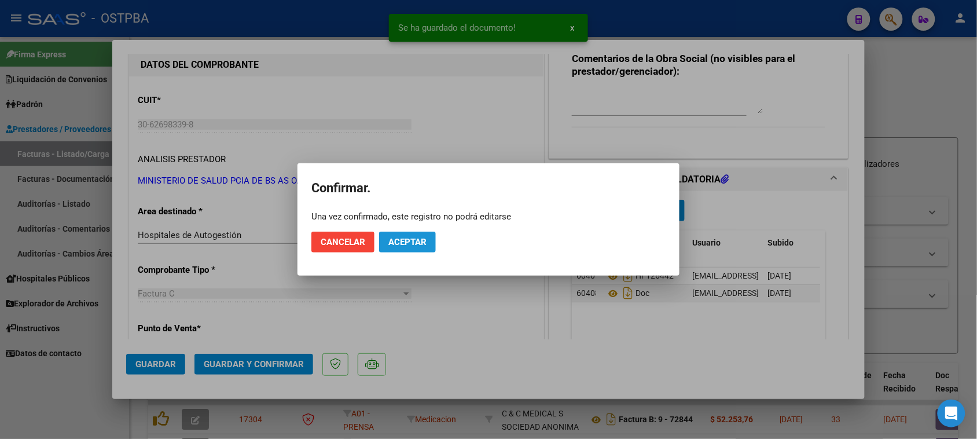
click at [405, 244] on span "Aceptar" at bounding box center [408, 242] width 38 height 10
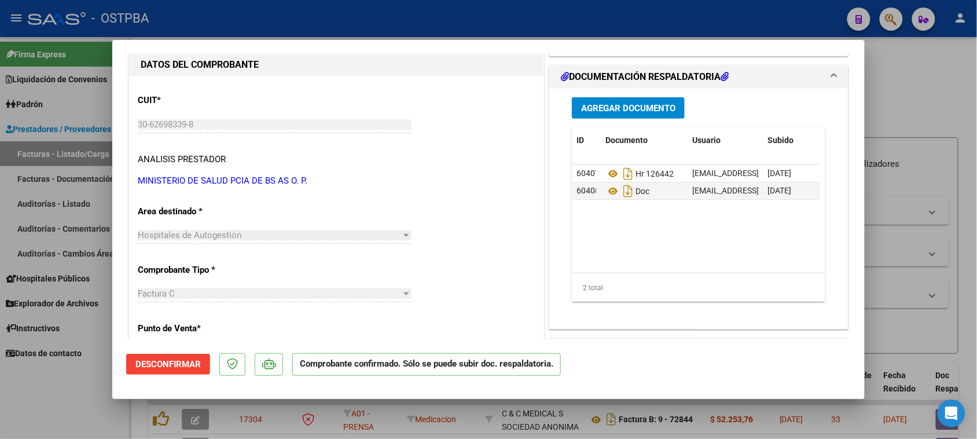
click at [38, 155] on div at bounding box center [488, 219] width 977 height 439
type input "$ 0,00"
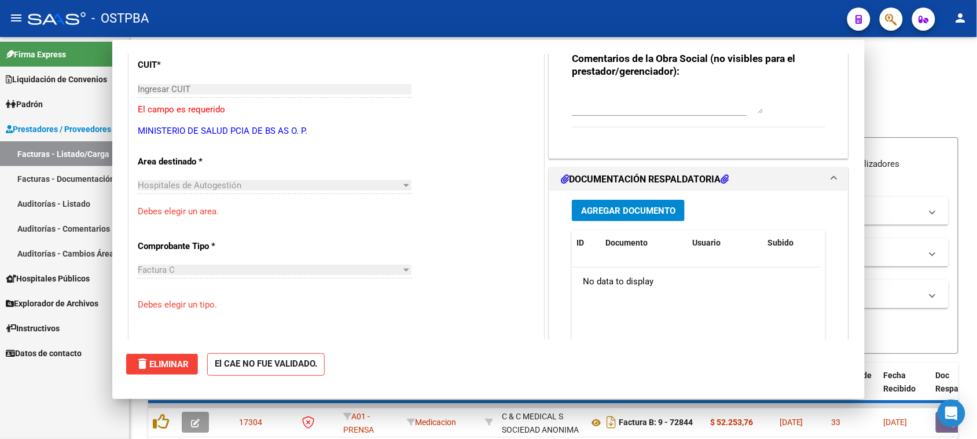
scroll to position [109, 0]
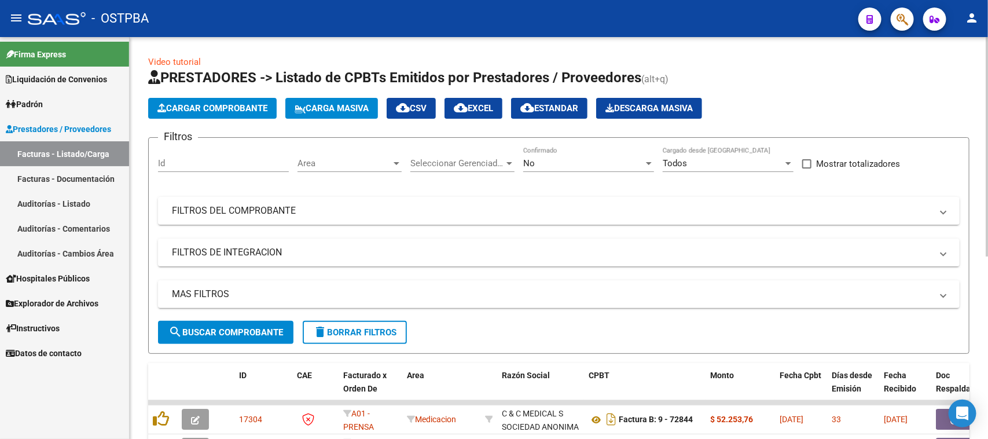
click at [239, 111] on span "Cargar Comprobante" at bounding box center [213, 108] width 110 height 10
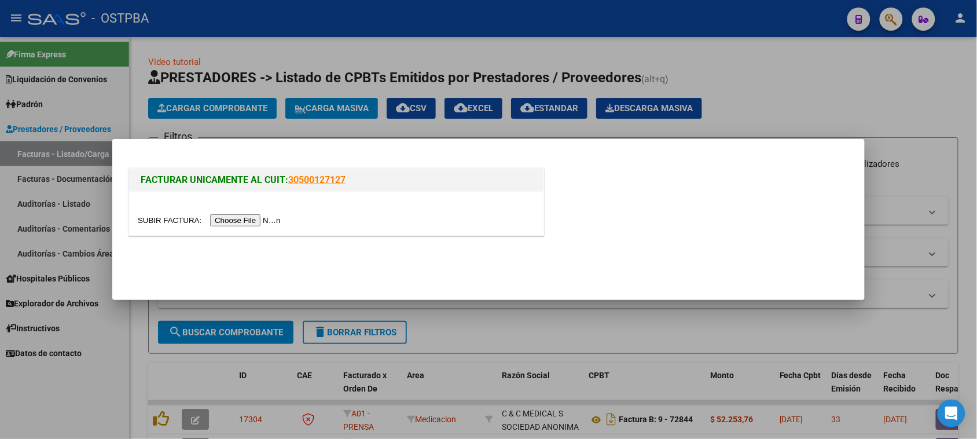
click at [256, 219] on input "file" at bounding box center [211, 220] width 147 height 12
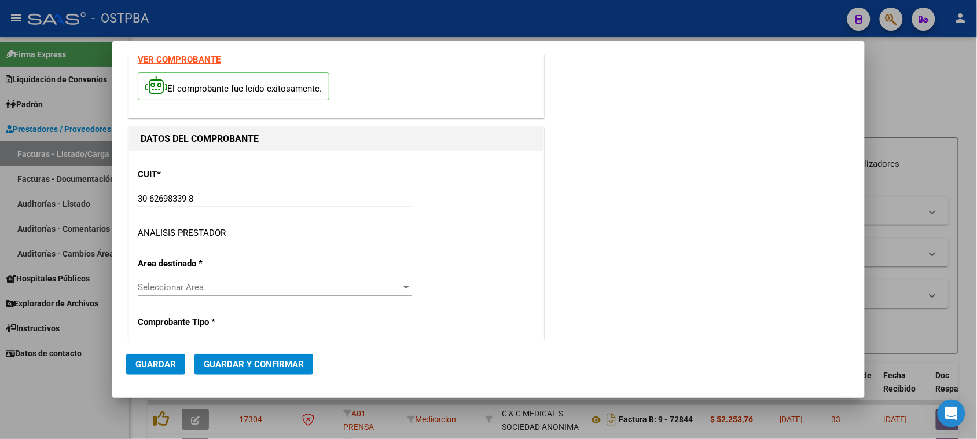
scroll to position [72, 0]
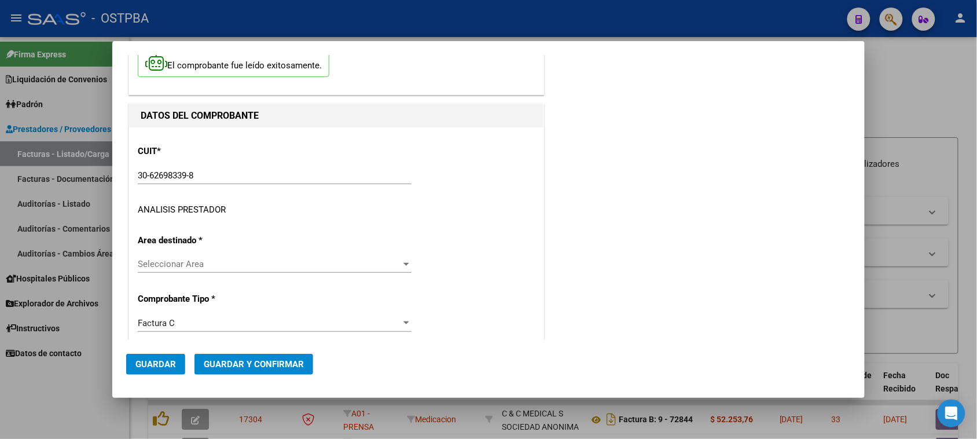
click at [210, 263] on span "Seleccionar Area" at bounding box center [269, 264] width 263 height 10
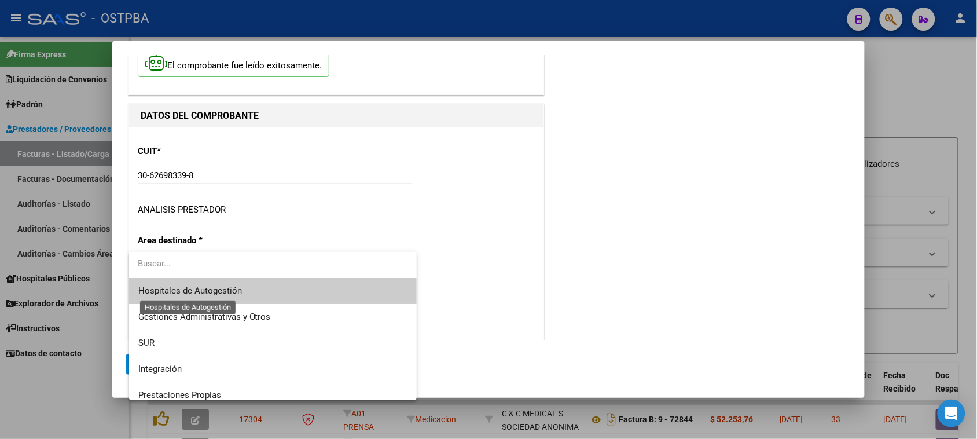
click at [178, 291] on span "Hospitales de Autogestión" at bounding box center [190, 290] width 104 height 10
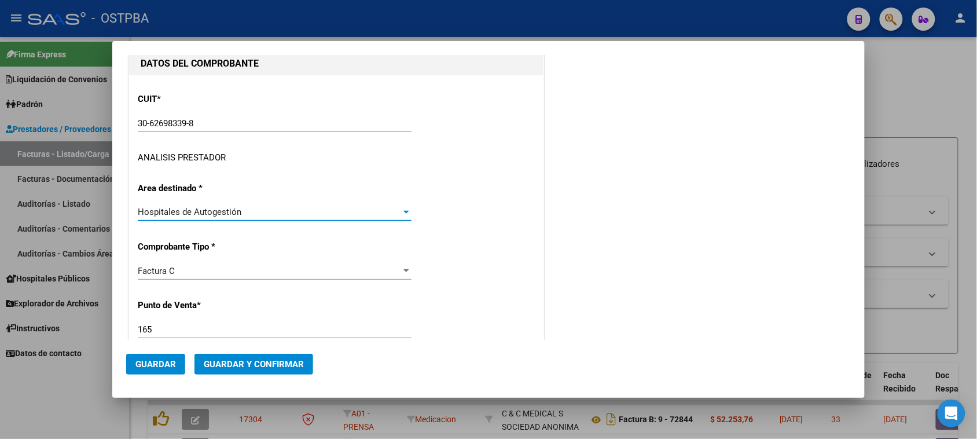
scroll to position [217, 0]
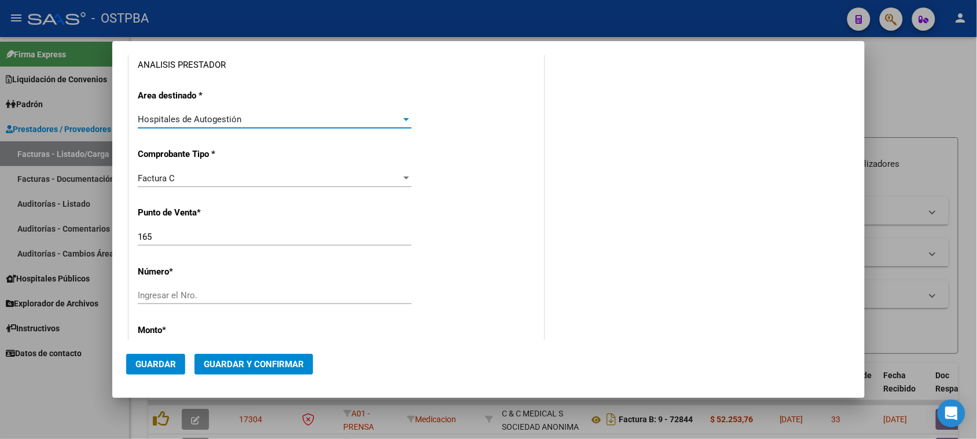
click at [194, 296] on input "Ingresar el Nro." at bounding box center [275, 295] width 274 height 10
type input "4315"
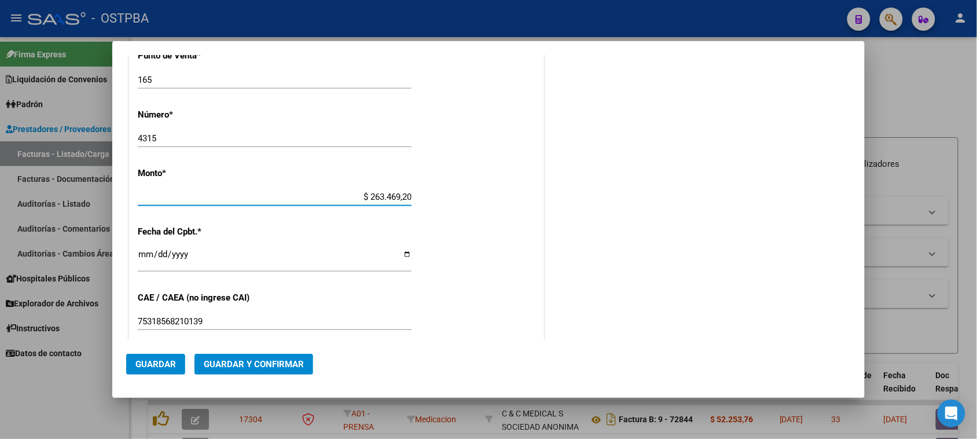
type input "$ 2.634.692,00"
click at [186, 255] on input "Ingresar la fecha" at bounding box center [275, 259] width 274 height 19
click at [178, 258] on input "Ingresar la fecha" at bounding box center [275, 259] width 274 height 19
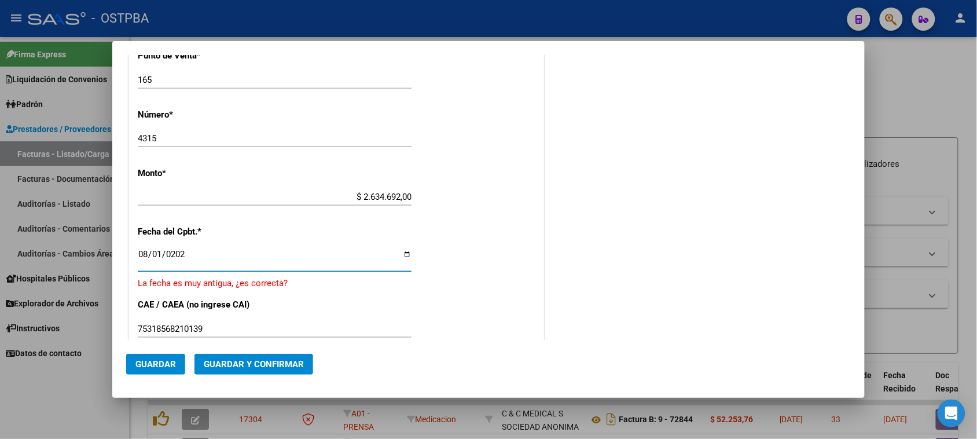
type input "[DATE]"
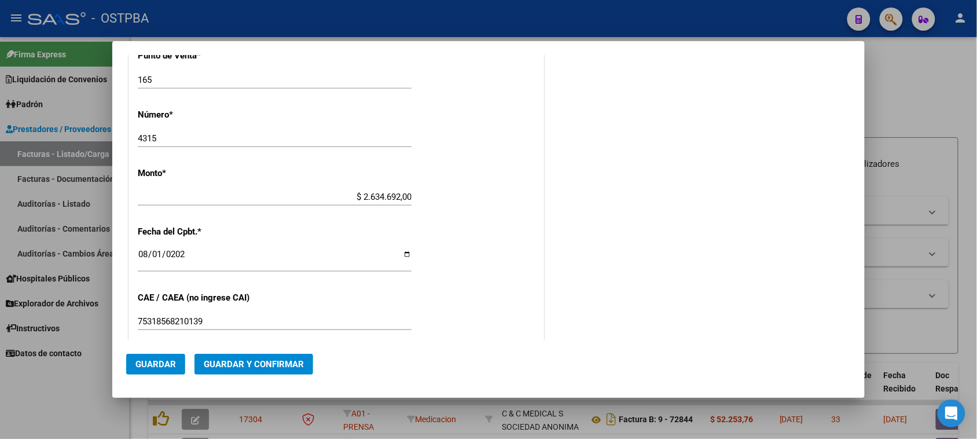
scroll to position [573, 0]
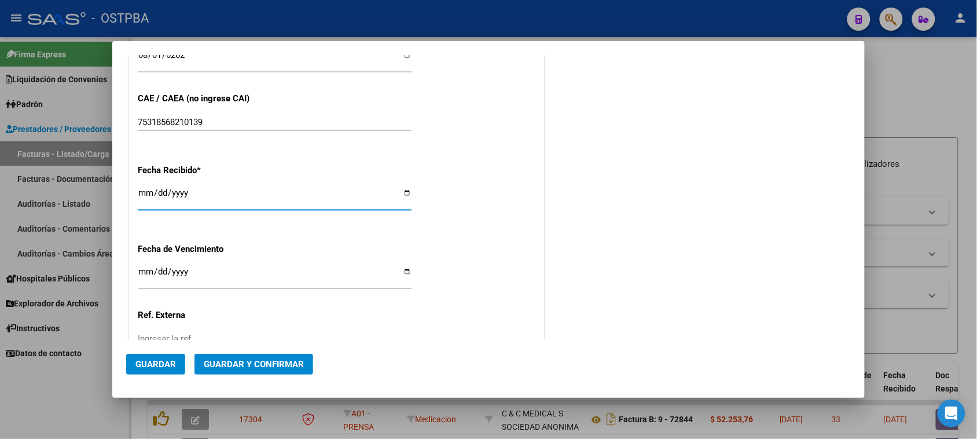
type input "[DATE]"
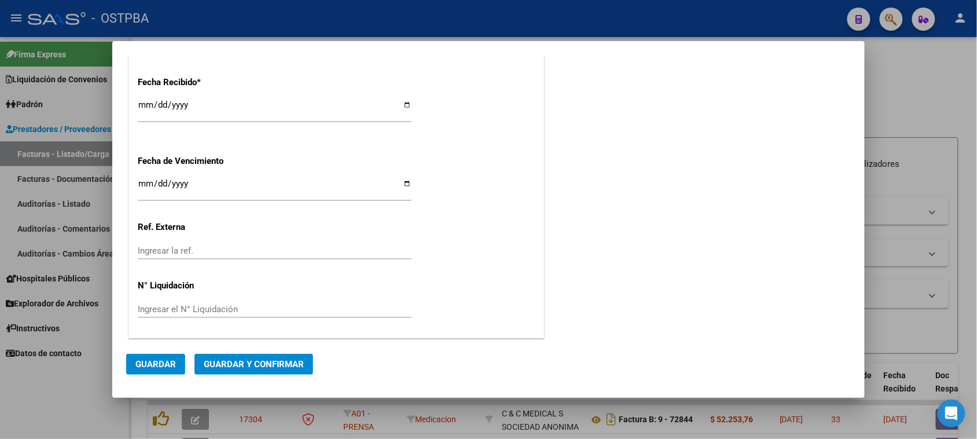
scroll to position [0, 0]
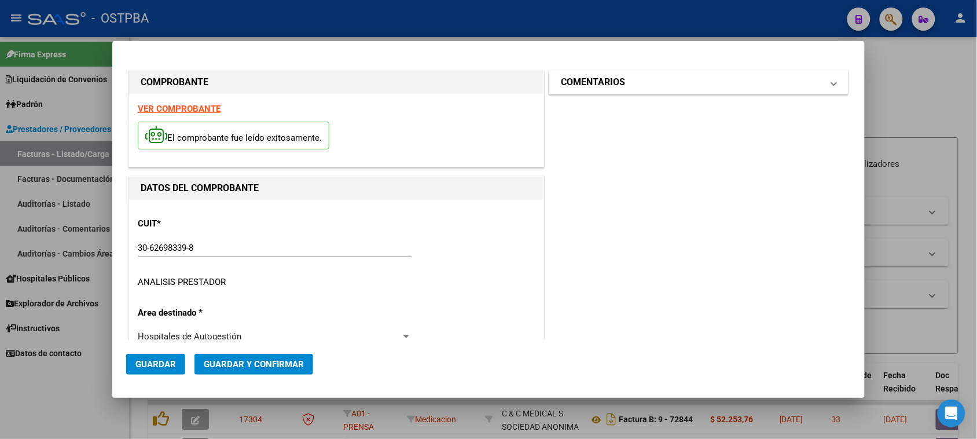
click at [669, 81] on mat-panel-title "COMENTARIOS" at bounding box center [692, 82] width 262 height 14
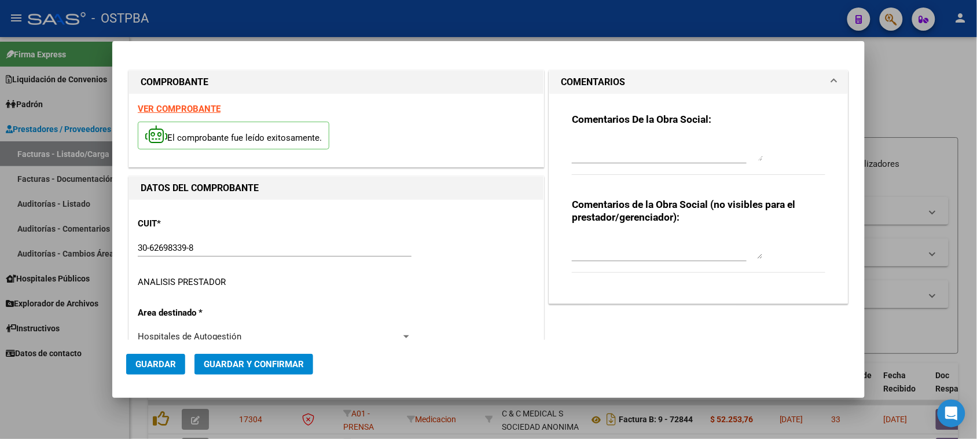
click at [647, 159] on textarea at bounding box center [667, 149] width 191 height 23
type textarea "HR 126441"
click at [163, 362] on span "Guardar" at bounding box center [155, 364] width 41 height 10
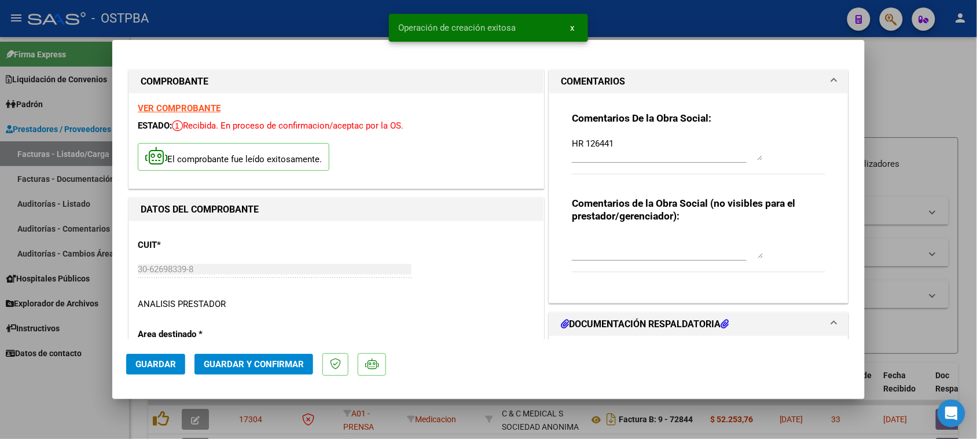
type input "[DATE]"
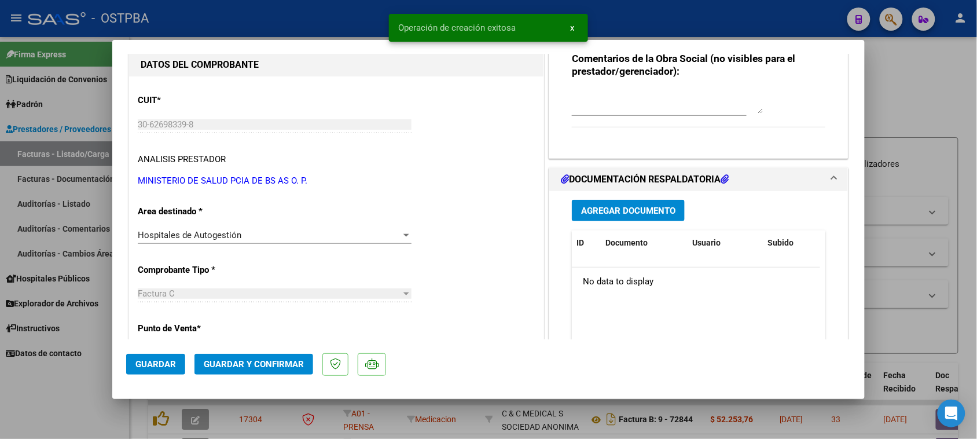
click at [639, 219] on button "Agregar Documento" at bounding box center [628, 210] width 113 height 21
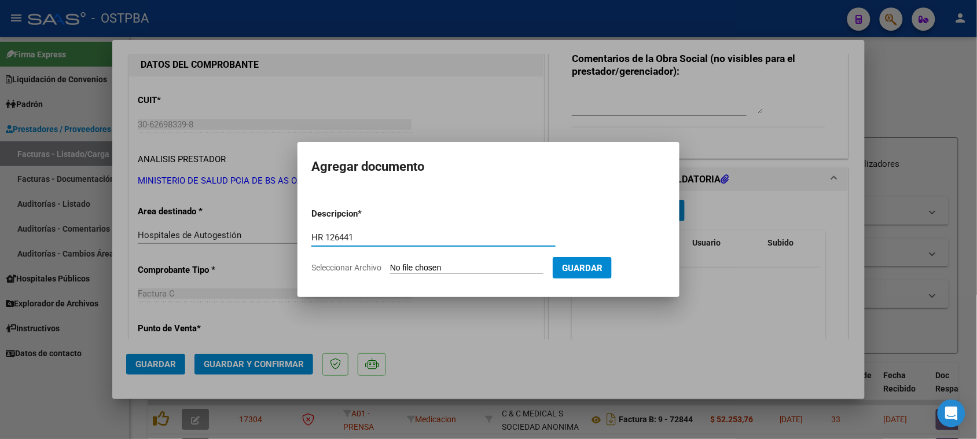
type input "HR 126441"
click at [390, 263] on input "Seleccionar Archivo" at bounding box center [466, 268] width 153 height 11
type input "C:\fakepath\HR 126441.pdf"
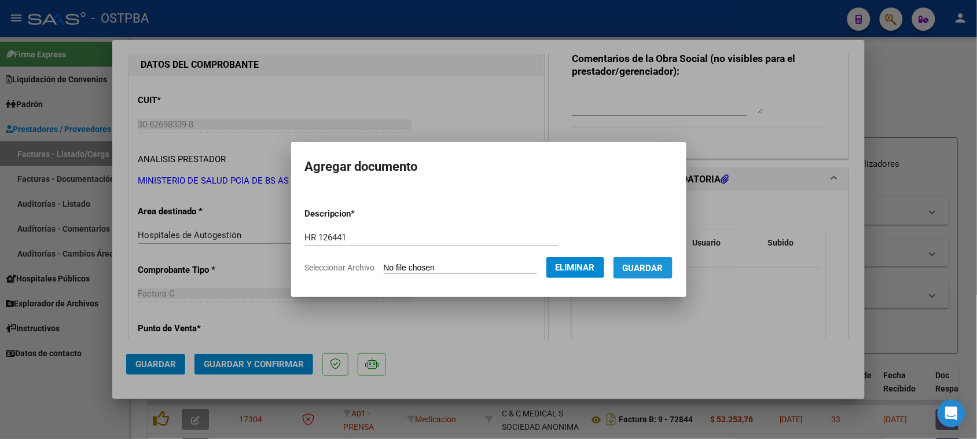
click at [650, 275] on button "Guardar" at bounding box center [643, 267] width 59 height 21
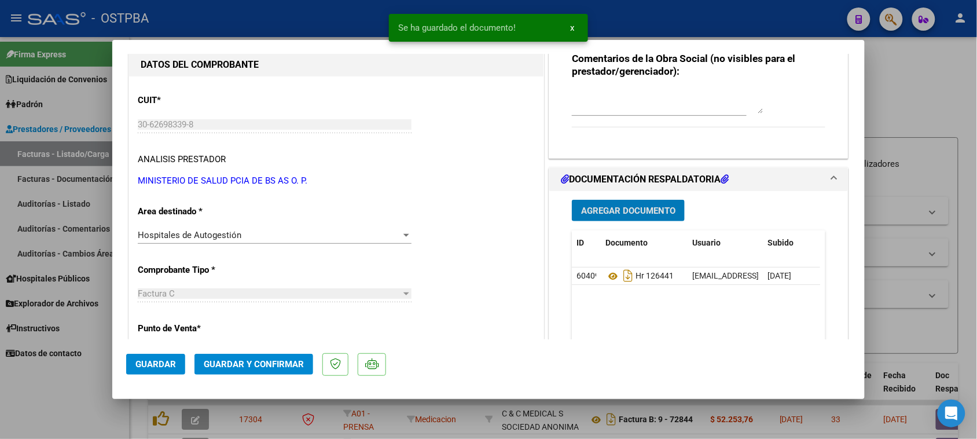
click at [620, 218] on button "Agregar Documento" at bounding box center [628, 210] width 113 height 21
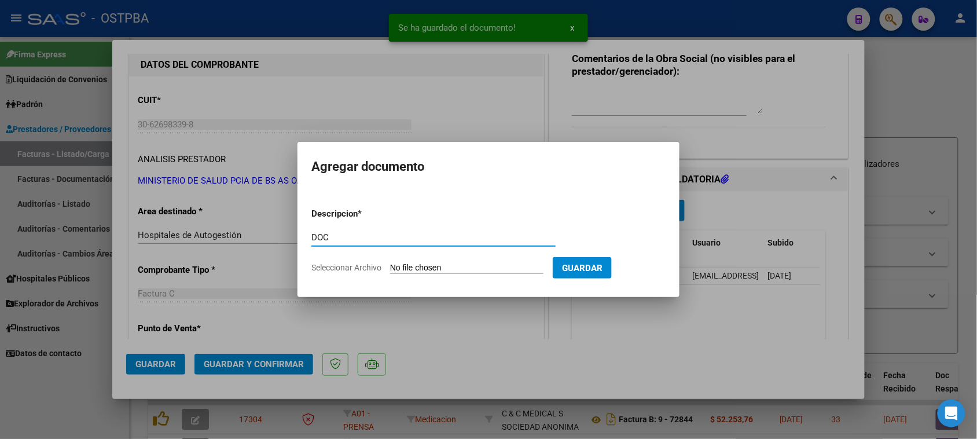
type input "DOC"
click at [390, 263] on input "Seleccionar Archivo" at bounding box center [466, 268] width 153 height 11
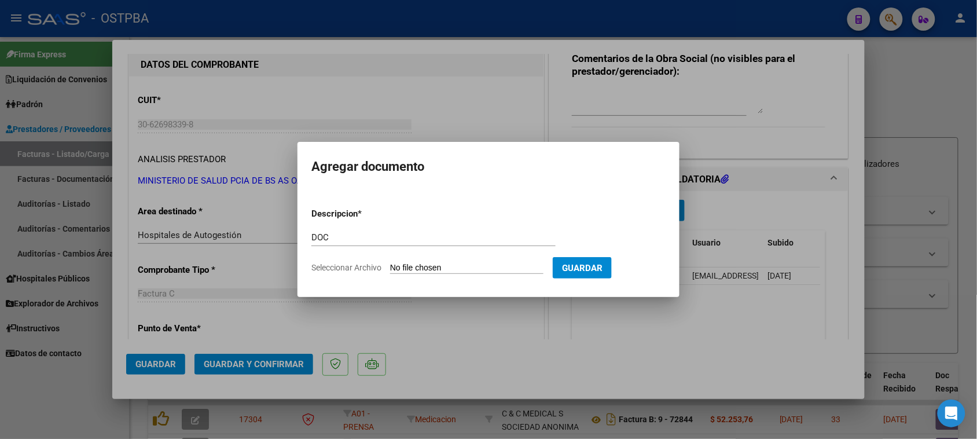
type input "C:\fakepath\DOC 4315.zip"
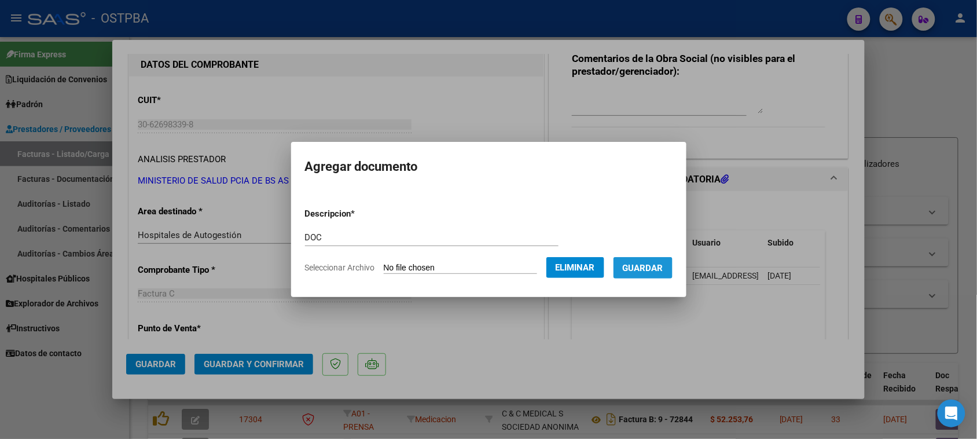
drag, startPoint x: 664, startPoint y: 271, endPoint x: 609, endPoint y: 279, distance: 55.0
click at [661, 271] on span "Guardar" at bounding box center [643, 268] width 41 height 10
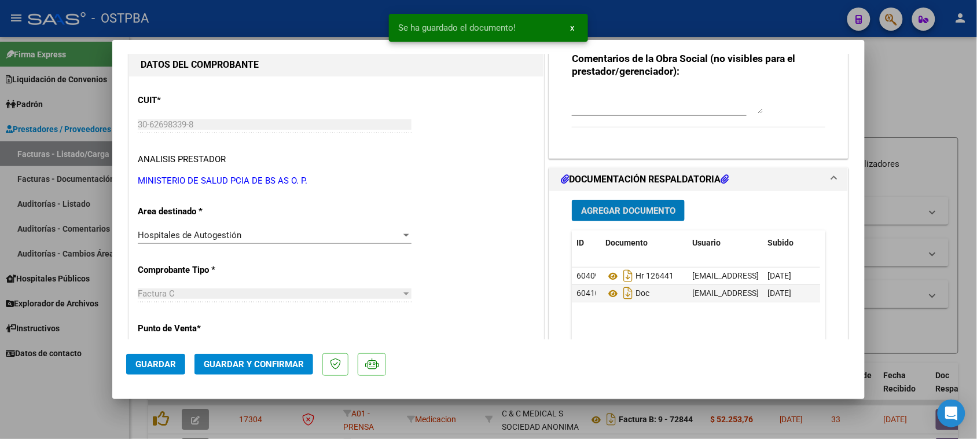
click at [294, 367] on span "Guardar y Confirmar" at bounding box center [254, 364] width 100 height 10
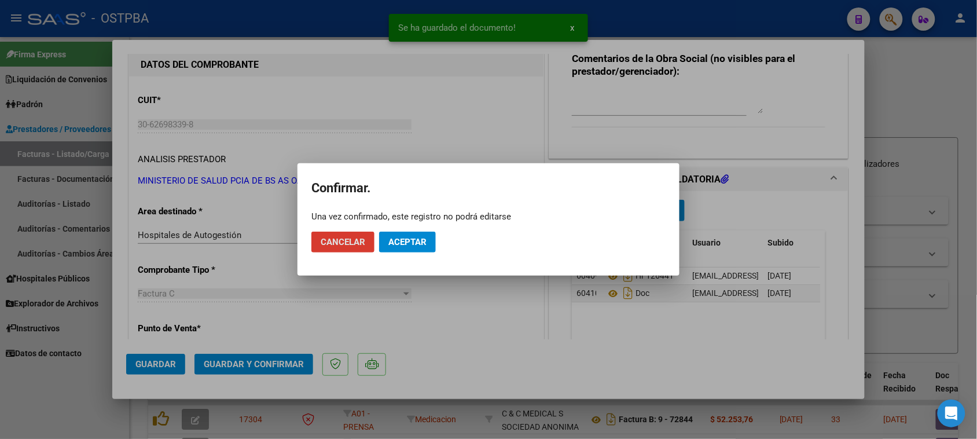
click at [398, 241] on span "Aceptar" at bounding box center [408, 242] width 38 height 10
